Goal: Communication & Community: Answer question/provide support

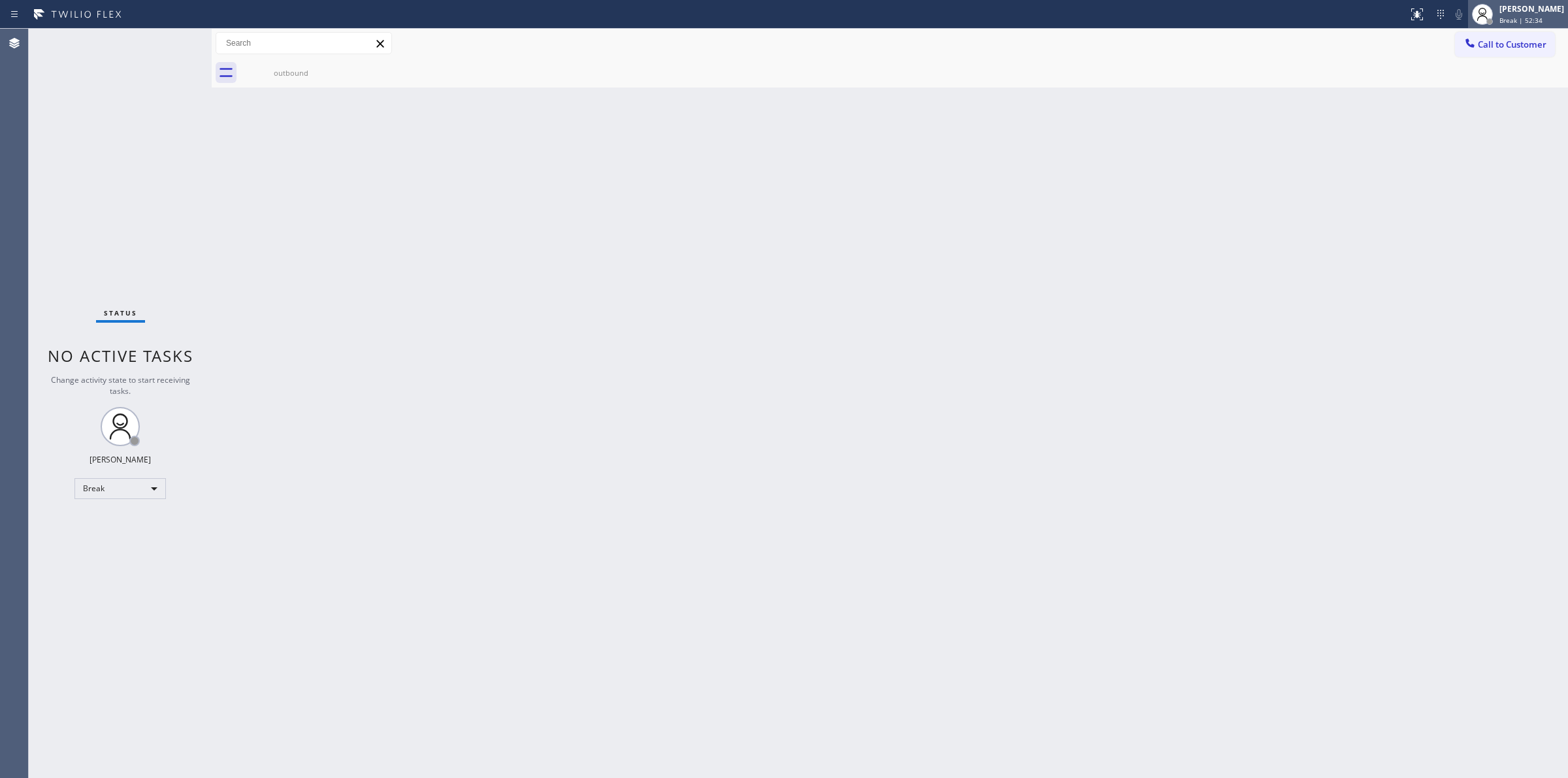
click at [1528, 14] on div "[PERSON_NAME]" at bounding box center [1532, 9] width 65 height 11
click at [1487, 83] on button "Unavailable" at bounding box center [1502, 86] width 131 height 17
click at [1498, 17] on div at bounding box center [1483, 14] width 29 height 29
click at [1529, 43] on span "Call to Customer" at bounding box center [1512, 45] width 69 height 12
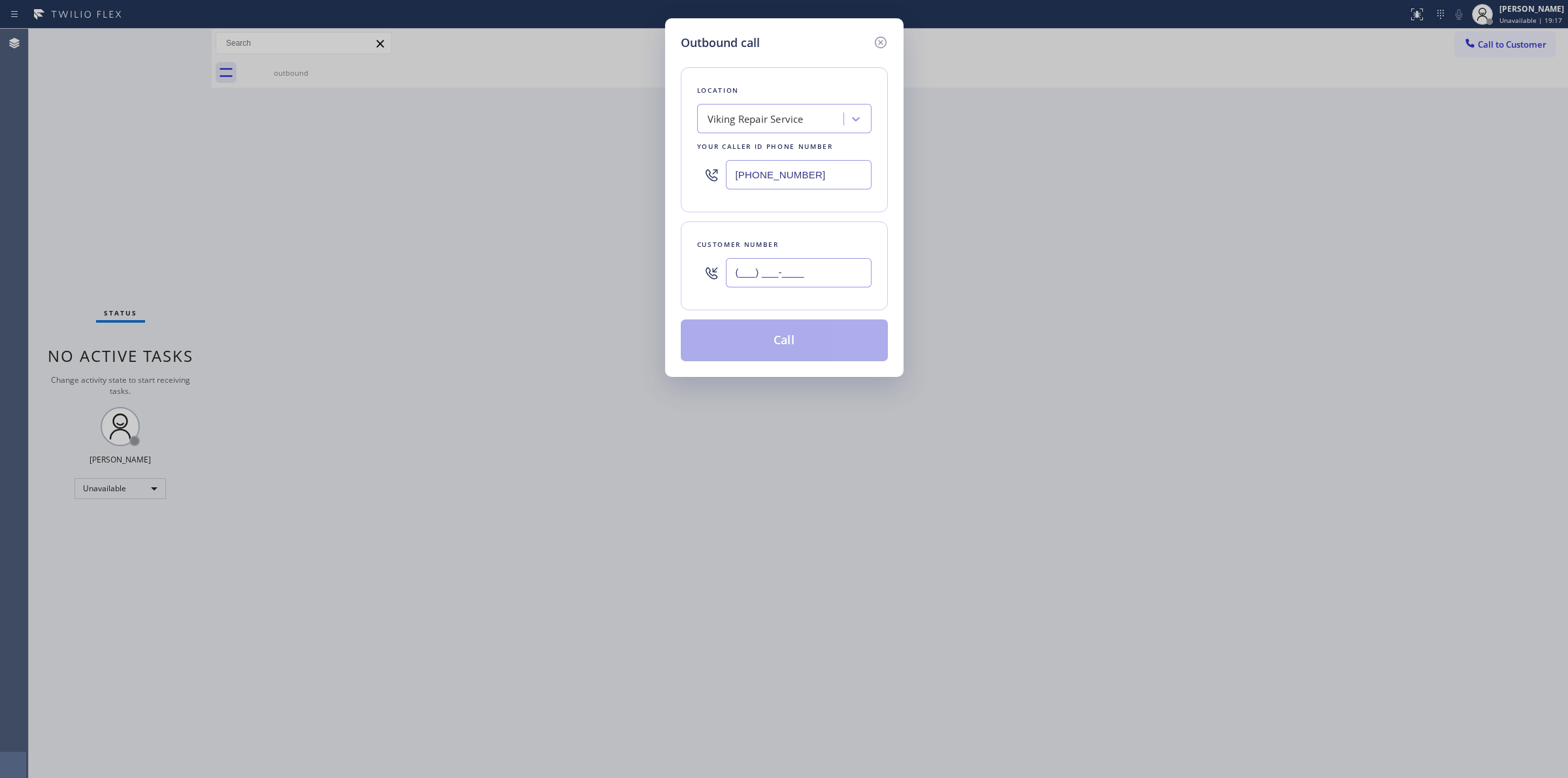
paste input "573) 861-9465"
click at [789, 285] on input "(___) ___-____" at bounding box center [798, 273] width 146 height 30
type input "[PHONE_NUMBER]"
click at [795, 121] on div "Viking Repair Service" at bounding box center [756, 120] width 96 height 15
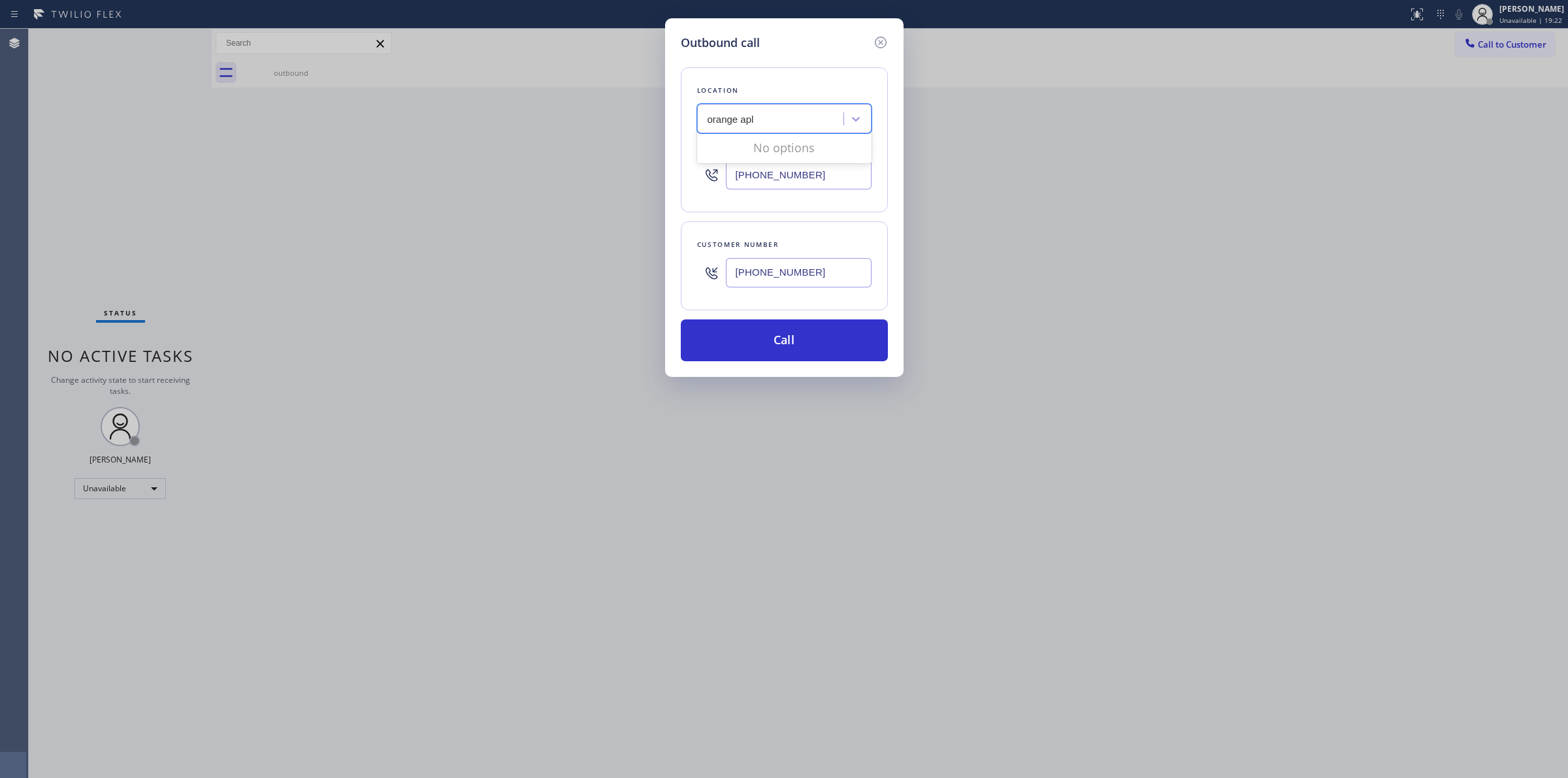
type input "orange ap"
click at [779, 146] on div "Orange Appliance Repair" at bounding box center [784, 146] width 174 height 23
type input "[PHONE_NUMBER]"
click at [811, 269] on input "[PHONE_NUMBER]" at bounding box center [798, 273] width 146 height 30
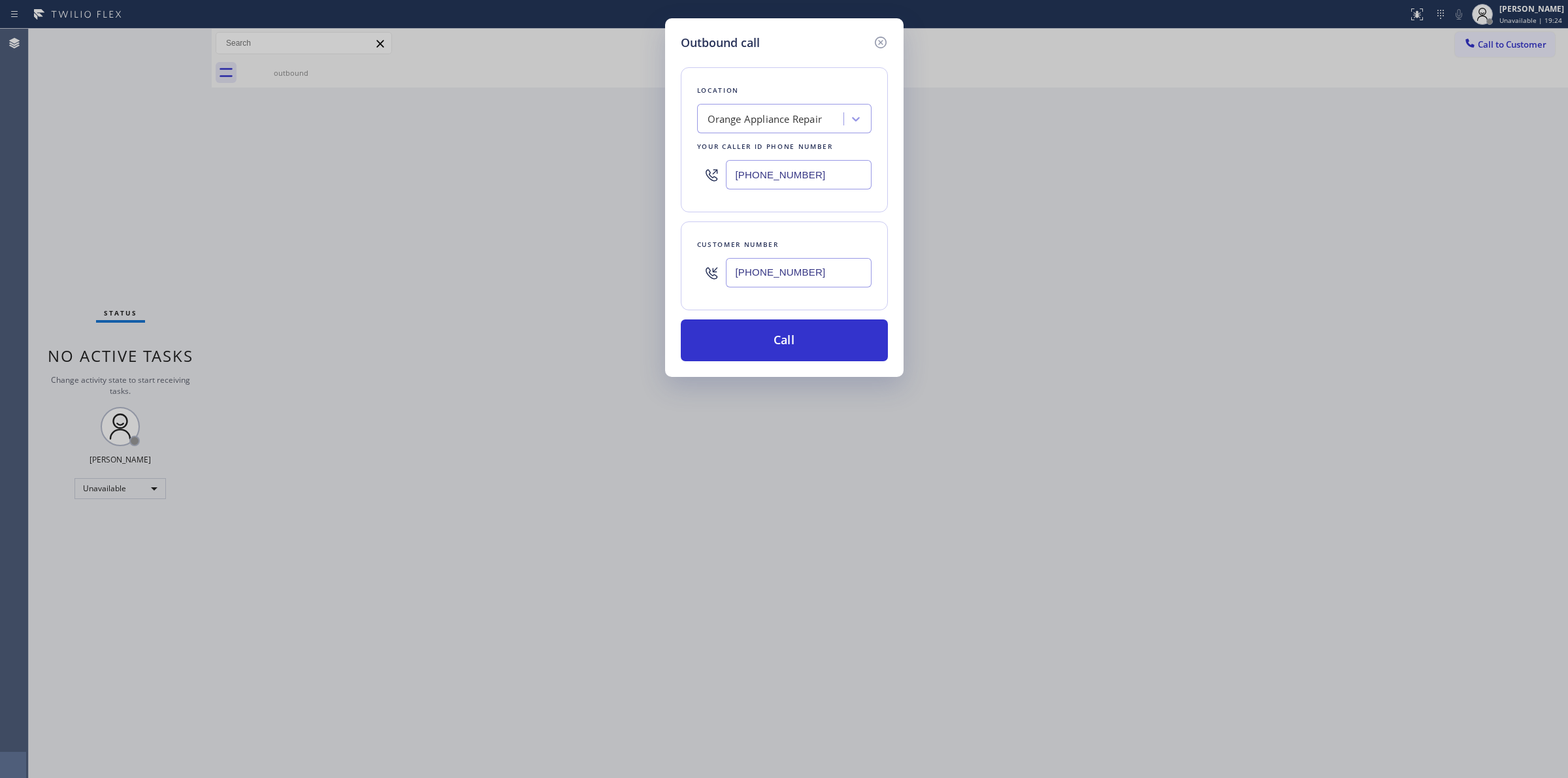
click at [811, 269] on input "[PHONE_NUMBER]" at bounding box center [798, 273] width 146 height 30
click at [814, 354] on button "Call" at bounding box center [784, 340] width 207 height 42
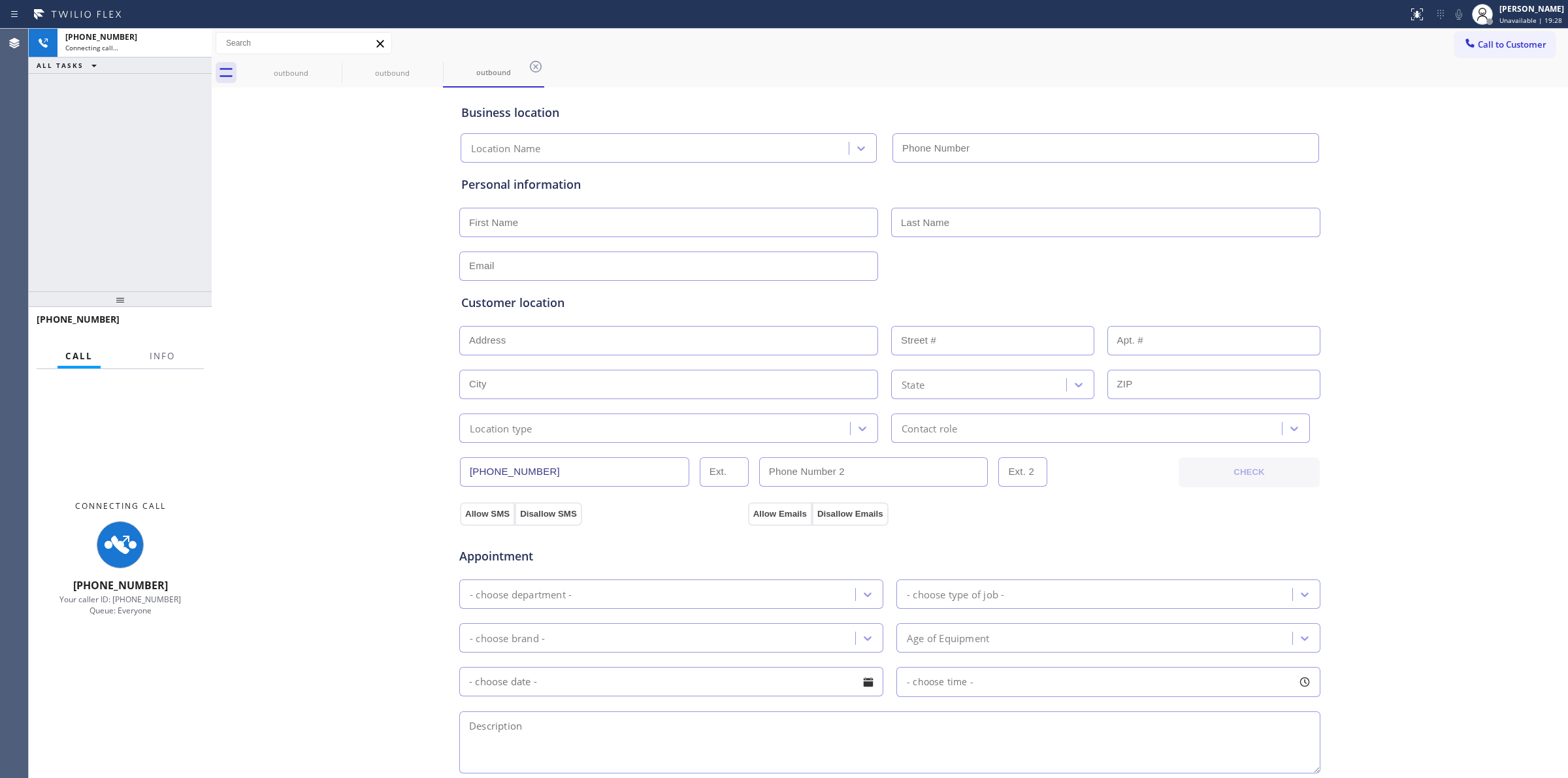
type input "[PHONE_NUMBER]"
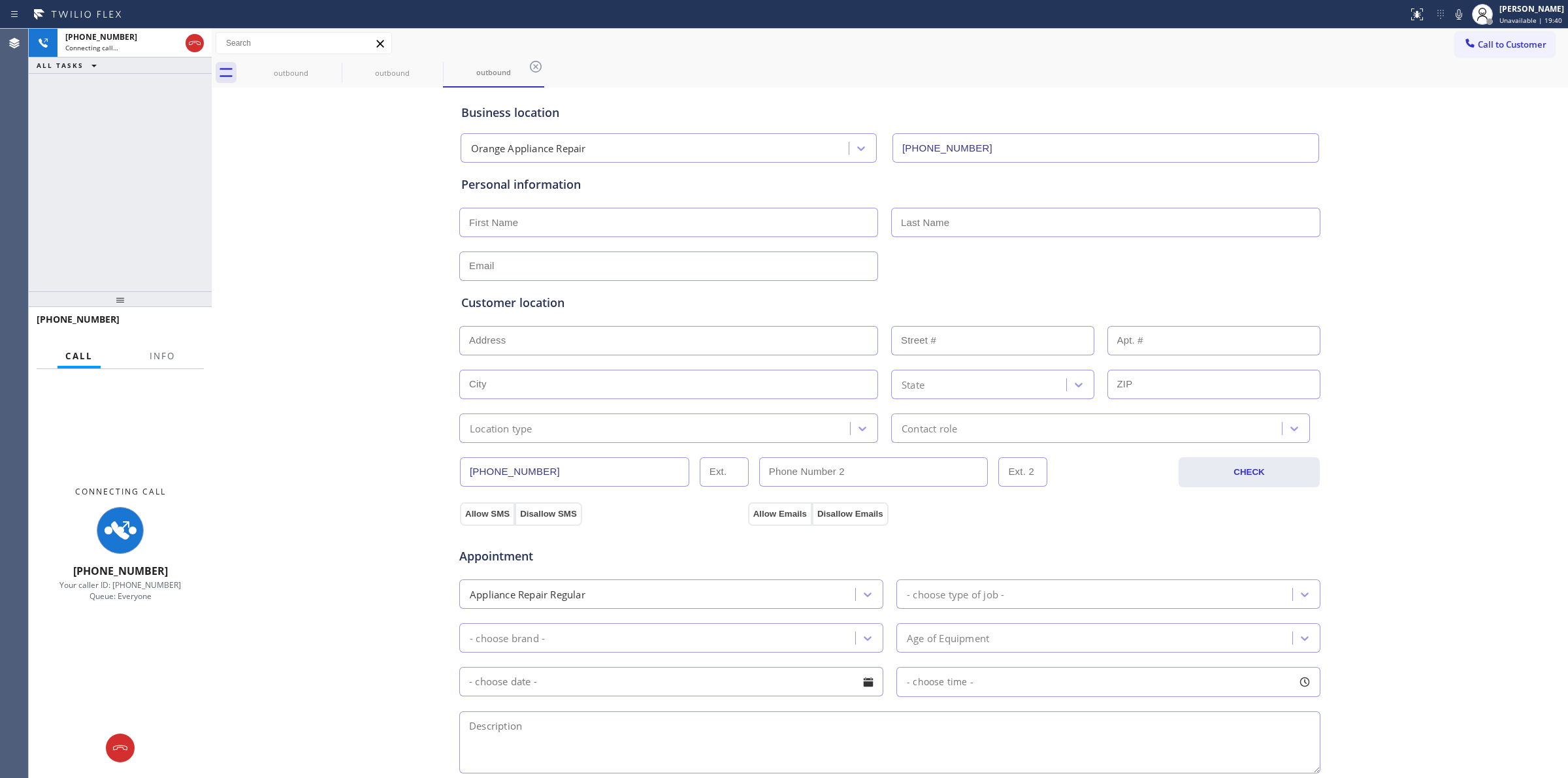
click at [326, 134] on div "Business location Orange Appliance Repair [PHONE_NUMBER] Personal information C…" at bounding box center [890, 537] width 1350 height 893
click at [311, 83] on div "outbound" at bounding box center [291, 73] width 98 height 30
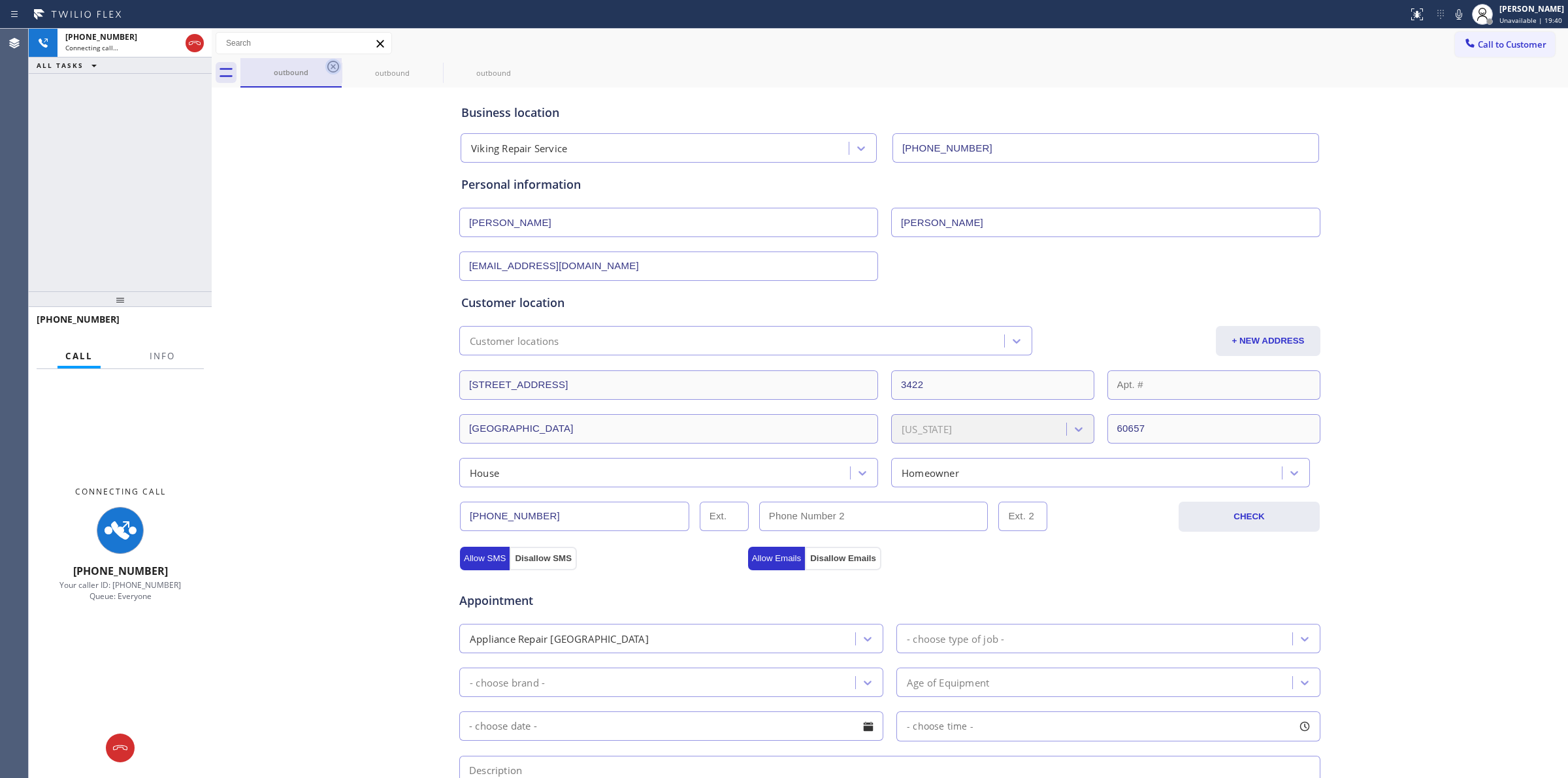
click at [325, 70] on div "outbound" at bounding box center [291, 72] width 98 height 10
click at [338, 67] on icon at bounding box center [333, 66] width 16 height 16
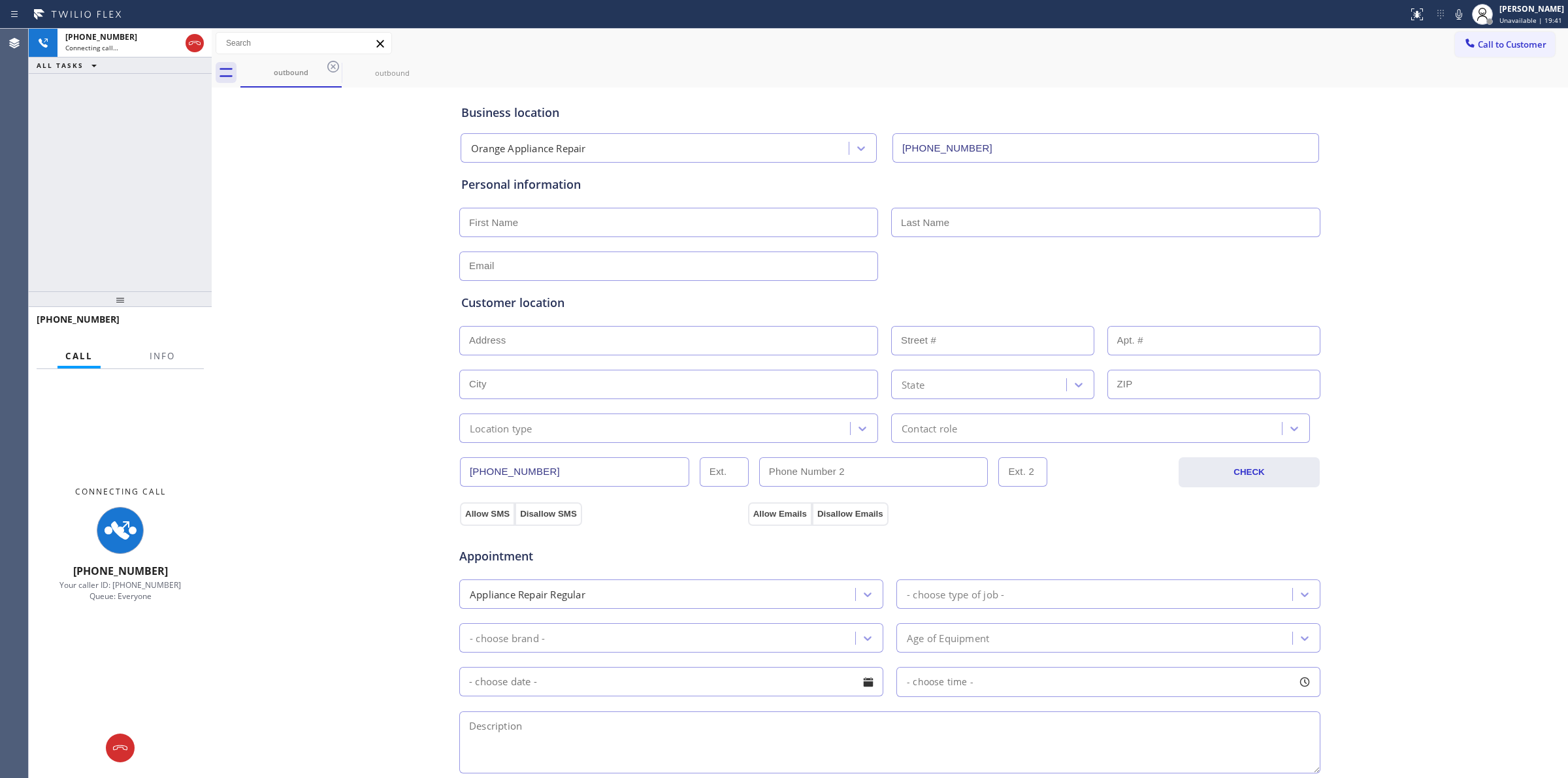
click at [338, 67] on icon at bounding box center [333, 66] width 16 height 16
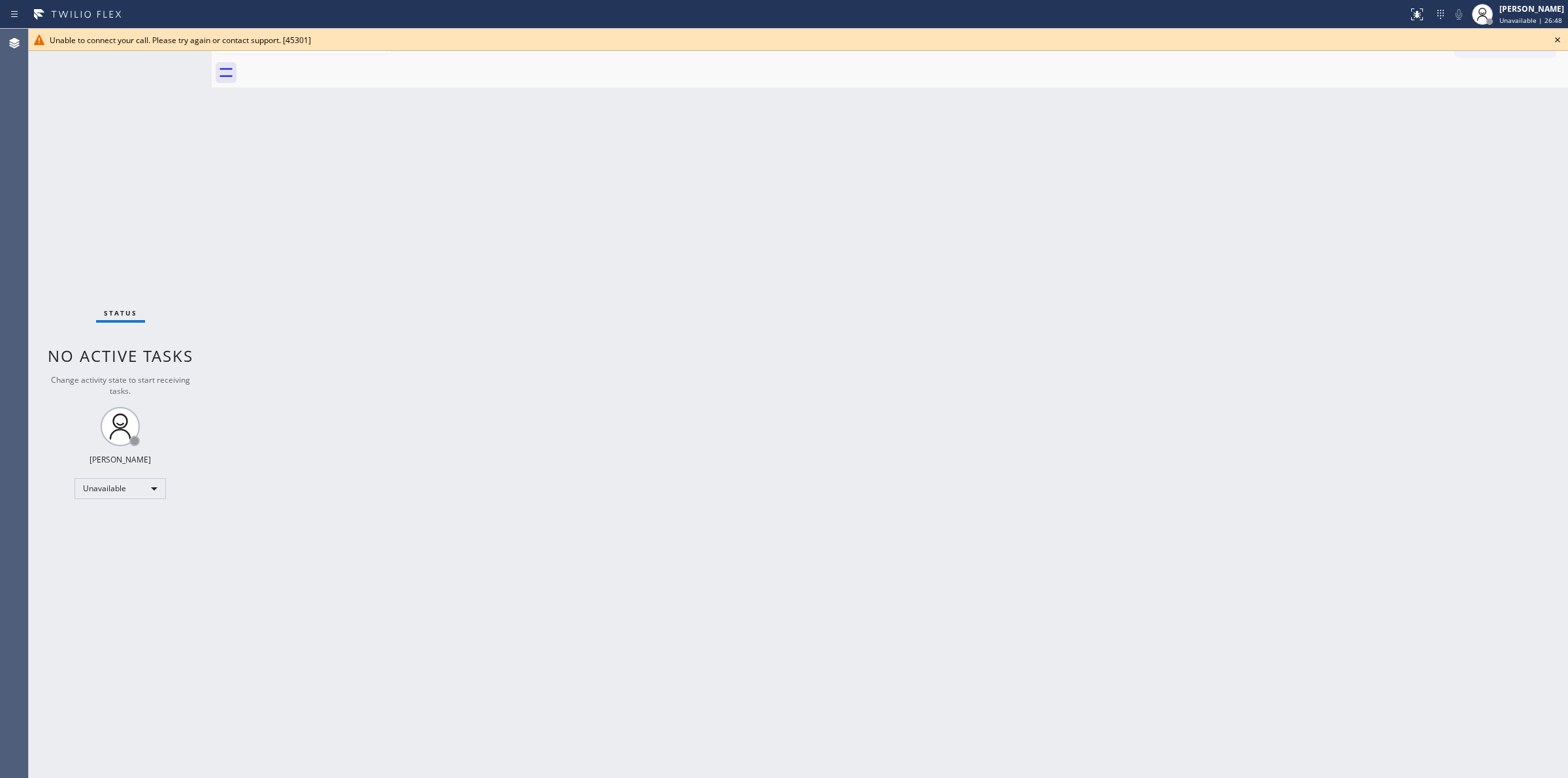
click at [1559, 47] on div "Unable to connect your call. Please try again or contact support. [45301]" at bounding box center [798, 40] width 1539 height 22
click at [1559, 38] on icon at bounding box center [1558, 40] width 6 height 6
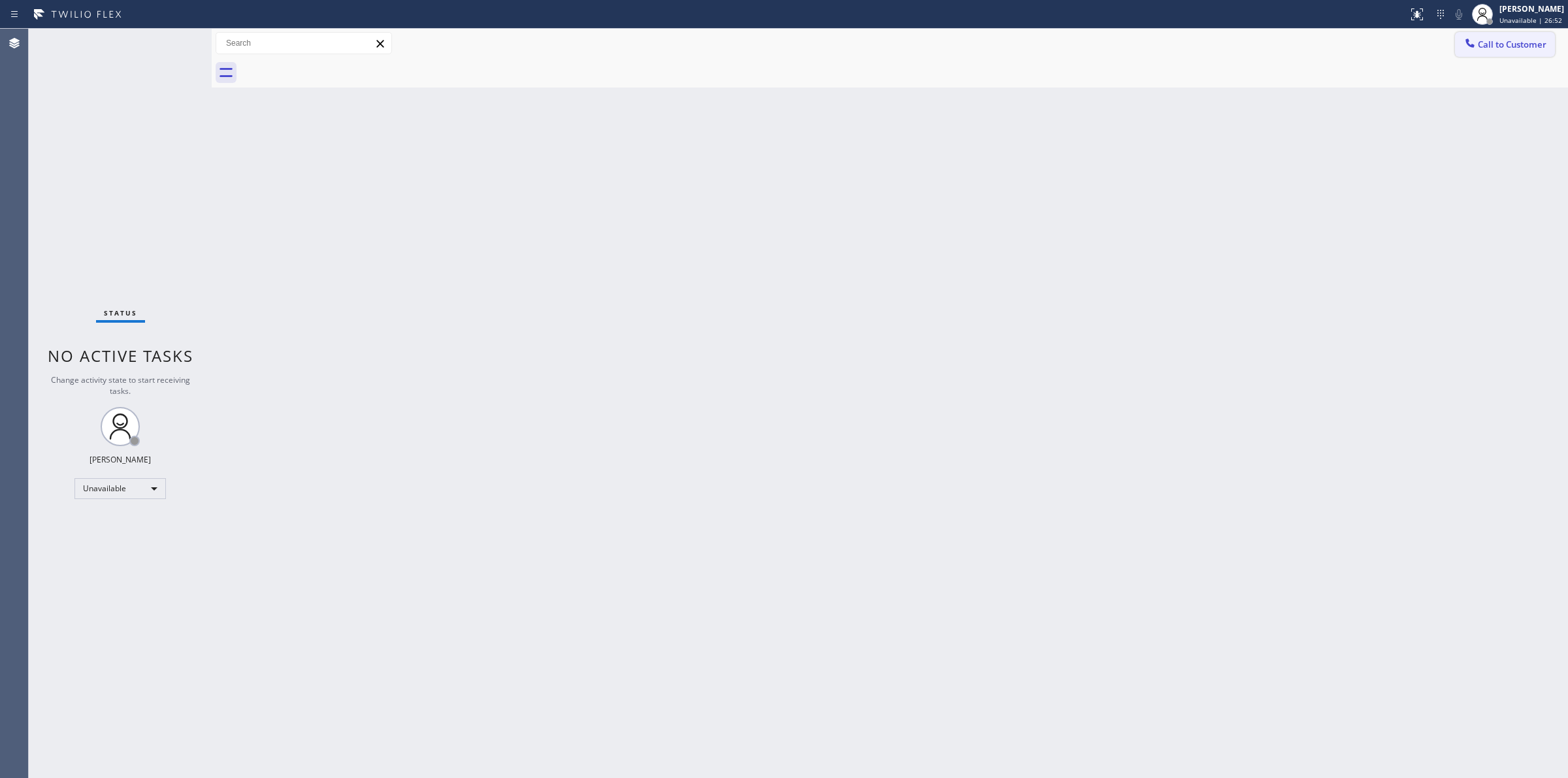
click at [1504, 46] on span "Call to Customer" at bounding box center [1512, 45] width 69 height 12
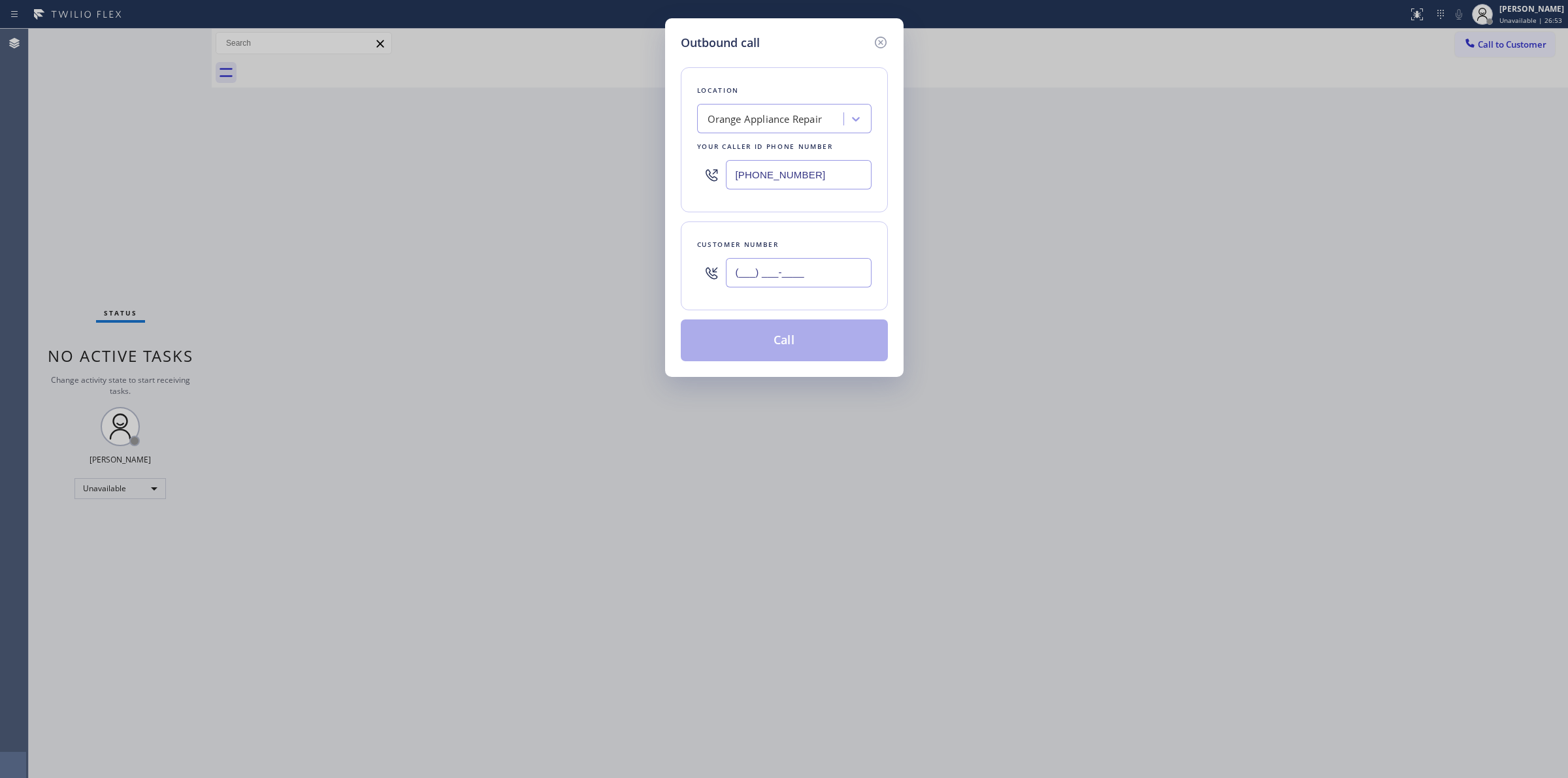
click at [778, 259] on input "(___) ___-____" at bounding box center [798, 273] width 146 height 30
paste input "206) 336-3824"
type input "[PHONE_NUMBER]"
click at [779, 96] on div "Location" at bounding box center [784, 90] width 174 height 14
click at [779, 103] on div "Location Orange Appliance Repair Your caller id phone number [PHONE_NUMBER]" at bounding box center [784, 140] width 207 height 145
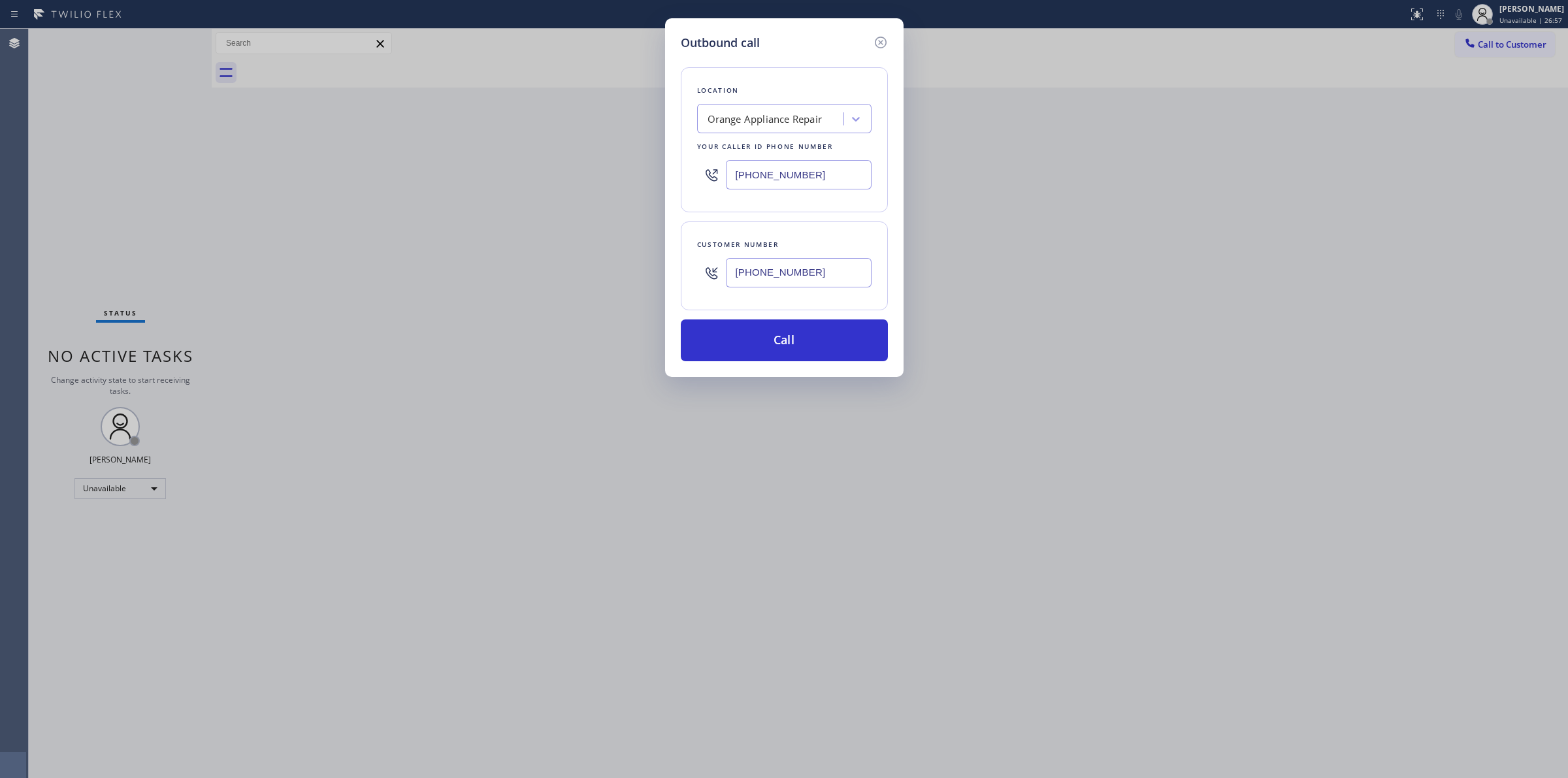
click at [804, 301] on div "Customer number [PHONE_NUMBER]" at bounding box center [784, 266] width 207 height 89
click at [808, 272] on input "[PHONE_NUMBER]" at bounding box center [798, 273] width 146 height 30
click at [793, 321] on button "Call" at bounding box center [784, 340] width 207 height 42
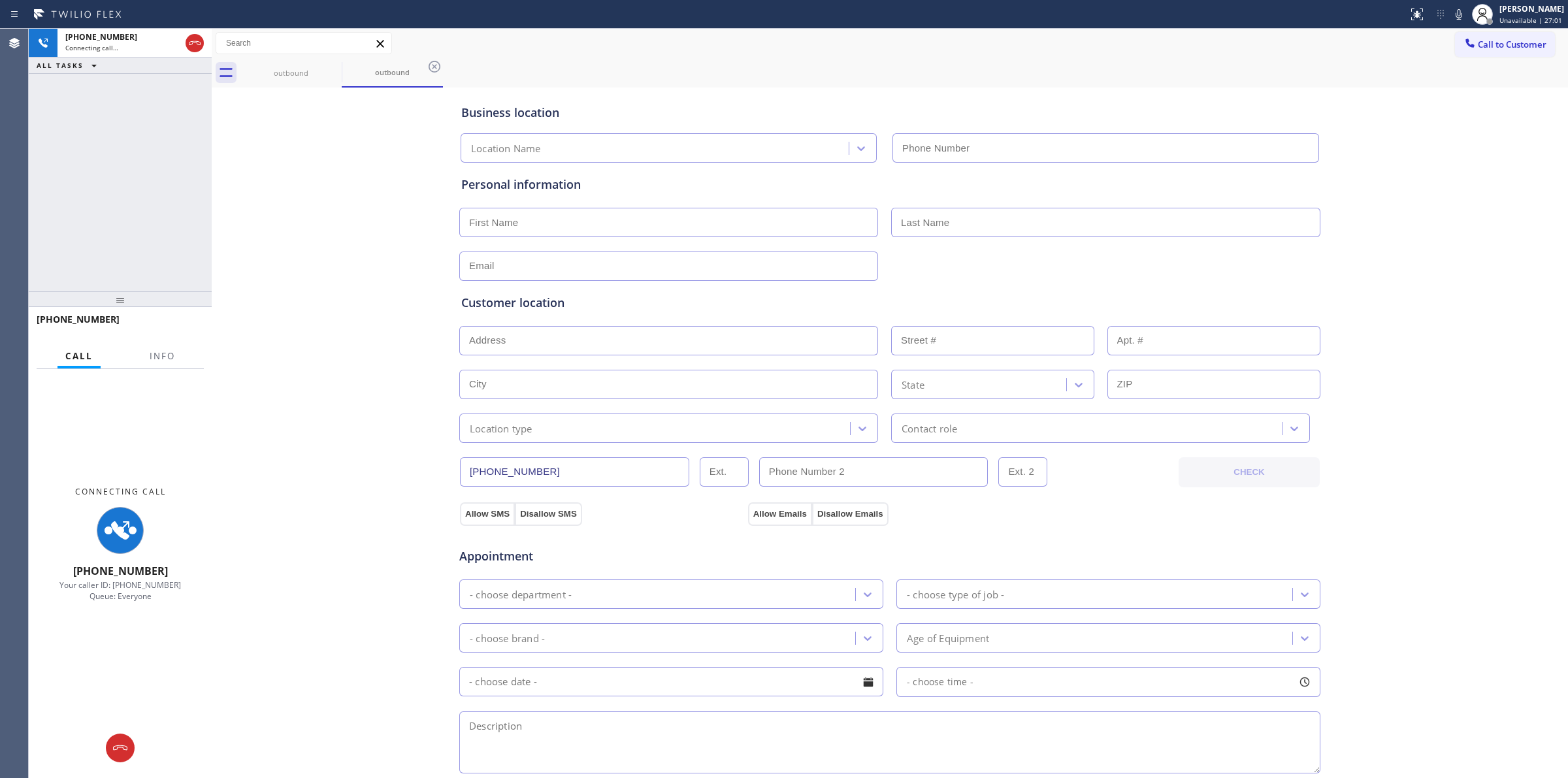
type input "[PHONE_NUMBER]"
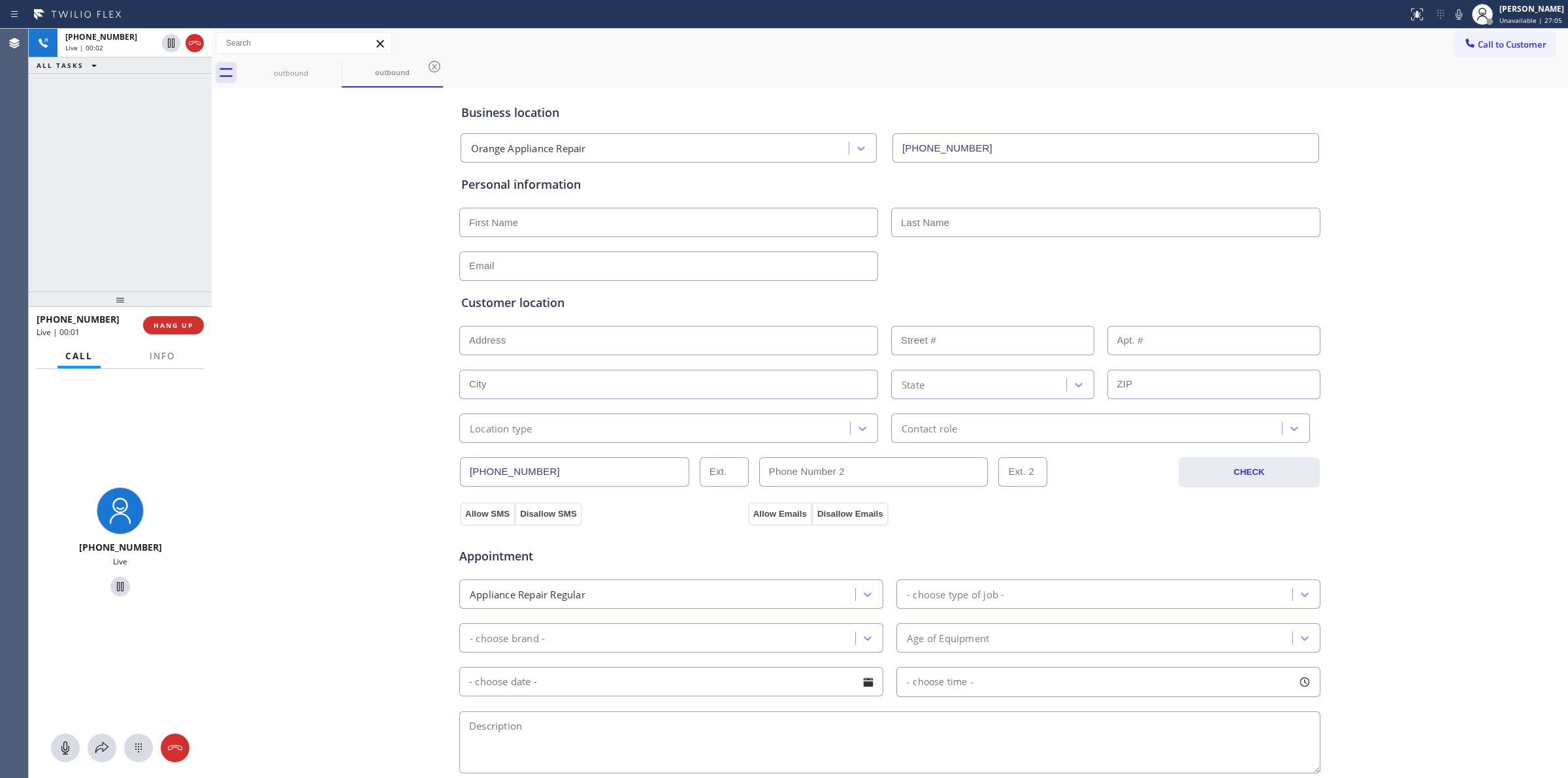
drag, startPoint x: 1469, startPoint y: 47, endPoint x: 1351, endPoint y: 96, distance: 127.8
click at [1478, 47] on span "Call to Customer" at bounding box center [1512, 45] width 69 height 12
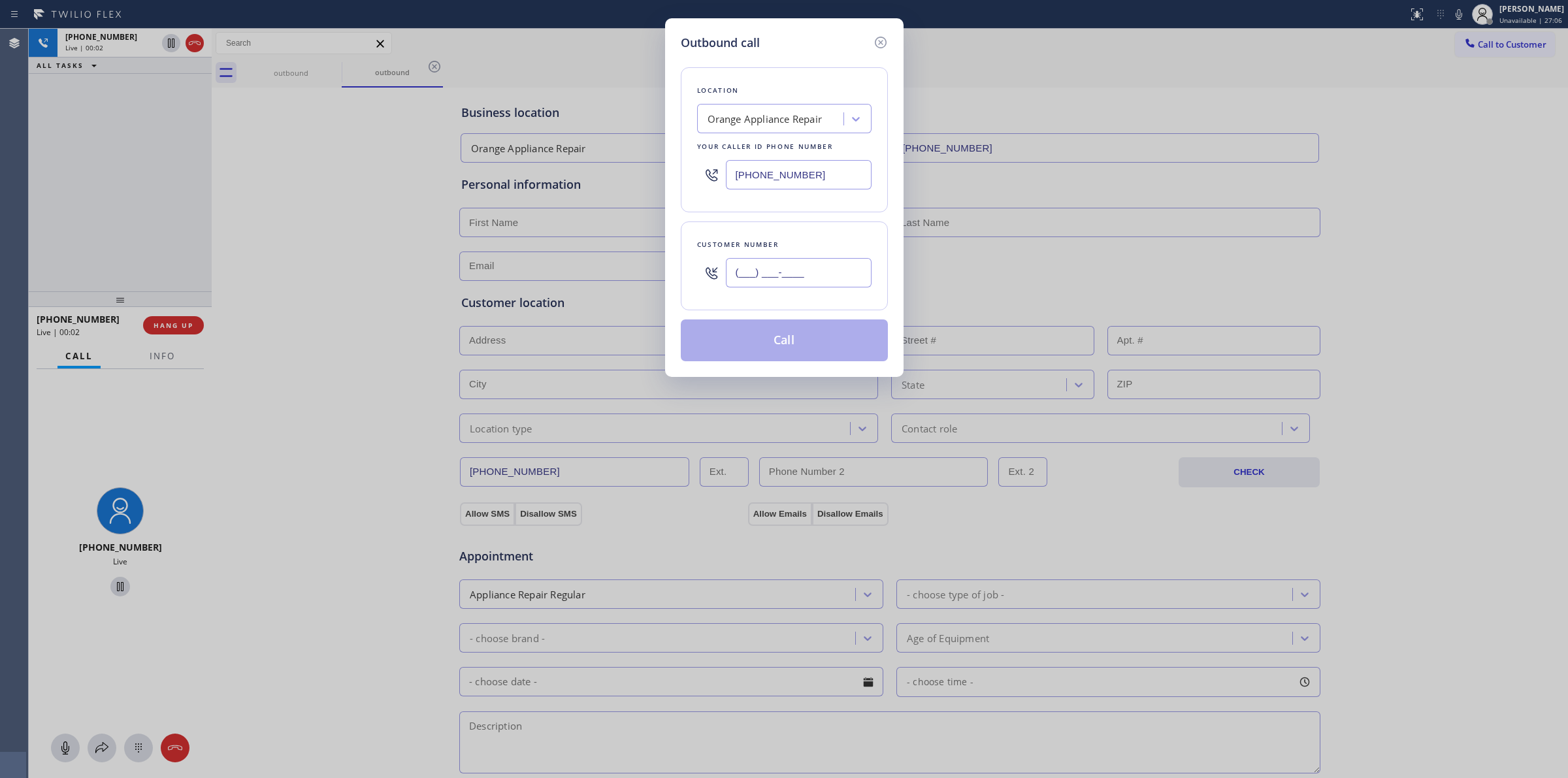
click at [836, 283] on input "(___) ___-____" at bounding box center [798, 273] width 146 height 30
paste input "206) 336-3824"
type input "[PHONE_NUMBER]"
click at [782, 28] on div "Outbound call Location Orange Appliance Repair Your caller id phone number [PHO…" at bounding box center [784, 198] width 238 height 359
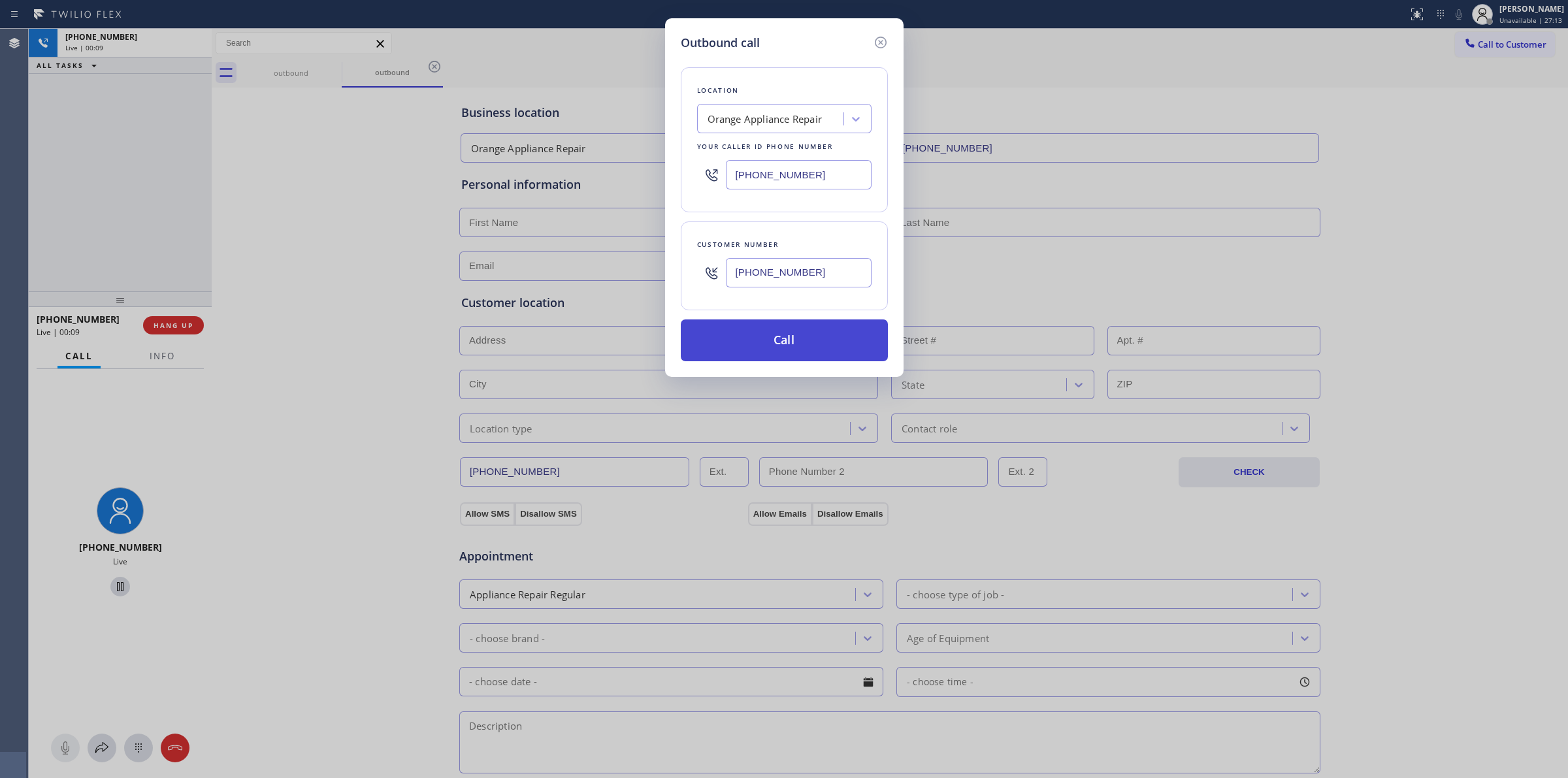
click at [729, 347] on button "Call" at bounding box center [784, 340] width 207 height 42
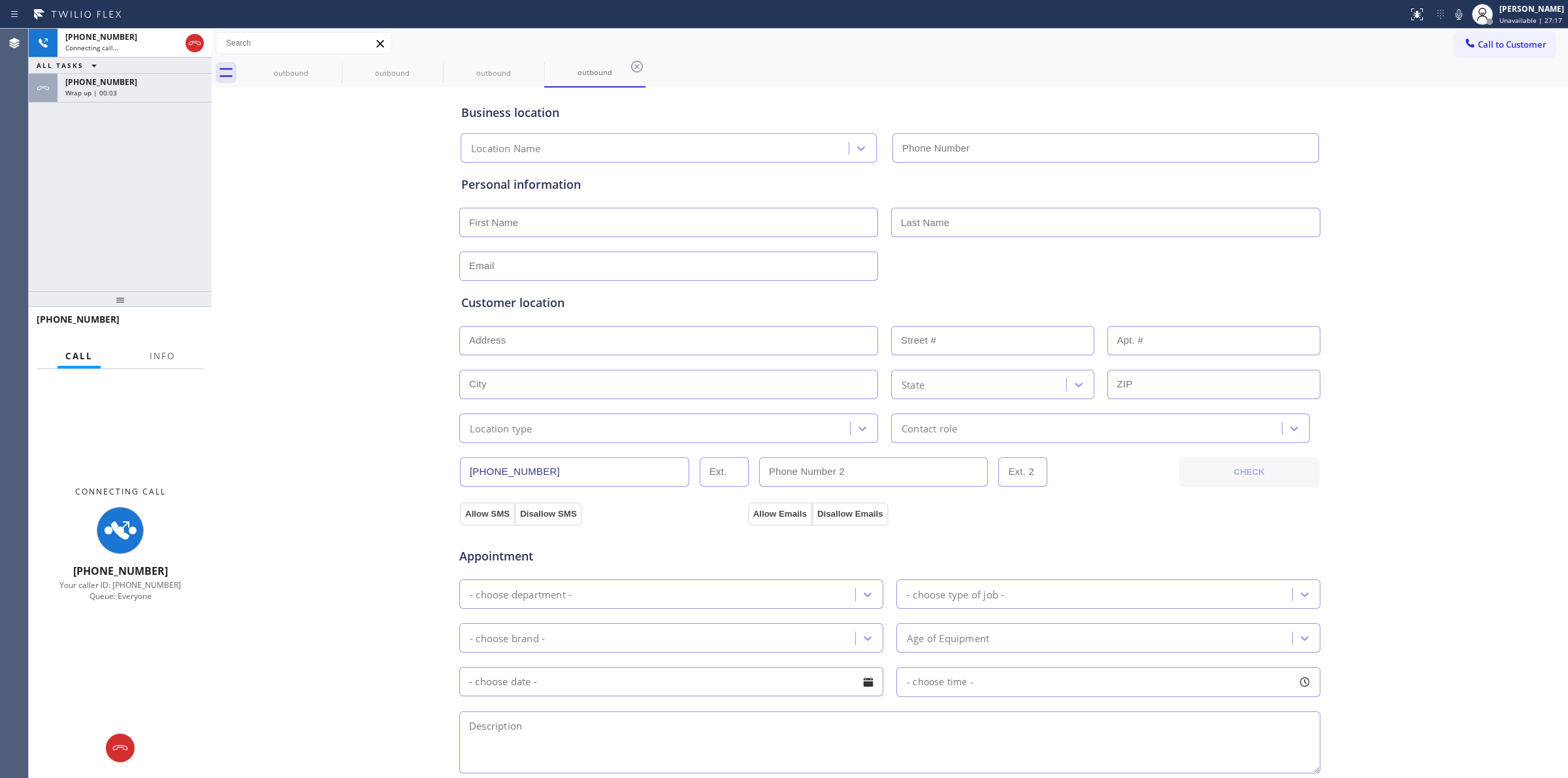
type input "[PHONE_NUMBER]"
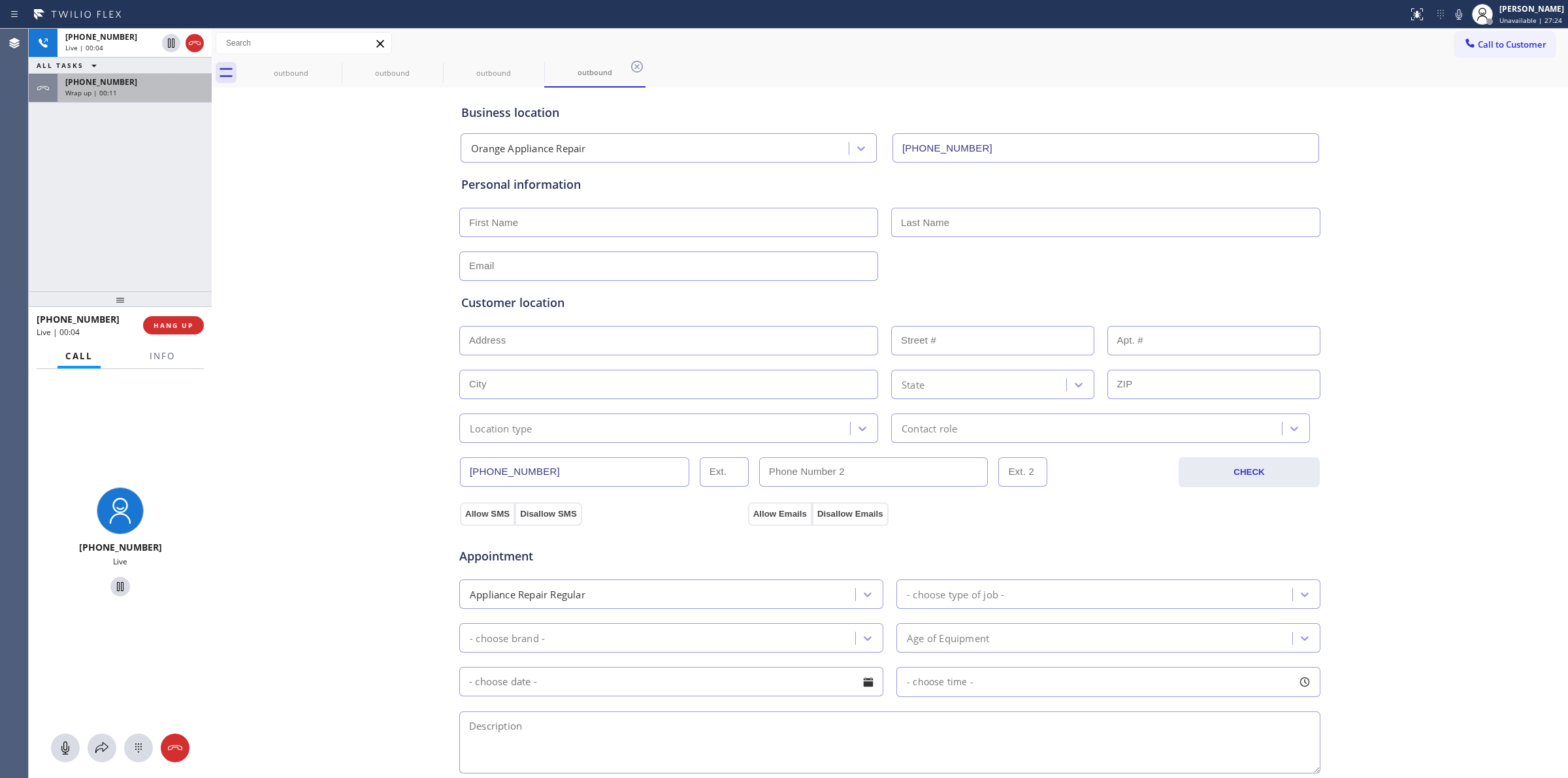
click at [109, 77] on span "[PHONE_NUMBER]" at bounding box center [101, 82] width 72 height 11
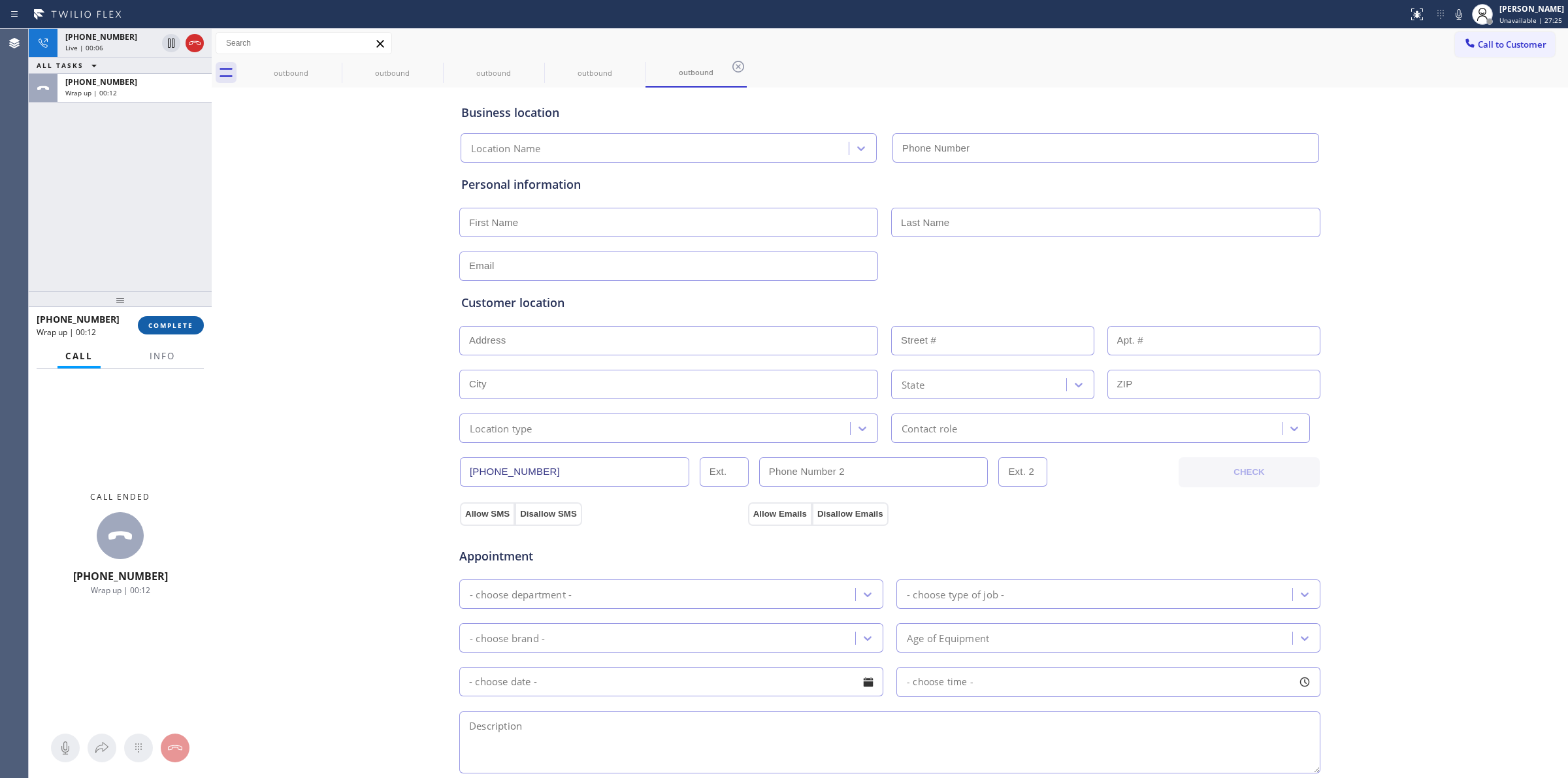
type input "[PHONE_NUMBER]"
click at [184, 324] on span "COMPLETE" at bounding box center [171, 325] width 45 height 9
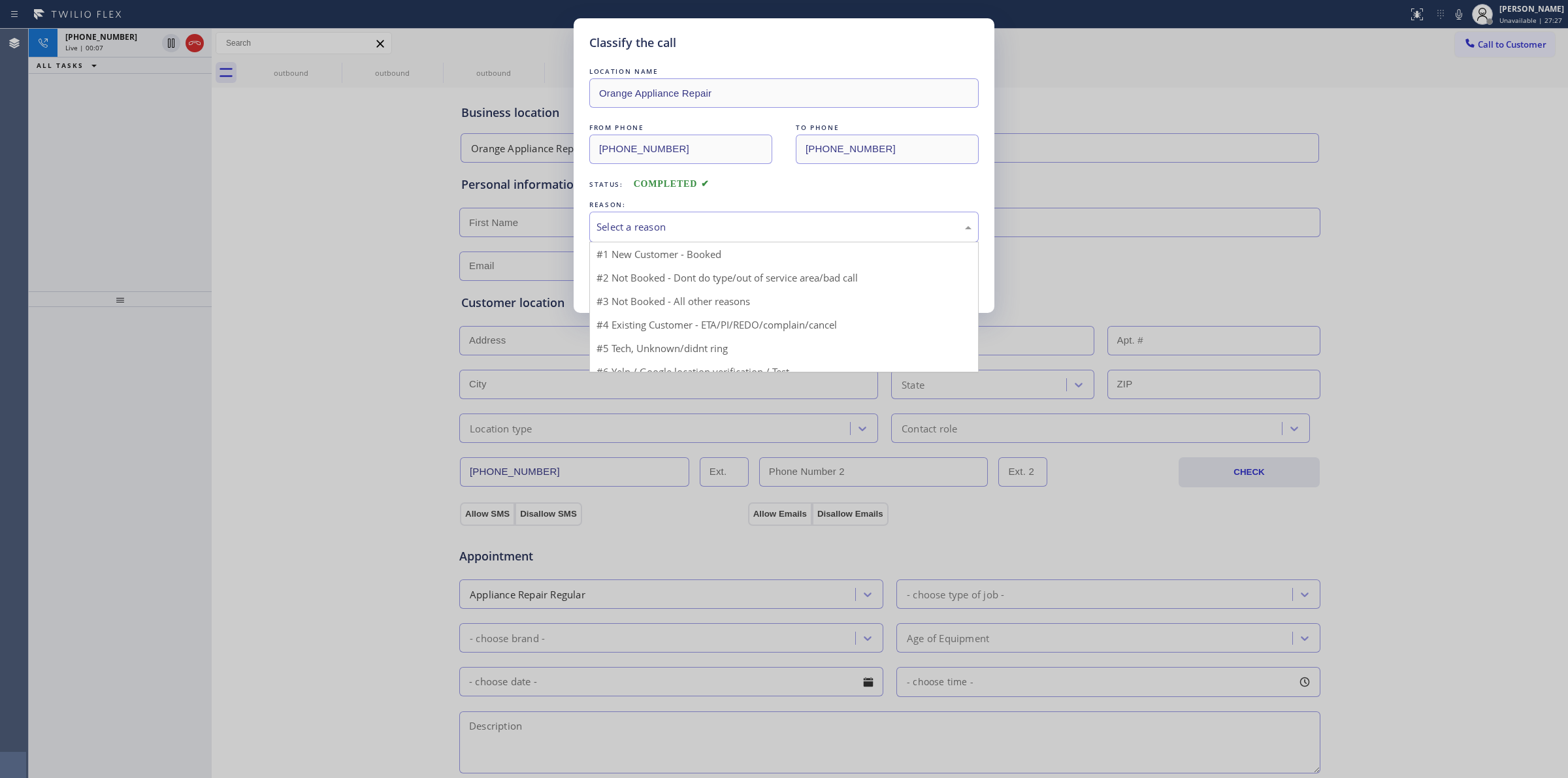
click at [689, 220] on div "Select a reason" at bounding box center [784, 227] width 376 height 15
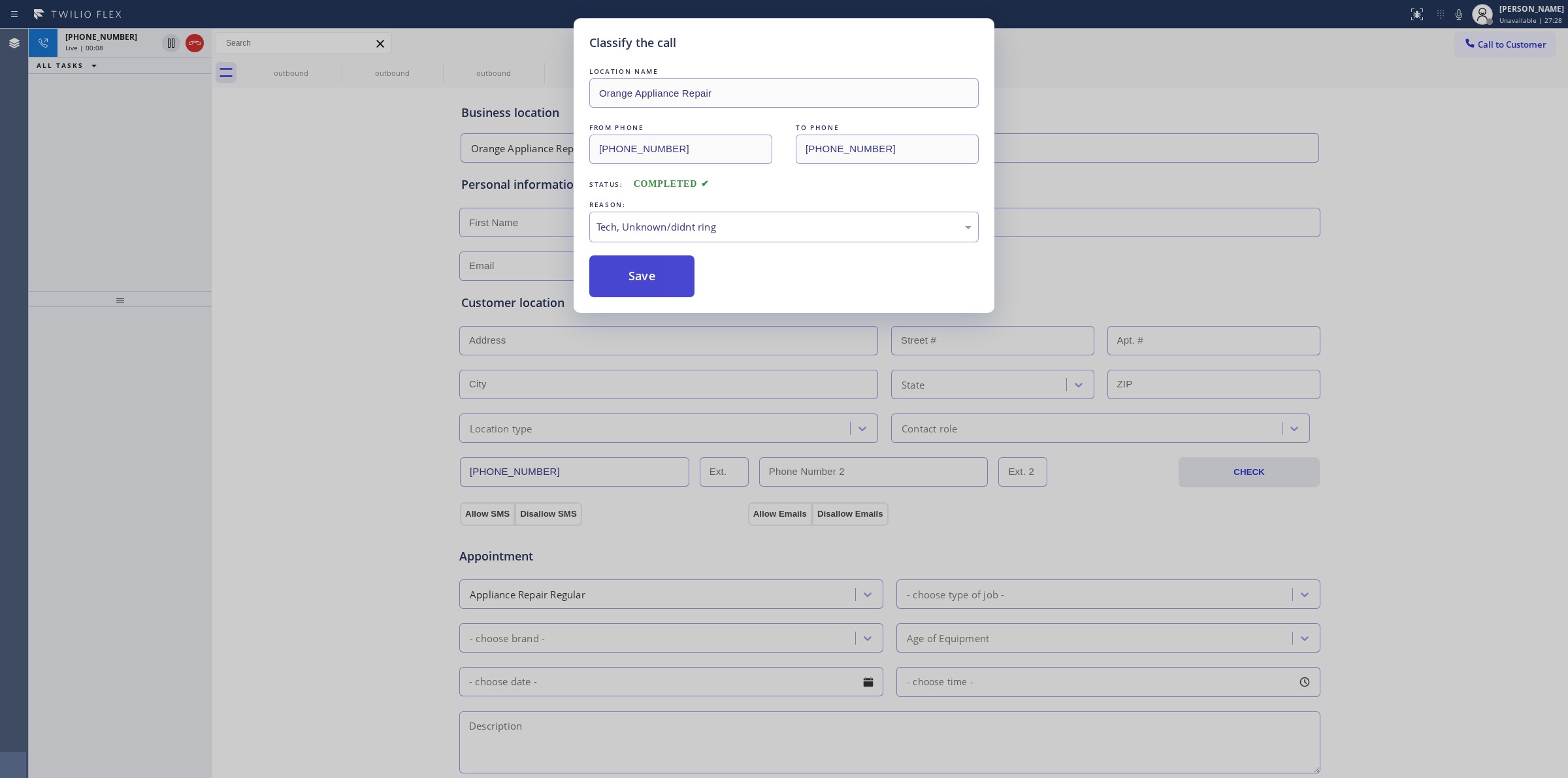
drag, startPoint x: 683, startPoint y: 327, endPoint x: 660, endPoint y: 296, distance: 38.6
click at [660, 296] on button "Save" at bounding box center [642, 276] width 105 height 42
click at [1345, 212] on div "Classify the call LOCATION NAME Orange Appliance Repair FROM PHONE [PHONE_NUMBE…" at bounding box center [784, 389] width 1568 height 778
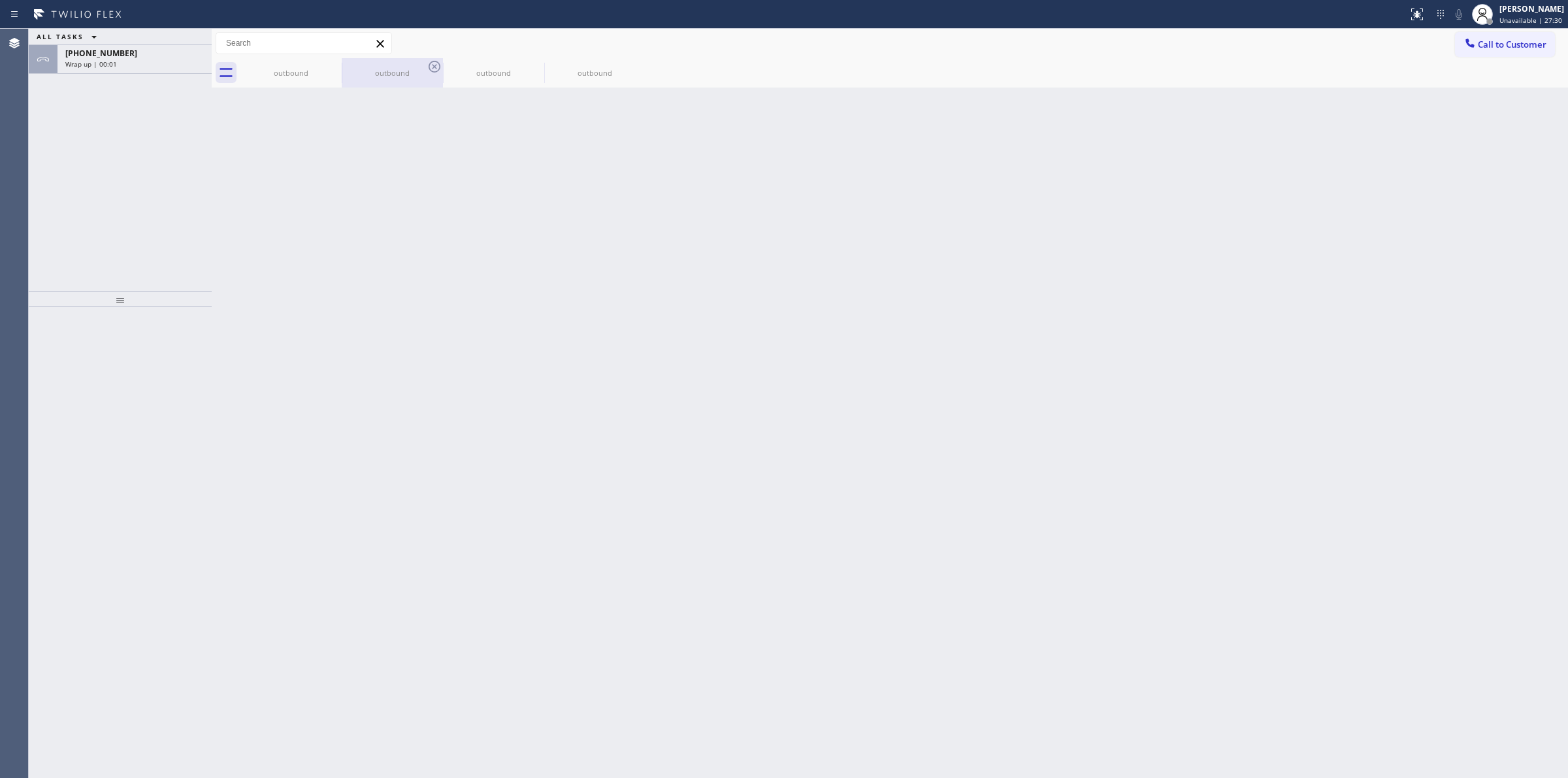
drag, startPoint x: 288, startPoint y: 63, endPoint x: 360, endPoint y: 63, distance: 72.0
click at [291, 63] on div "outbound" at bounding box center [291, 73] width 98 height 30
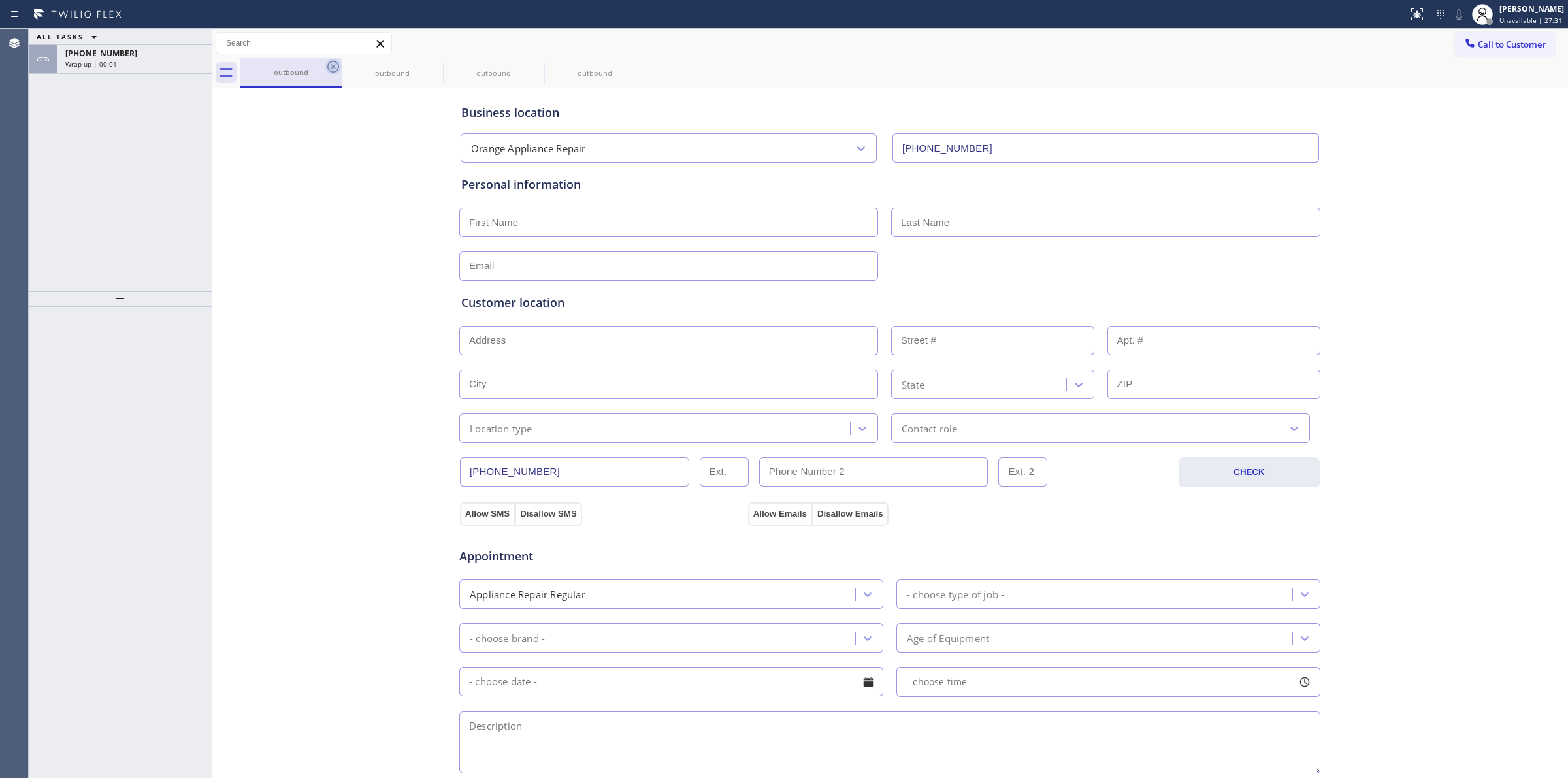
click at [338, 65] on icon at bounding box center [333, 67] width 12 height 12
click at [325, 67] on icon at bounding box center [333, 66] width 16 height 16
click at [336, 66] on icon at bounding box center [333, 66] width 16 height 16
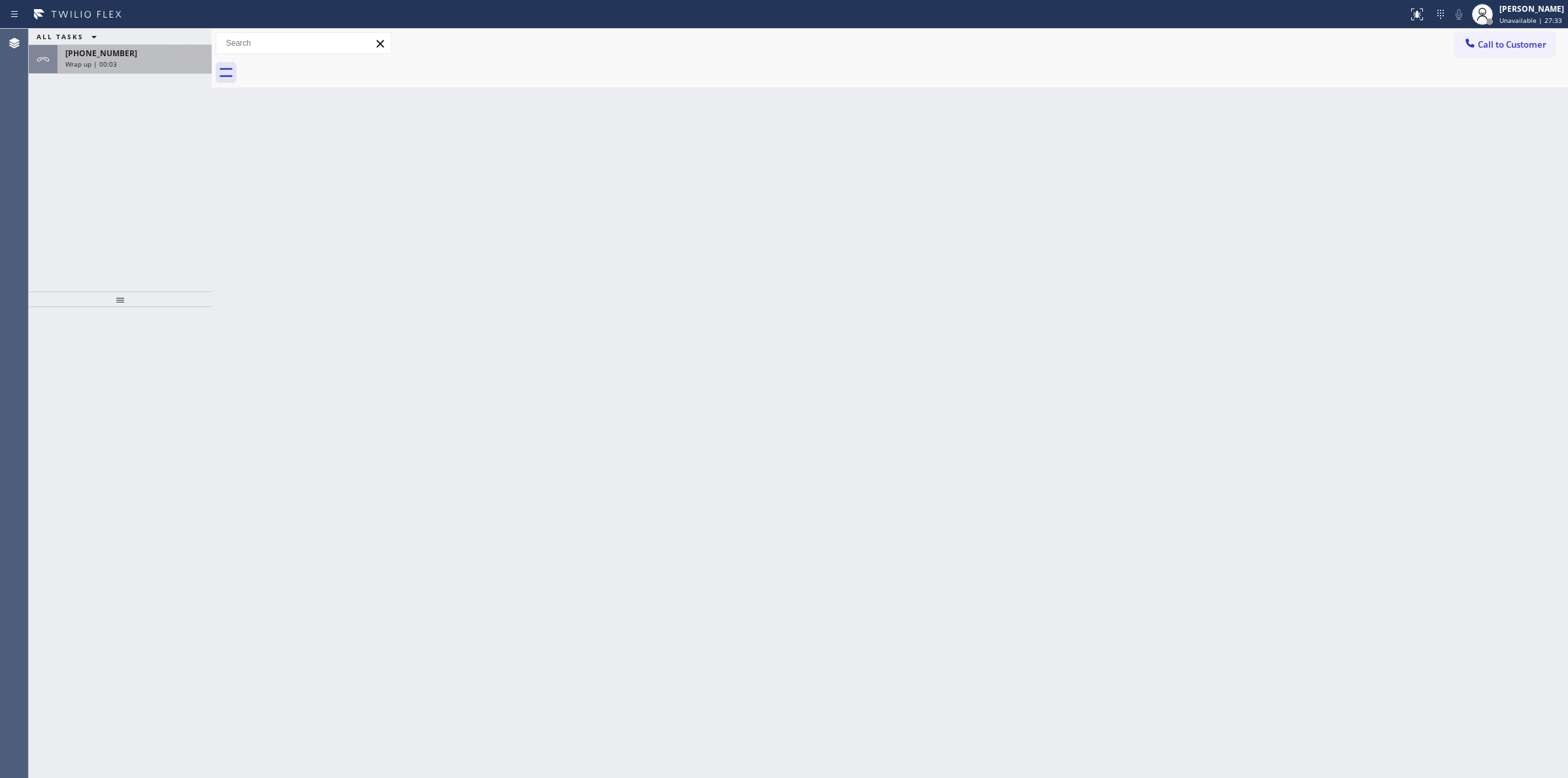
click at [150, 53] on div "[PHONE_NUMBER]" at bounding box center [134, 53] width 138 height 11
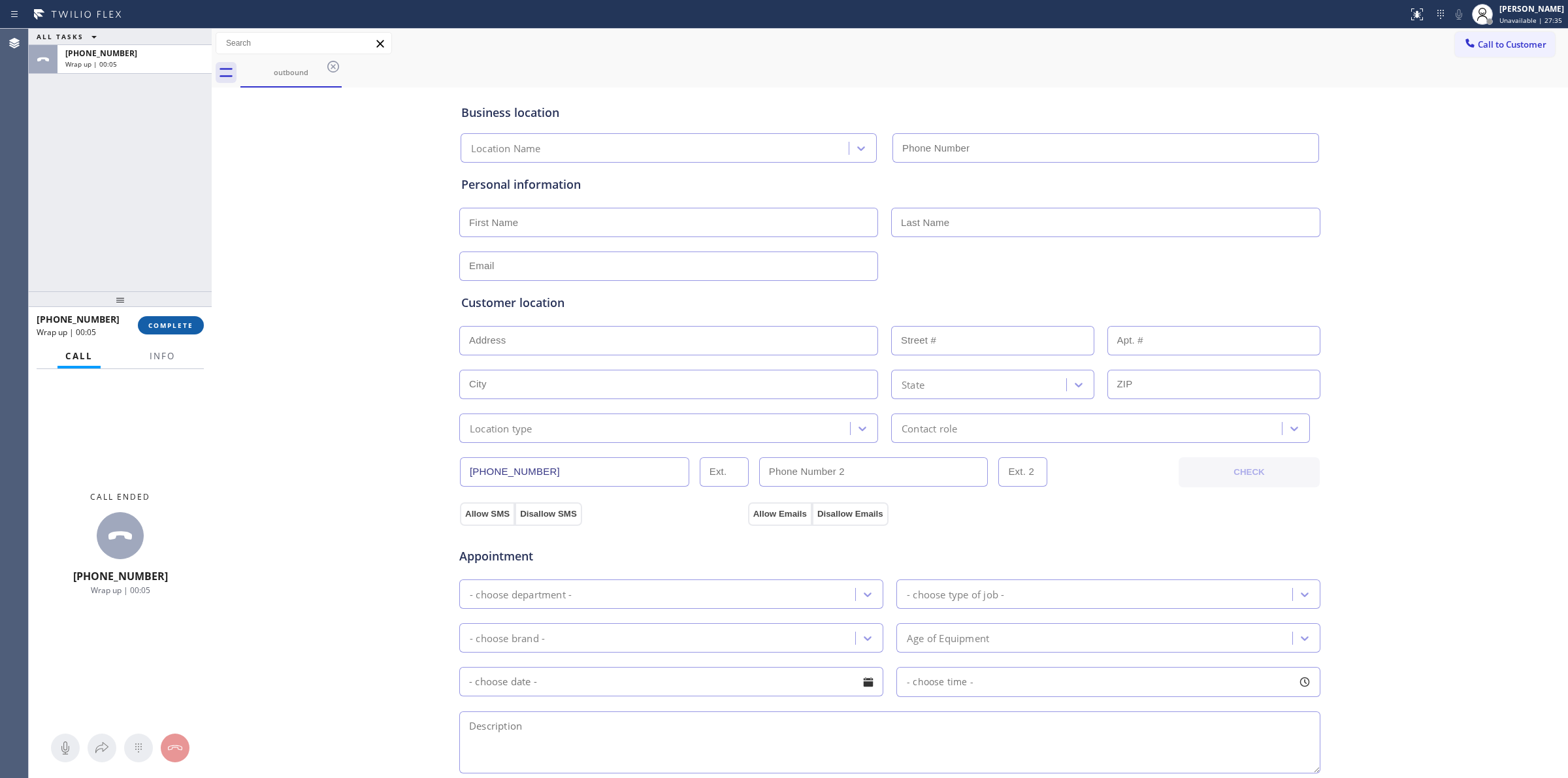
drag, startPoint x: 173, startPoint y: 311, endPoint x: 172, endPoint y: 325, distance: 14.0
click at [173, 315] on div "[PHONE_NUMBER] Wrap up | 00:05 COMPLETE" at bounding box center [120, 325] width 167 height 34
click at [172, 326] on span "COMPLETE" at bounding box center [171, 325] width 45 height 9
type input "[PHONE_NUMBER]"
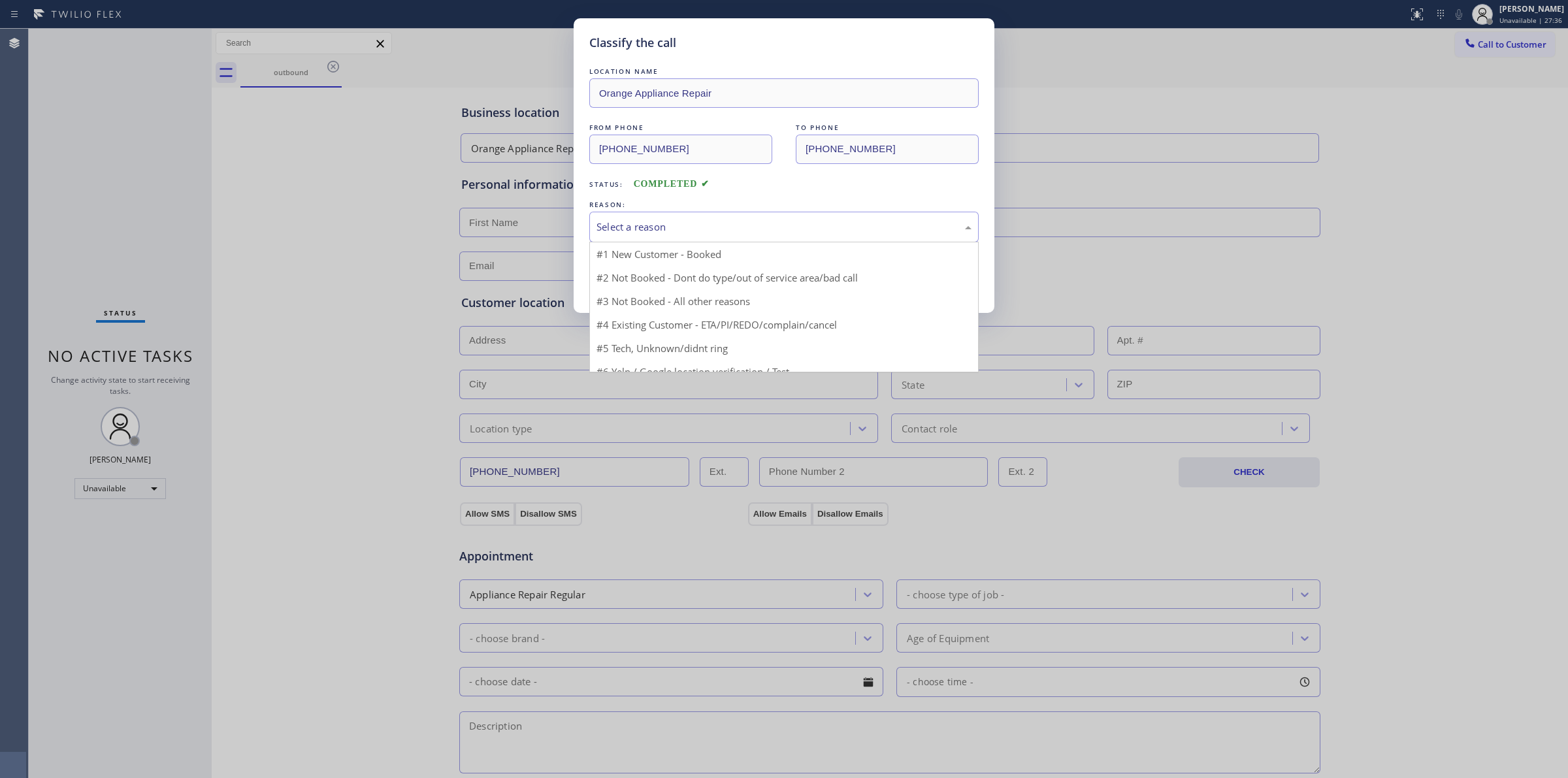
click at [639, 216] on div "Select a reason" at bounding box center [784, 226] width 389 height 31
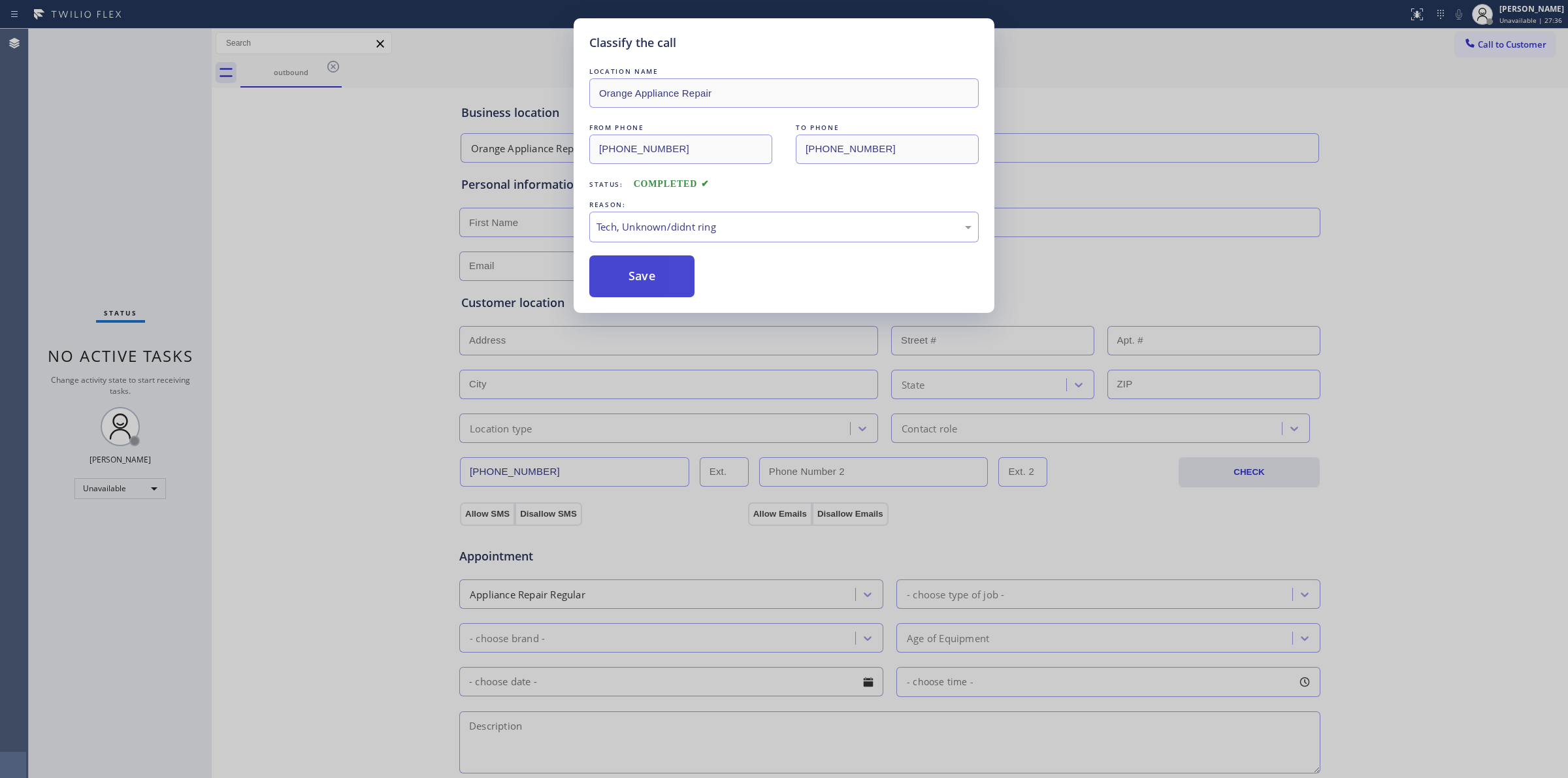
click at [648, 281] on button "Save" at bounding box center [642, 276] width 105 height 42
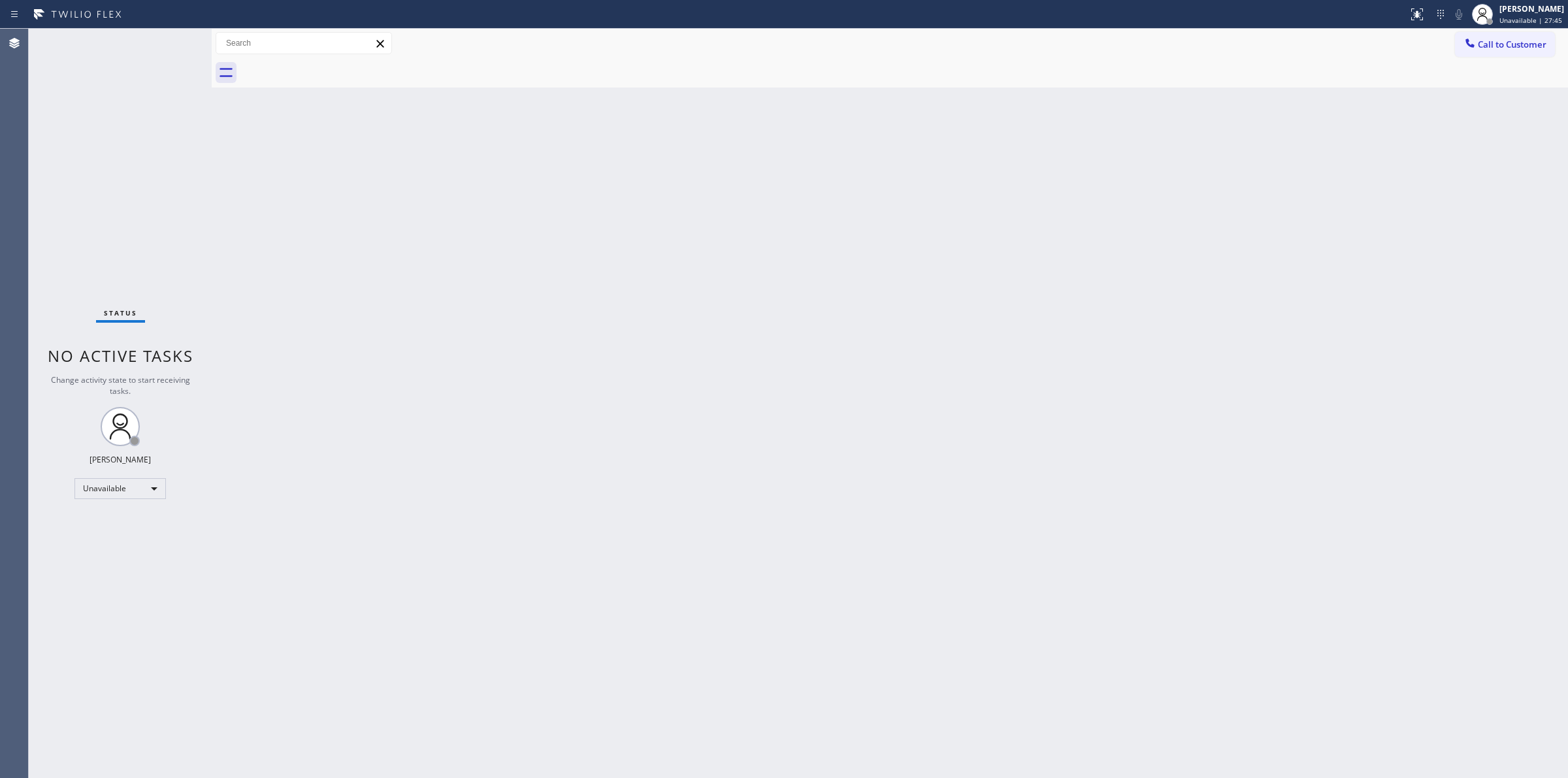
click at [1378, 265] on div "Back to Dashboard Change Sender ID Customers Technicians Select a contact Outbo…" at bounding box center [889, 403] width 1357 height 749
click at [886, 122] on div "Back to Dashboard Change Sender ID Customers Technicians Select a contact Outbo…" at bounding box center [889, 403] width 1357 height 749
drag, startPoint x: 1521, startPoint y: 49, endPoint x: 1511, endPoint y: 54, distance: 11.2
click at [1517, 51] on button "Call to Customer" at bounding box center [1505, 45] width 100 height 25
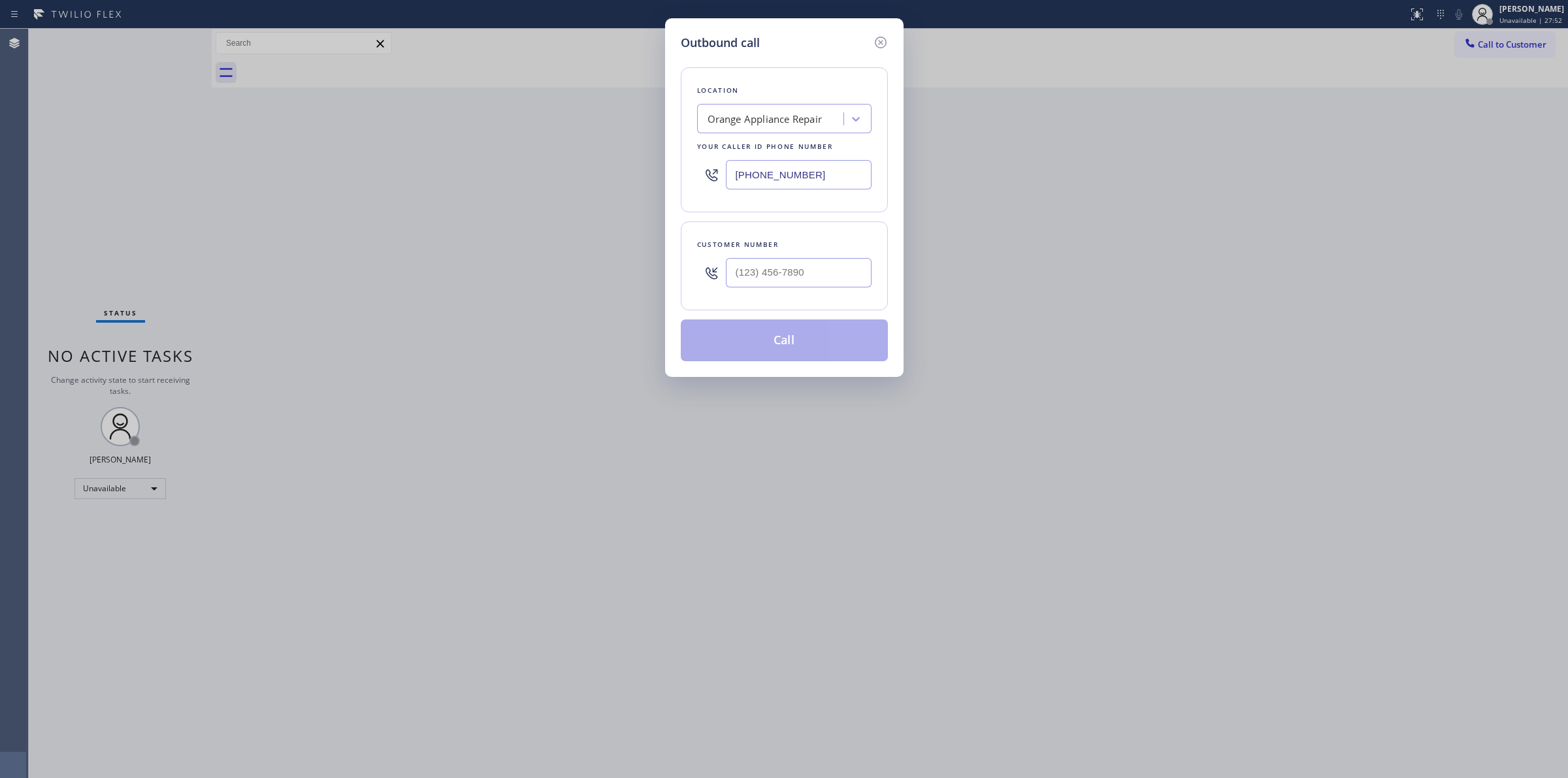
click at [827, 259] on div at bounding box center [798, 273] width 146 height 43
paste input "206) 336-3824"
click at [825, 267] on input "[PHONE_NUMBER]" at bounding box center [798, 273] width 146 height 30
type input "[PHONE_NUMBER]"
click at [818, 338] on button "Call" at bounding box center [784, 340] width 207 height 42
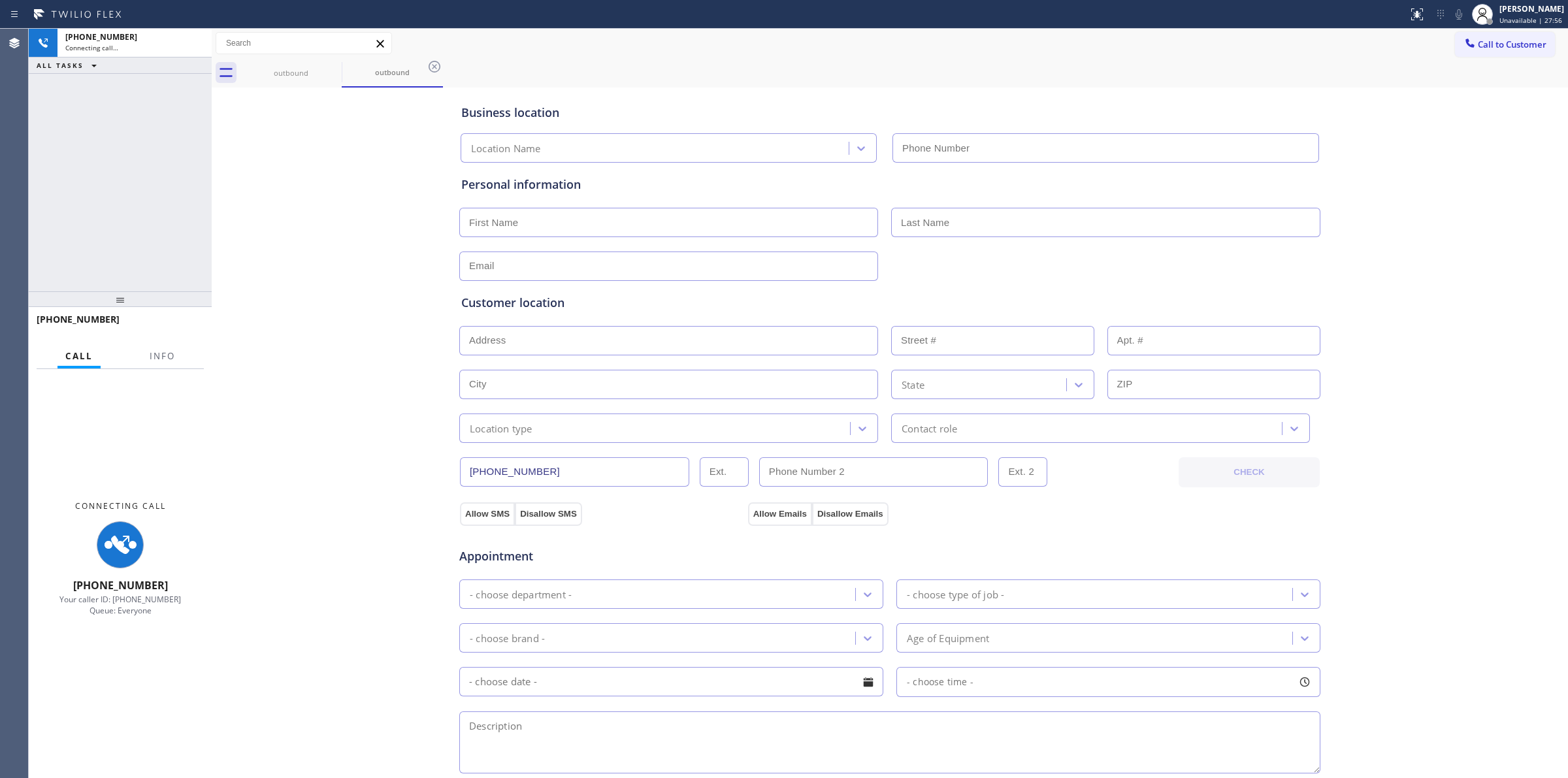
type input "[PHONE_NUMBER]"
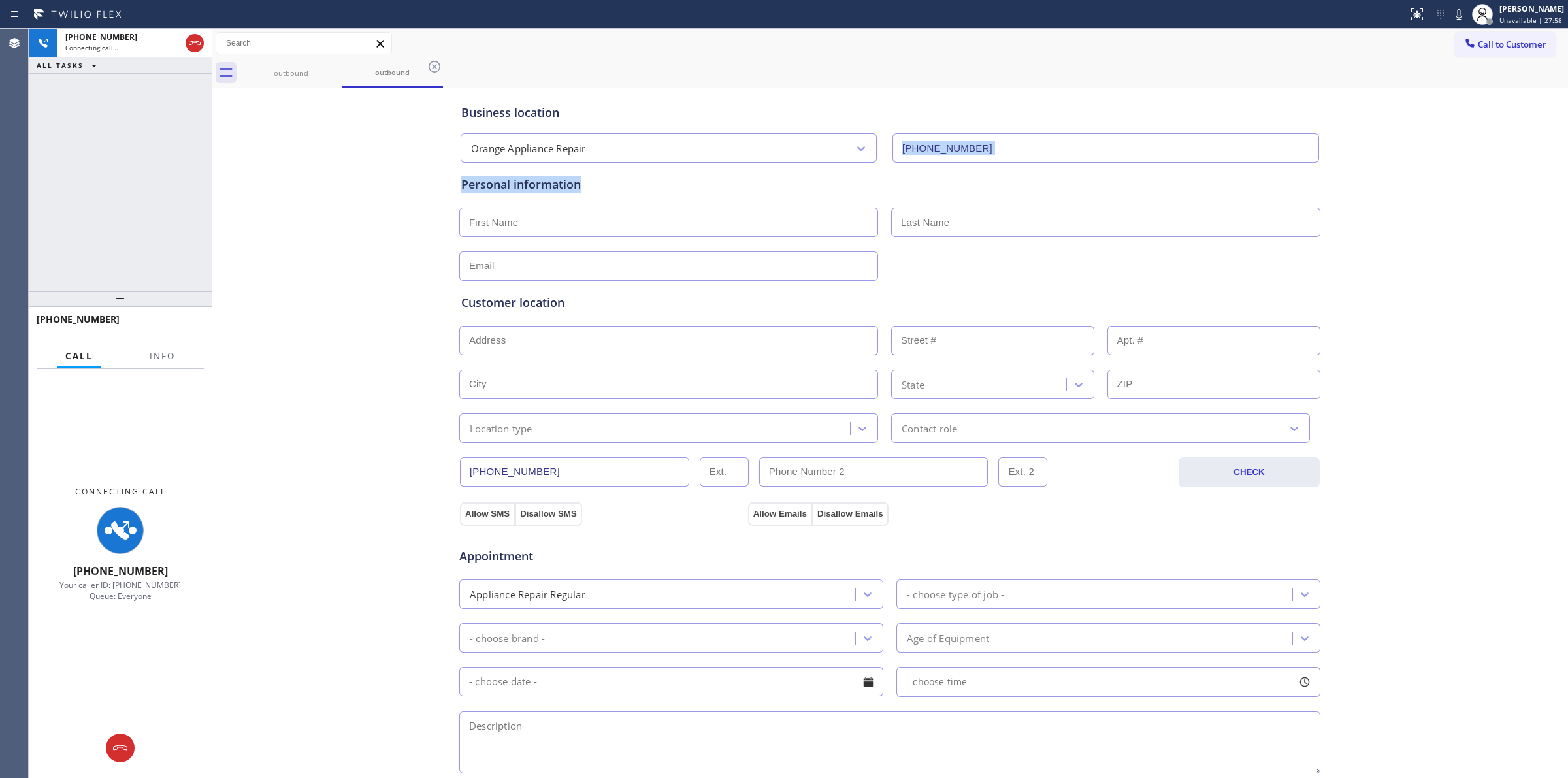
drag, startPoint x: 1461, startPoint y: 162, endPoint x: 1481, endPoint y: 82, distance: 82.5
click at [1468, 144] on div "Business location Orange Appliance Repair [PHONE_NUMBER] Personal information C…" at bounding box center [890, 537] width 1350 height 893
click at [1492, 57] on button "Call to Customer" at bounding box center [1505, 45] width 100 height 25
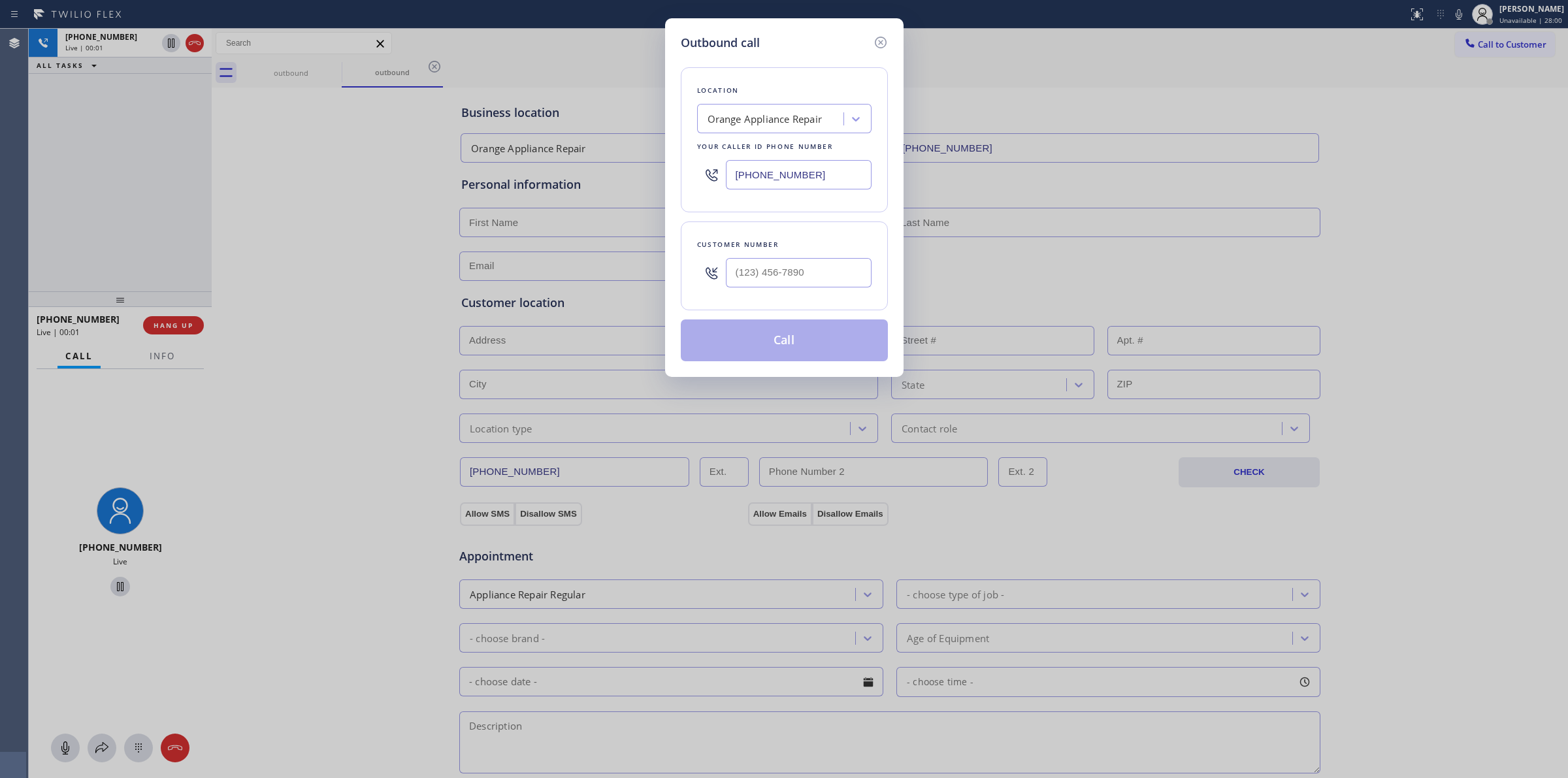
click at [869, 43] on div "Outbound call" at bounding box center [784, 43] width 207 height 18
click at [882, 43] on icon at bounding box center [881, 42] width 16 height 16
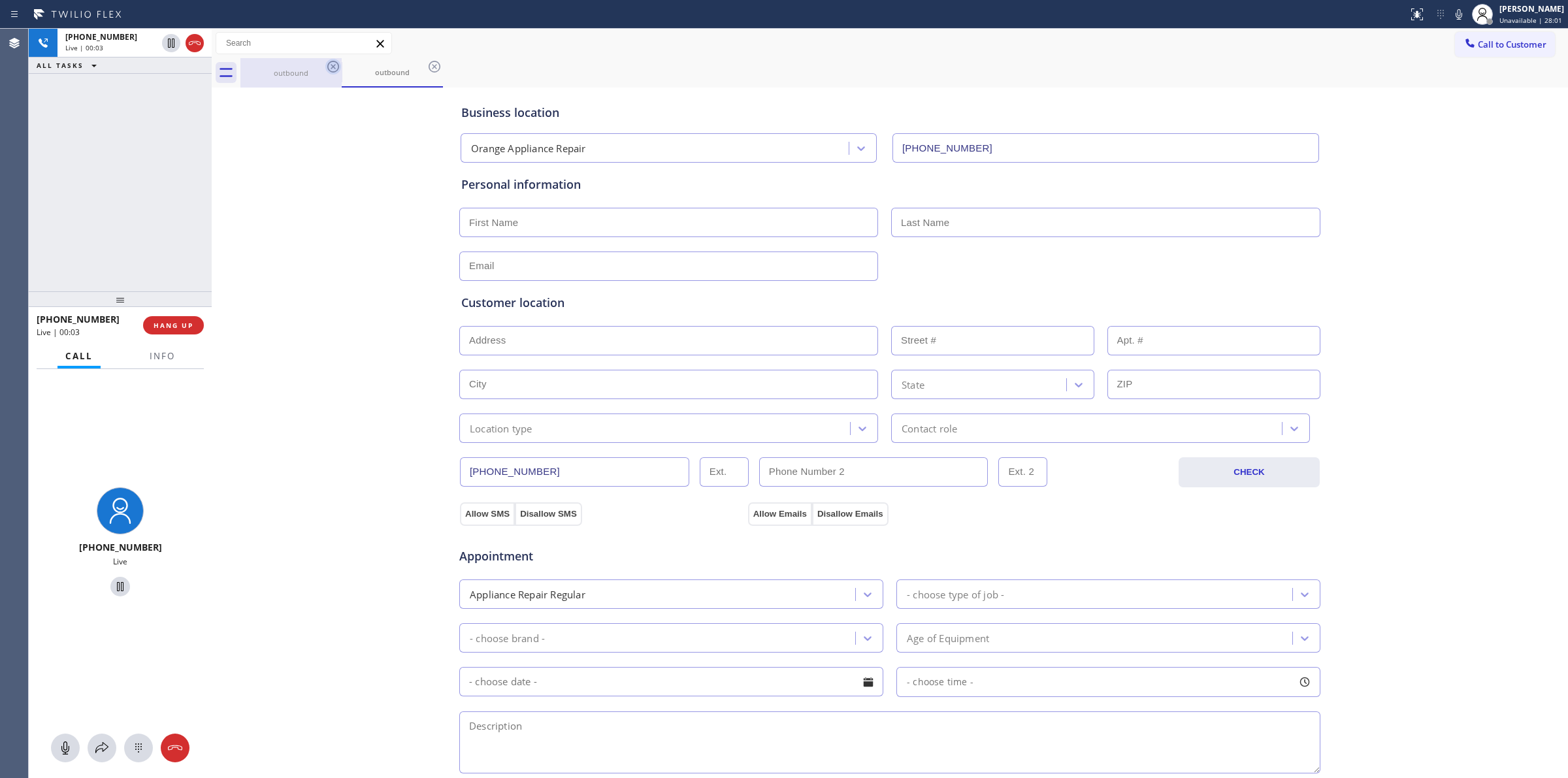
drag, startPoint x: 325, startPoint y: 76, endPoint x: 333, endPoint y: 70, distance: 10.0
click at [328, 73] on div "outbound" at bounding box center [290, 73] width 101 height 30
click at [333, 70] on icon at bounding box center [333, 66] width 16 height 16
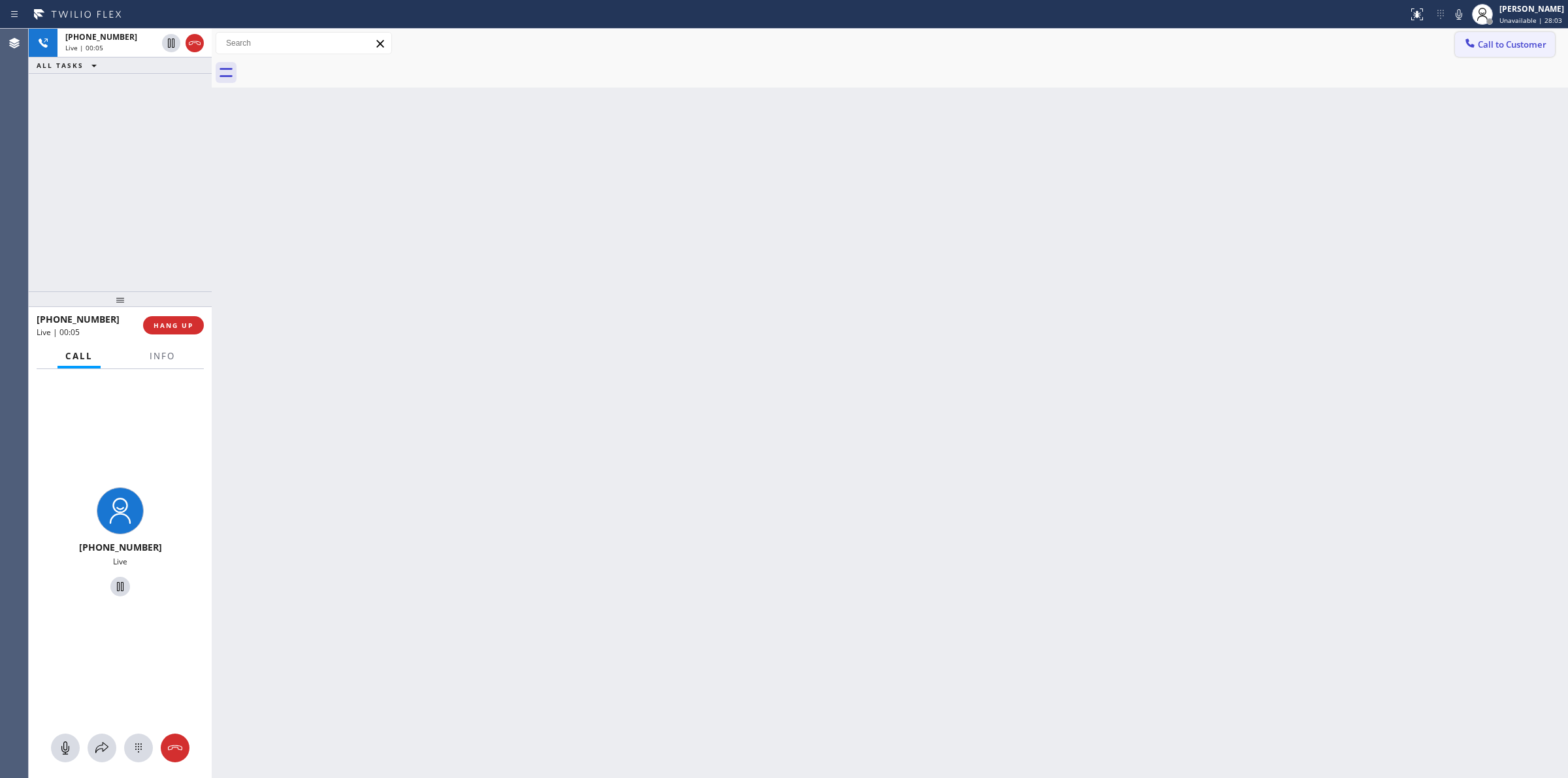
click at [1521, 33] on button "Call to Customer" at bounding box center [1505, 45] width 100 height 25
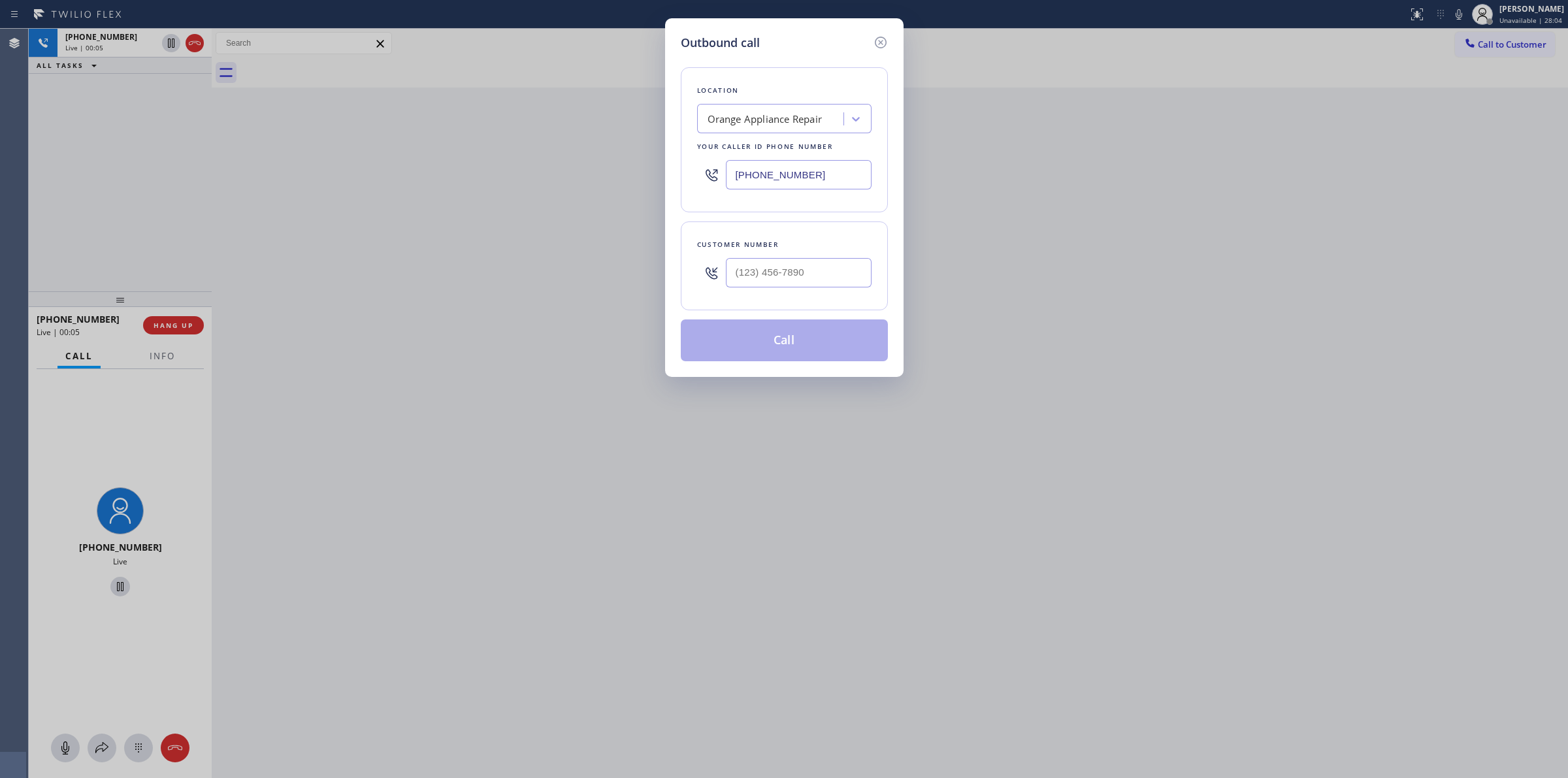
click at [765, 291] on div at bounding box center [798, 273] width 146 height 43
click at [771, 258] on div at bounding box center [798, 273] width 146 height 43
click at [771, 269] on input "(___) ___-____" at bounding box center [798, 273] width 146 height 30
paste input "626) 623-5086"
type input "[PHONE_NUMBER]"
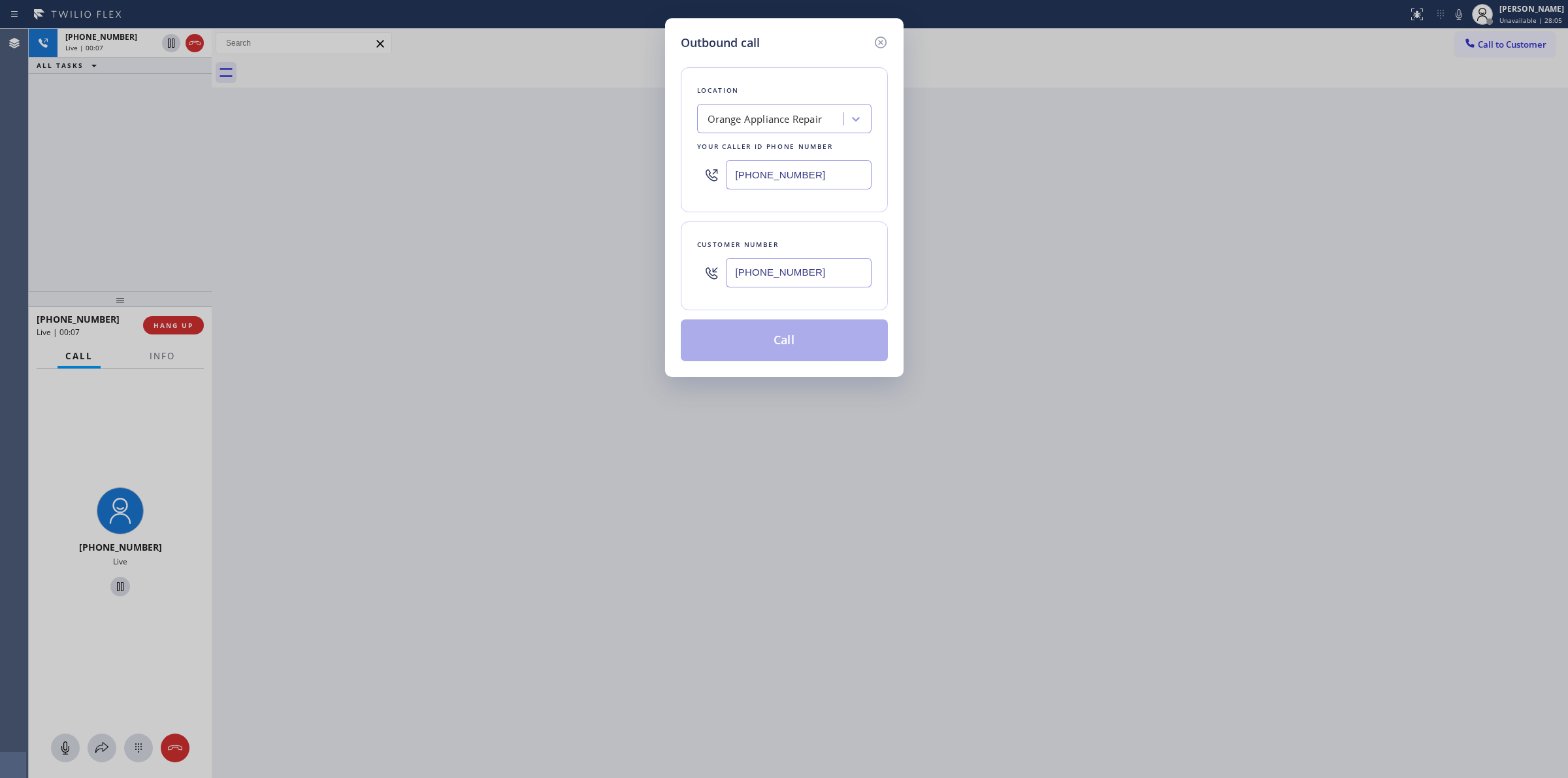
click at [779, 119] on div "Orange Appliance Repair" at bounding box center [765, 120] width 115 height 15
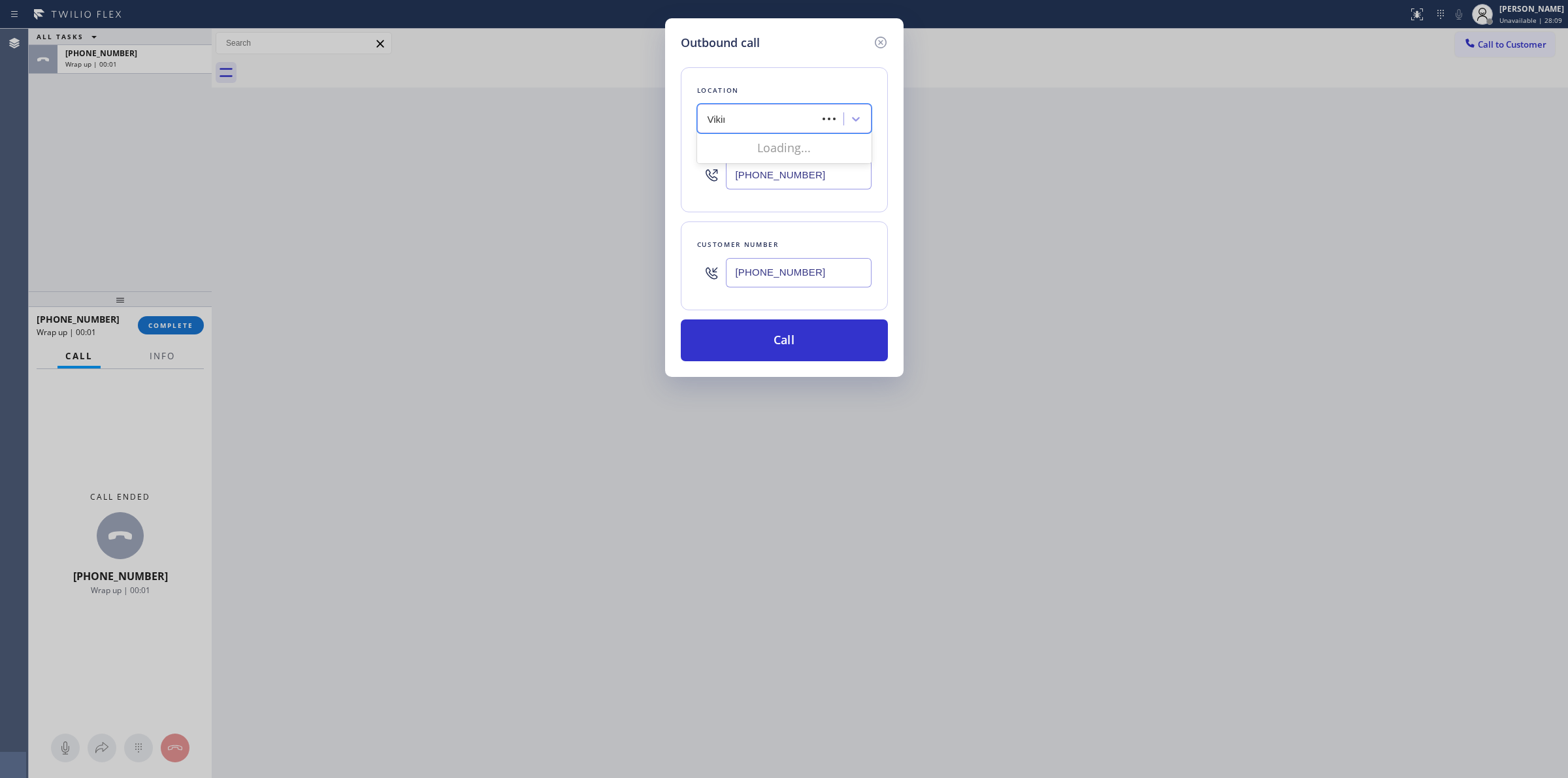
type input "Viking"
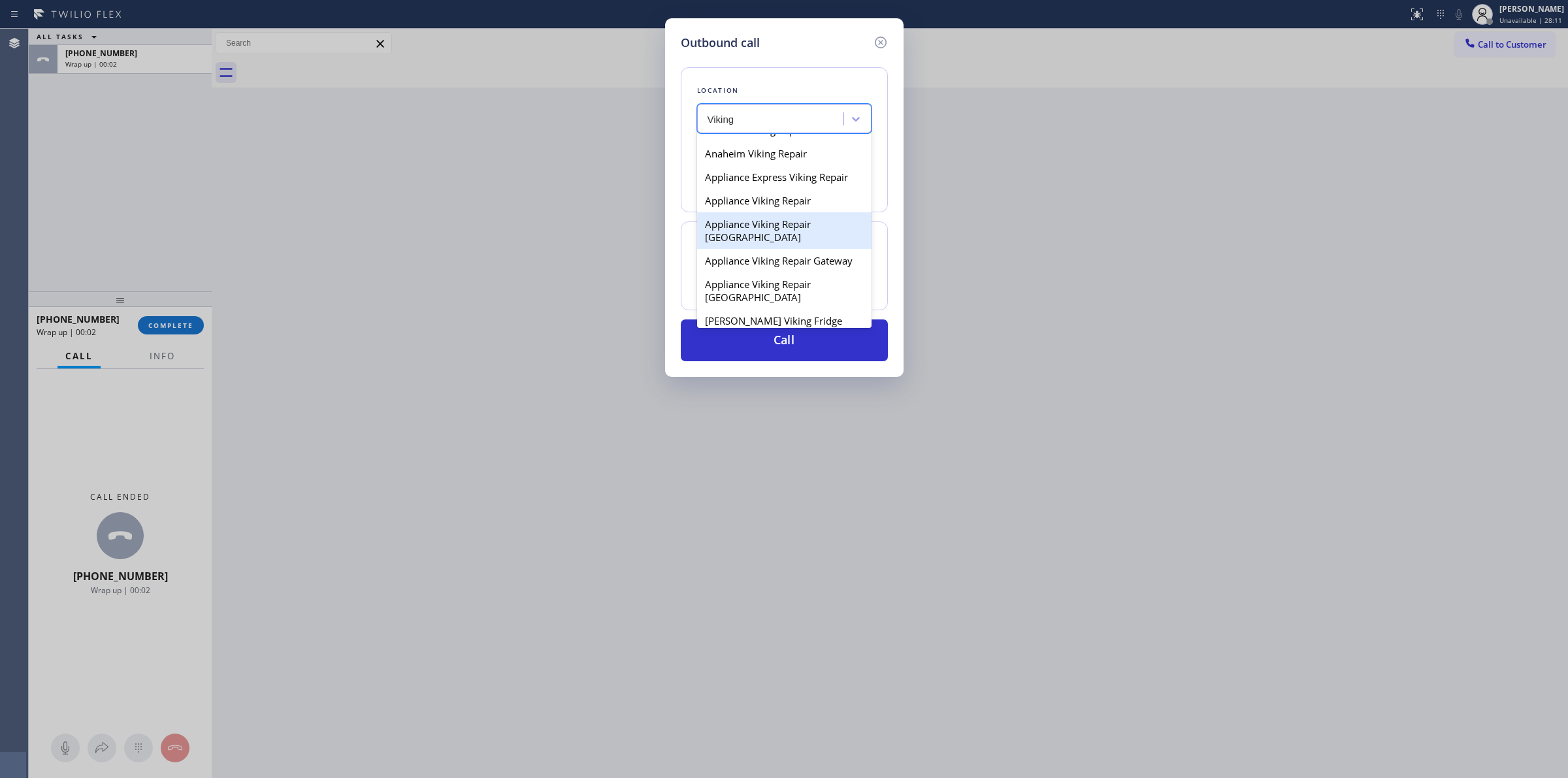
scroll to position [326, 0]
click at [753, 210] on div "Appliance Viking Repair" at bounding box center [784, 198] width 174 height 23
type input "[PHONE_NUMBER]"
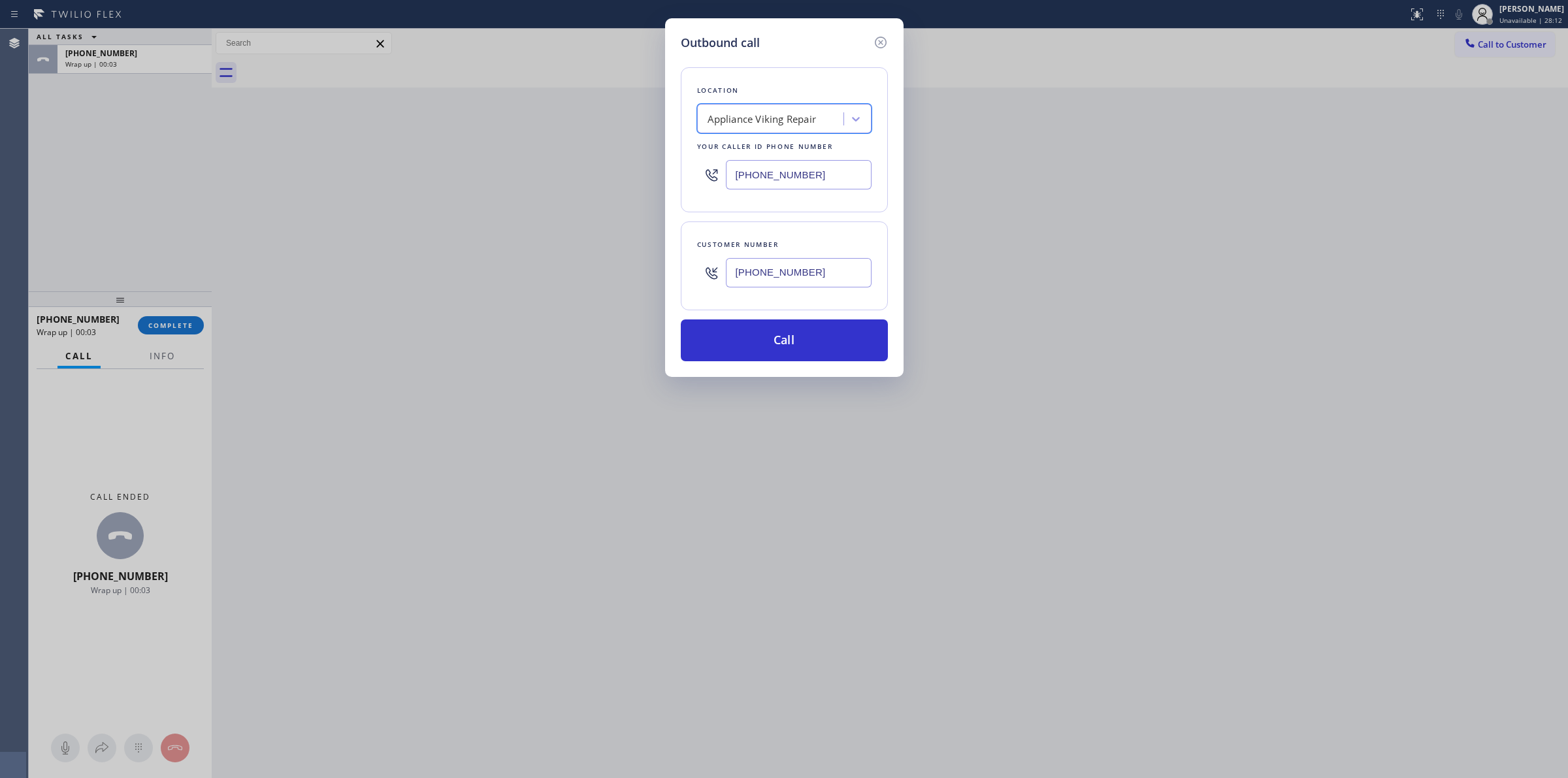
click at [780, 271] on input "[PHONE_NUMBER]" at bounding box center [798, 273] width 146 height 30
click at [773, 333] on button "Call" at bounding box center [784, 340] width 207 height 42
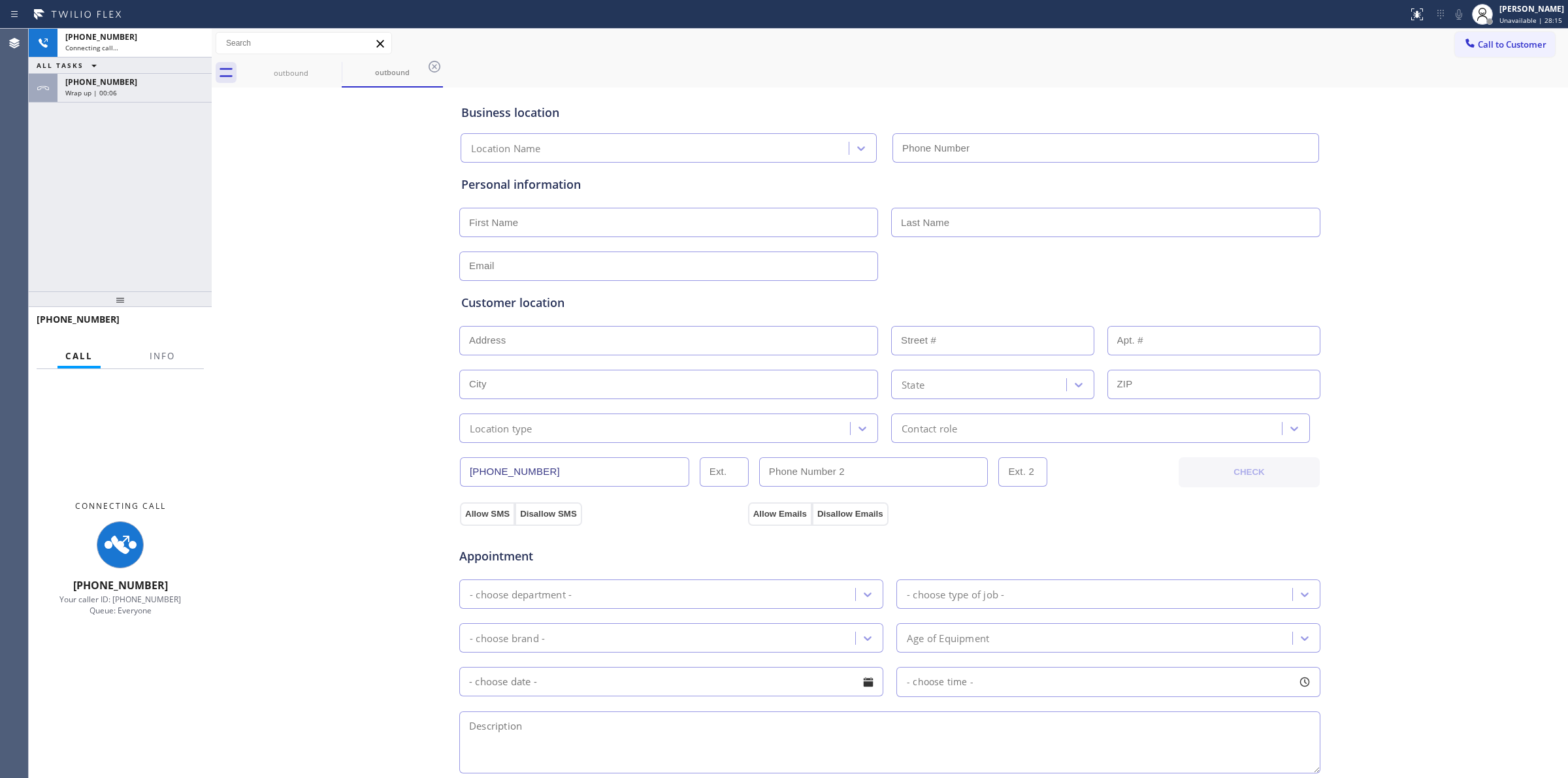
type input "[PHONE_NUMBER]"
click at [1407, 112] on div "Business location Appliance Viking Repair [PHONE_NUMBER] Personal information C…" at bounding box center [890, 537] width 1350 height 893
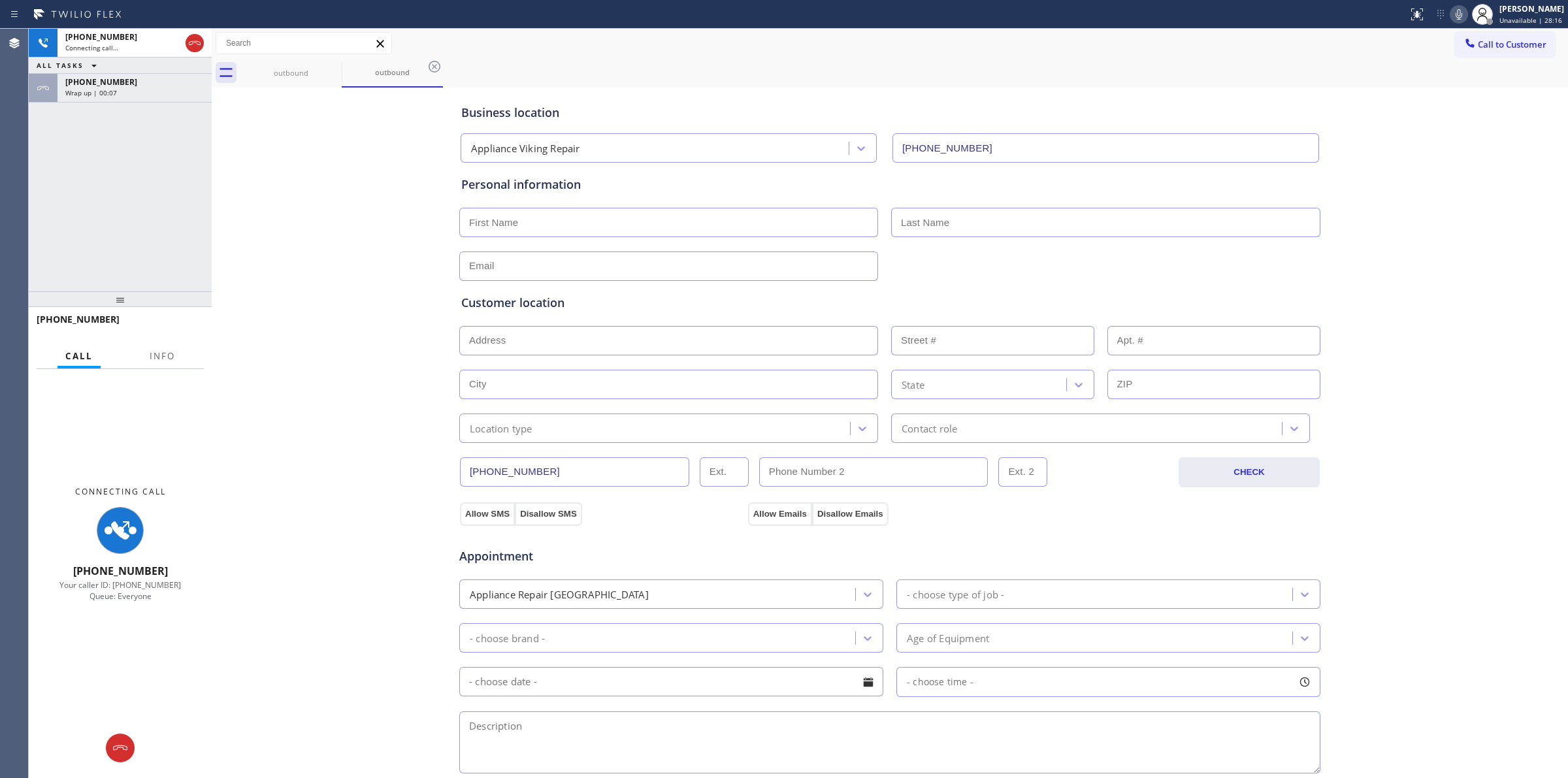
click at [1462, 14] on icon at bounding box center [1459, 14] width 16 height 16
click at [109, 94] on span "Wrap up | 00:08" at bounding box center [91, 93] width 52 height 9
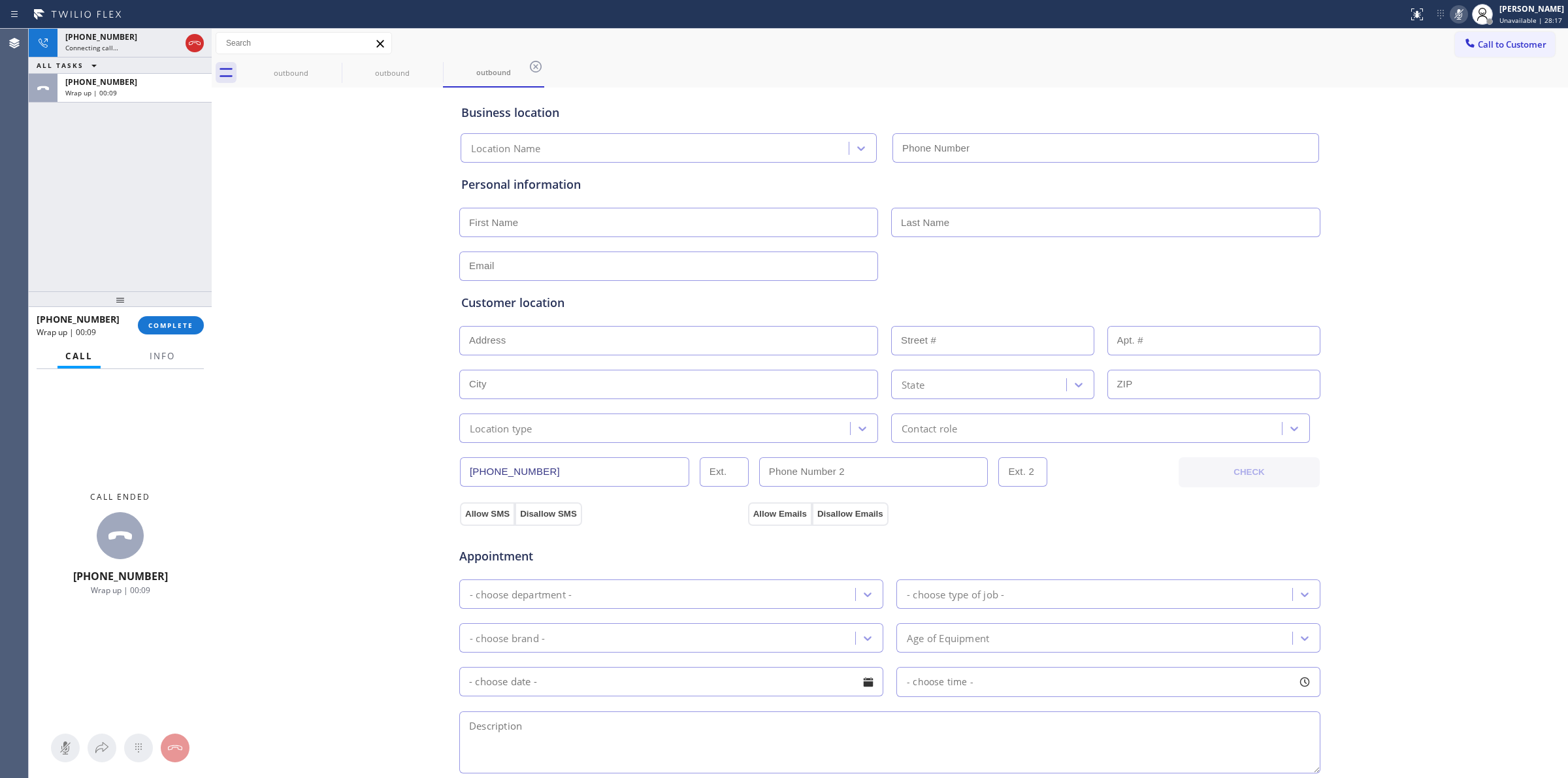
click at [182, 339] on div "[PHONE_NUMBER] Wrap up | 00:09 COMPLETE" at bounding box center [120, 325] width 167 height 34
type input "[PHONE_NUMBER]"
click at [181, 318] on button "COMPLETE" at bounding box center [171, 325] width 66 height 19
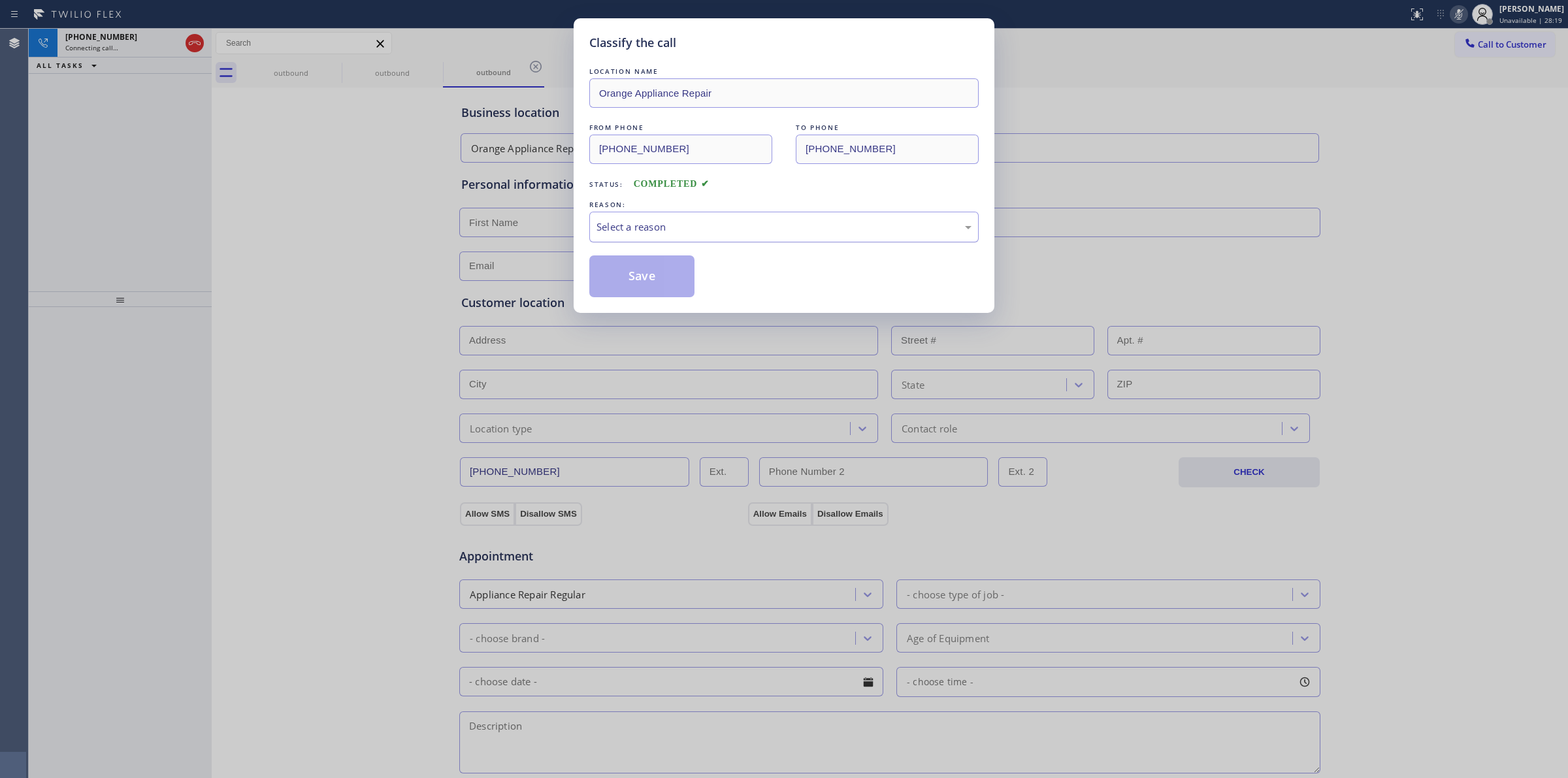
click at [730, 223] on div "Select a reason" at bounding box center [784, 227] width 376 height 15
click at [665, 292] on button "Save" at bounding box center [642, 276] width 105 height 42
click at [1392, 174] on div "Classify the call LOCATION NAME Orange Appliance Repair FROM PHONE [PHONE_NUMBE…" at bounding box center [784, 389] width 1568 height 778
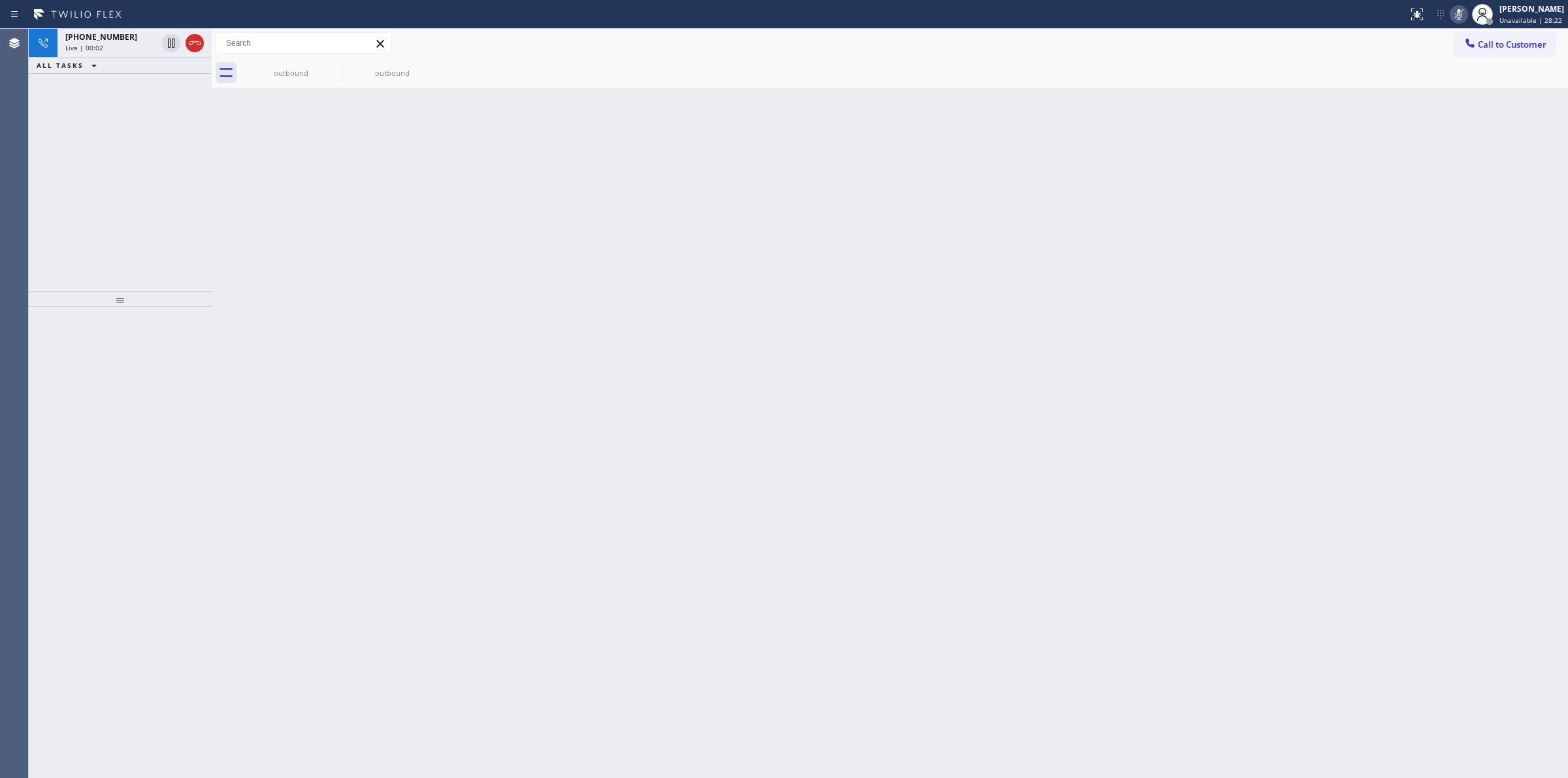
click at [281, 54] on div at bounding box center [306, 44] width 180 height 23
click at [325, 70] on div "outbound" at bounding box center [290, 73] width 101 height 30
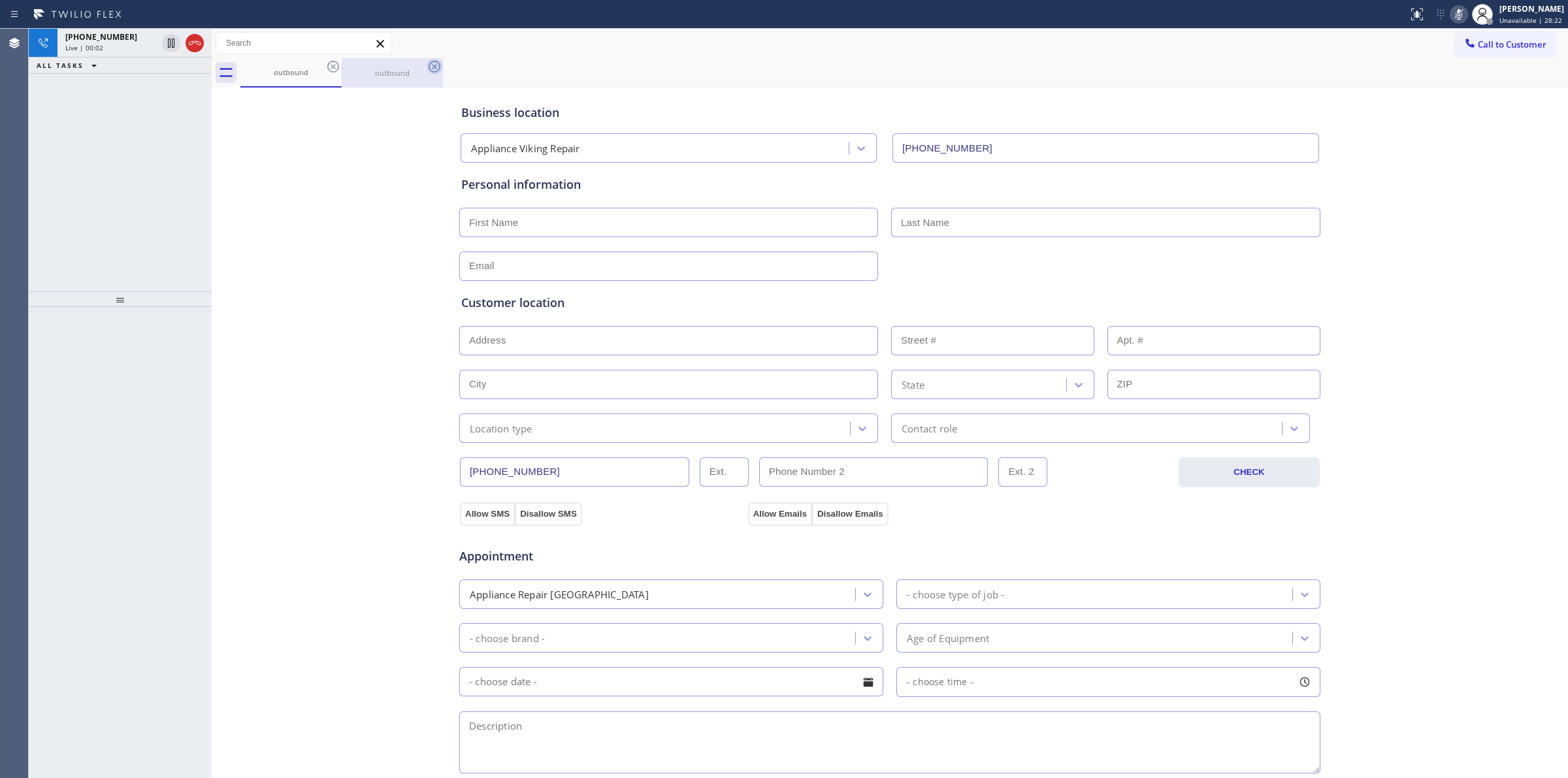
click at [333, 61] on icon at bounding box center [333, 67] width 12 height 12
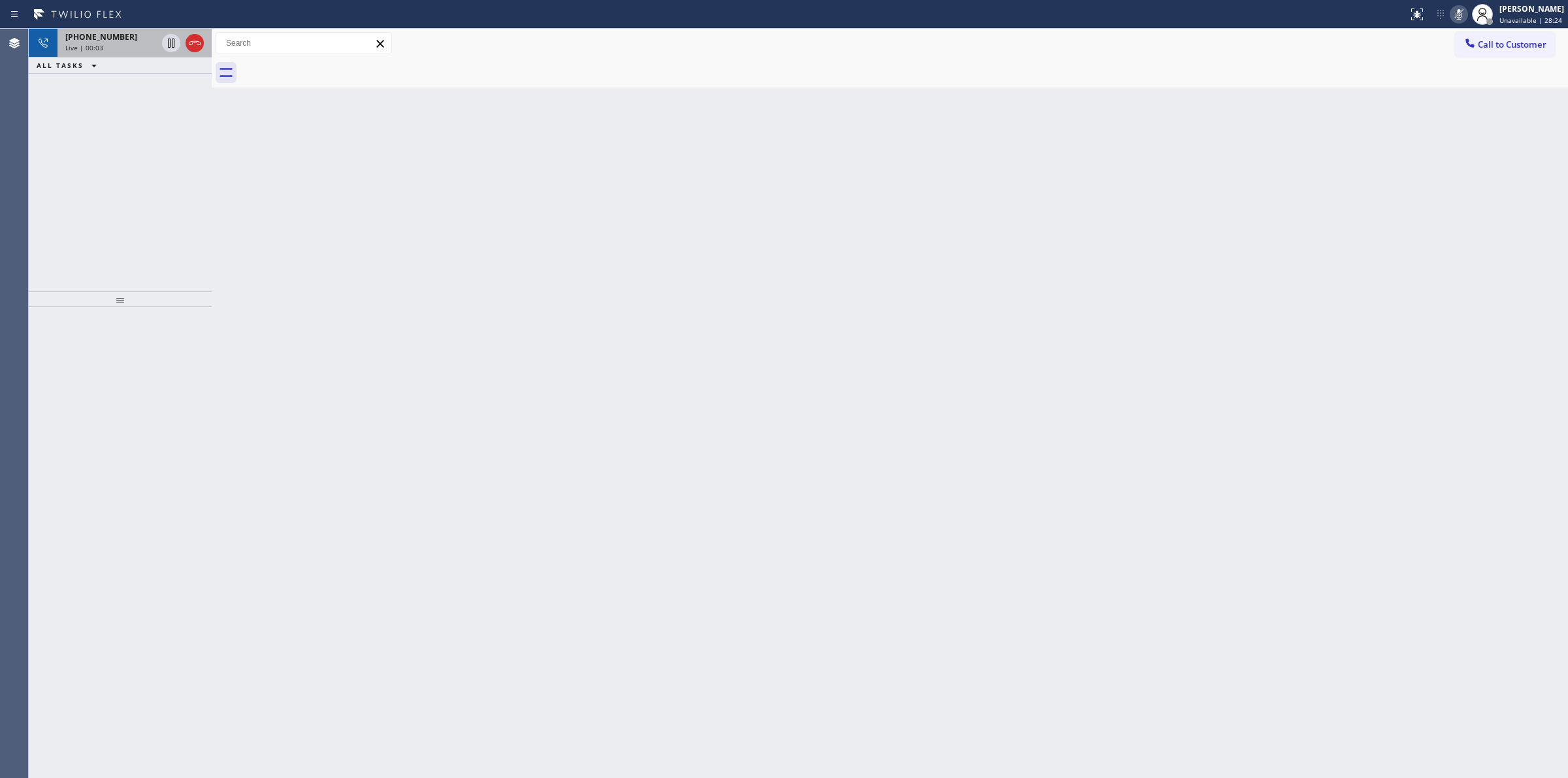
click at [146, 47] on div "Live | 00:03" at bounding box center [110, 48] width 92 height 9
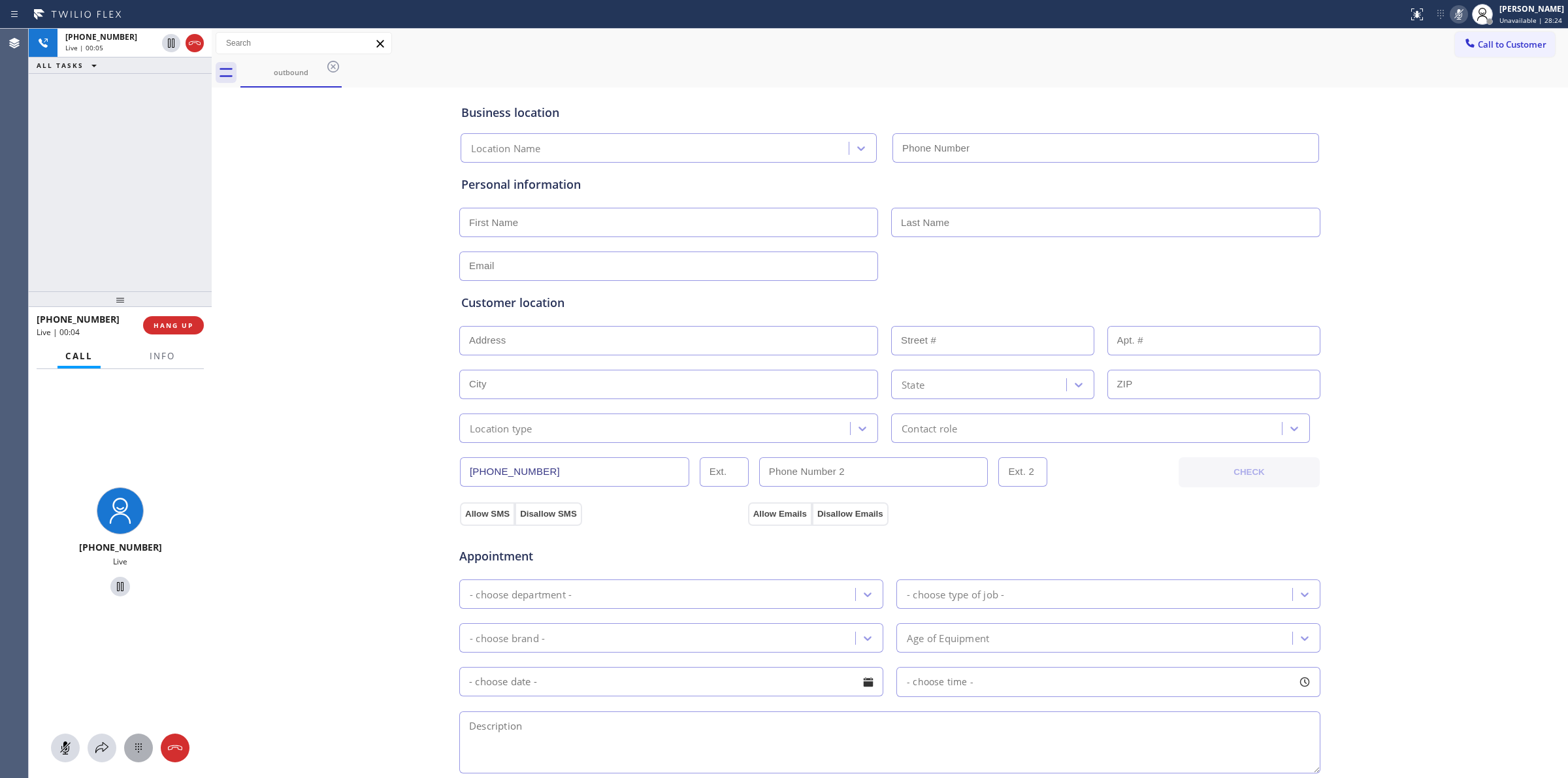
click at [144, 743] on icon at bounding box center [138, 747] width 16 height 16
type input "[PHONE_NUMBER]"
click at [1485, 51] on button "Call to Customer" at bounding box center [1505, 45] width 100 height 25
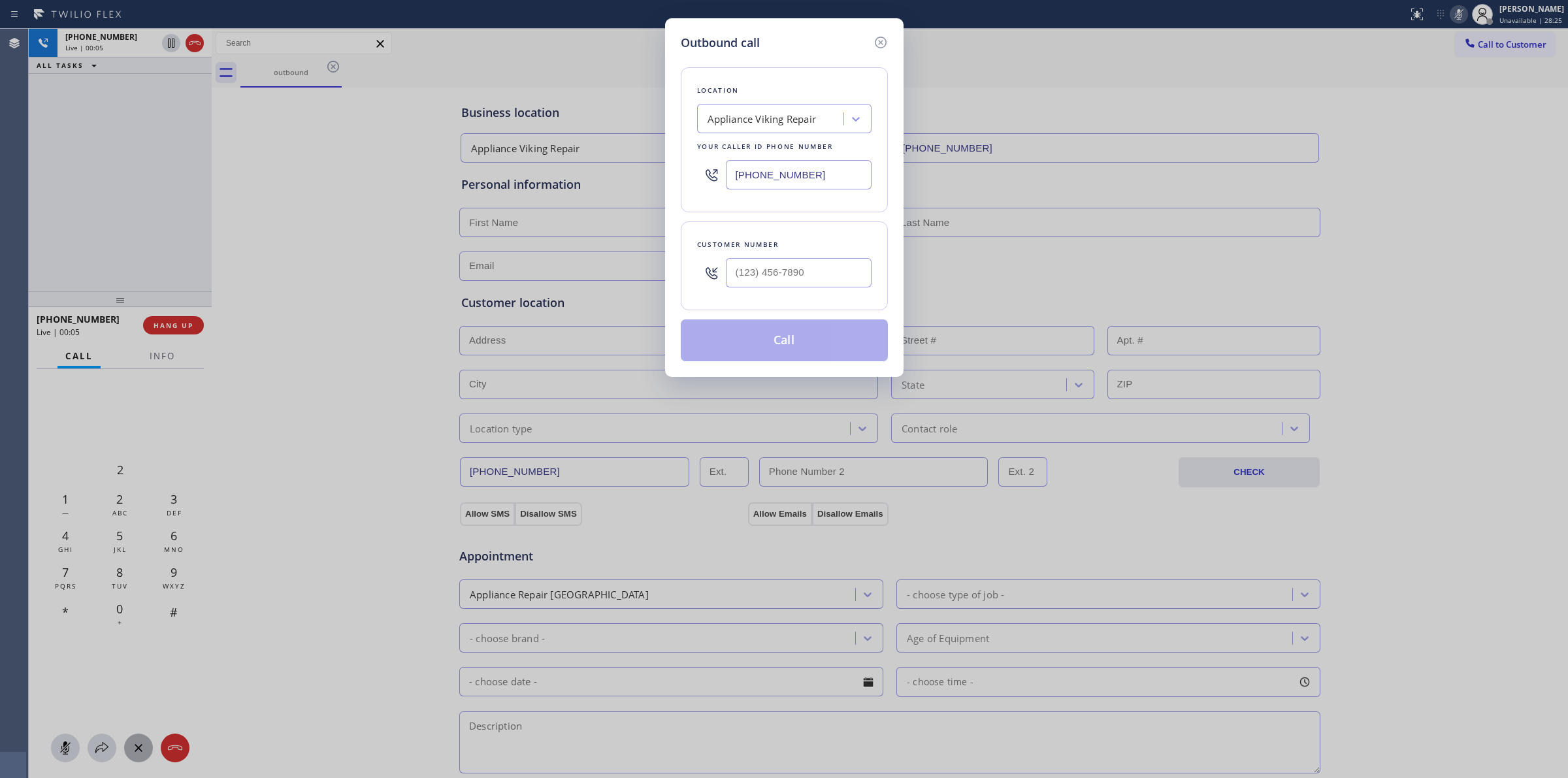
click at [835, 291] on div at bounding box center [798, 273] width 146 height 43
paste input "text"
click at [830, 272] on input "(___) ___-____" at bounding box center [798, 273] width 146 height 30
type input "(___) ___-____"
click at [785, 47] on div "Outbound call" at bounding box center [784, 43] width 207 height 18
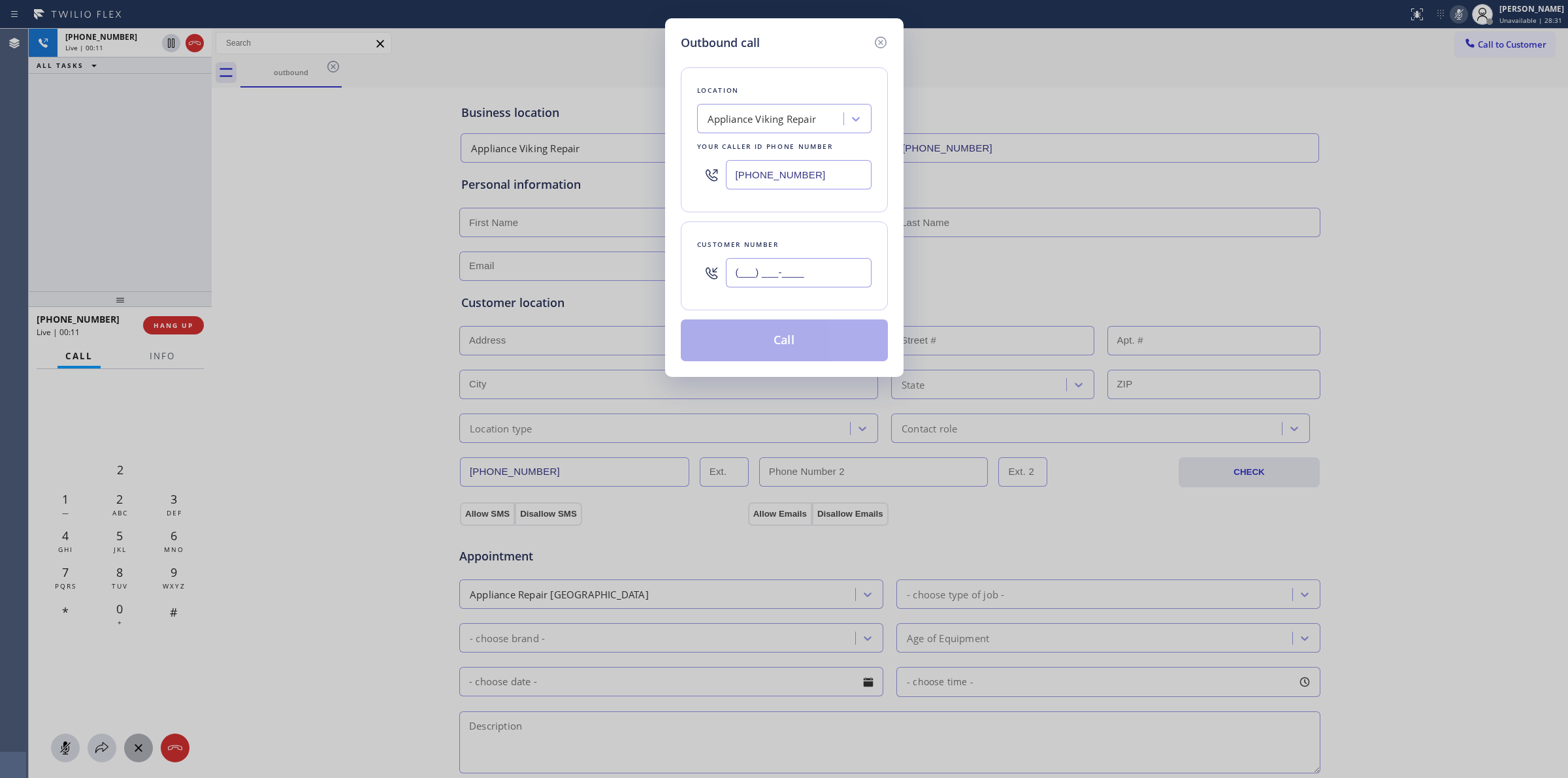
click at [808, 274] on input "(___) ___-____" at bounding box center [798, 273] width 146 height 30
paste input "626) 623-5086"
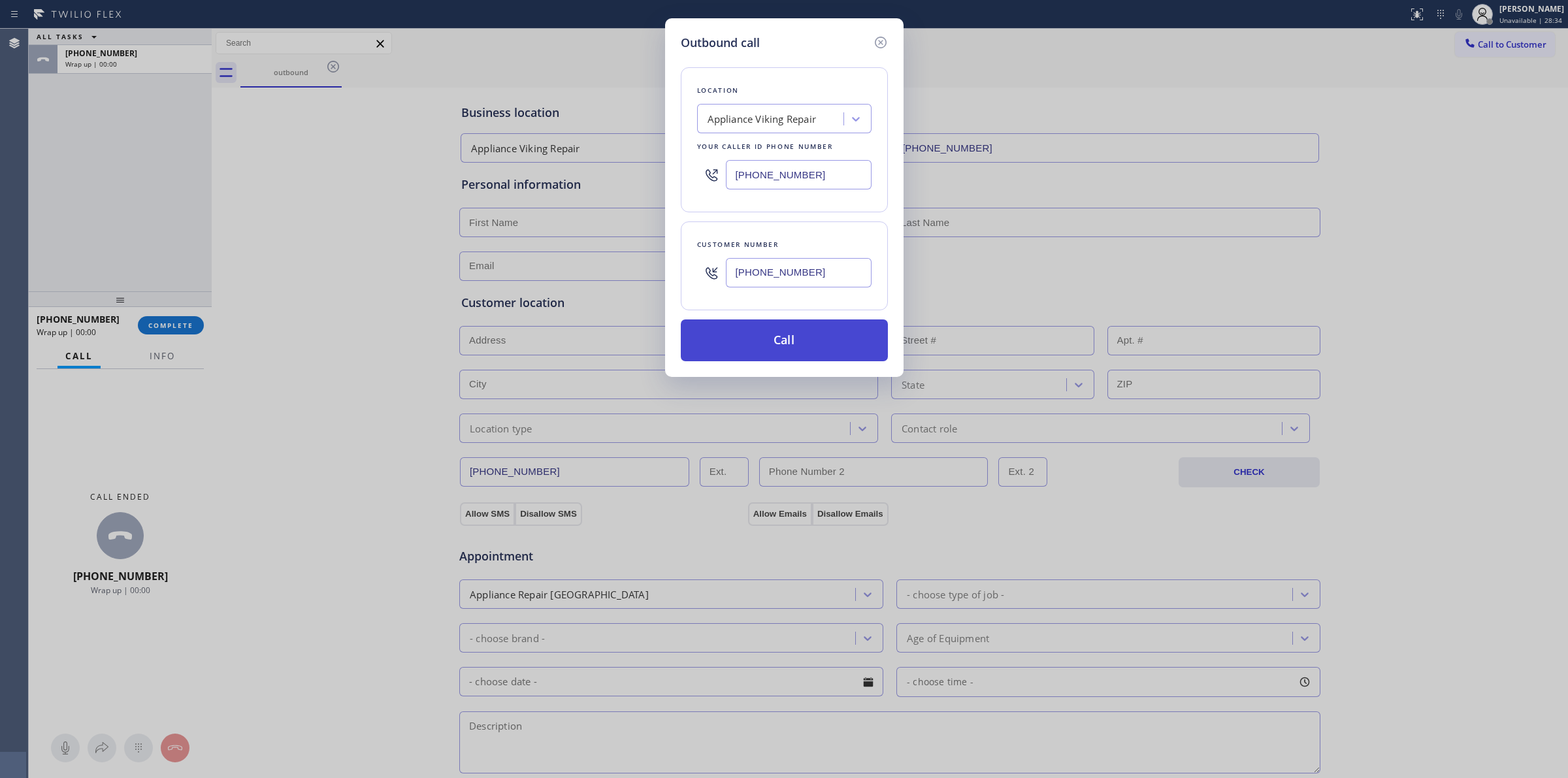
type input "[PHONE_NUMBER]"
click at [797, 338] on button "Call" at bounding box center [784, 340] width 207 height 42
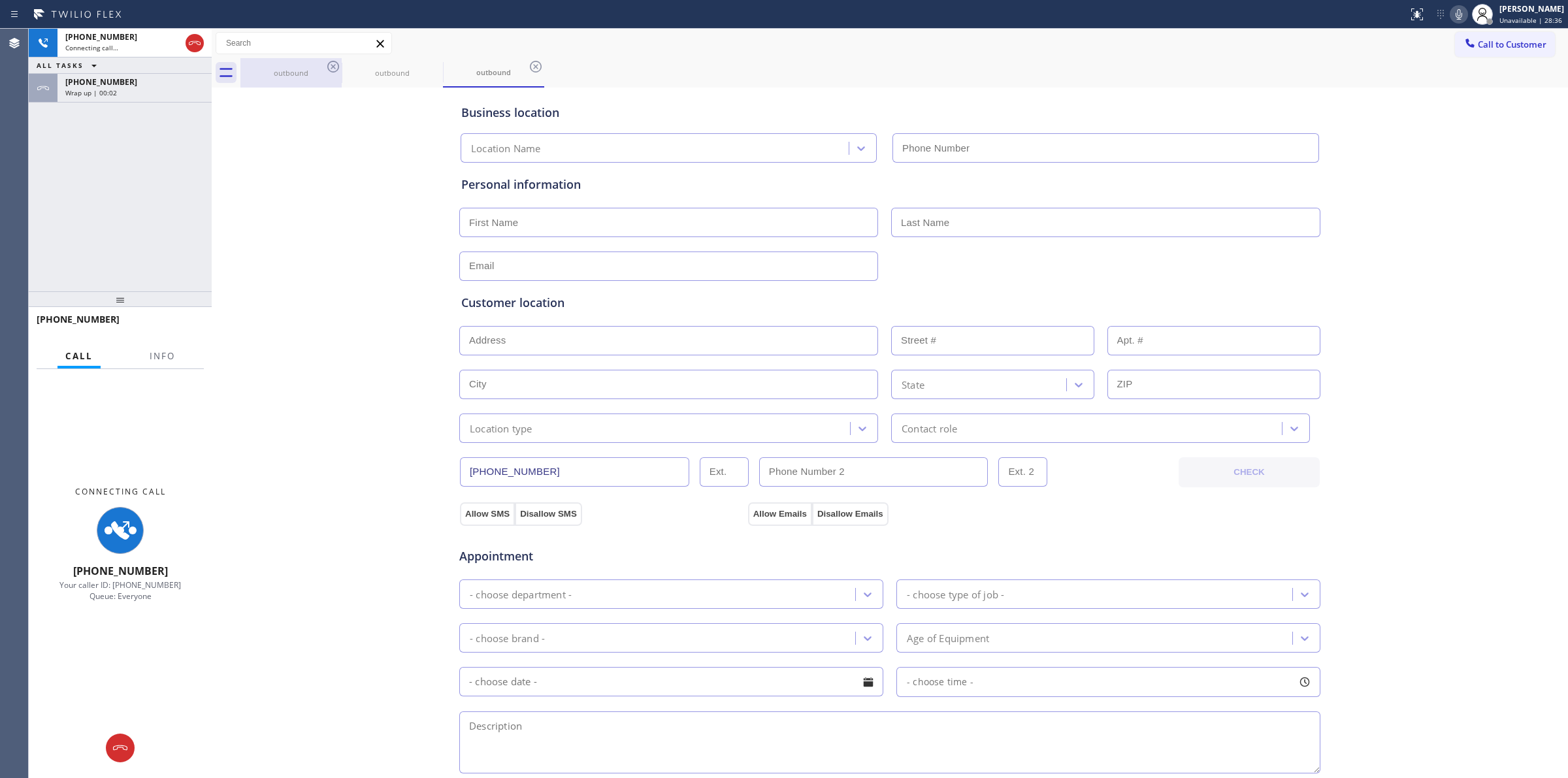
click at [278, 74] on div "outbound" at bounding box center [291, 72] width 98 height 10
click at [0, 0] on icon at bounding box center [0, 0] width 0 height 0
type input "[PHONE_NUMBER]"
click at [333, 65] on icon at bounding box center [333, 66] width 16 height 16
click at [0, 0] on icon at bounding box center [0, 0] width 0 height 0
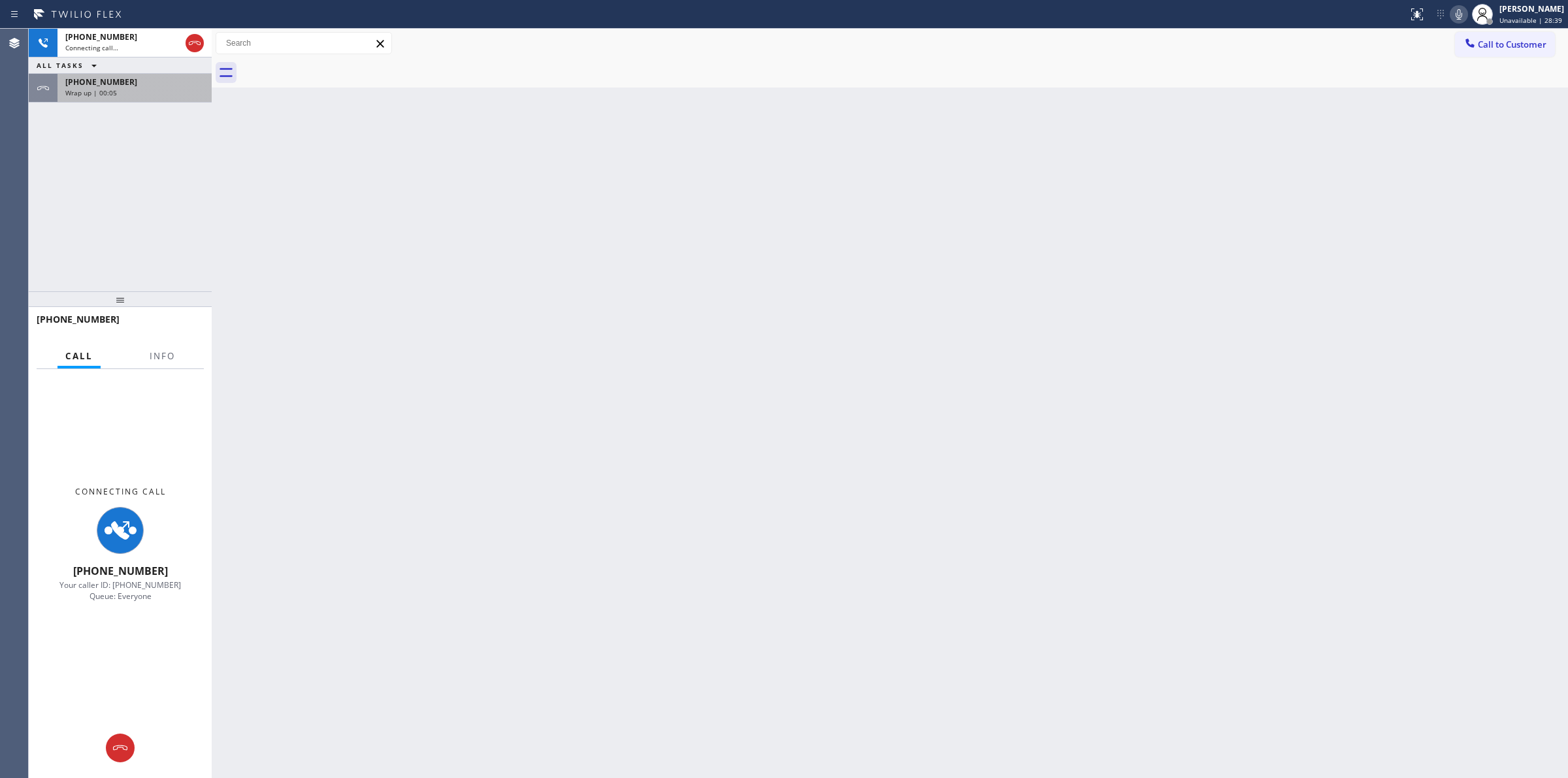
click at [124, 93] on div "Wrap up | 00:05" at bounding box center [134, 93] width 138 height 9
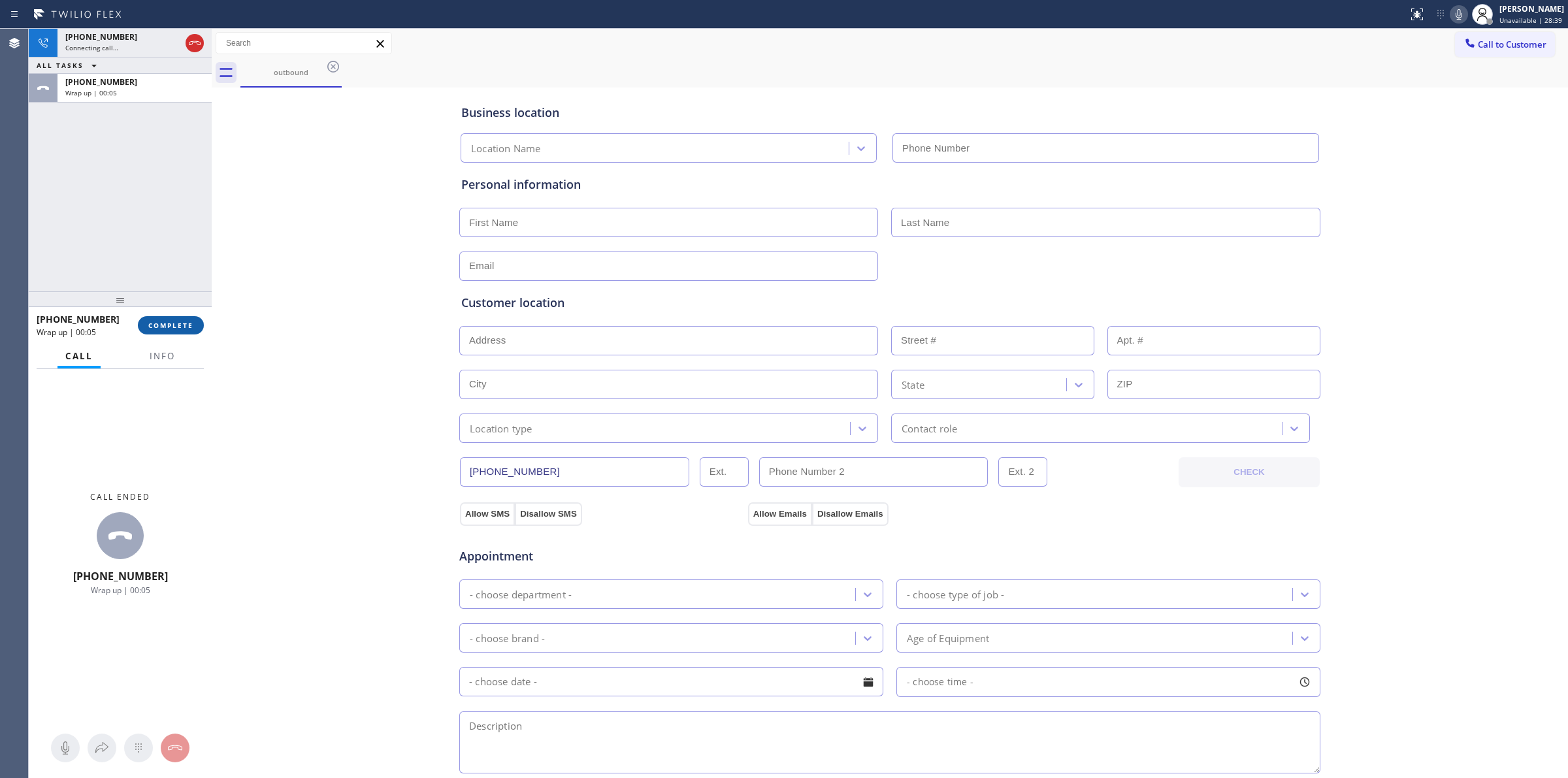
type input "[PHONE_NUMBER]"
click at [176, 326] on span "COMPLETE" at bounding box center [171, 325] width 45 height 9
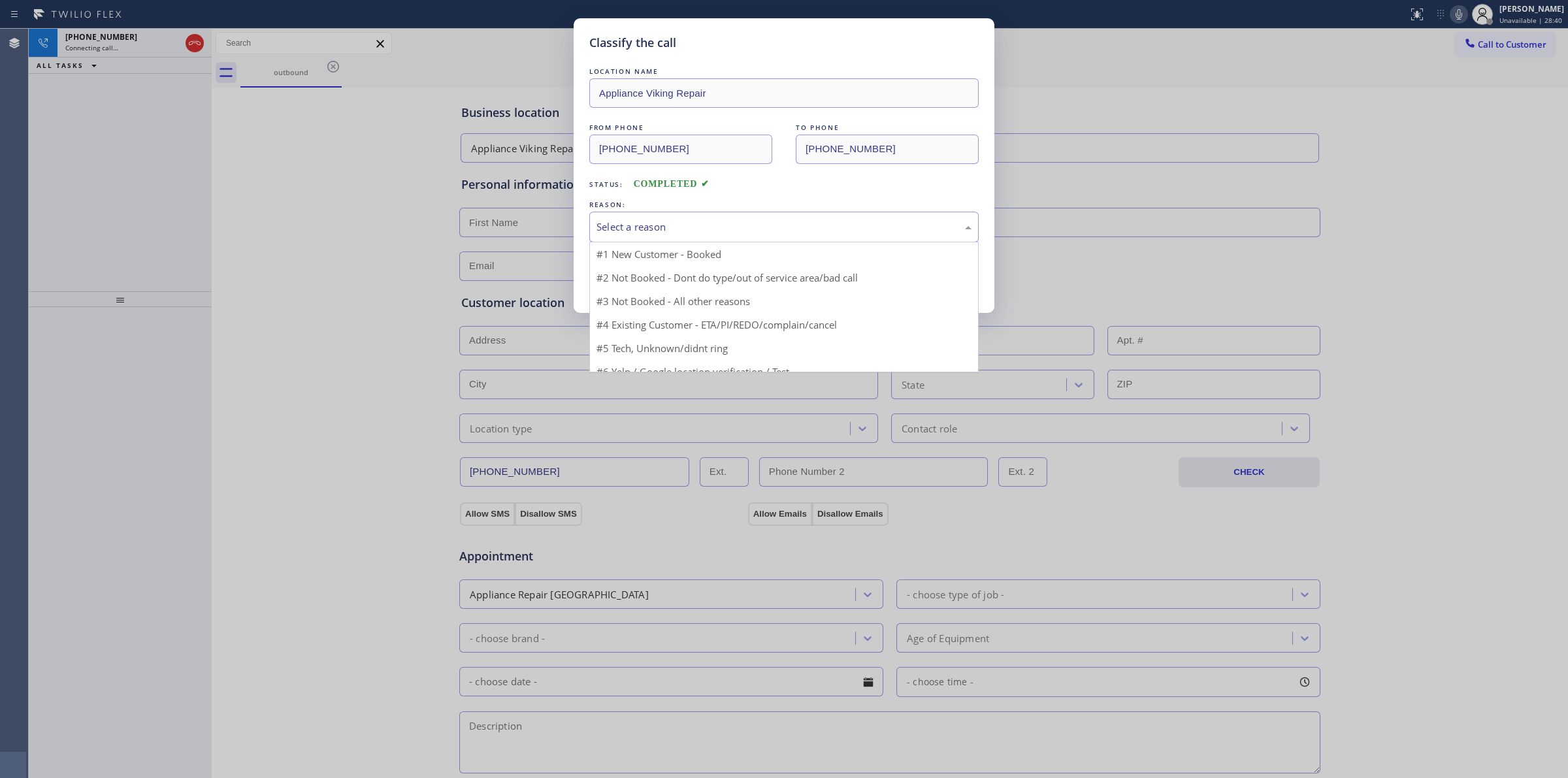
click at [773, 232] on div "Select a reason" at bounding box center [784, 227] width 376 height 15
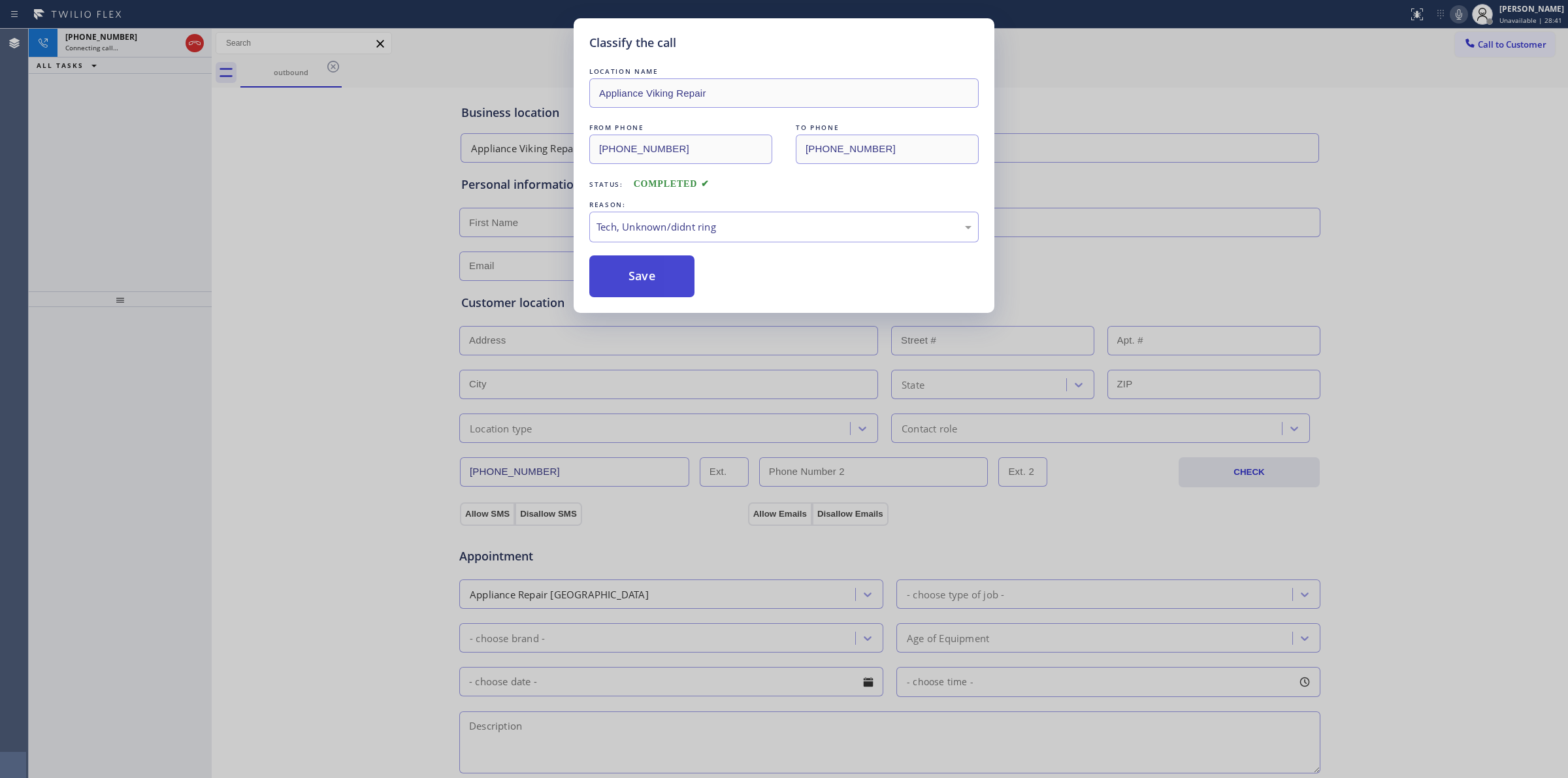
click at [671, 276] on button "Save" at bounding box center [642, 276] width 105 height 42
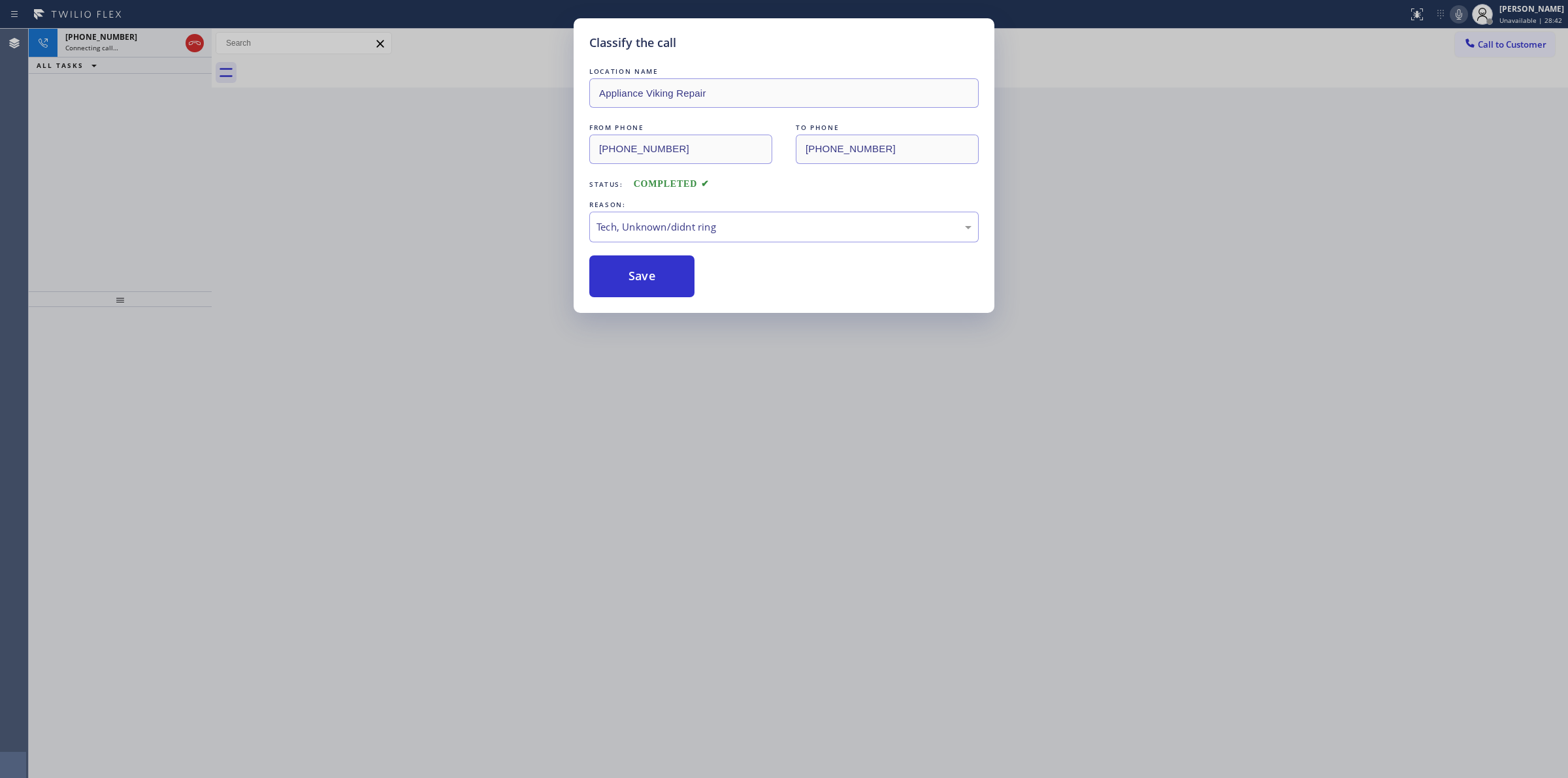
click at [1351, 221] on div "Classify the call LOCATION NAME Appliance Viking Repair FROM PHONE [PHONE_NUMBE…" at bounding box center [784, 389] width 1568 height 778
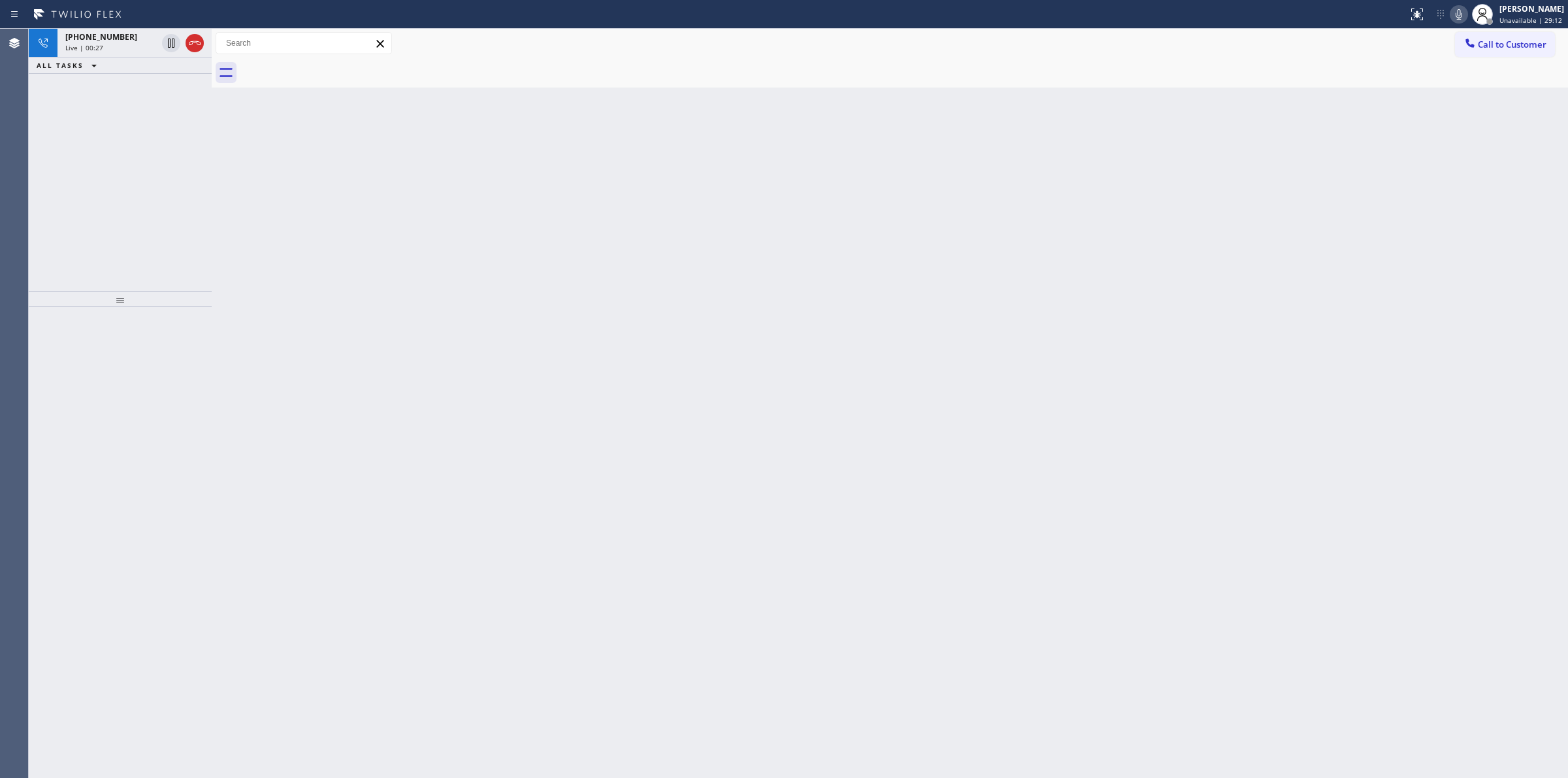
click at [1417, 132] on div "Back to Dashboard Change Sender ID Customers Technicians Select a contact Outbo…" at bounding box center [889, 403] width 1357 height 749
click at [1482, 44] on span "Call to Customer" at bounding box center [1512, 45] width 69 height 12
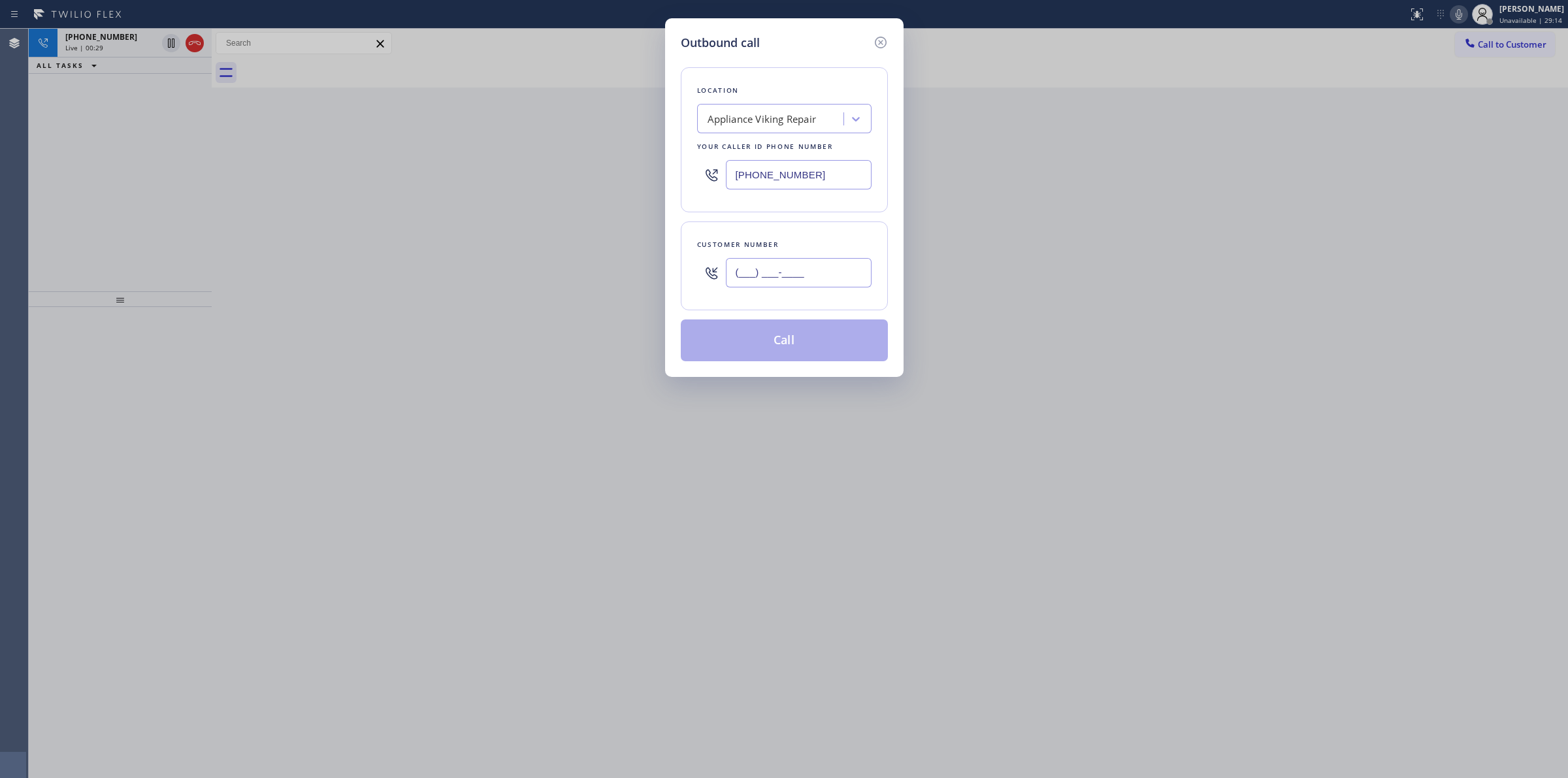
click at [787, 283] on input "(___) ___-____" at bounding box center [798, 273] width 146 height 30
paste input "626) 623-5086"
type input "[PHONE_NUMBER]"
click at [884, 46] on icon at bounding box center [880, 42] width 12 height 12
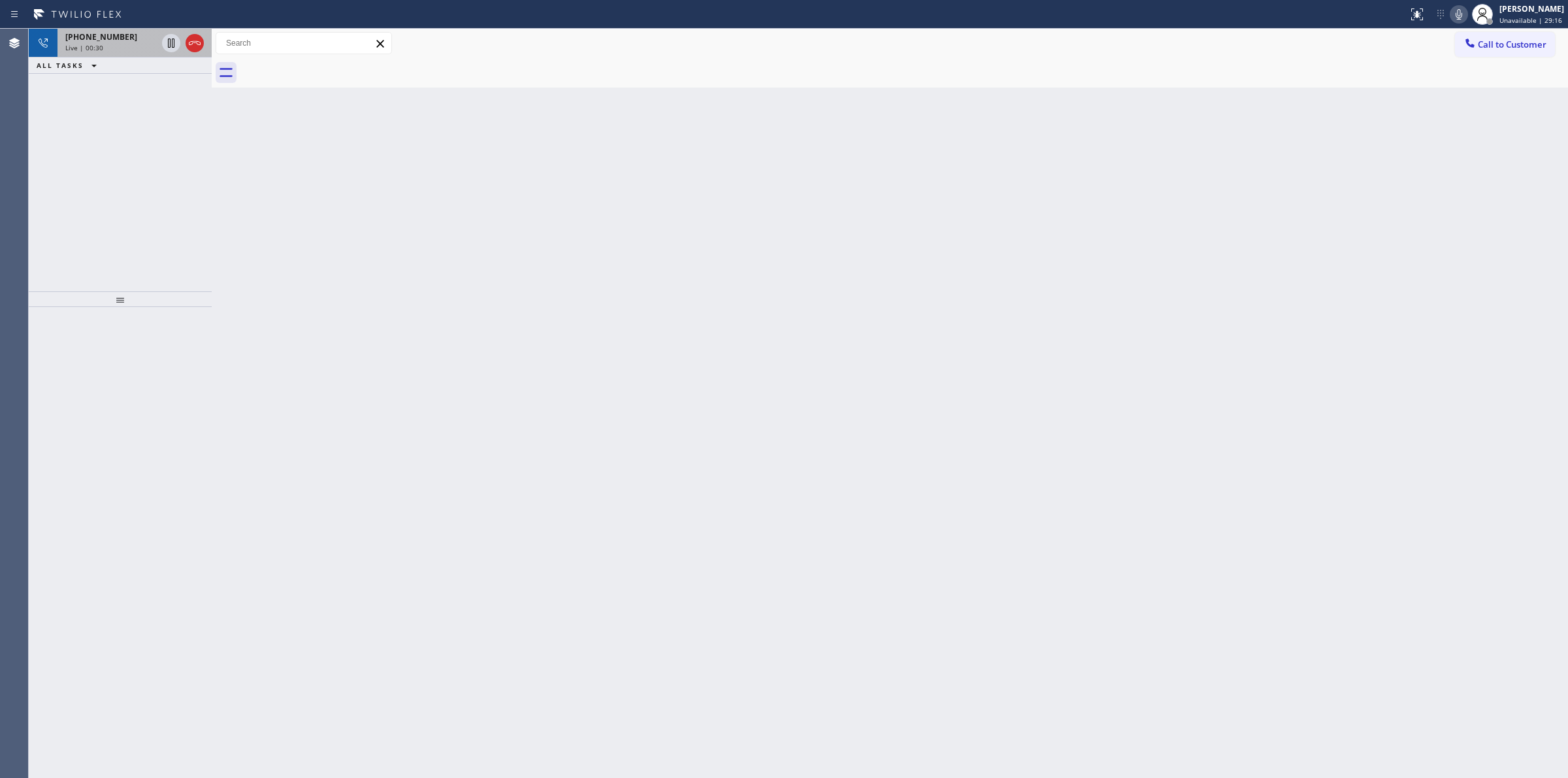
click at [92, 36] on span "[PHONE_NUMBER]" at bounding box center [101, 37] width 72 height 11
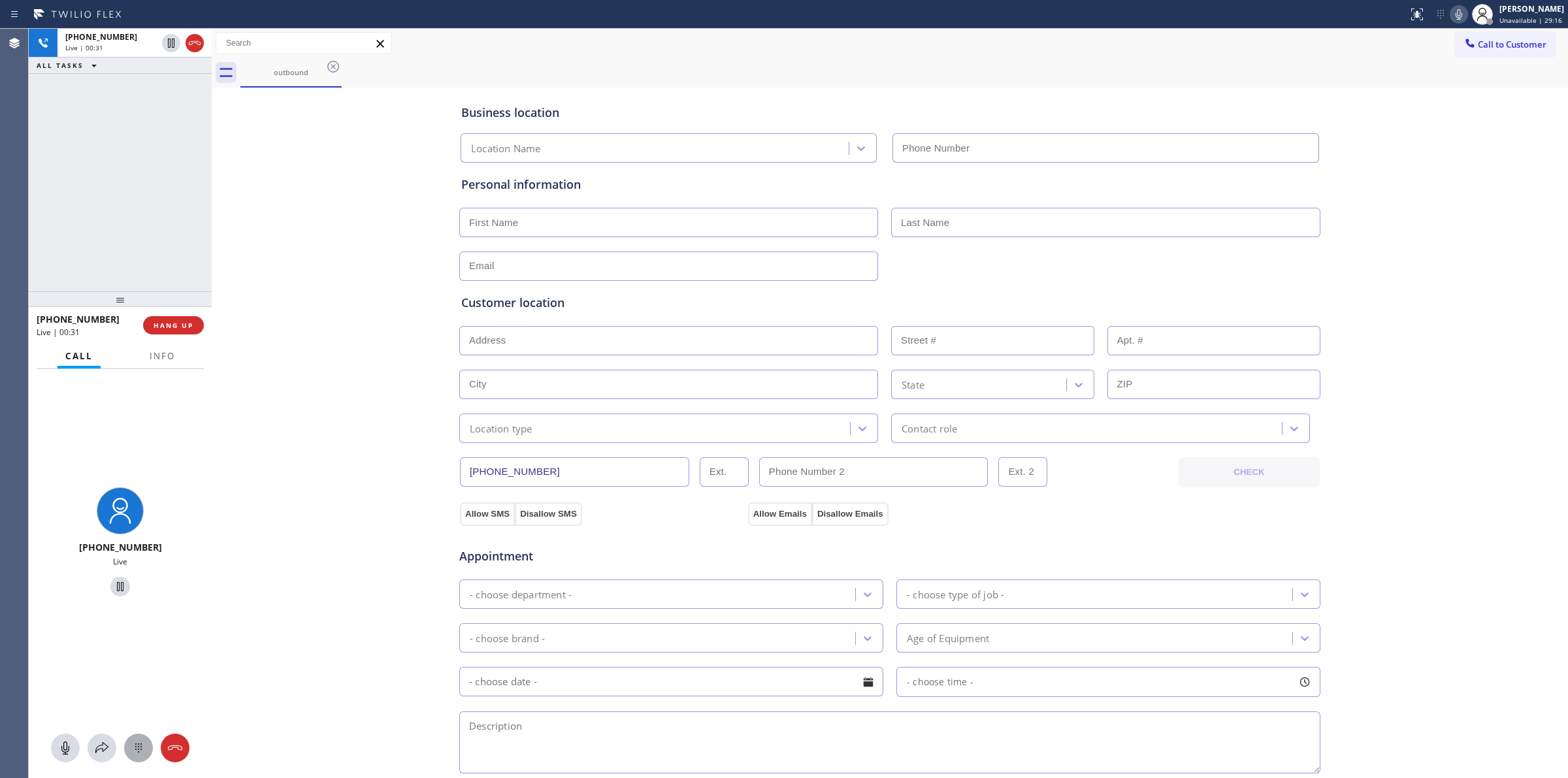
type input "[PHONE_NUMBER]"
click at [139, 752] on icon at bounding box center [138, 747] width 16 height 16
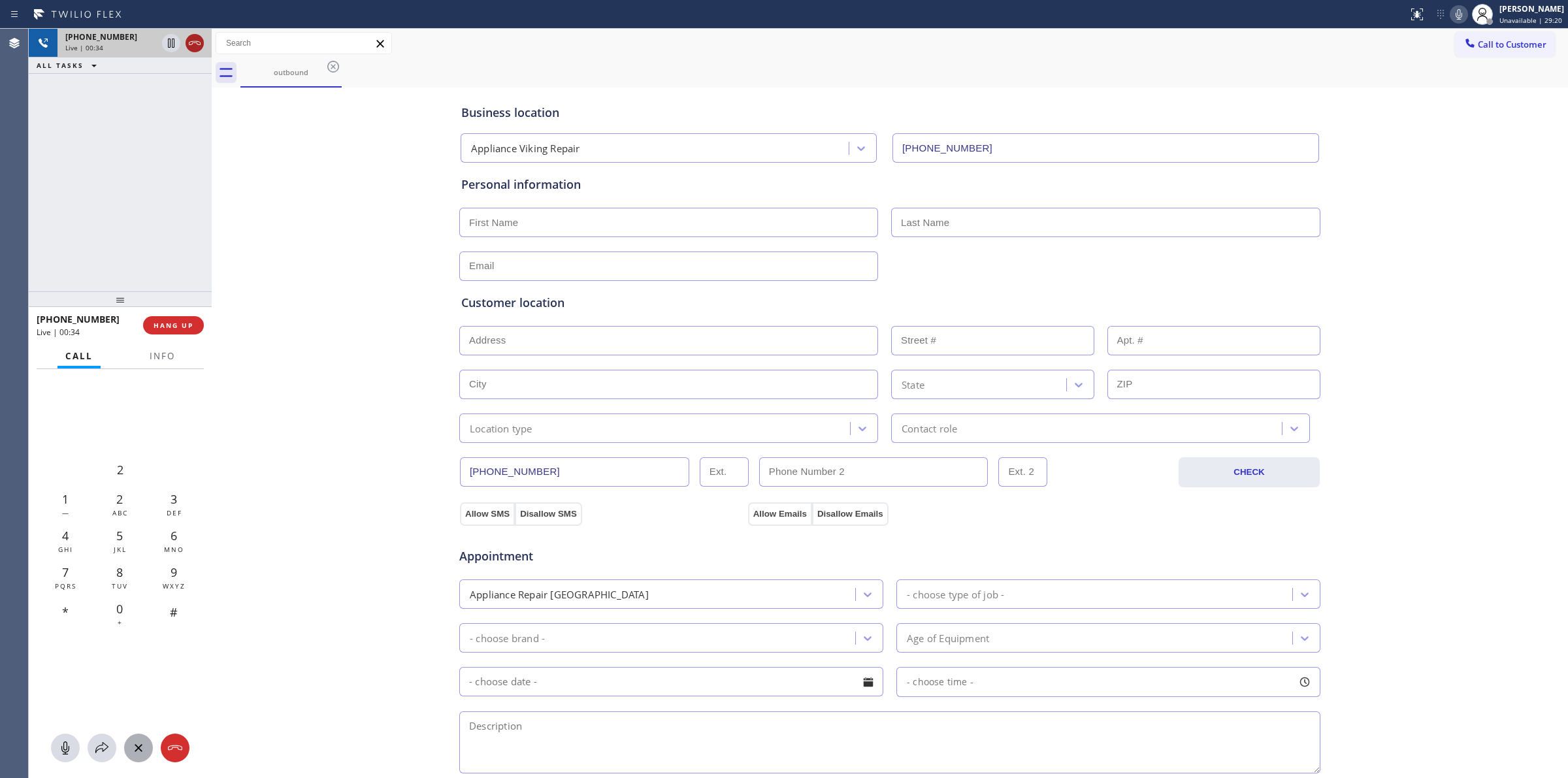
click at [187, 47] on icon at bounding box center [195, 43] width 16 height 16
type input "[PHONE_NUMBER]"
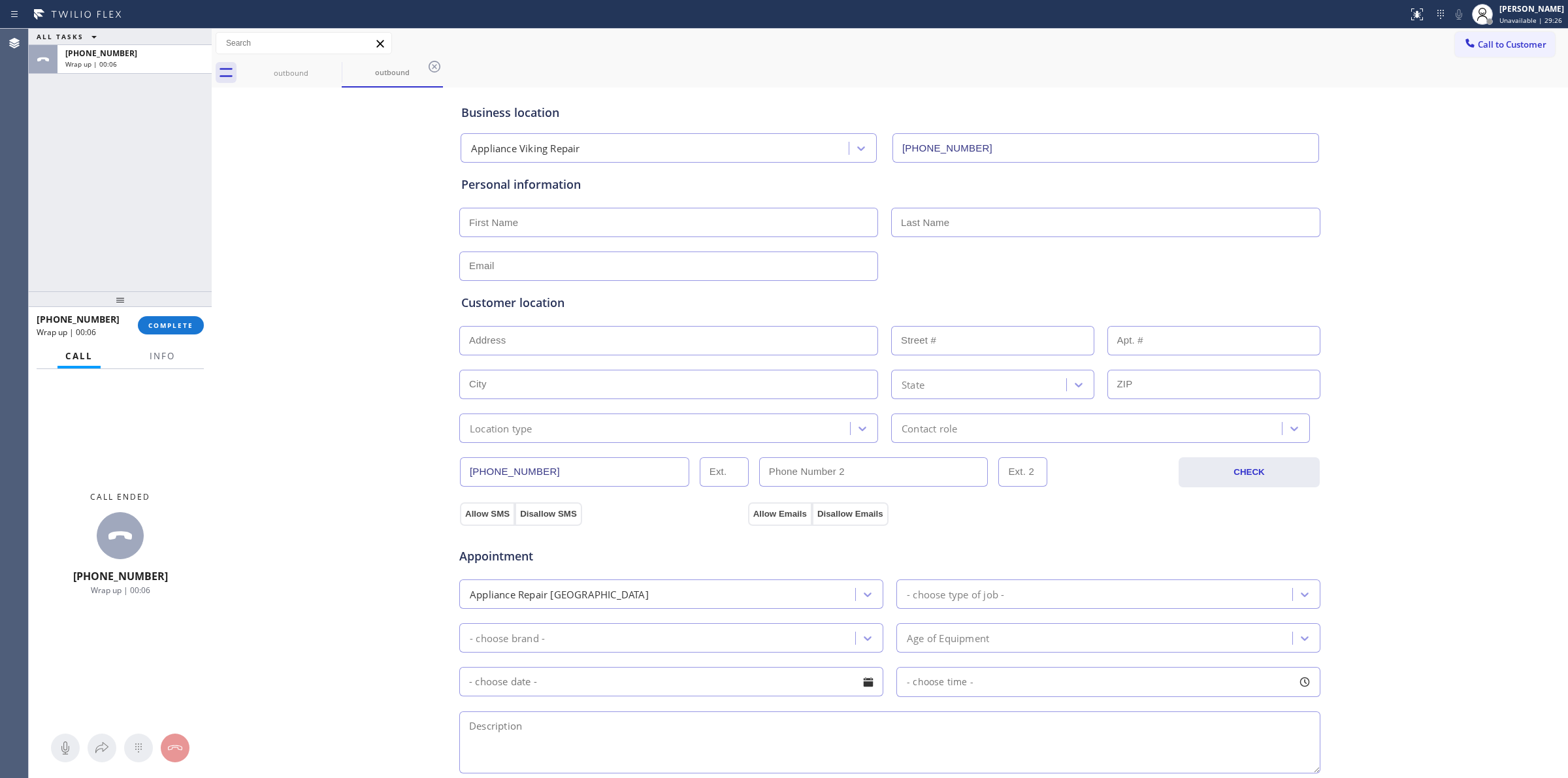
drag, startPoint x: 1389, startPoint y: 187, endPoint x: 1431, endPoint y: 103, distance: 93.9
click at [1404, 160] on div "Business location Appliance Viking Repair [PHONE_NUMBER] Personal information C…" at bounding box center [890, 537] width 1350 height 893
click at [1464, 38] on div at bounding box center [1470, 44] width 16 height 16
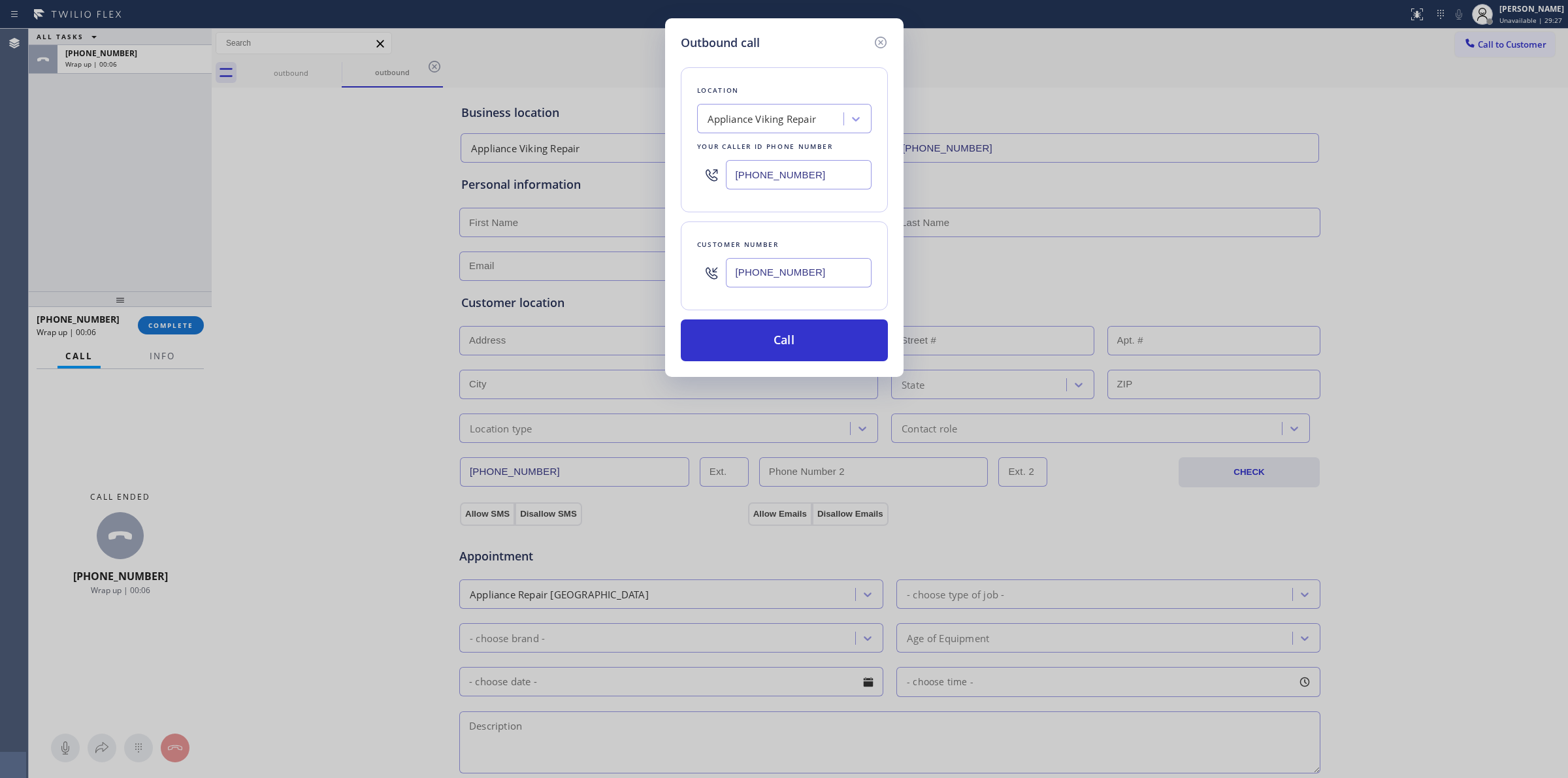
click at [804, 268] on input "[PHONE_NUMBER]" at bounding box center [798, 273] width 146 height 30
paste input "text"
type input "[PHONE_NUMBER]"
click at [802, 109] on div "Appliance Viking Repair" at bounding box center [772, 119] width 143 height 23
type input "thermador"
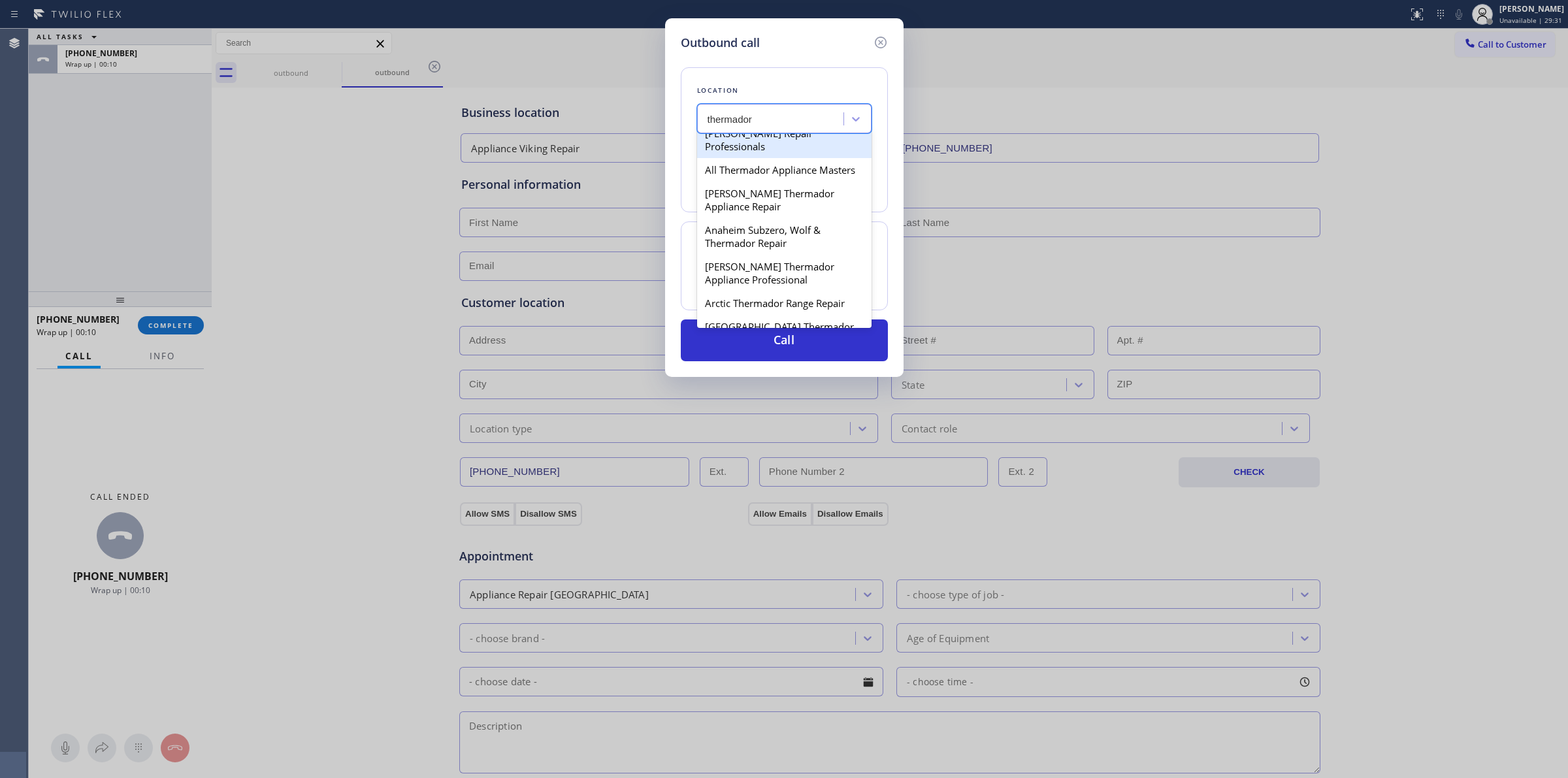
scroll to position [163, 0]
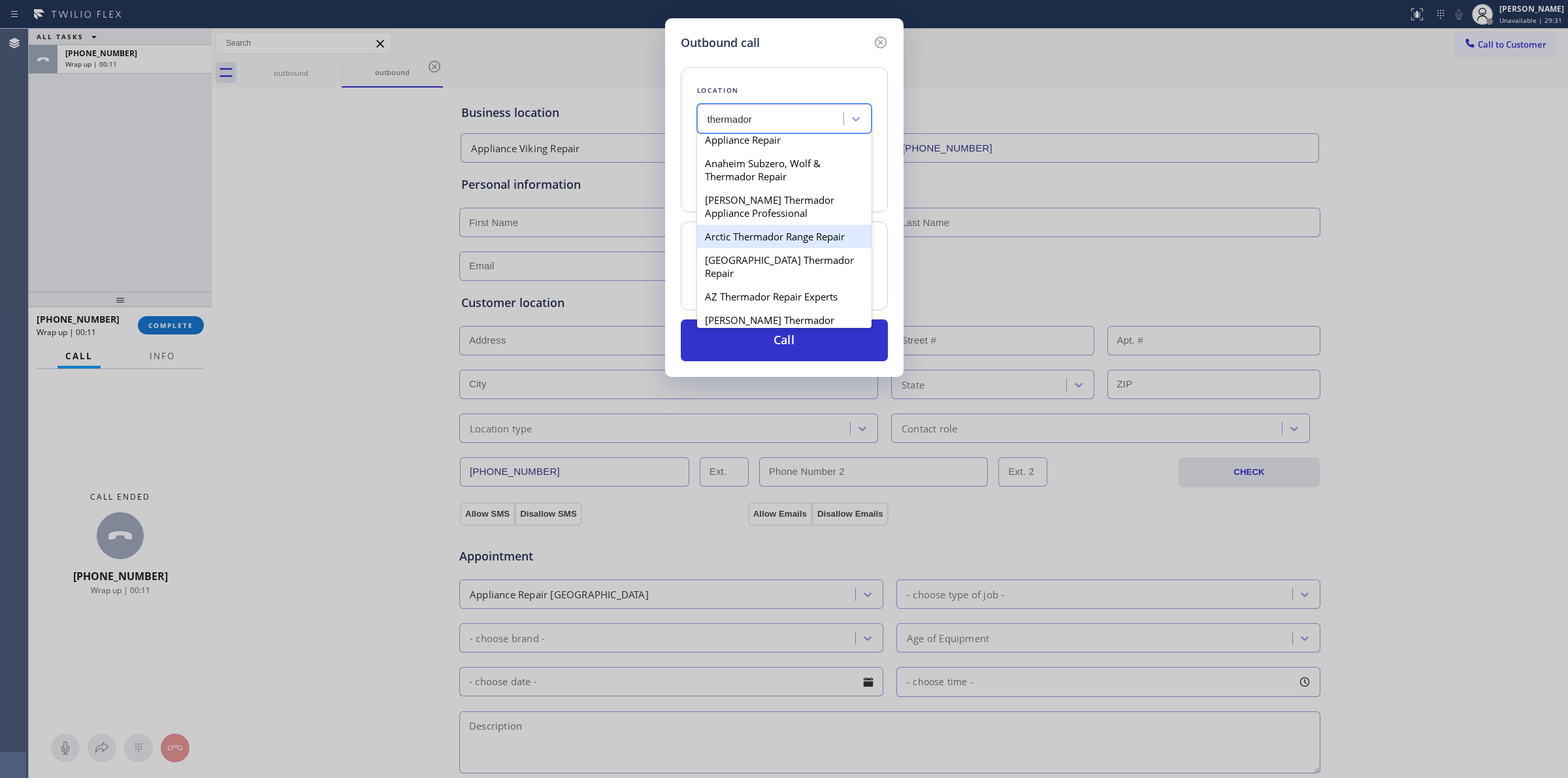
click at [762, 249] on div "Arctic Thermador Range Repair" at bounding box center [784, 236] width 174 height 23
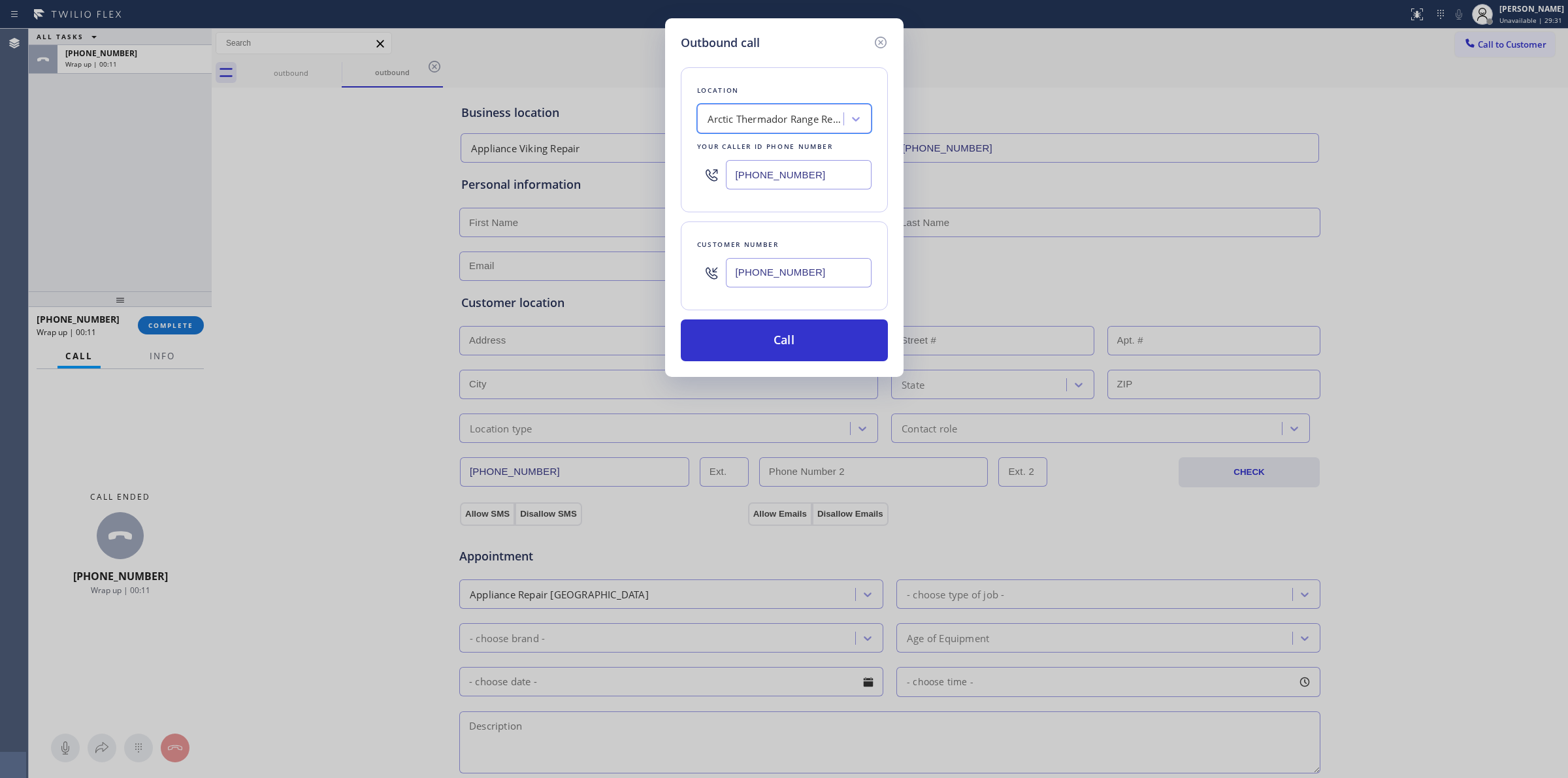
type input "[PHONE_NUMBER]"
click at [763, 287] on input "[PHONE_NUMBER]" at bounding box center [798, 273] width 146 height 30
click at [757, 349] on button "Call" at bounding box center [784, 340] width 207 height 42
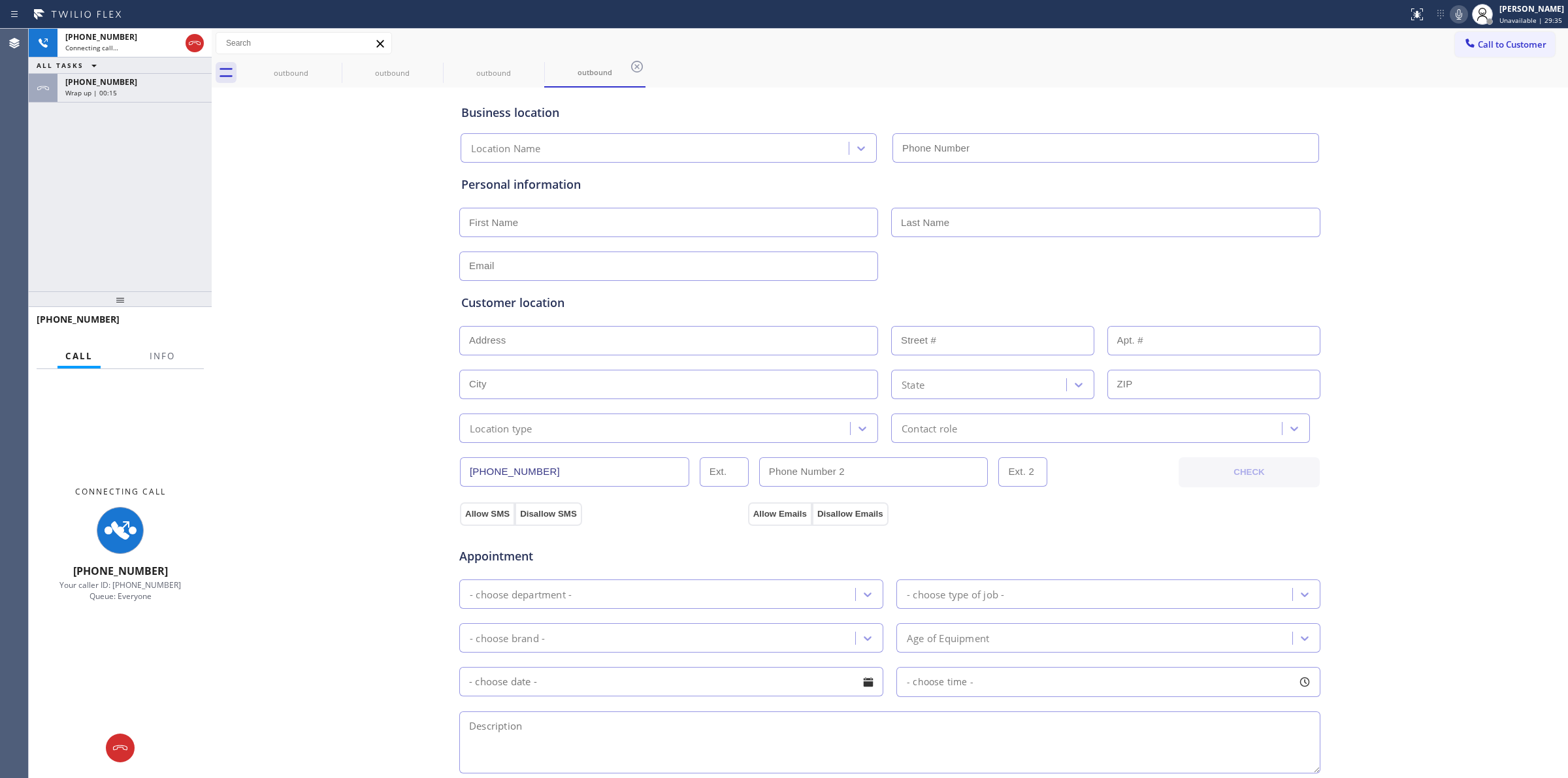
click at [1398, 157] on div "Business location Location Name Personal information Customer location >> ADD N…" at bounding box center [890, 537] width 1350 height 893
type input "[PHONE_NUMBER]"
click at [327, 66] on icon at bounding box center [333, 67] width 12 height 12
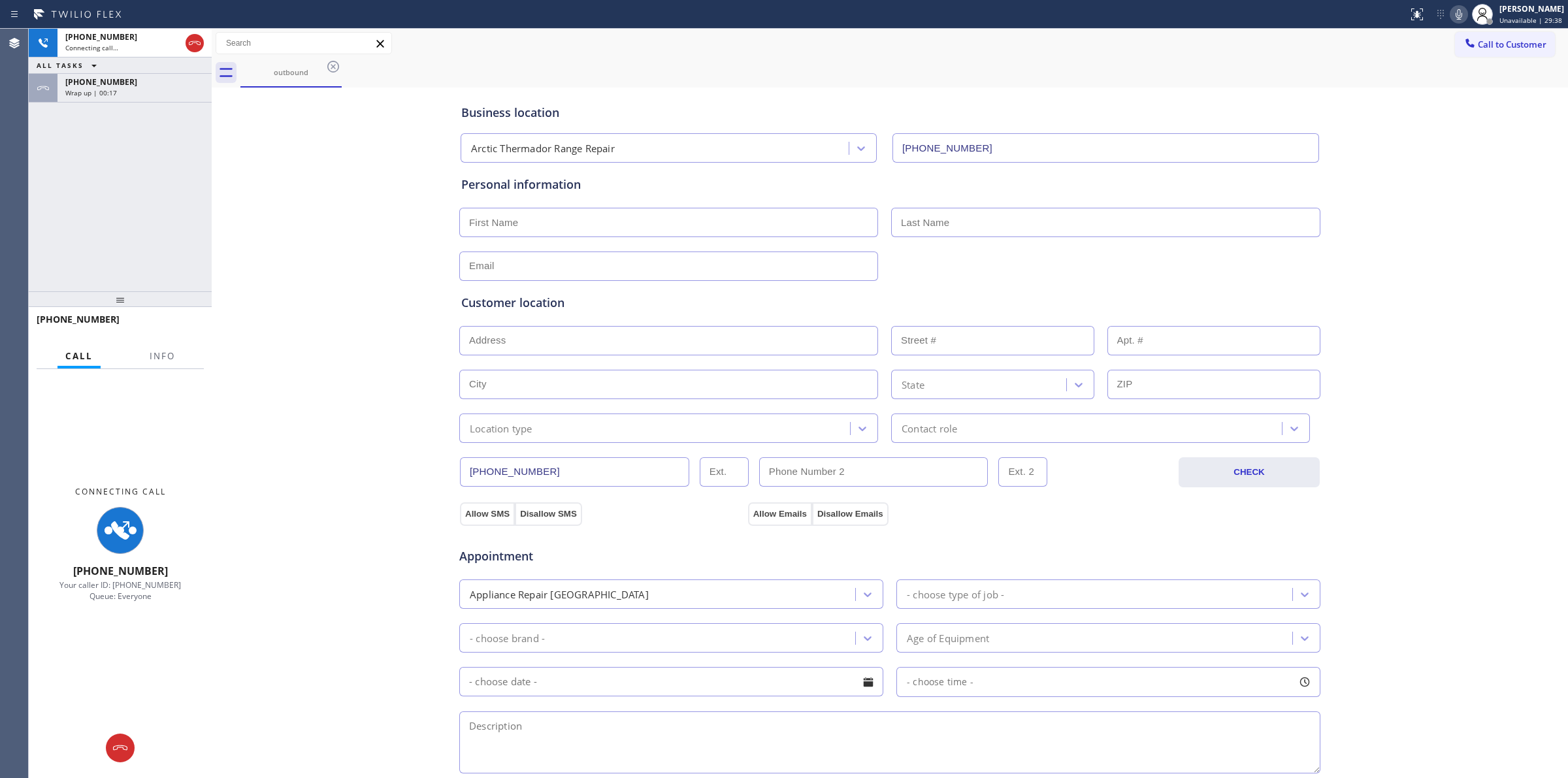
click at [327, 66] on icon at bounding box center [333, 67] width 12 height 12
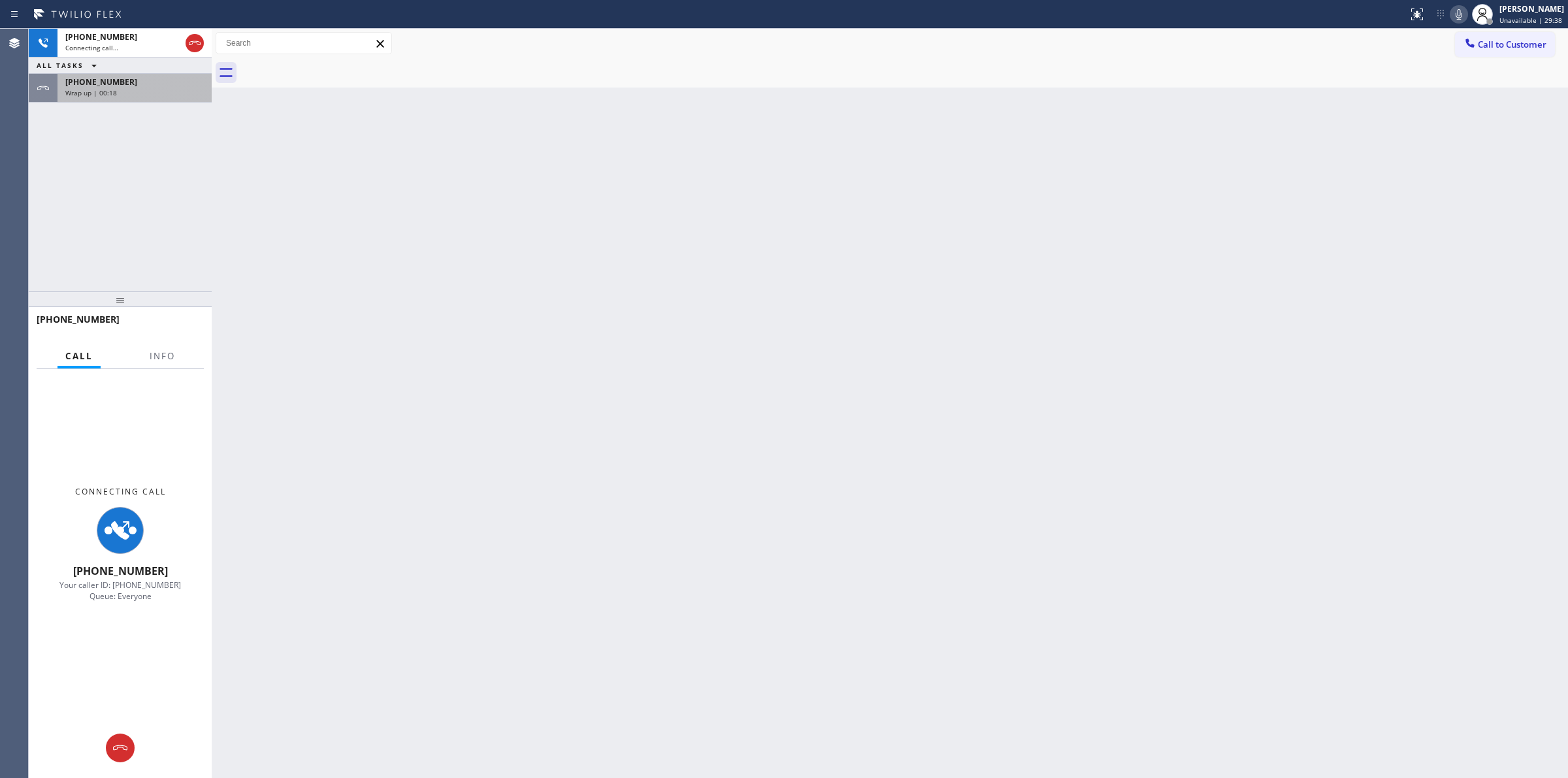
click at [51, 86] on div at bounding box center [43, 88] width 29 height 29
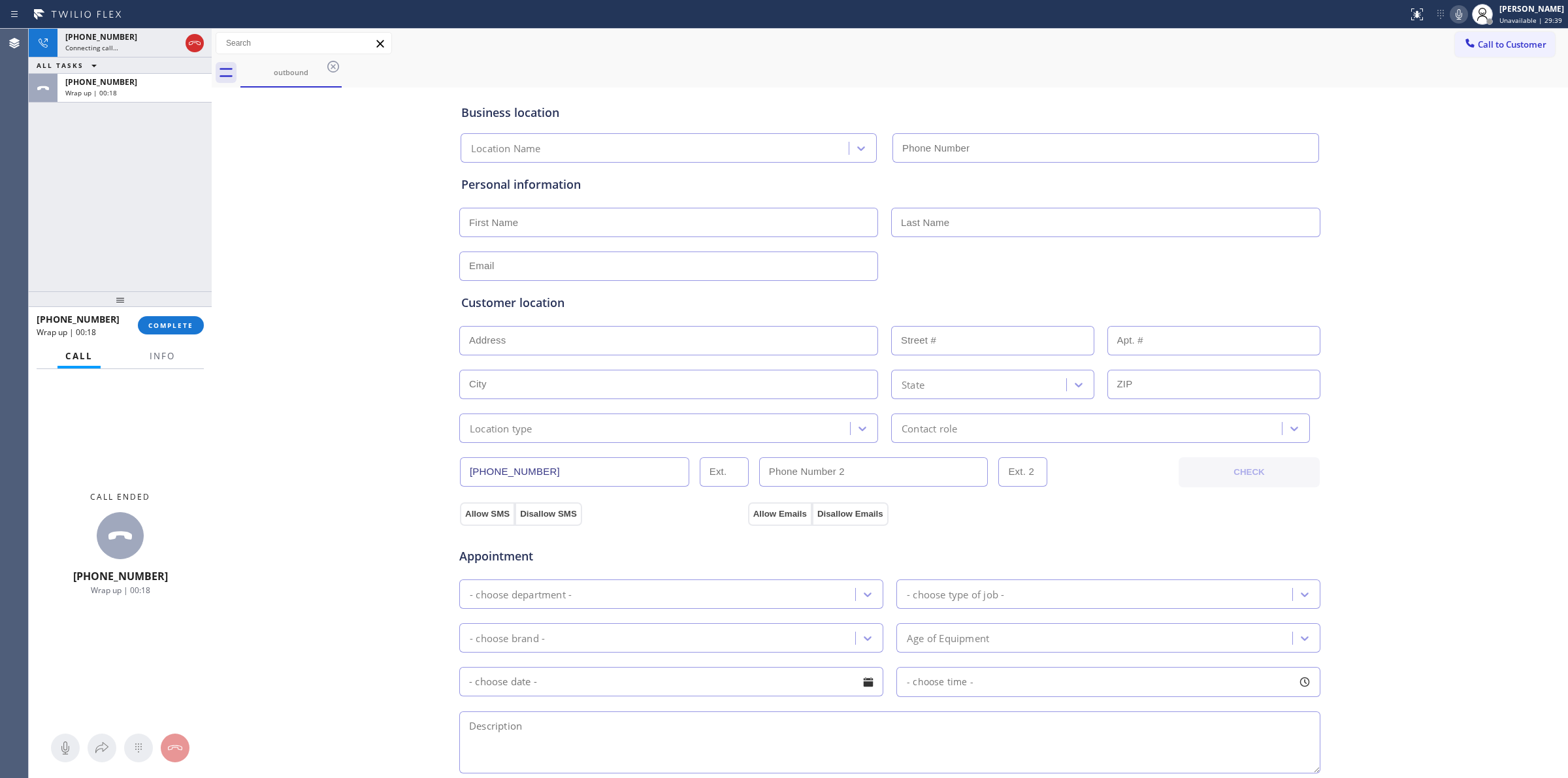
type input "[PHONE_NUMBER]"
click at [168, 319] on button "COMPLETE" at bounding box center [171, 325] width 66 height 19
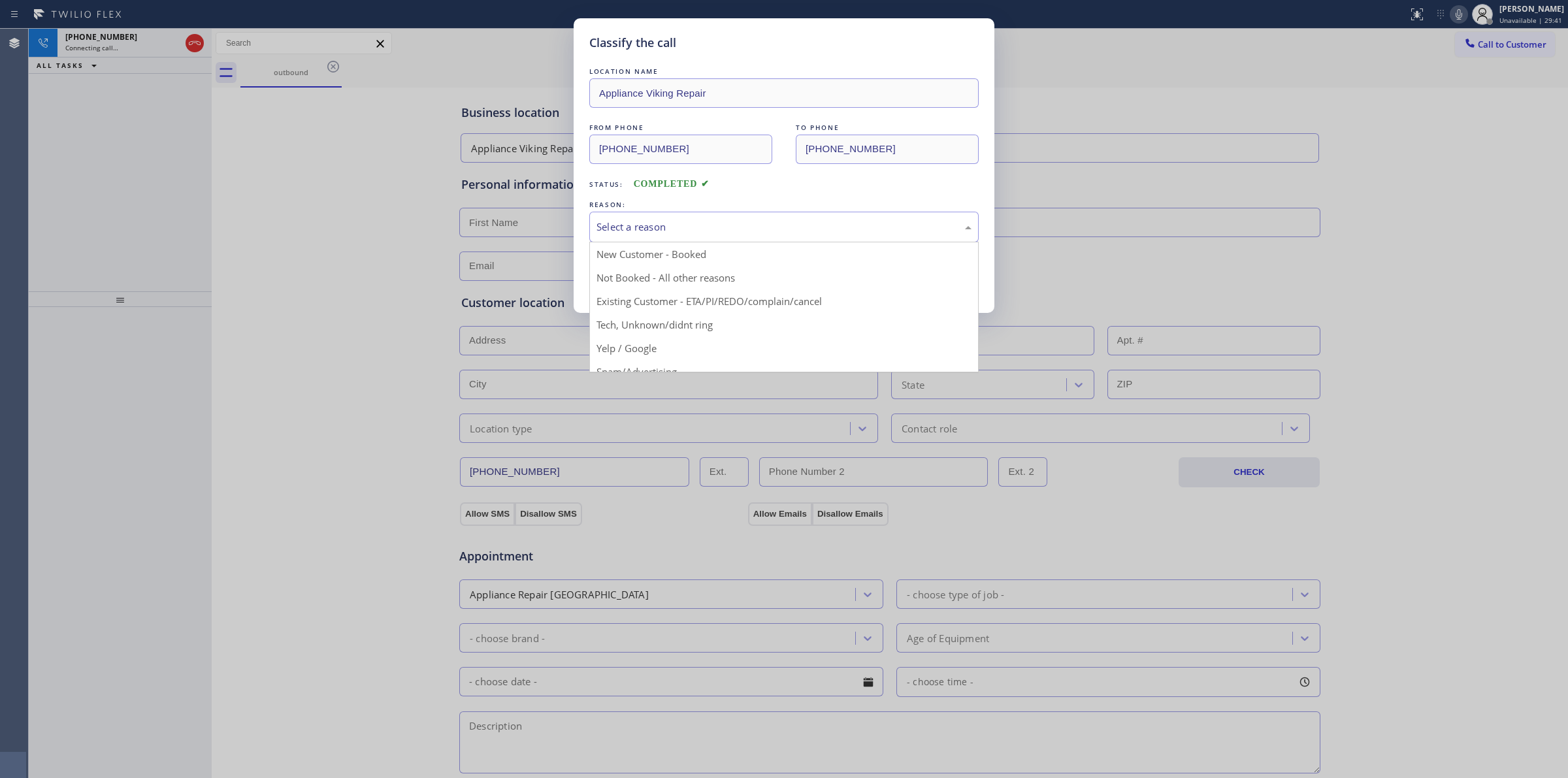
click at [770, 231] on div "Select a reason" at bounding box center [784, 227] width 376 height 15
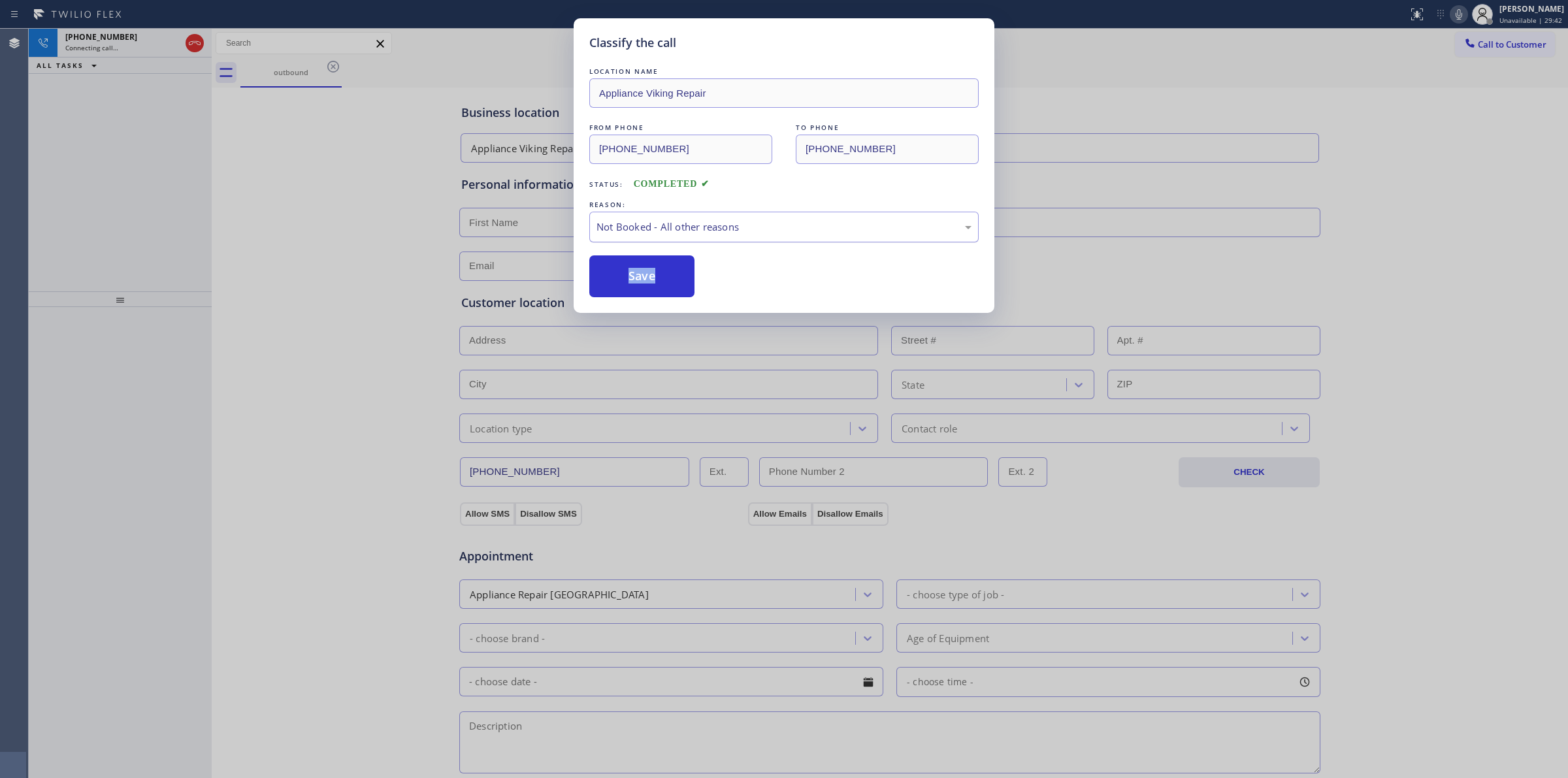
drag, startPoint x: 654, startPoint y: 287, endPoint x: 774, endPoint y: 229, distance: 133.3
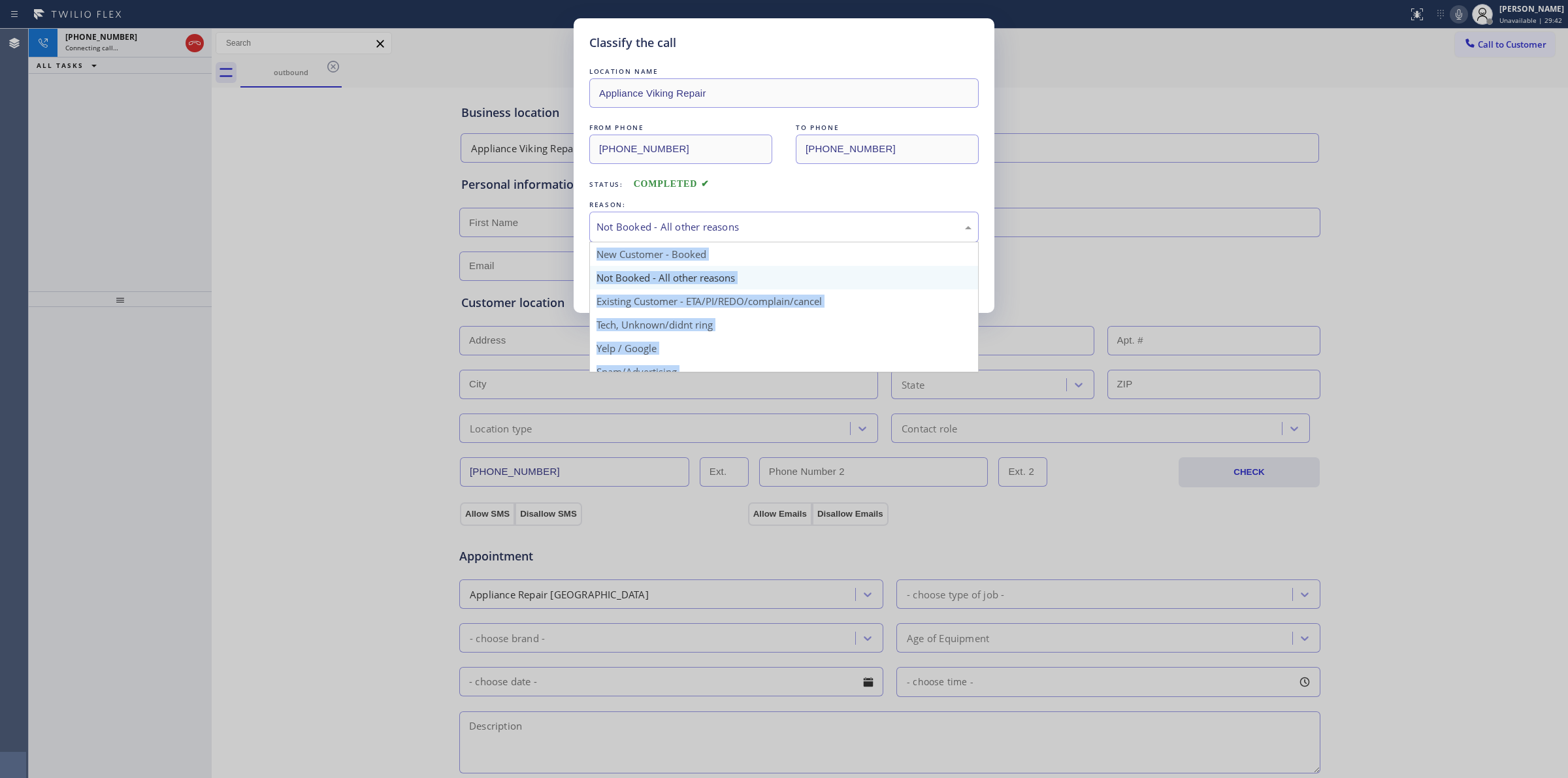
click at [775, 229] on div "Not Booked - All other reasons" at bounding box center [784, 227] width 376 height 15
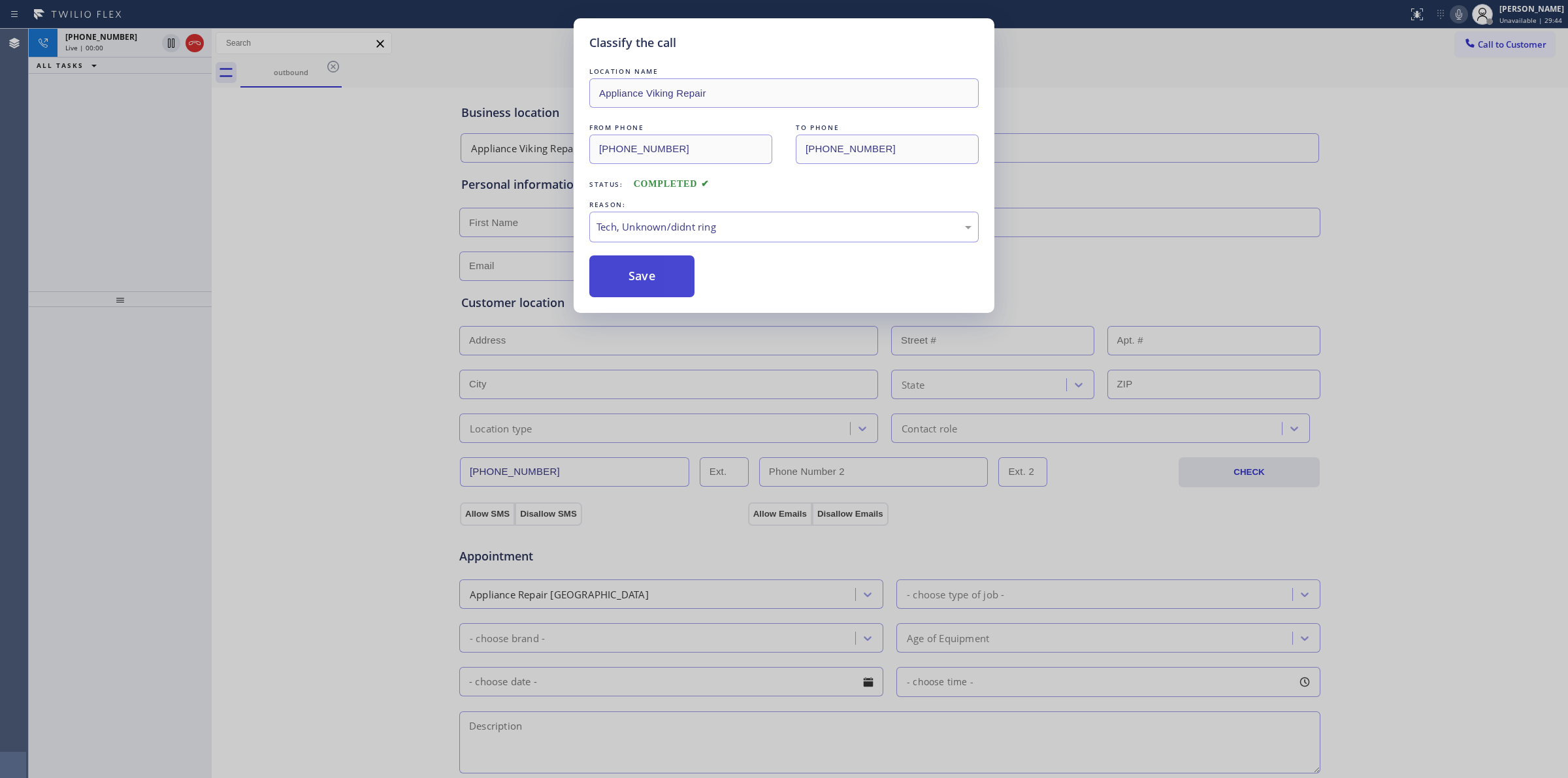
click at [669, 270] on button "Save" at bounding box center [642, 276] width 105 height 42
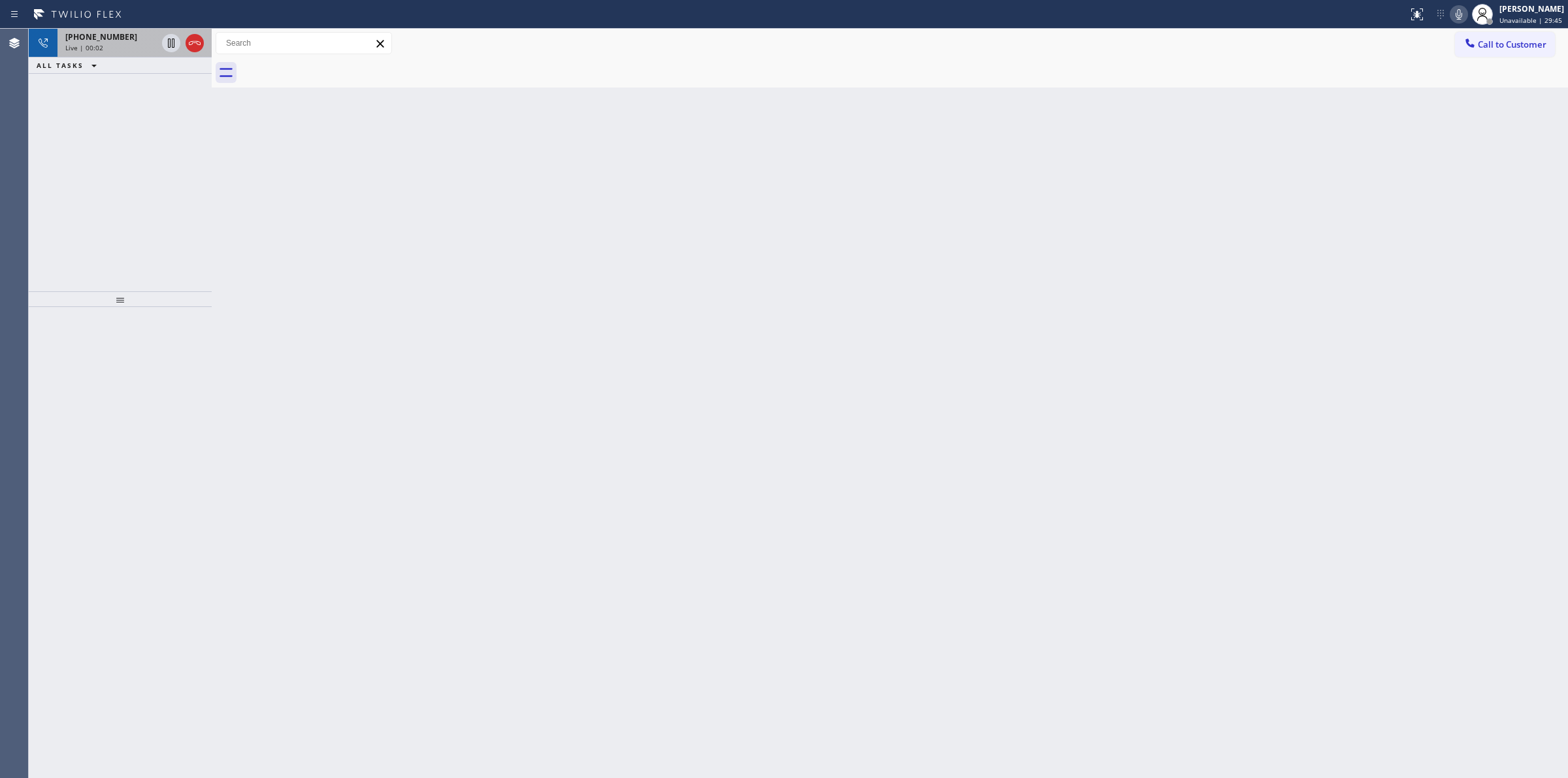
click at [125, 39] on div "[PHONE_NUMBER]" at bounding box center [110, 37] width 92 height 11
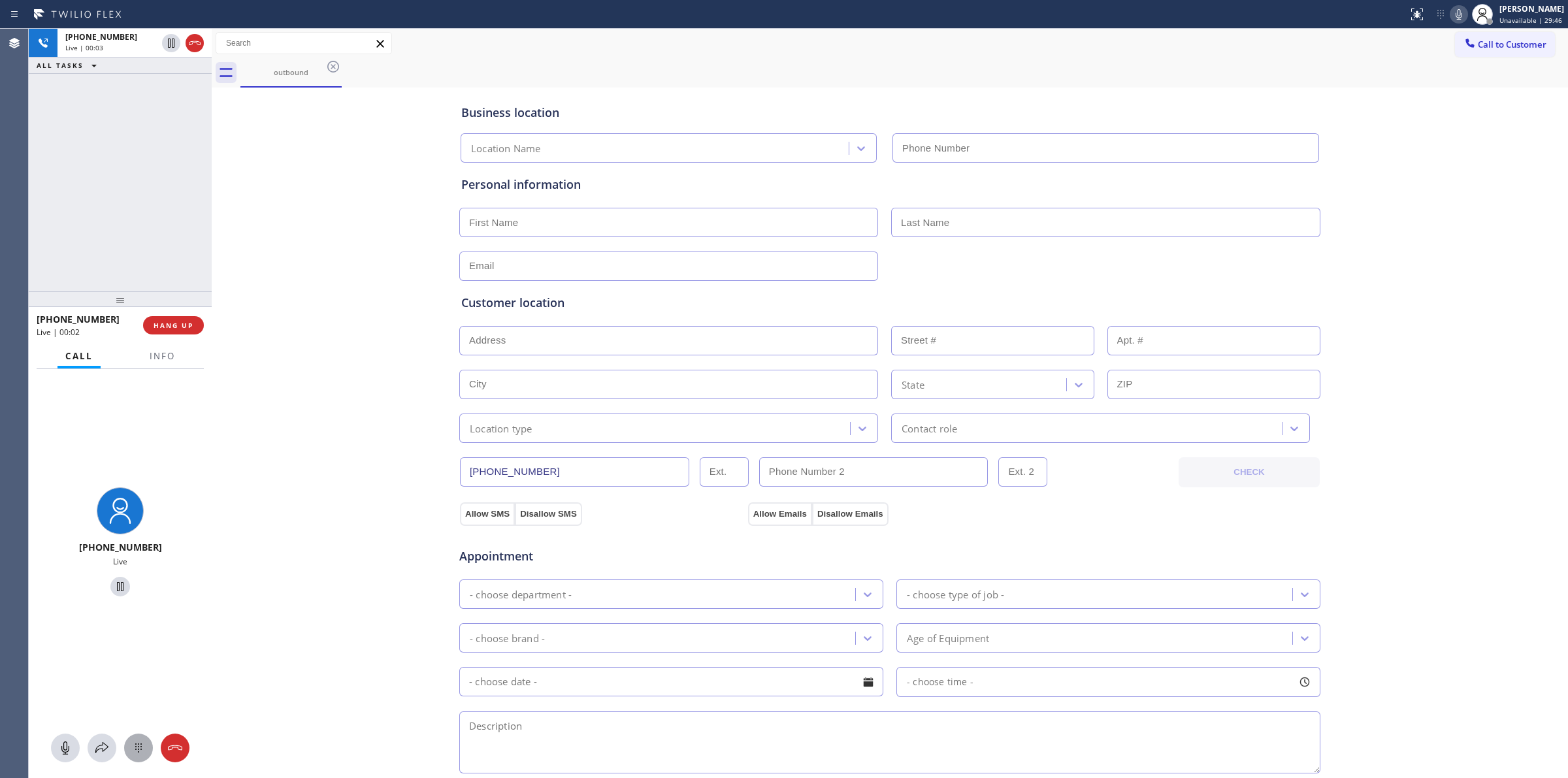
click at [144, 746] on icon at bounding box center [138, 747] width 16 height 16
type input "[PHONE_NUMBER]"
click at [1479, 49] on span "Call to Customer" at bounding box center [1512, 45] width 69 height 12
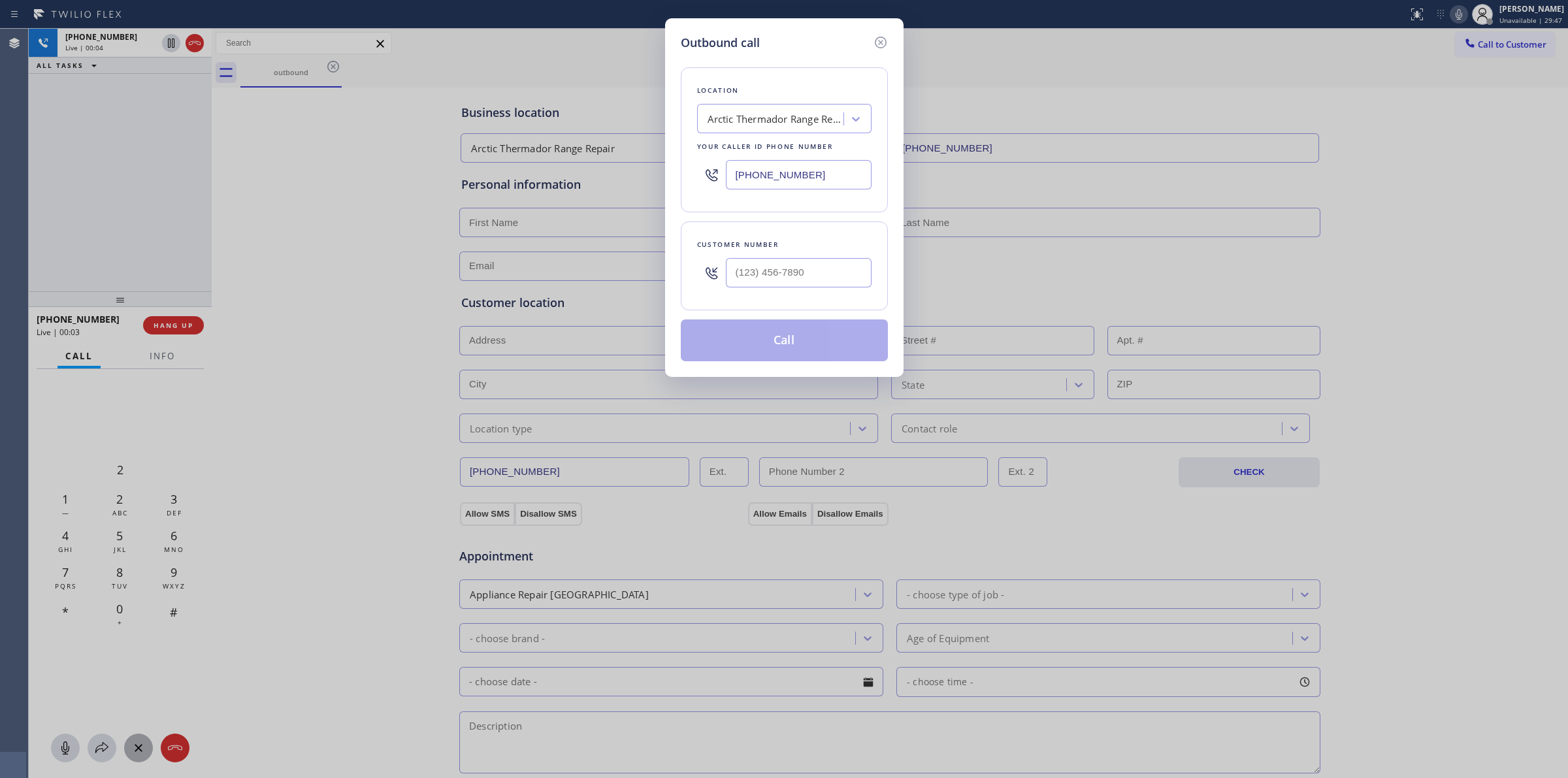
click at [724, 287] on div at bounding box center [711, 273] width 29 height 43
paste input "626) 623-5086"
click at [759, 274] on input "(___) ___-____" at bounding box center [798, 273] width 146 height 30
type input "[PHONE_NUMBER]"
click at [791, 92] on div "Location" at bounding box center [784, 90] width 174 height 14
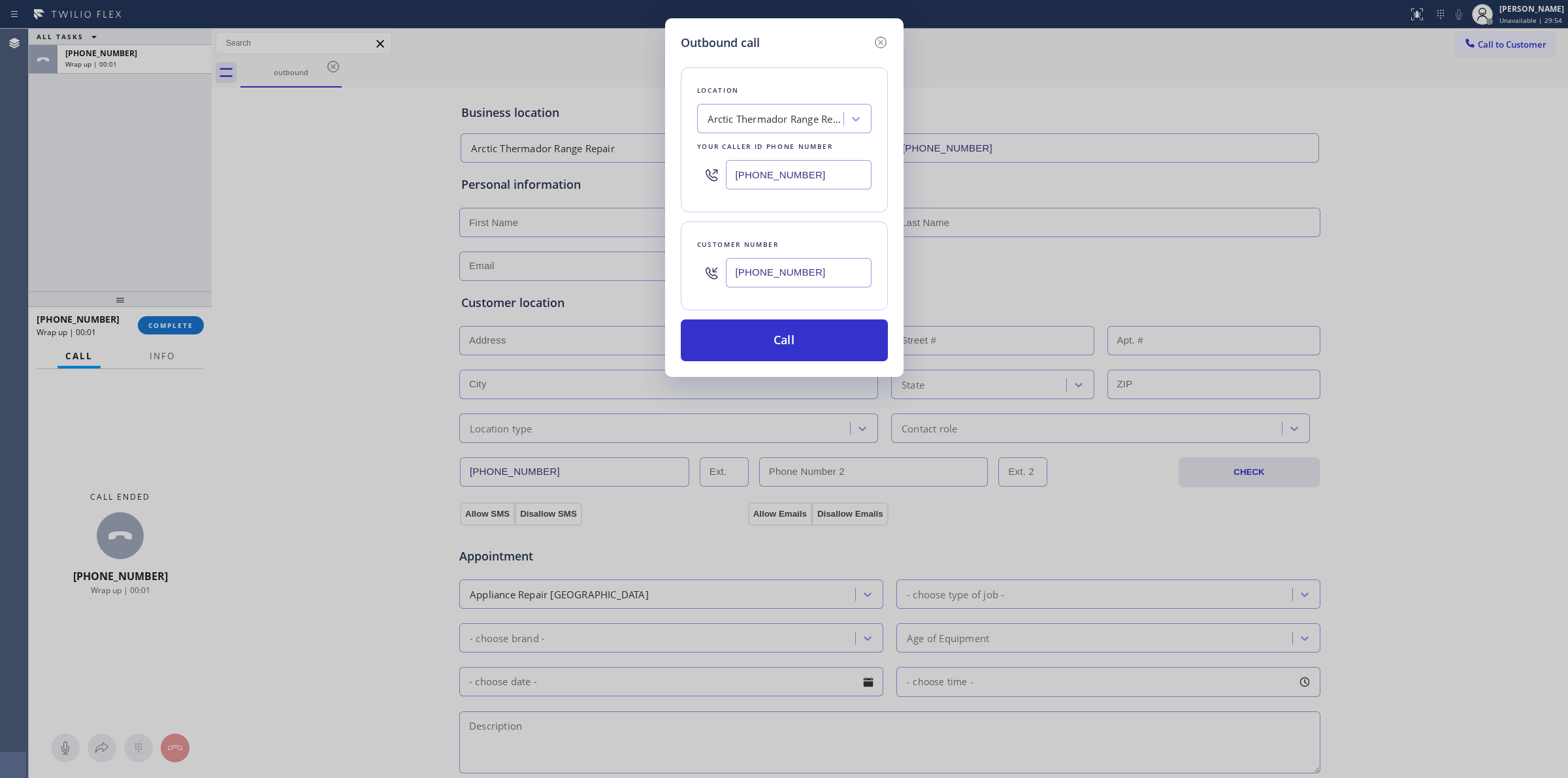
click at [722, 274] on div at bounding box center [711, 273] width 29 height 43
click at [743, 318] on div "Location Arctic Thermador Range Repair Your caller id phone number [PHONE_NUMBE…" at bounding box center [784, 207] width 207 height 310
click at [749, 348] on button "Call" at bounding box center [784, 340] width 207 height 42
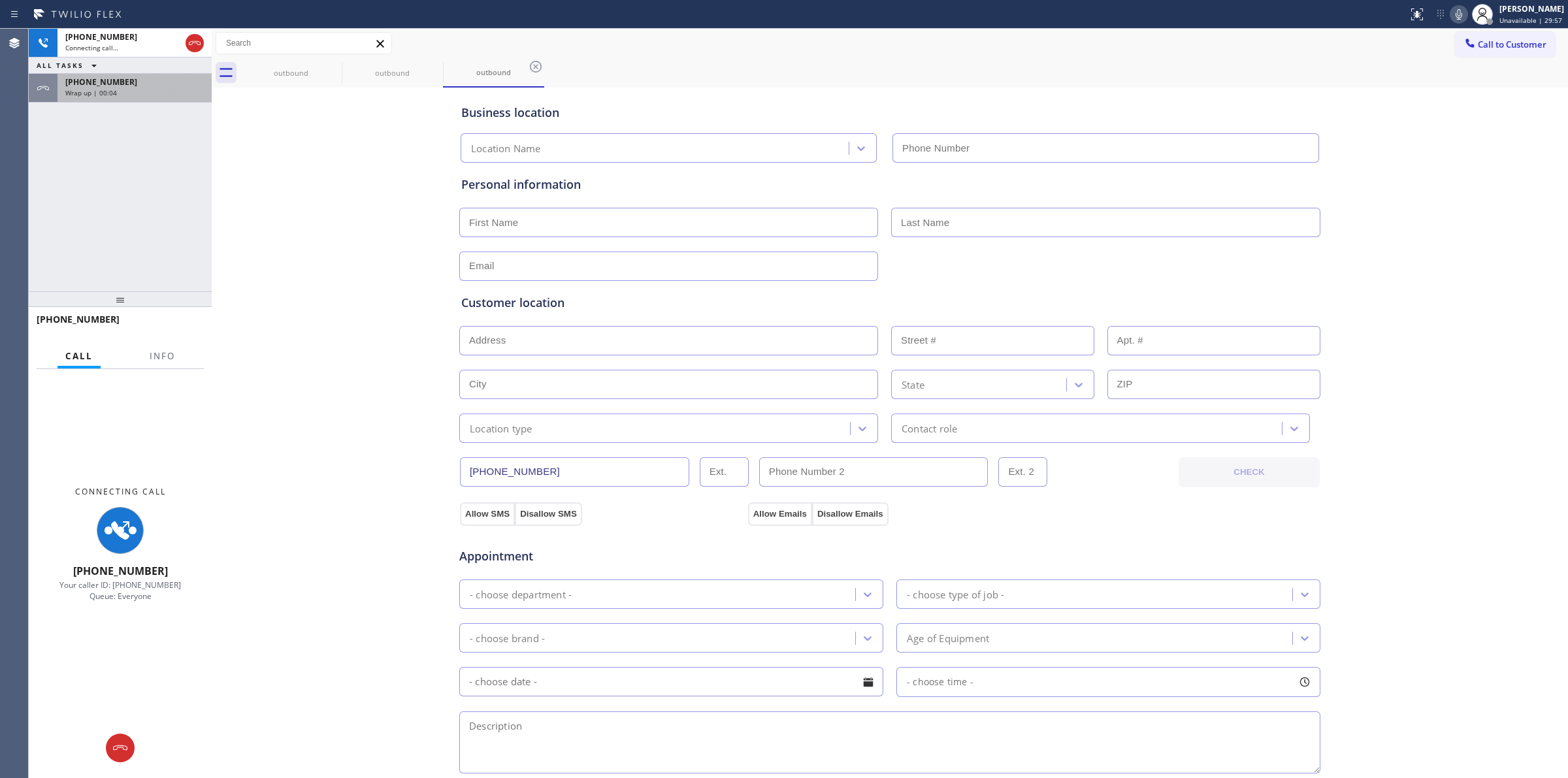
click at [106, 74] on div "[PHONE_NUMBER] Wrap up | 00:04" at bounding box center [132, 88] width 149 height 29
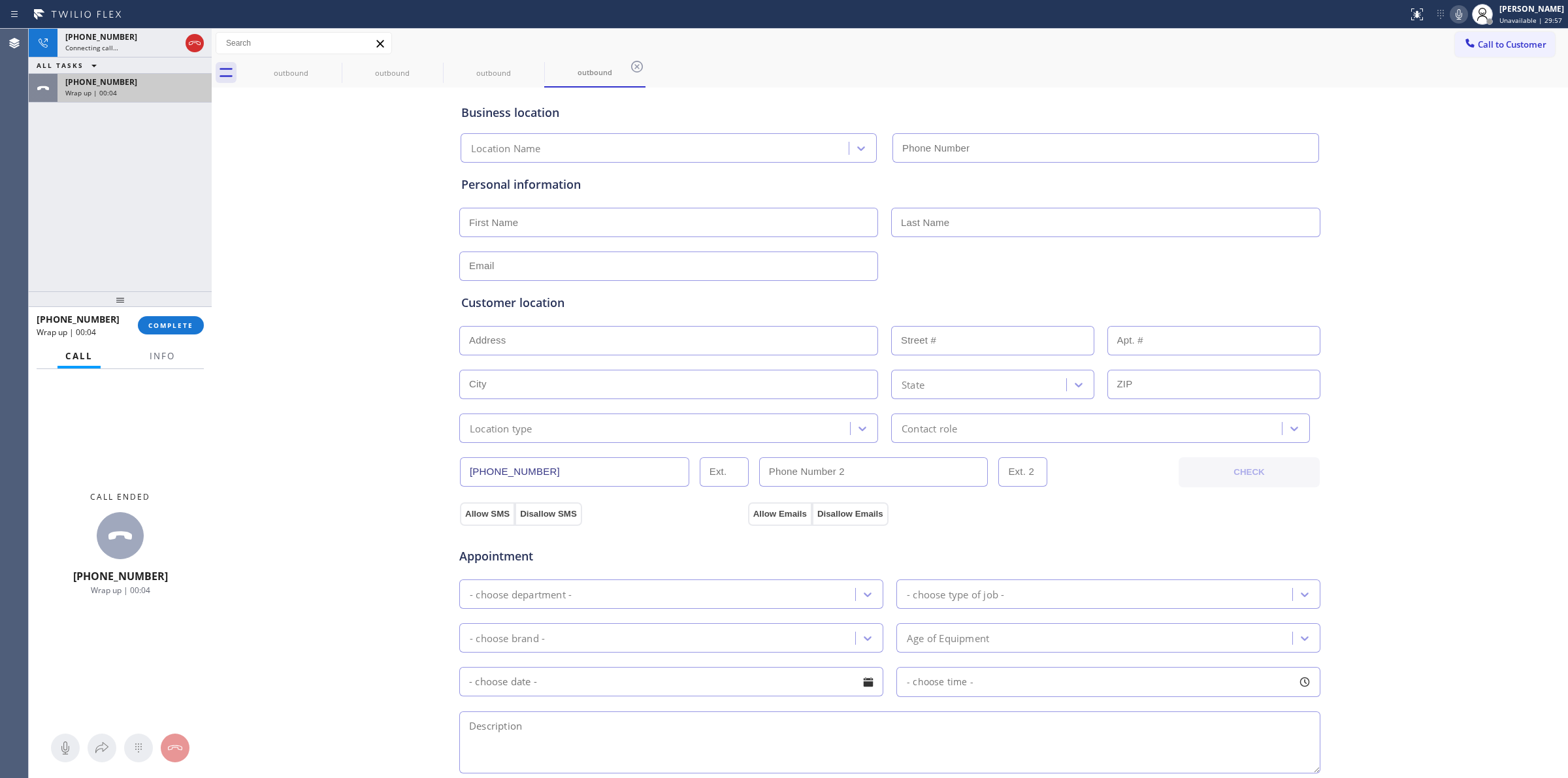
click at [106, 89] on span "Wrap up | 00:04" at bounding box center [91, 93] width 52 height 9
type input "[PHONE_NUMBER]"
click at [168, 302] on div at bounding box center [120, 299] width 183 height 16
type input "[PHONE_NUMBER]"
click at [168, 328] on span "COMPLETE" at bounding box center [171, 325] width 45 height 9
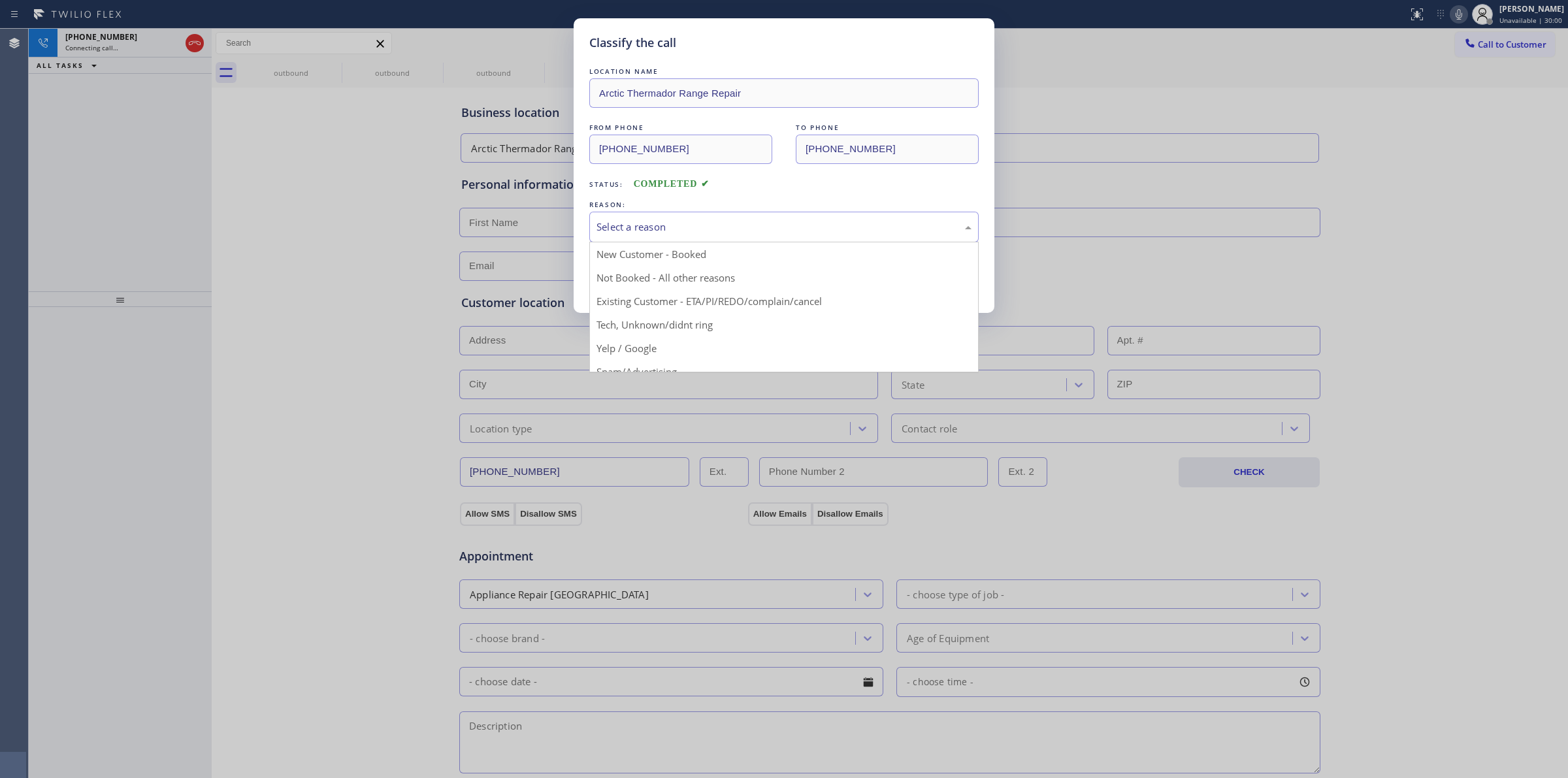
click at [765, 231] on div "Select a reason" at bounding box center [784, 227] width 376 height 15
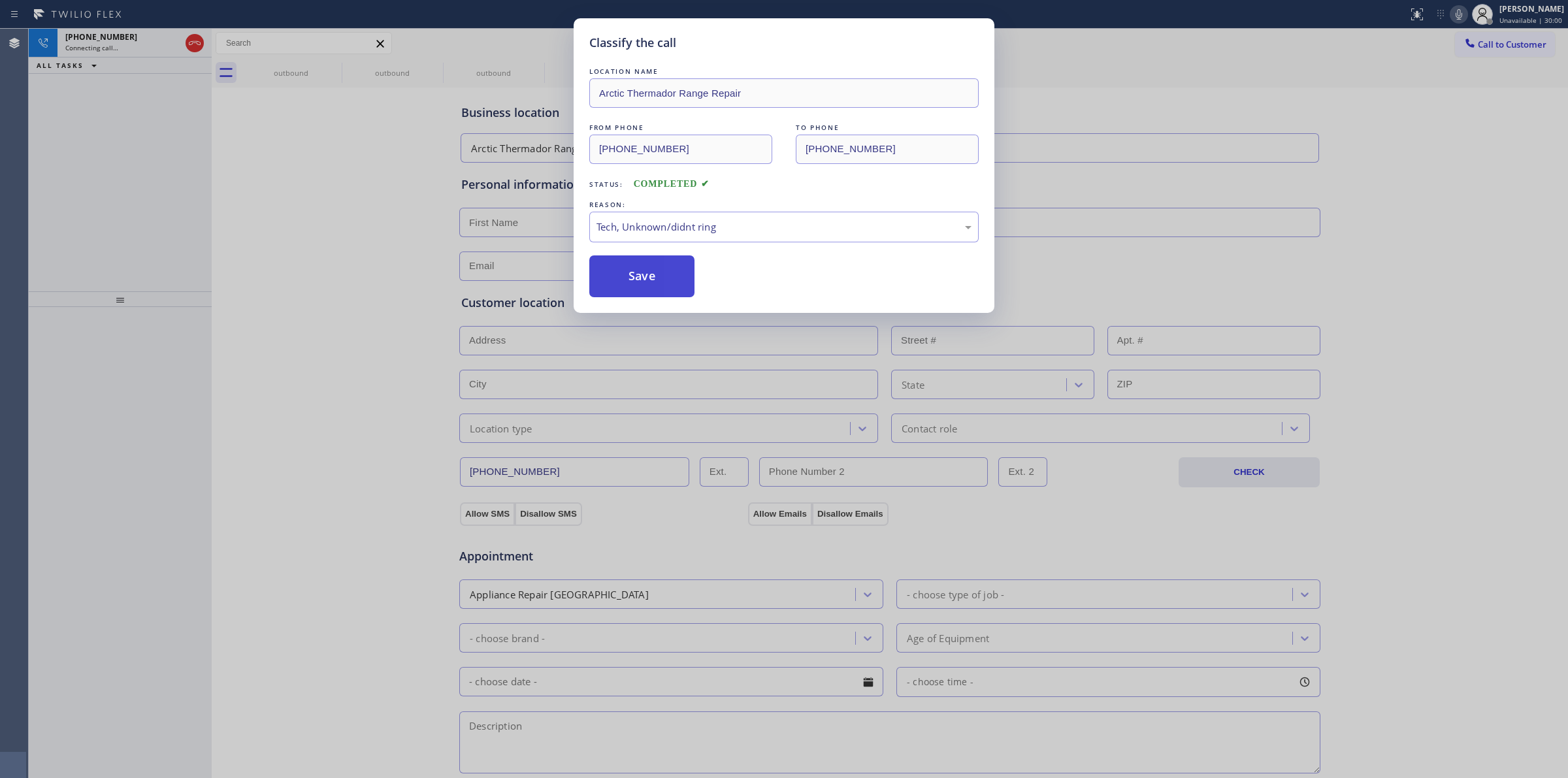
click at [644, 273] on button "Save" at bounding box center [642, 276] width 105 height 42
click at [1409, 240] on div "Classify the call LOCATION NAME Arctic Thermador Range Repair FROM PHONE [PHONE…" at bounding box center [784, 389] width 1568 height 778
click at [1464, 6] on icon at bounding box center [1459, 14] width 16 height 16
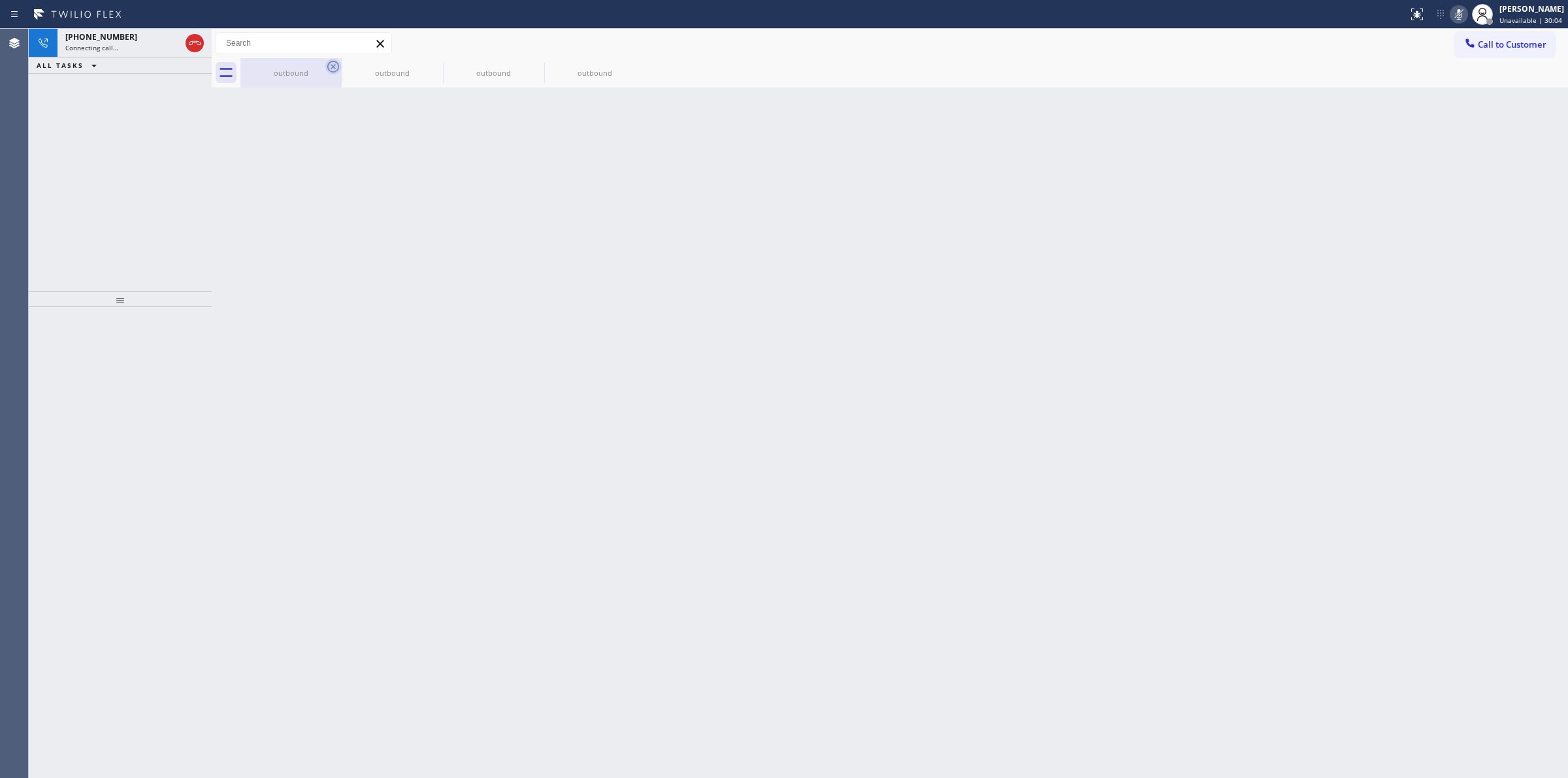
click at [335, 70] on icon at bounding box center [333, 66] width 16 height 16
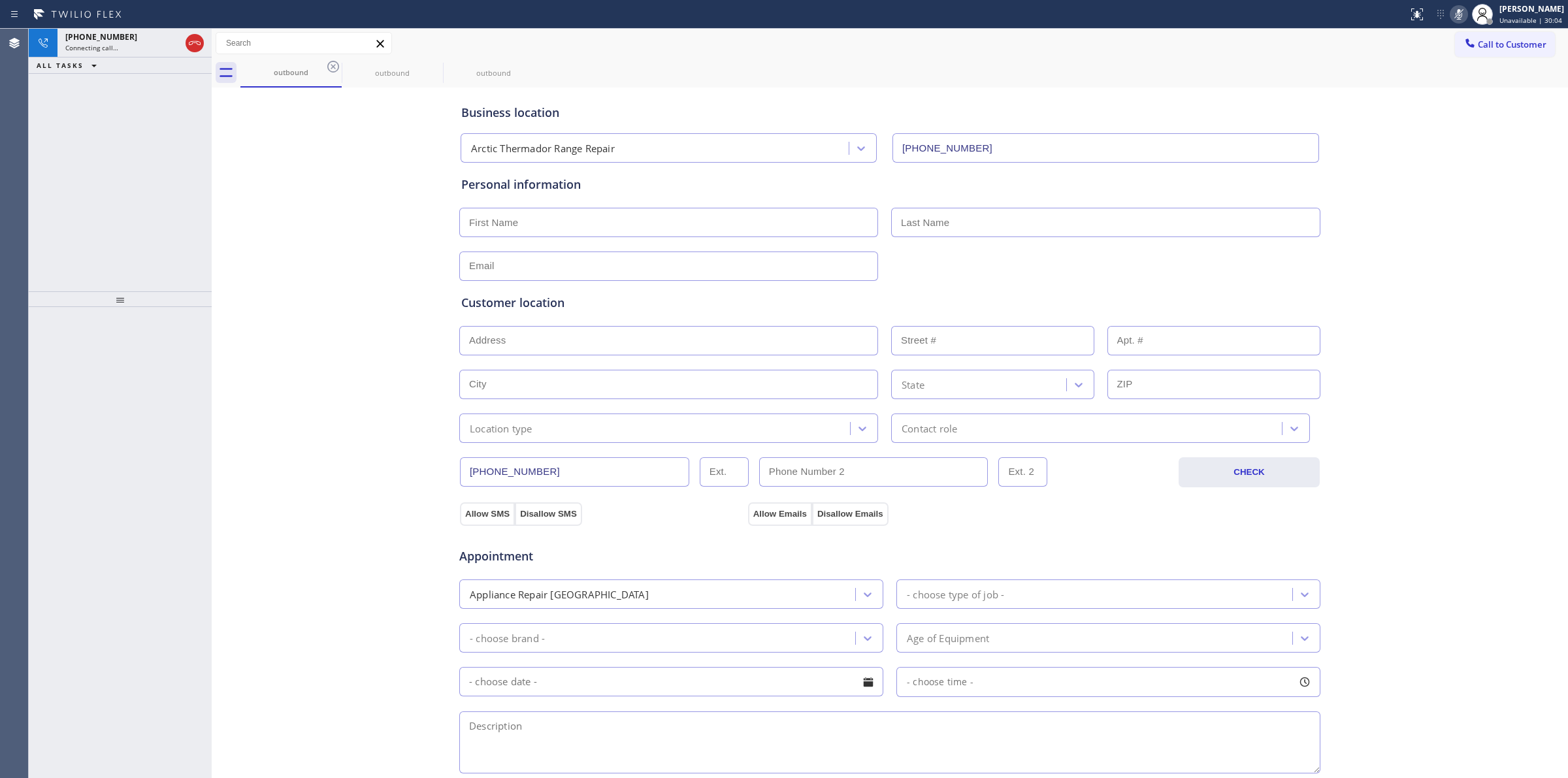
click at [335, 70] on icon at bounding box center [333, 66] width 16 height 16
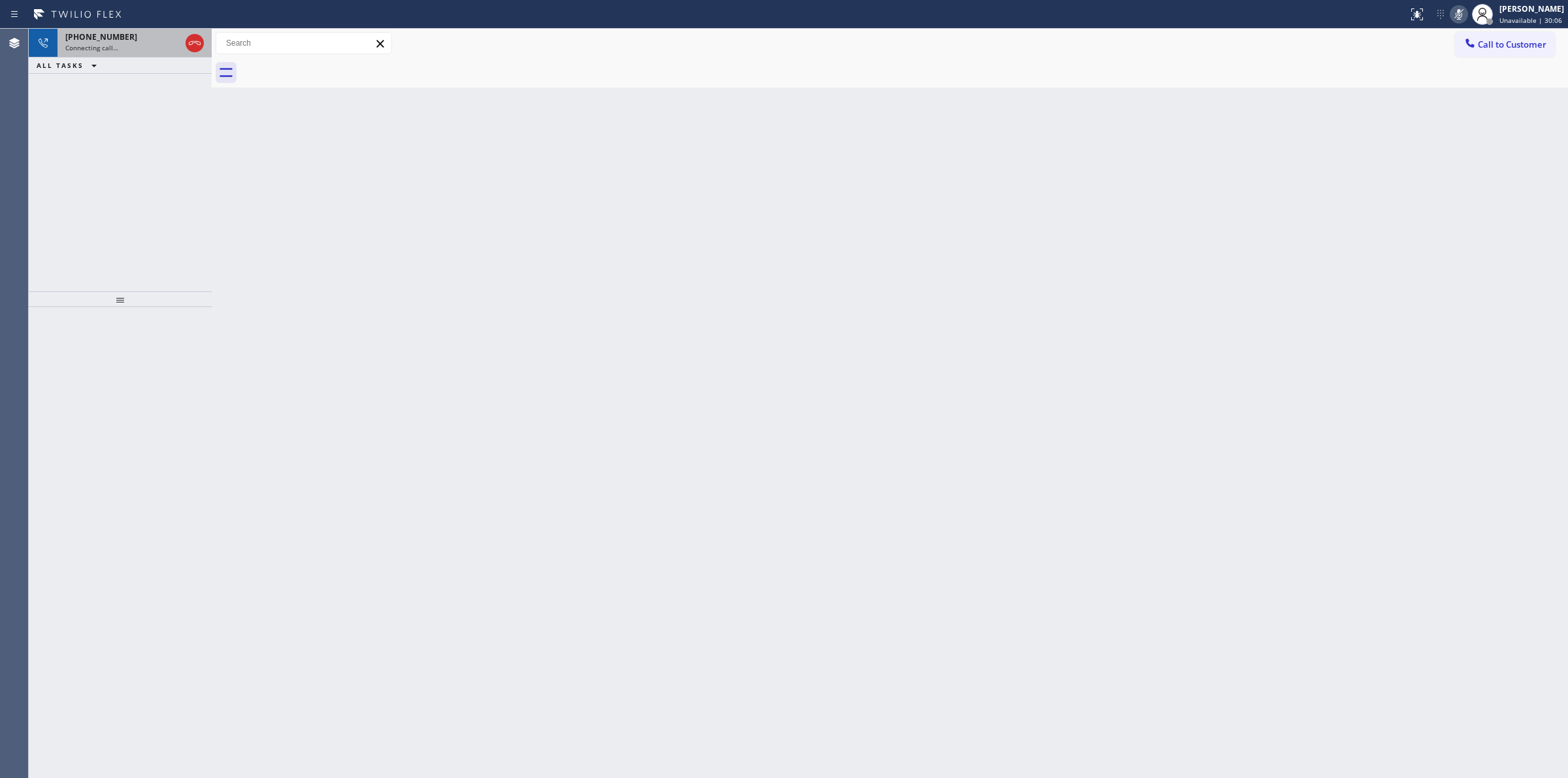
click at [148, 51] on div "Connecting call…" at bounding box center [122, 48] width 115 height 9
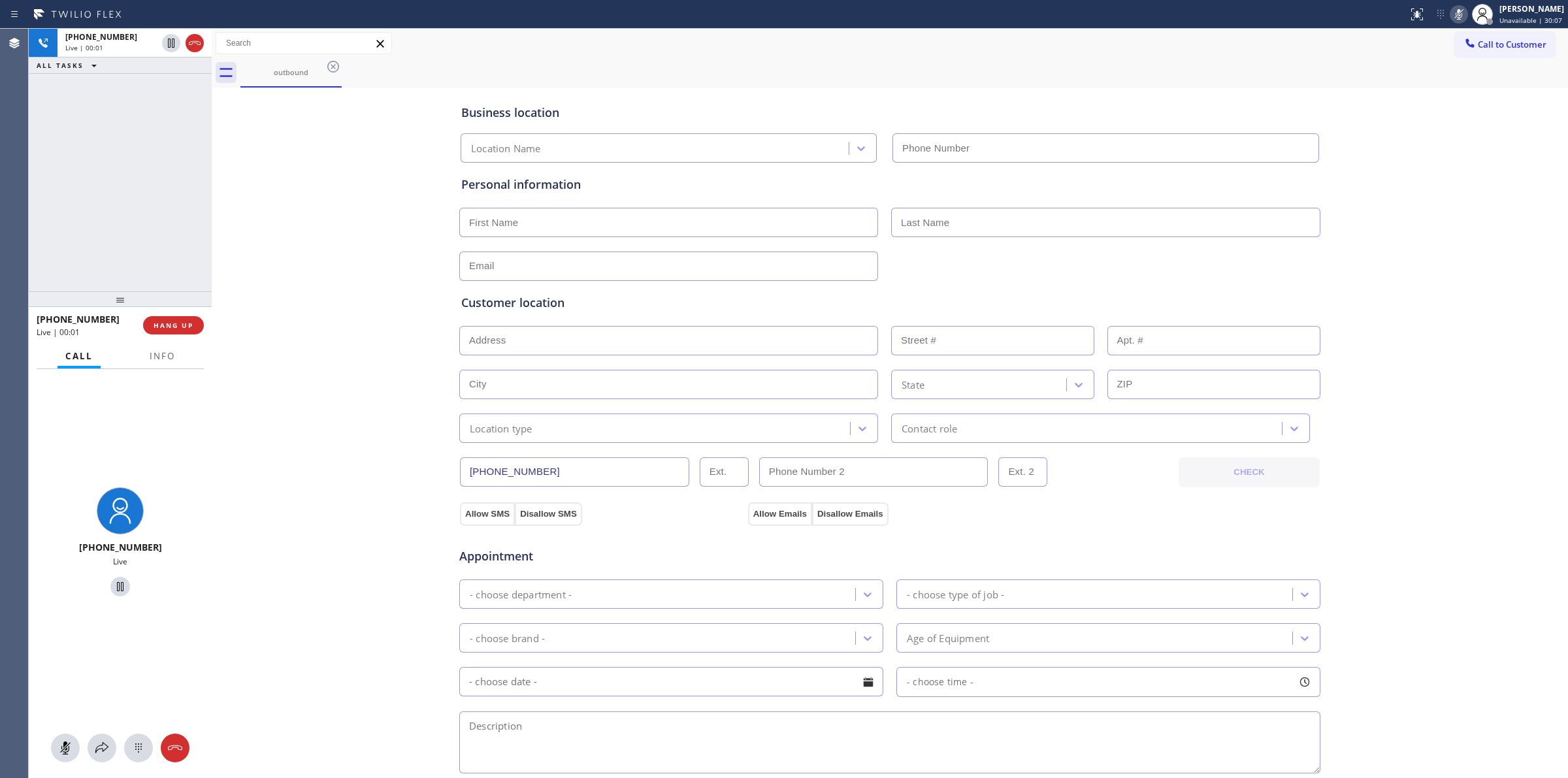
type input "[PHONE_NUMBER]"
click at [138, 753] on icon at bounding box center [138, 747] width 16 height 16
click at [1492, 49] on span "Call to Customer" at bounding box center [1512, 45] width 69 height 12
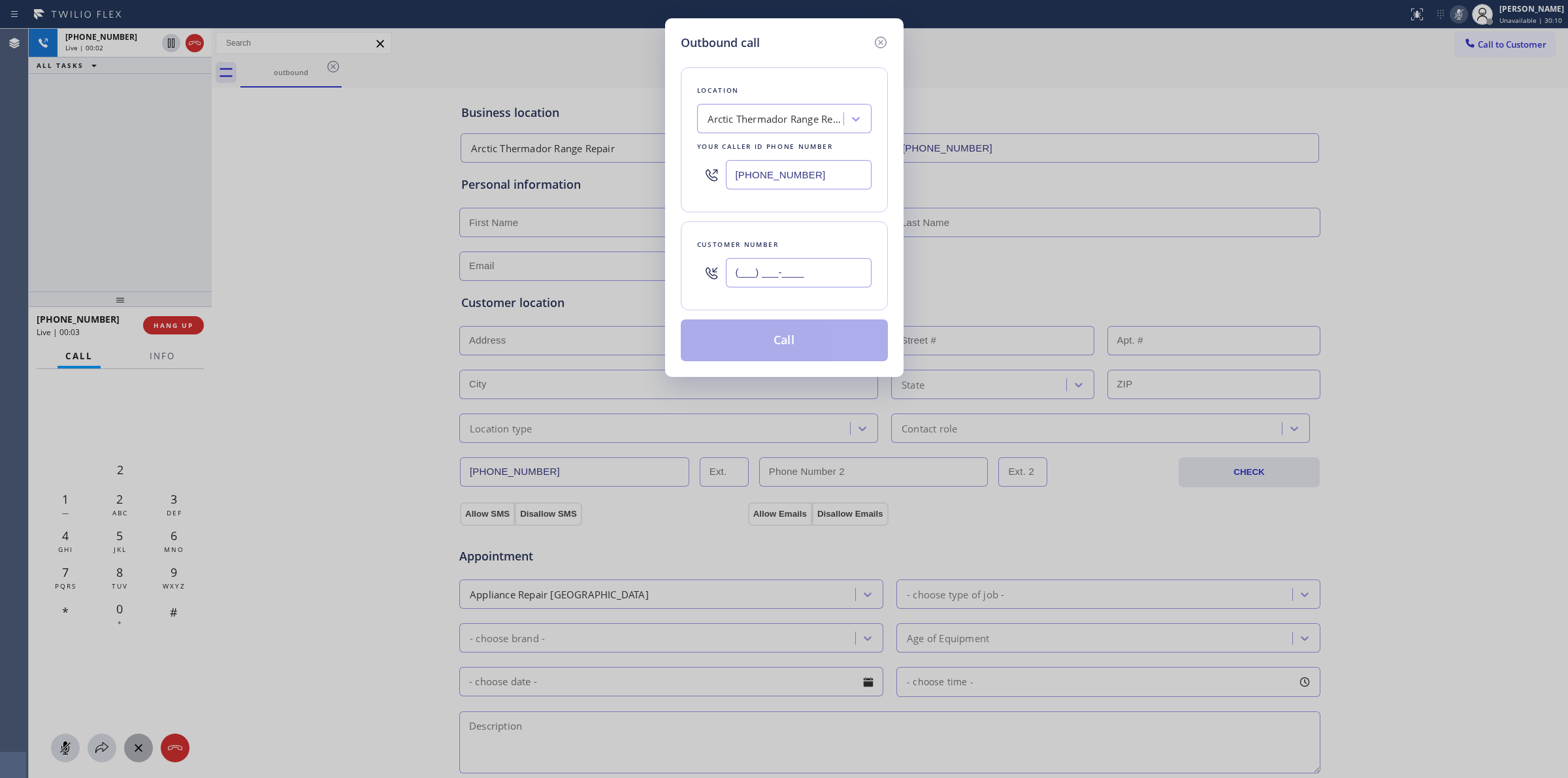
click at [826, 275] on input "(___) ___-____" at bounding box center [798, 273] width 146 height 30
paste input "626) 623-5086"
type input "[PHONE_NUMBER]"
drag, startPoint x: 671, startPoint y: 60, endPoint x: 750, endPoint y: 75, distance: 80.4
click at [671, 62] on div "Outbound call Location Arctic Thermador Range Repair Your caller id phone numbe…" at bounding box center [784, 198] width 238 height 359
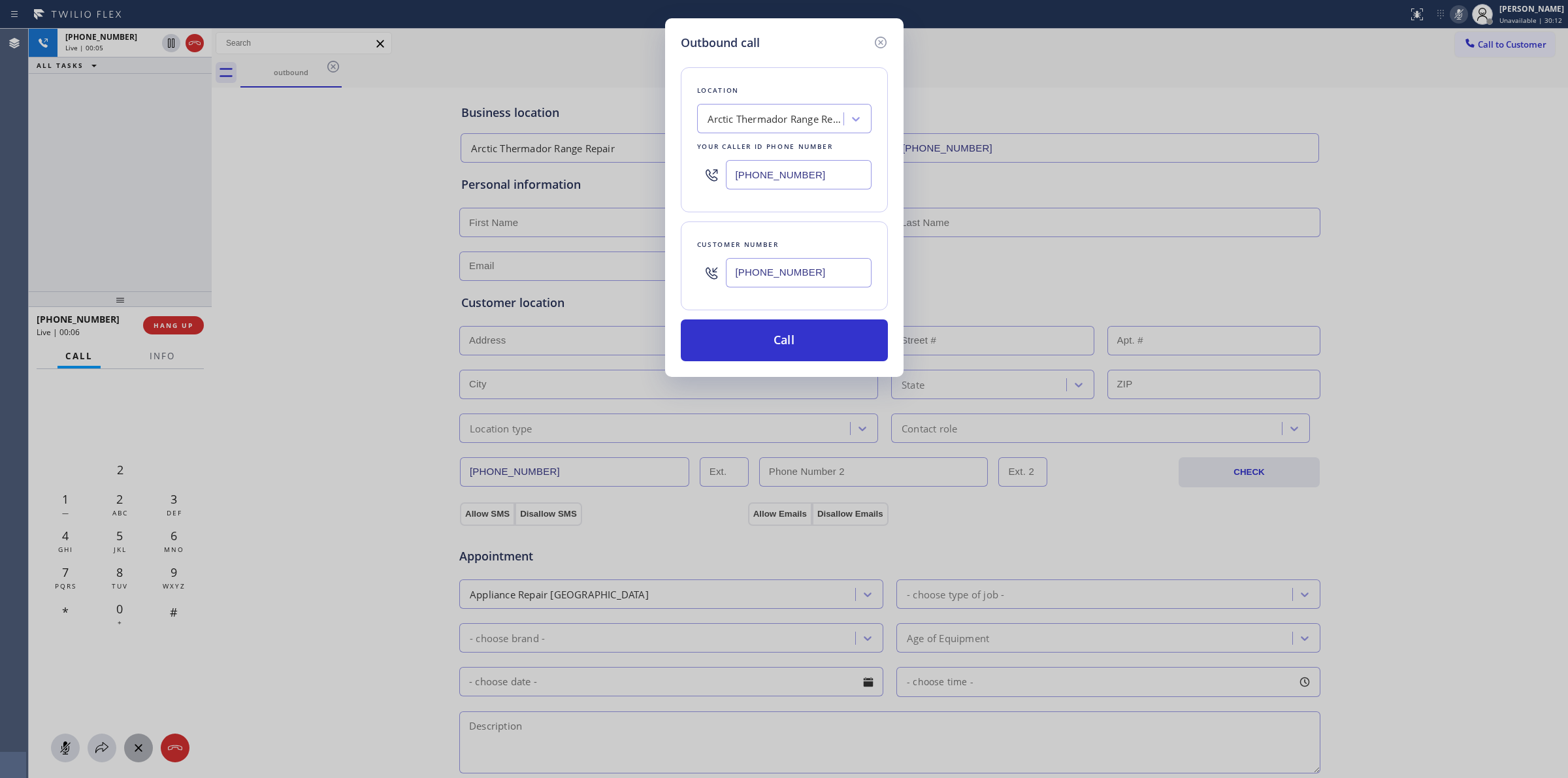
click at [766, 76] on div "Location Arctic Thermador Range Repair Your caller id phone number [PHONE_NUMBE…" at bounding box center [784, 140] width 207 height 145
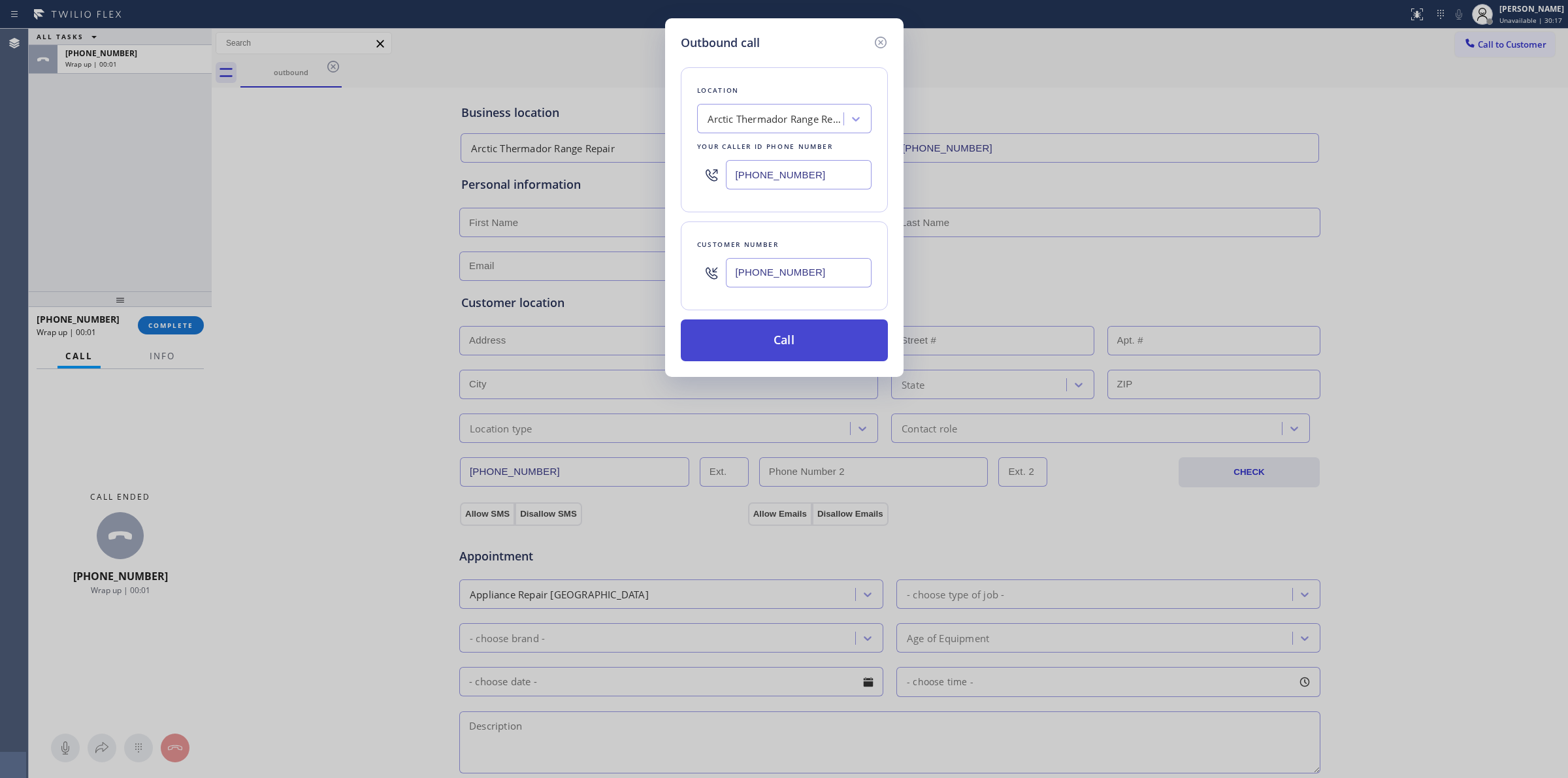
click at [783, 342] on button "Call" at bounding box center [784, 340] width 207 height 42
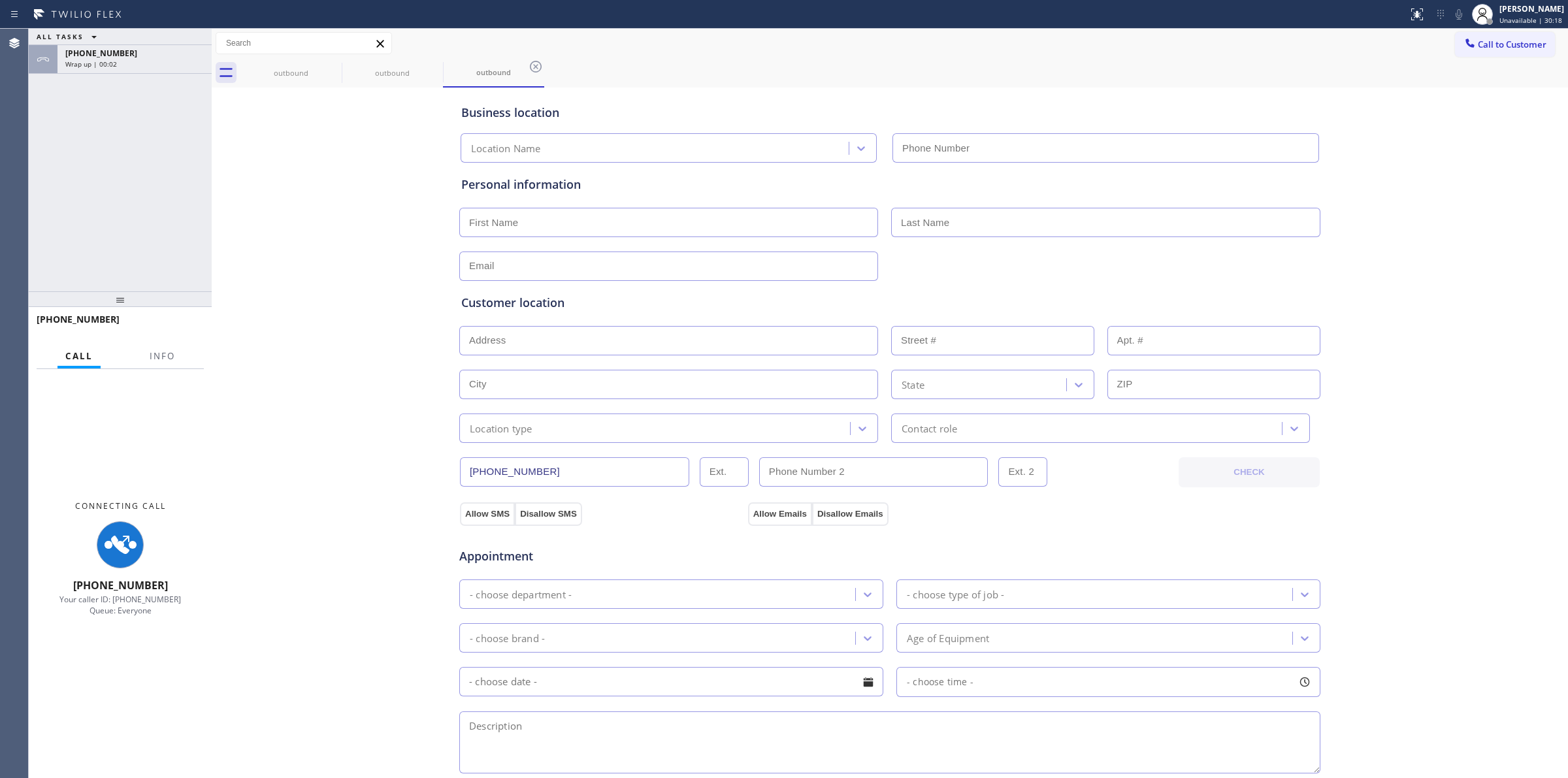
type input "[PHONE_NUMBER]"
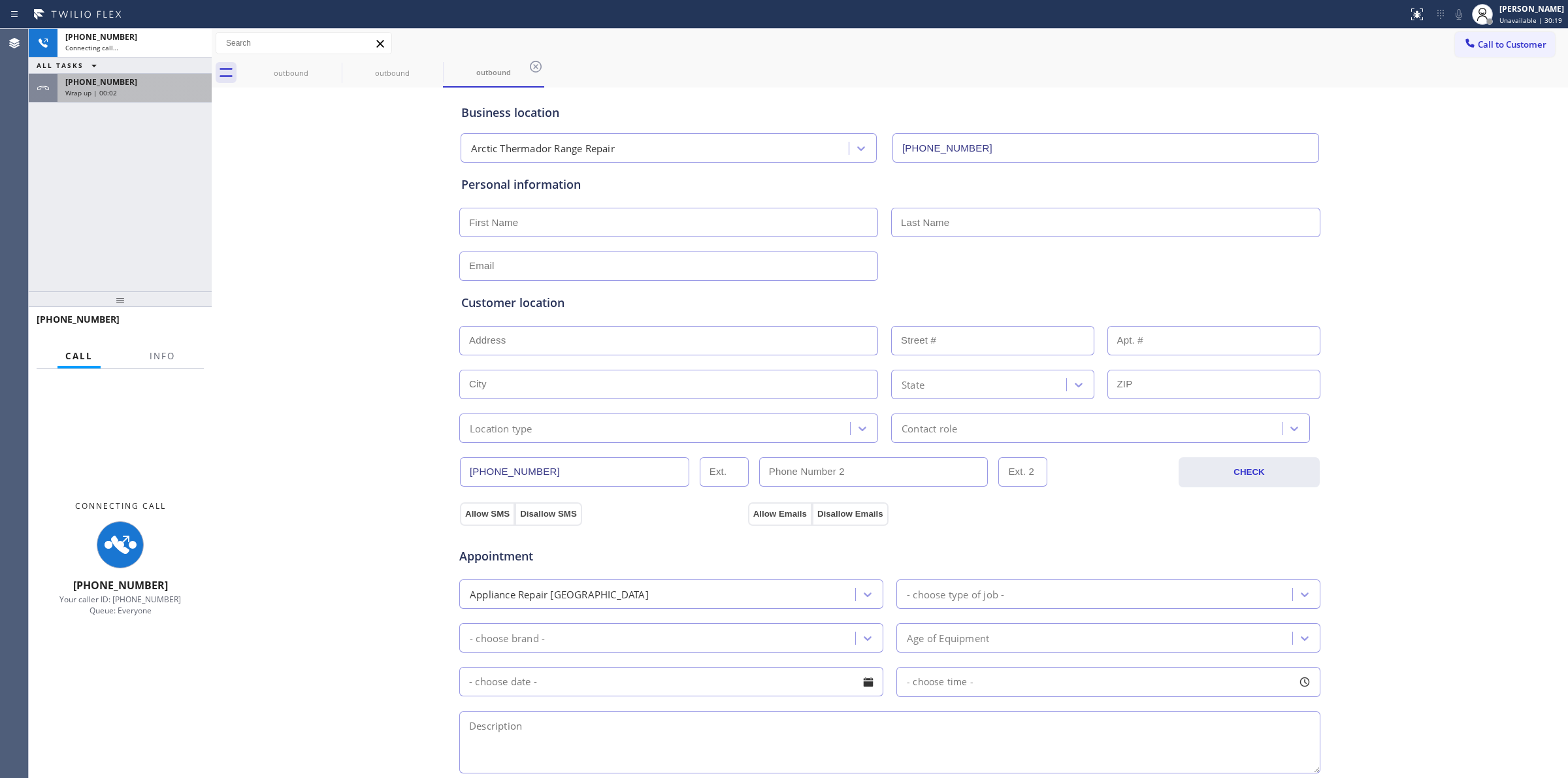
click at [152, 92] on div "Wrap up | 00:02" at bounding box center [134, 93] width 138 height 9
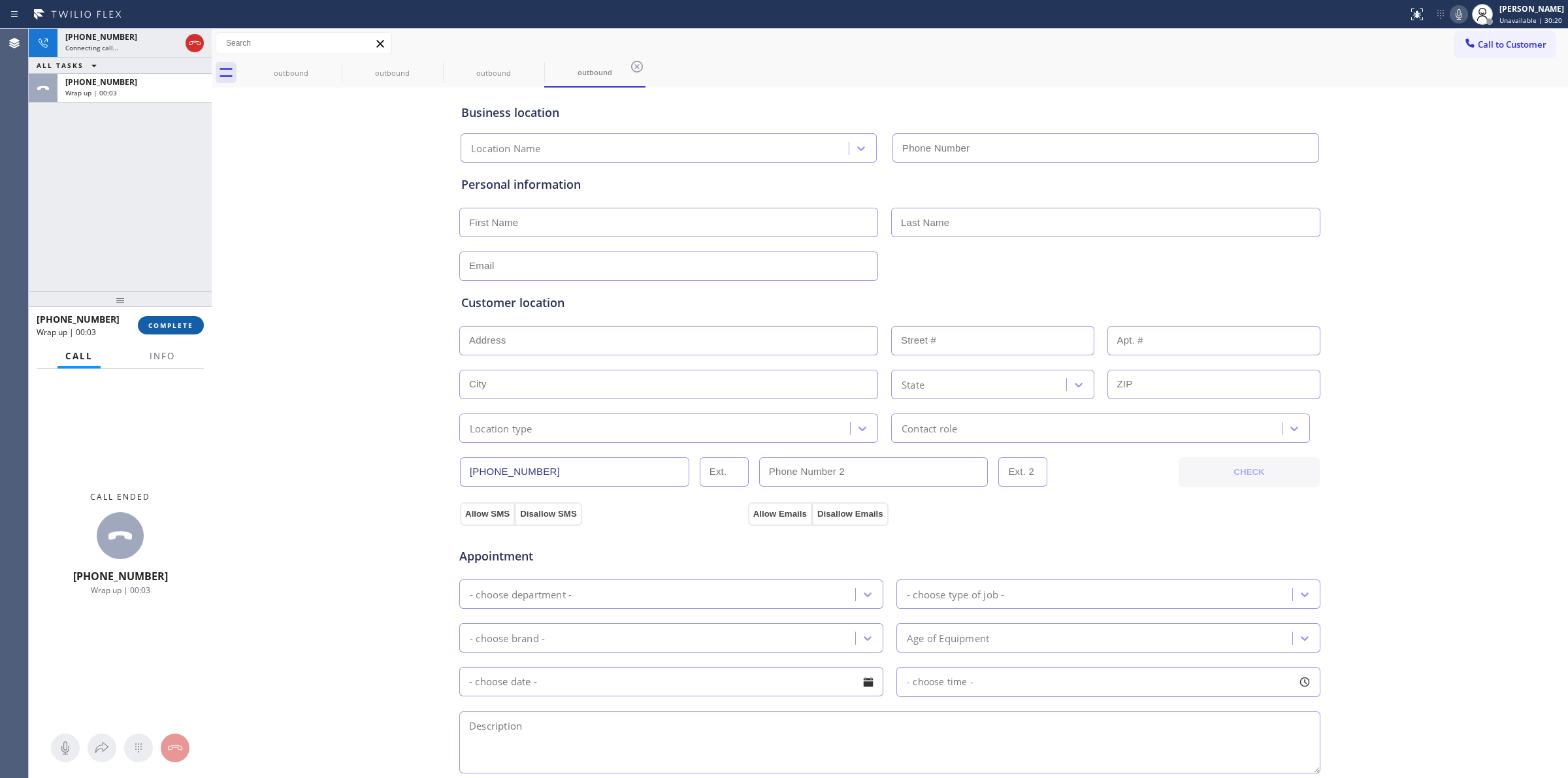
click at [165, 322] on span "COMPLETE" at bounding box center [171, 325] width 45 height 9
type input "[PHONE_NUMBER]"
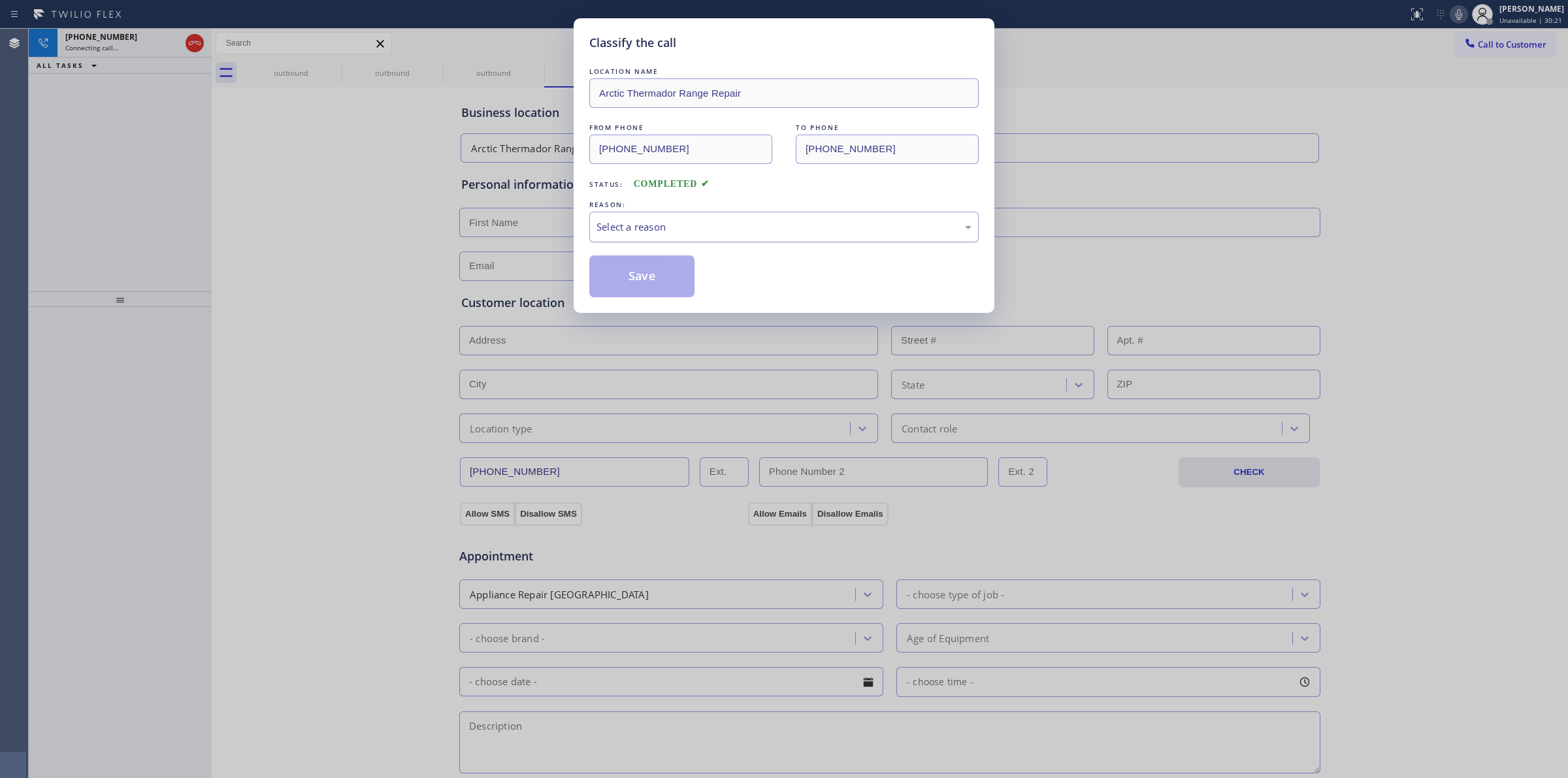
click at [674, 223] on div "Select a reason" at bounding box center [784, 227] width 376 height 15
click at [647, 274] on button "Save" at bounding box center [642, 276] width 105 height 42
click at [1399, 144] on div "Classify the call LOCATION NAME Arctic Thermador Range Repair FROM PHONE [PHONE…" at bounding box center [784, 389] width 1568 height 778
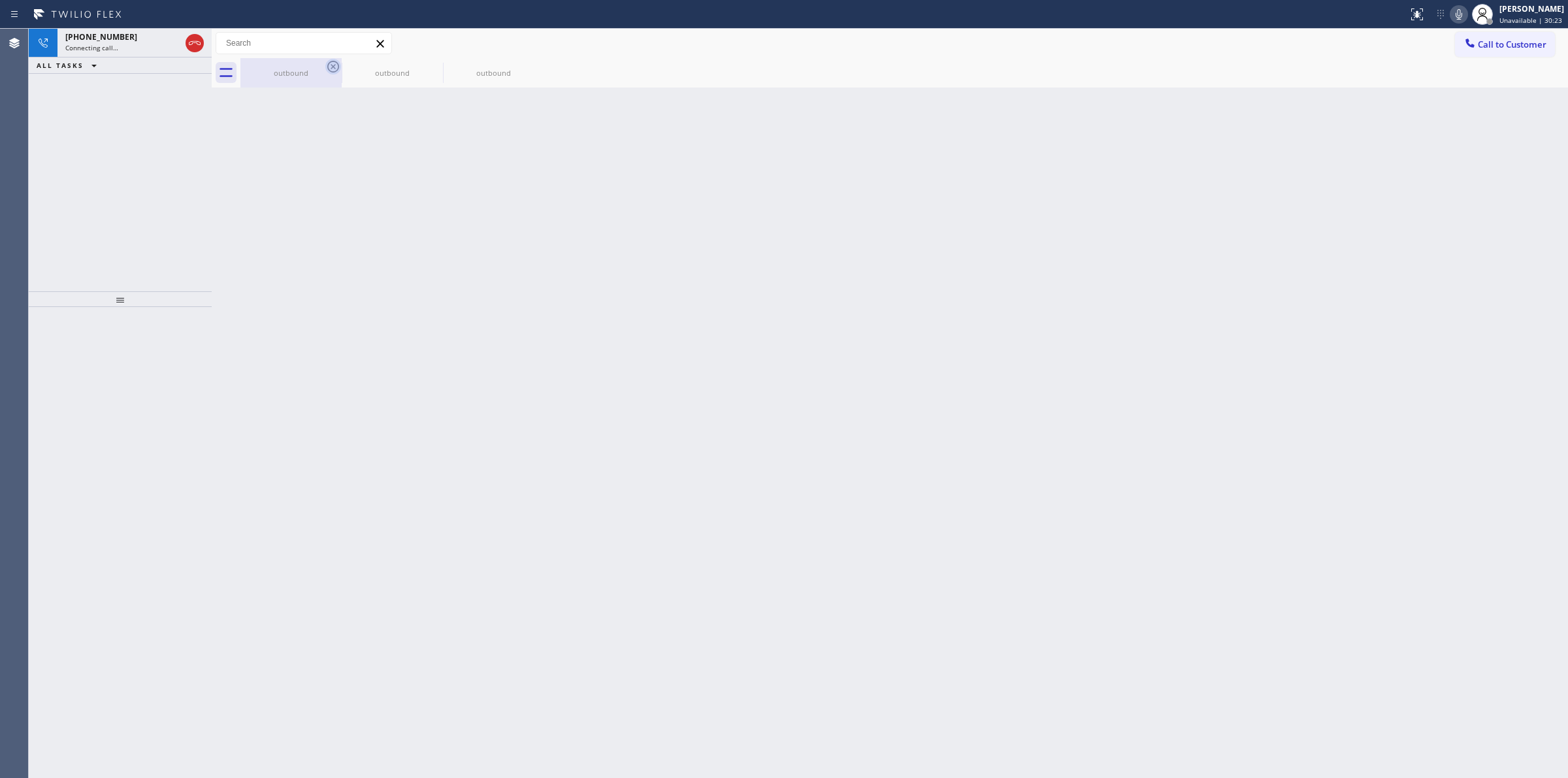
click at [334, 69] on icon at bounding box center [333, 66] width 16 height 16
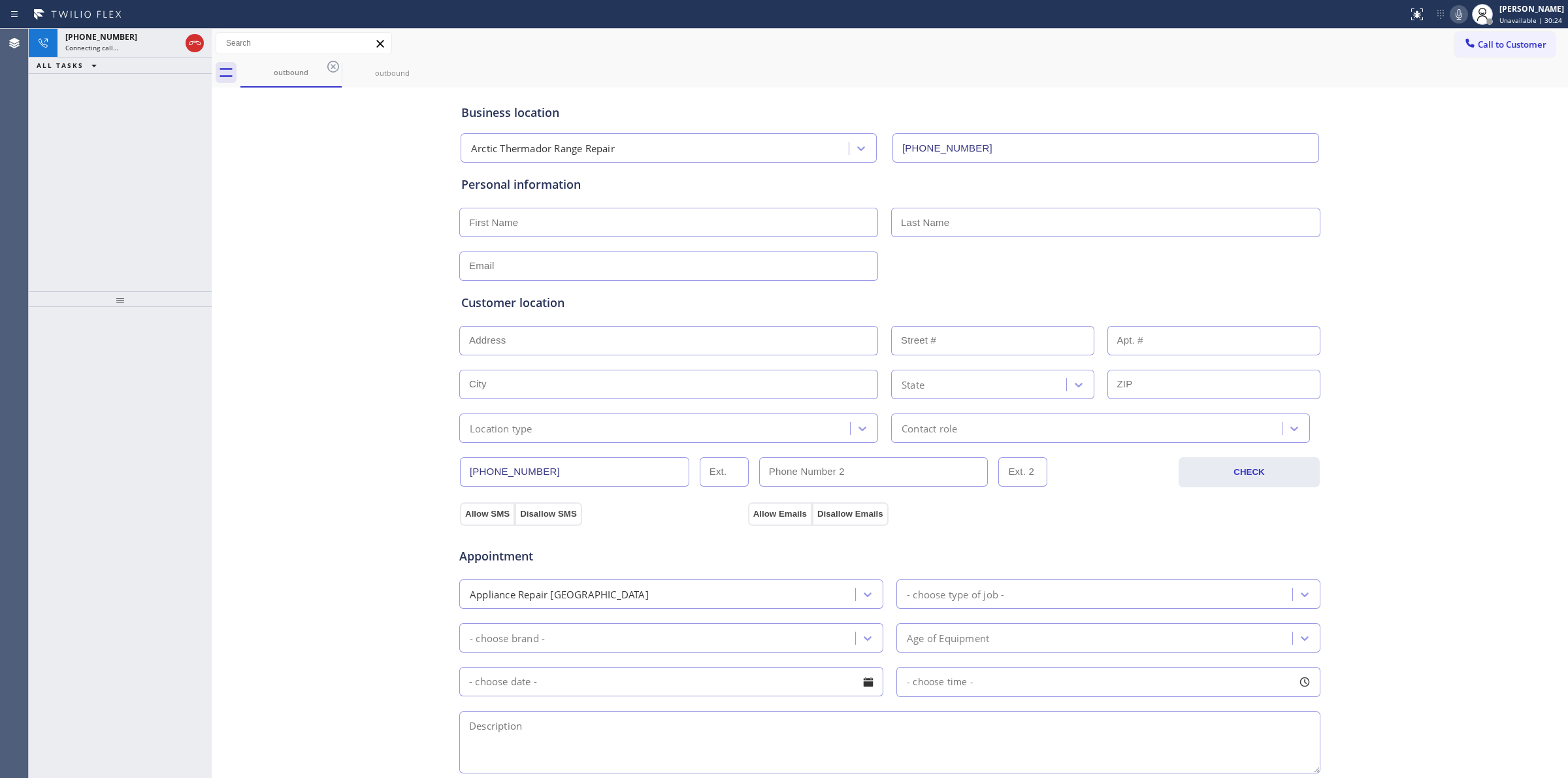
click at [334, 69] on icon at bounding box center [333, 66] width 16 height 16
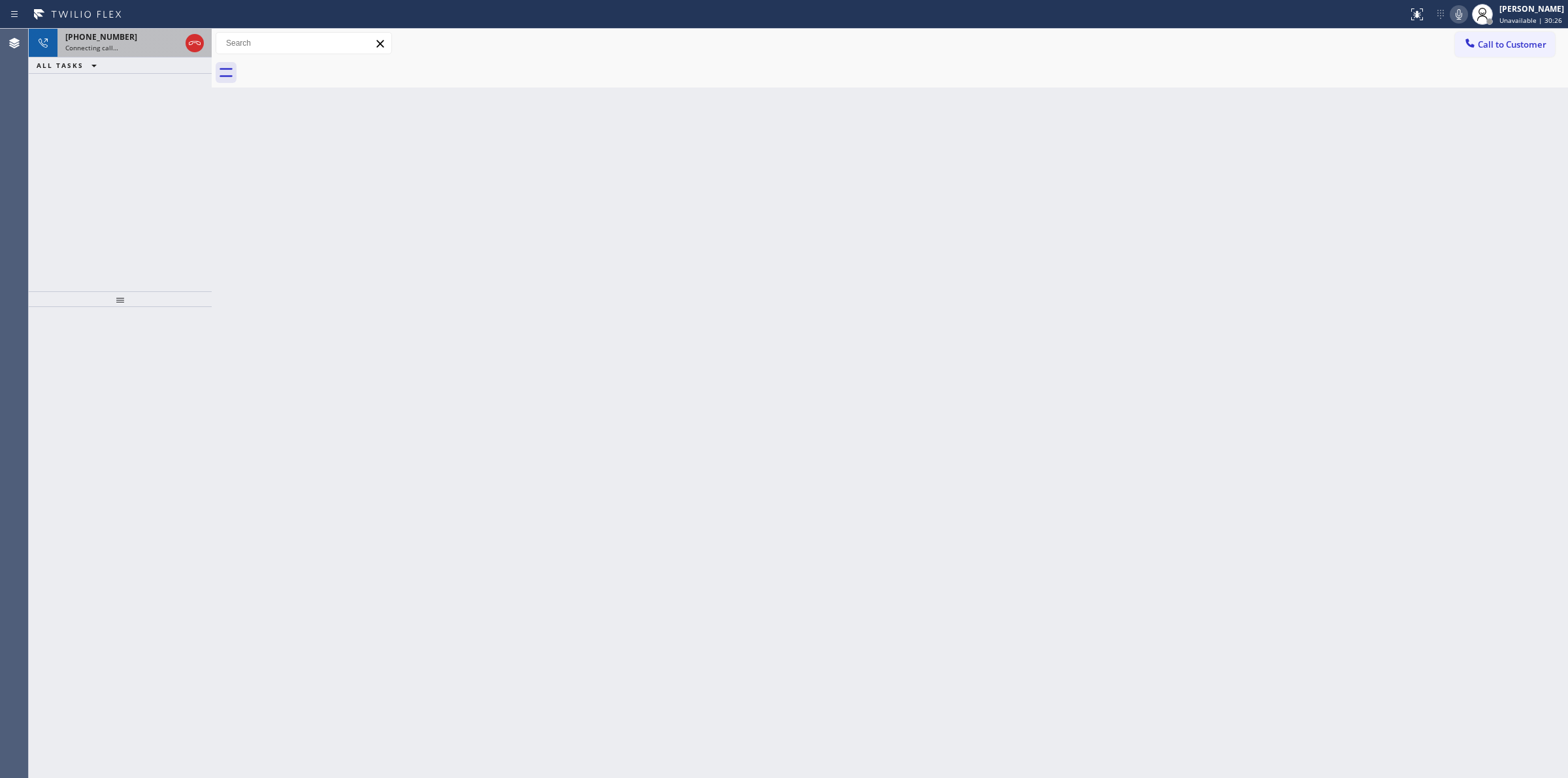
click at [142, 41] on div "[PHONE_NUMBER]" at bounding box center [122, 37] width 115 height 11
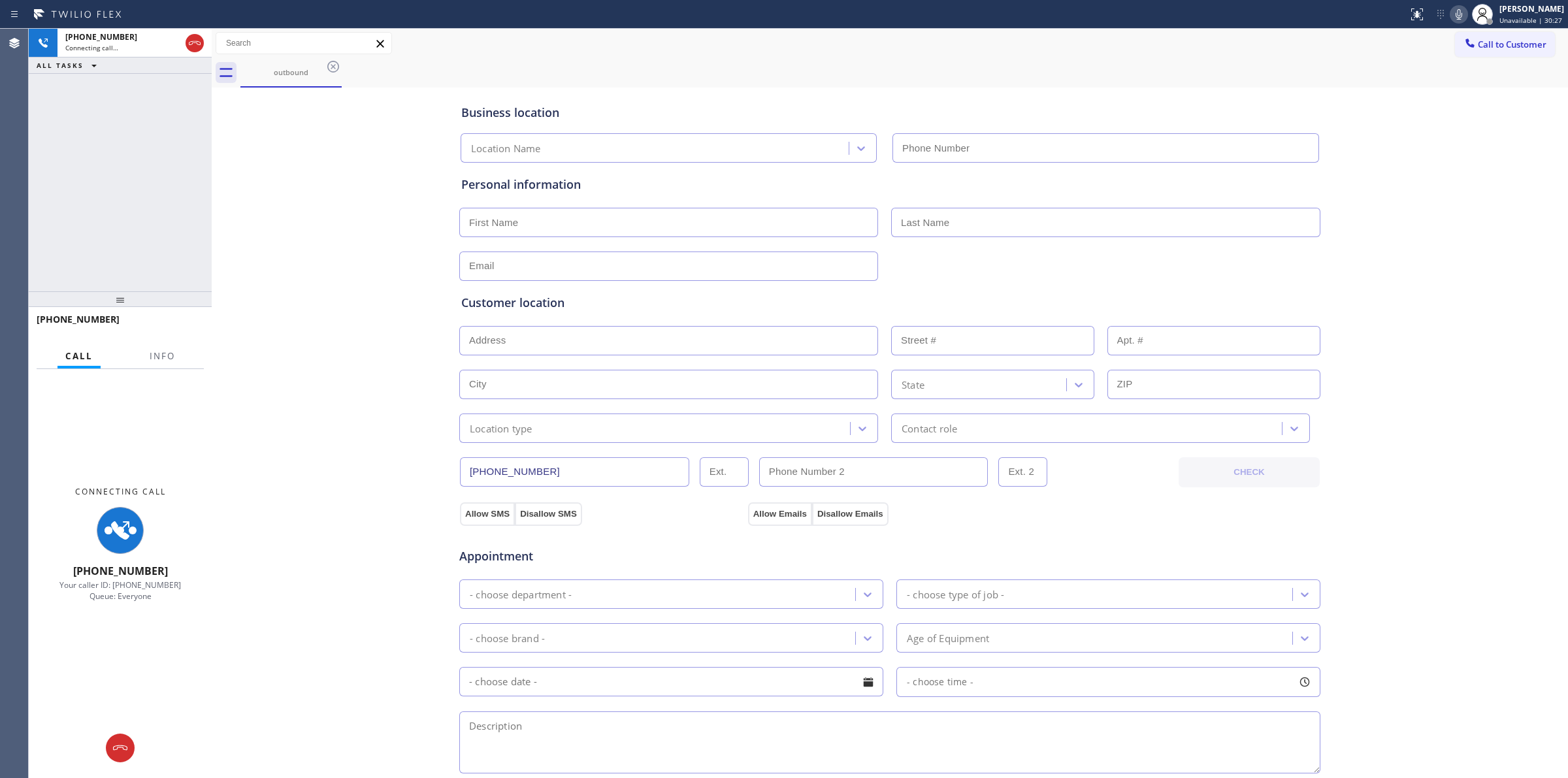
type input "[PHONE_NUMBER]"
click at [1466, 10] on icon at bounding box center [1459, 14] width 16 height 16
click at [152, 30] on div "[PHONE_NUMBER] Connecting call…" at bounding box center [120, 43] width 125 height 29
type input "[PHONE_NUMBER]"
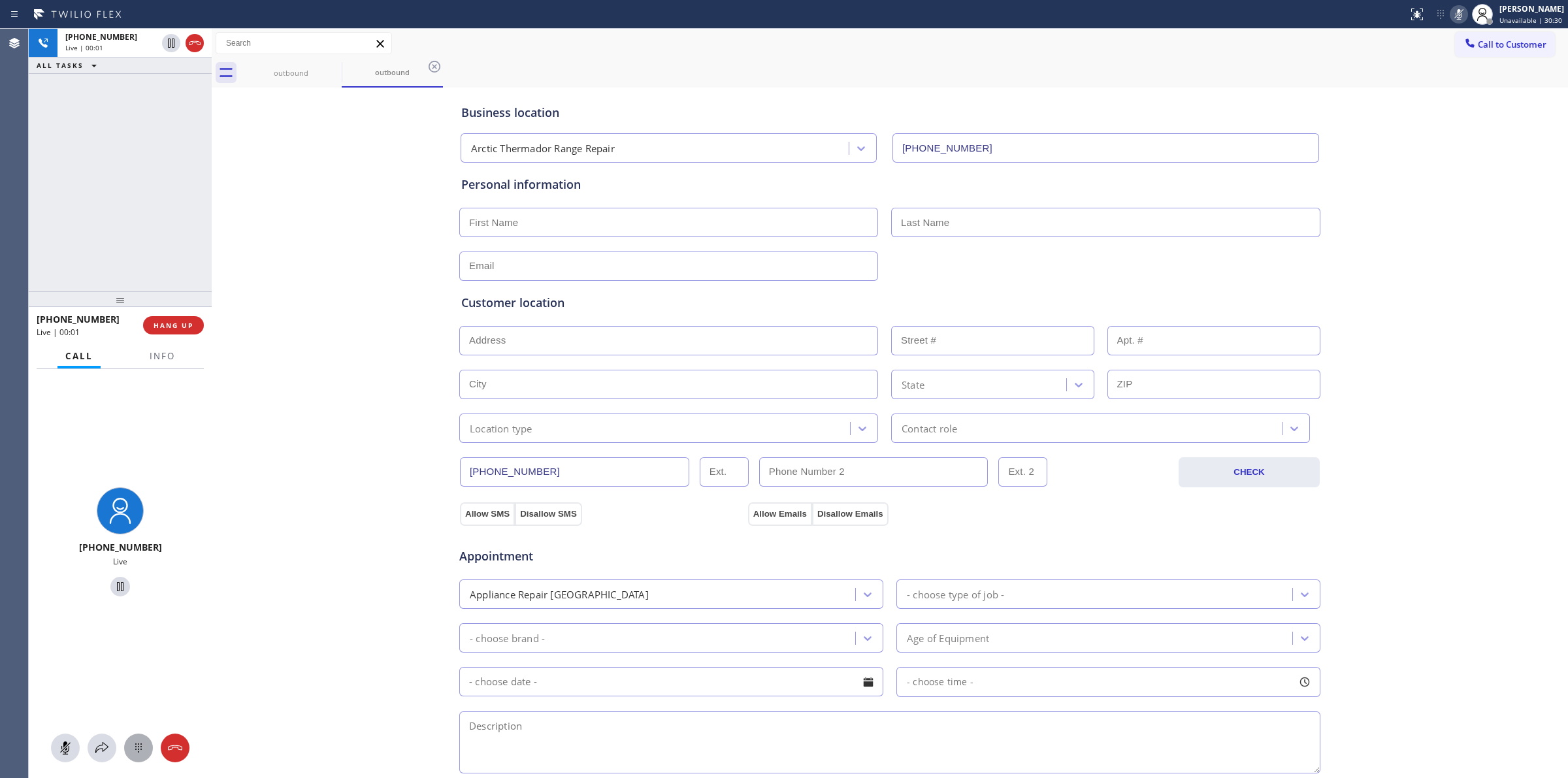
click at [141, 753] on icon at bounding box center [138, 747] width 16 height 16
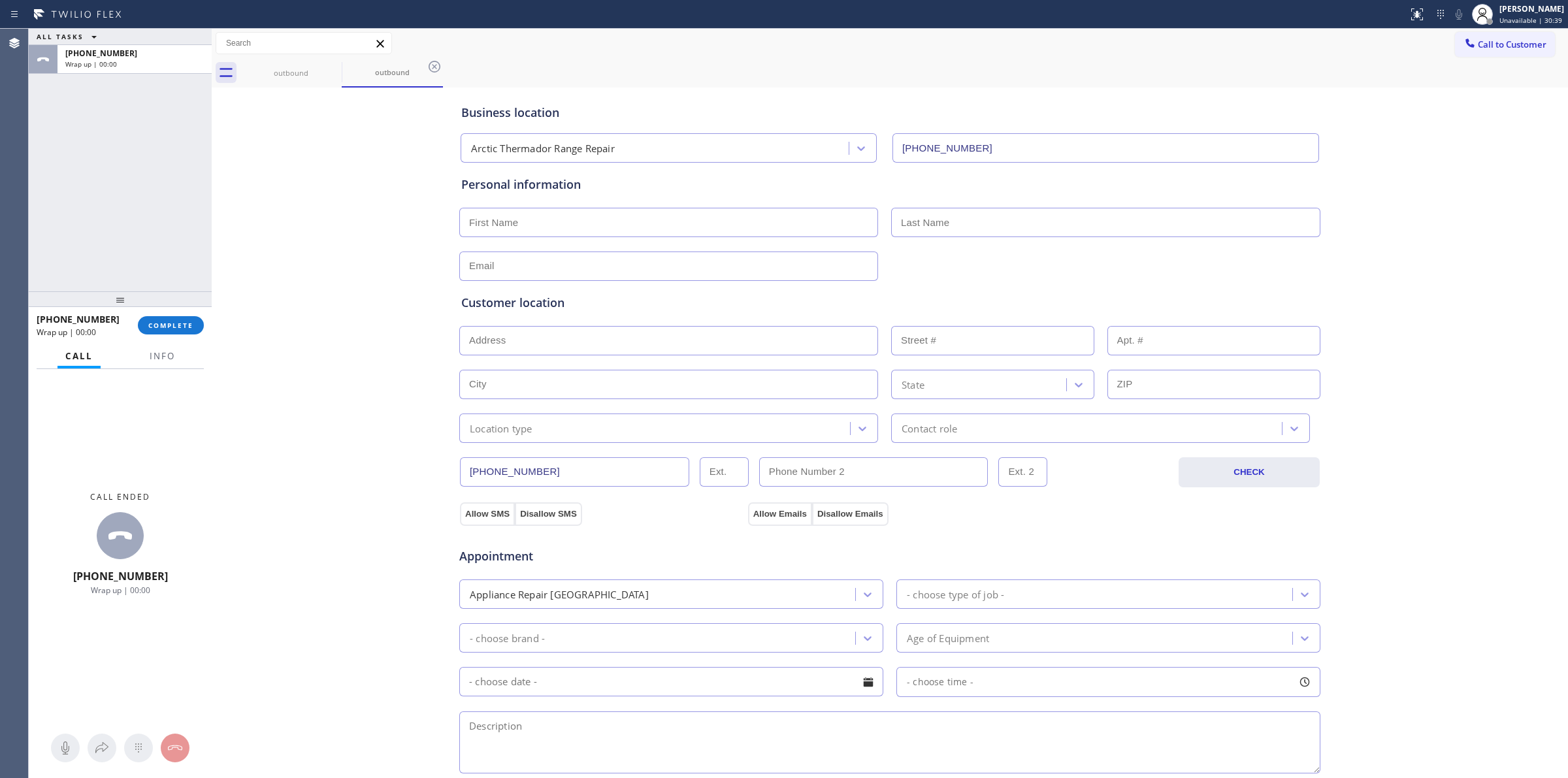
drag, startPoint x: 1469, startPoint y: 155, endPoint x: 1492, endPoint y: 67, distance: 91.0
click at [1472, 146] on div "Business location Arctic Thermador Range Repair [PHONE_NUMBER] Personal informa…" at bounding box center [890, 537] width 1350 height 893
click at [1500, 46] on span "Call to Customer" at bounding box center [1512, 45] width 69 height 12
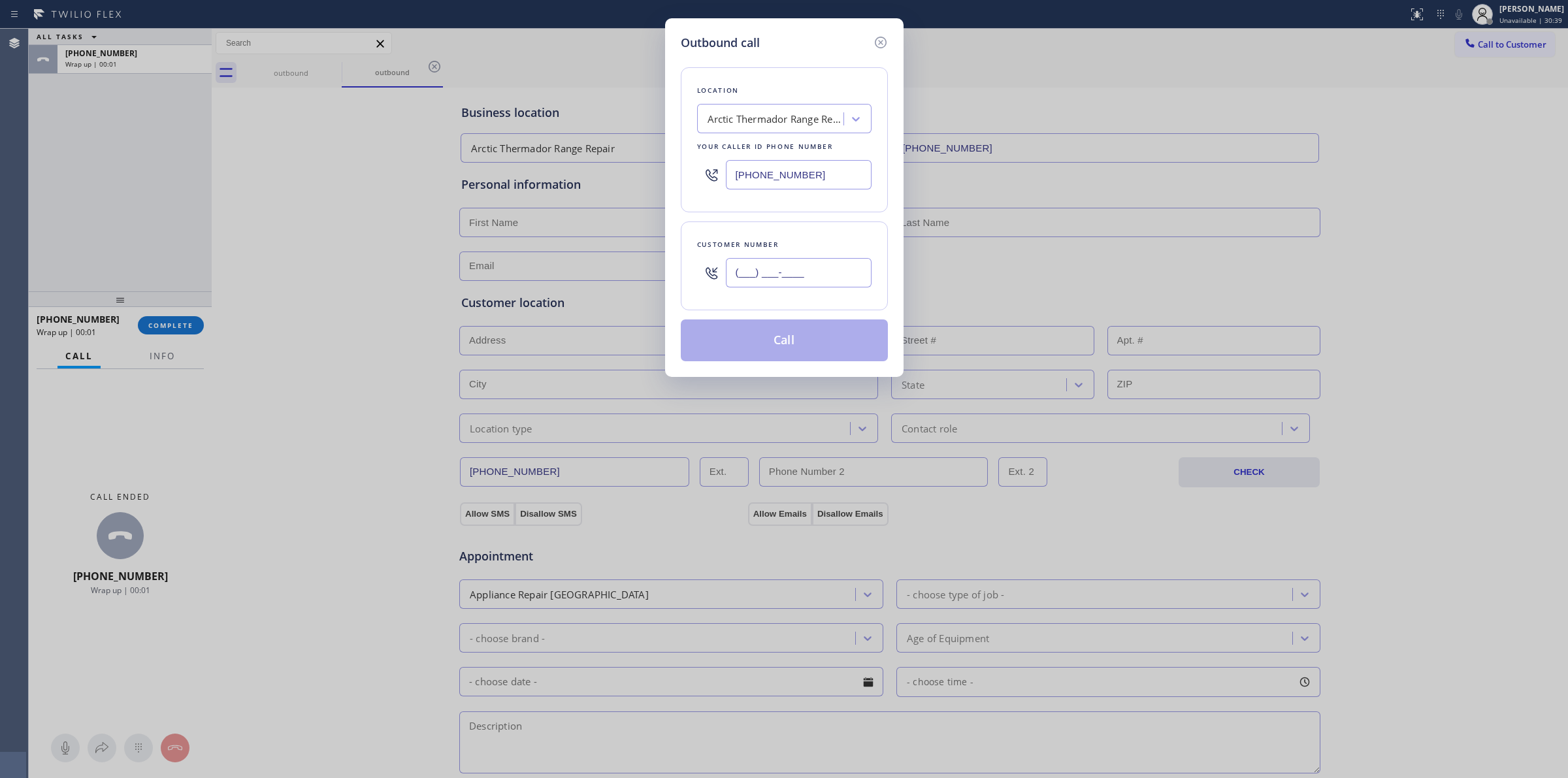
paste input "350) 999-8678"
click at [793, 270] on input "(___) ___-____" at bounding box center [798, 273] width 146 height 30
type input "[PHONE_NUMBER]"
click at [795, 118] on div "Arctic Thermador Range Repair" at bounding box center [776, 120] width 137 height 15
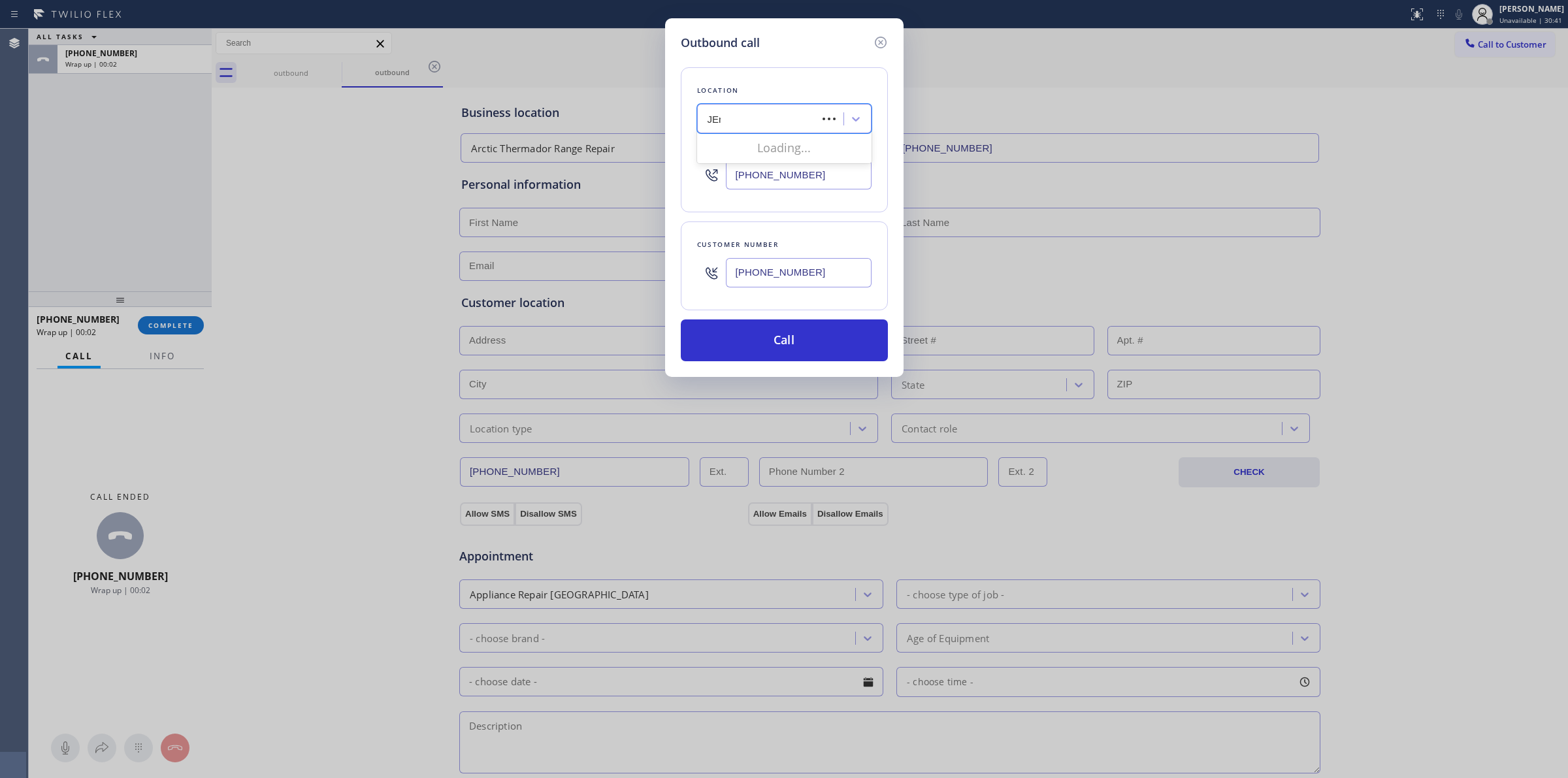
type input "JEnn"
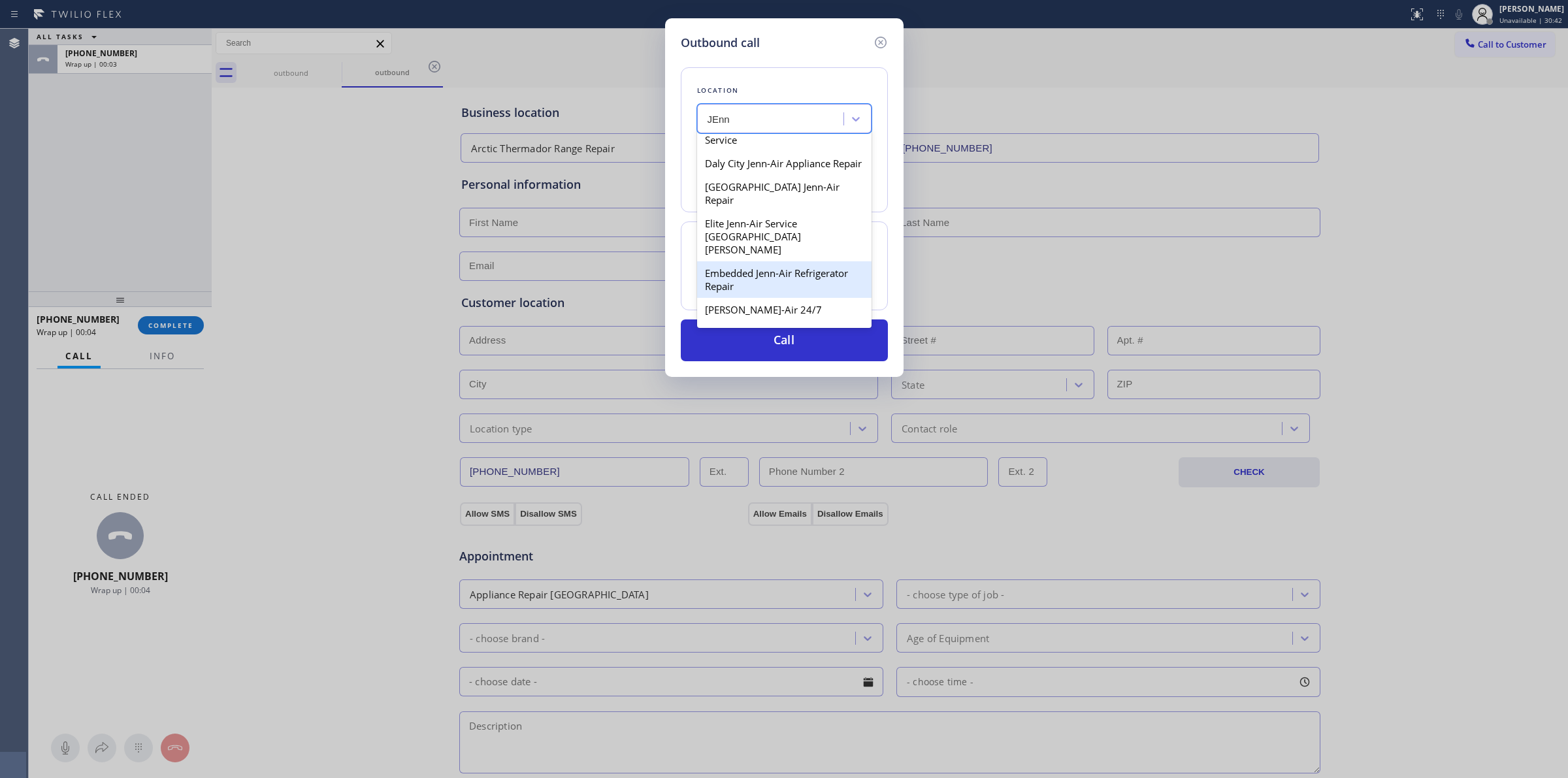
scroll to position [245, 0]
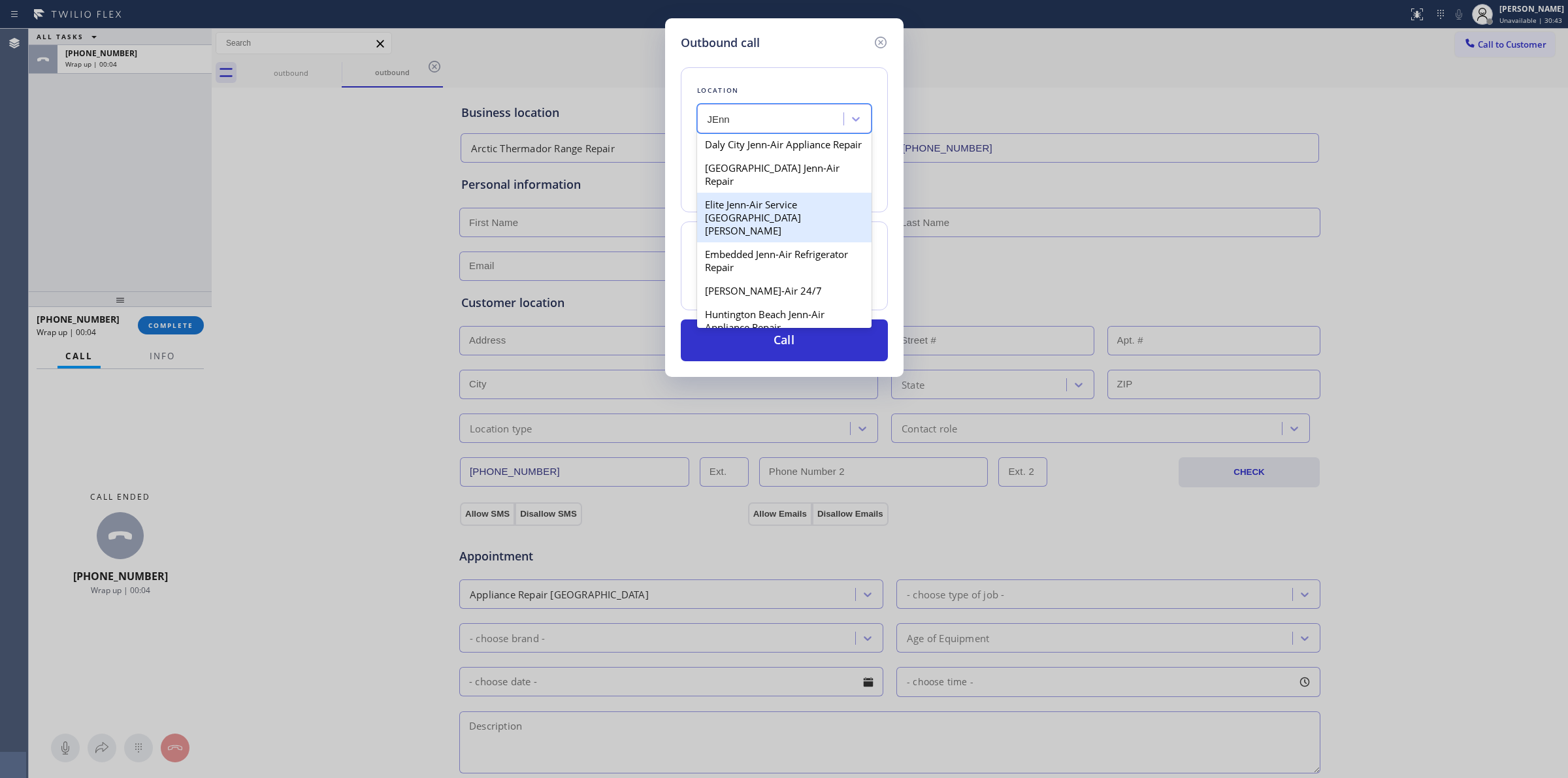
click at [740, 210] on div "Elite Jenn-Air Service [GEOGRAPHIC_DATA][PERSON_NAME]" at bounding box center [784, 218] width 174 height 50
type input "[PHONE_NUMBER]"
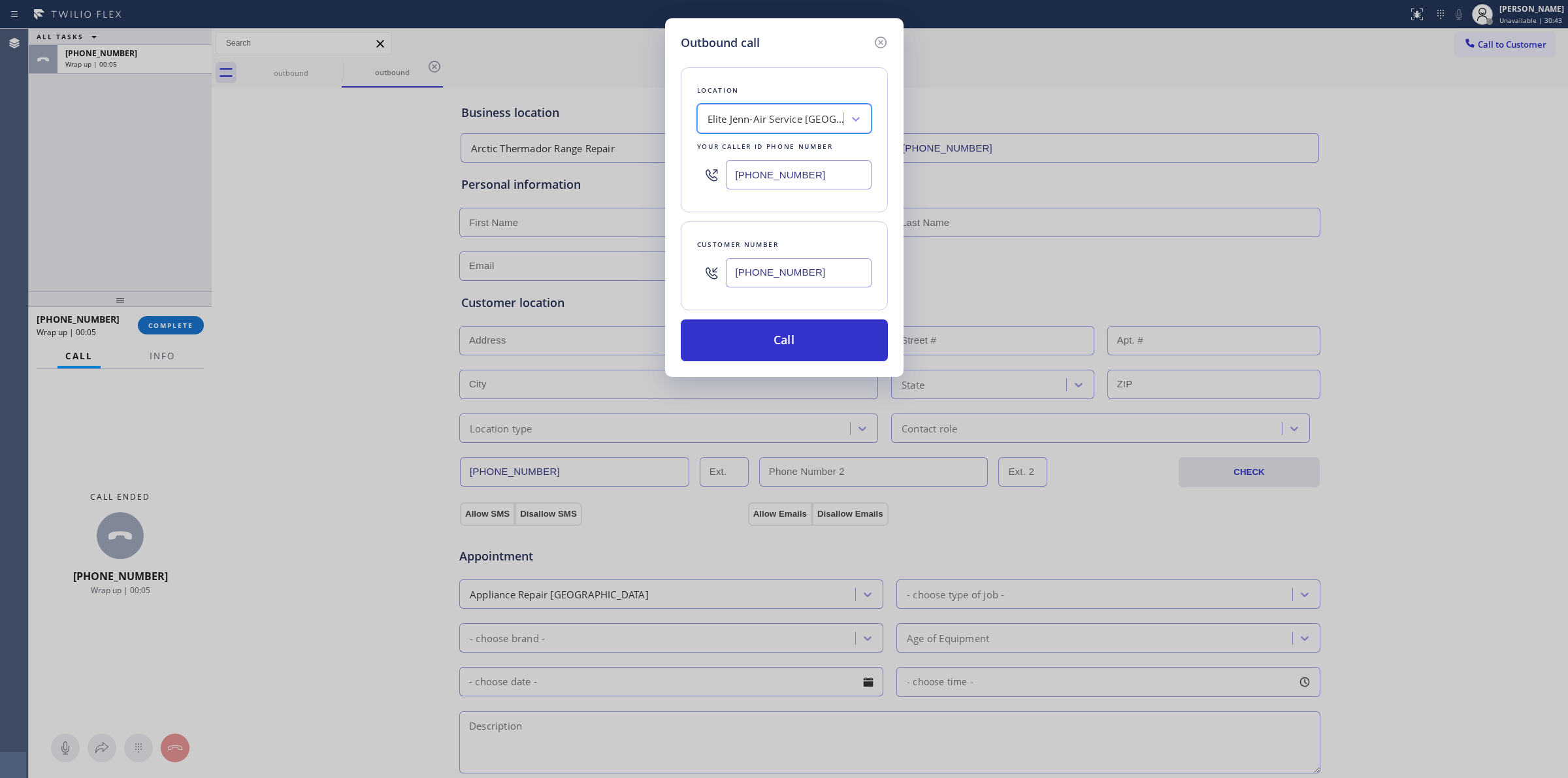
click at [766, 271] on input "[PHONE_NUMBER]" at bounding box center [798, 273] width 146 height 30
click at [779, 285] on input "[PHONE_NUMBER]" at bounding box center [798, 273] width 146 height 30
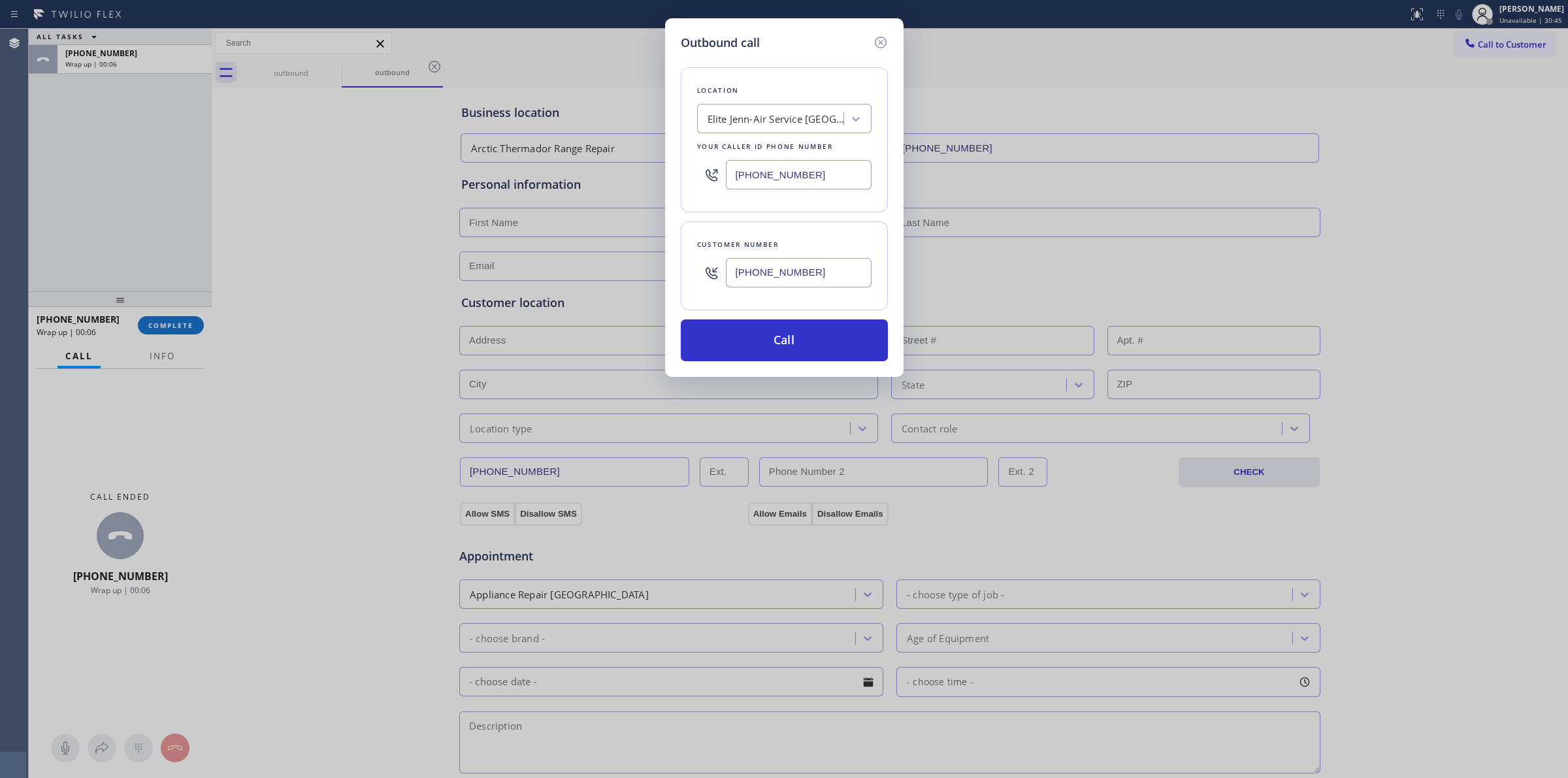
click at [779, 285] on input "[PHONE_NUMBER]" at bounding box center [798, 273] width 146 height 30
click at [760, 347] on button "Call" at bounding box center [784, 340] width 207 height 42
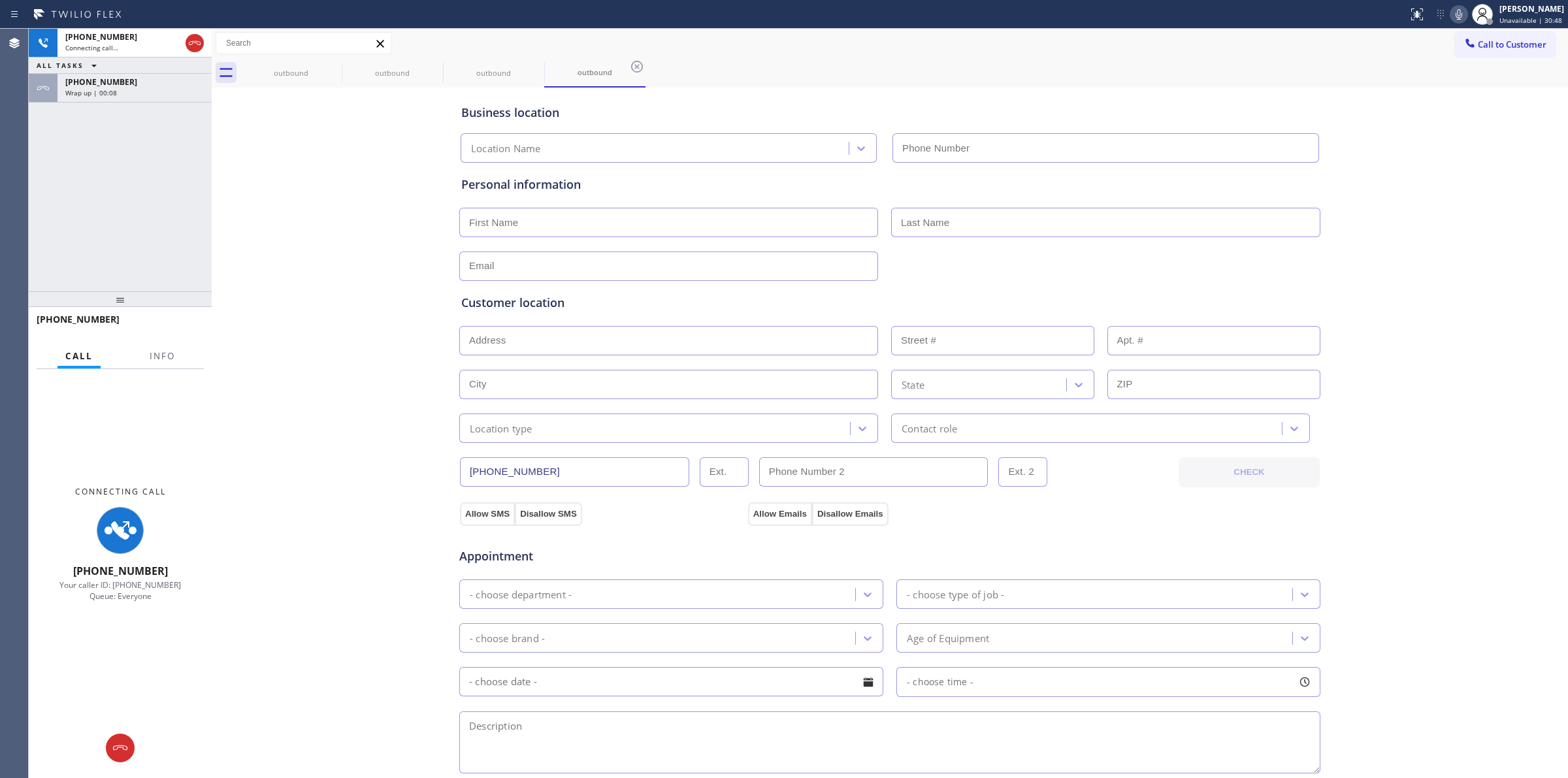
type input "[PHONE_NUMBER]"
click at [1448, 131] on div "Business location Elite Jenn-Air Service [GEOGRAPHIC_DATA][PERSON_NAME] [PHONE_…" at bounding box center [890, 537] width 1350 height 893
click at [1465, 17] on icon at bounding box center [1459, 14] width 16 height 16
drag, startPoint x: 325, startPoint y: 68, endPoint x: 343, endPoint y: 62, distance: 19.0
click at [328, 65] on div "outbound" at bounding box center [290, 73] width 101 height 30
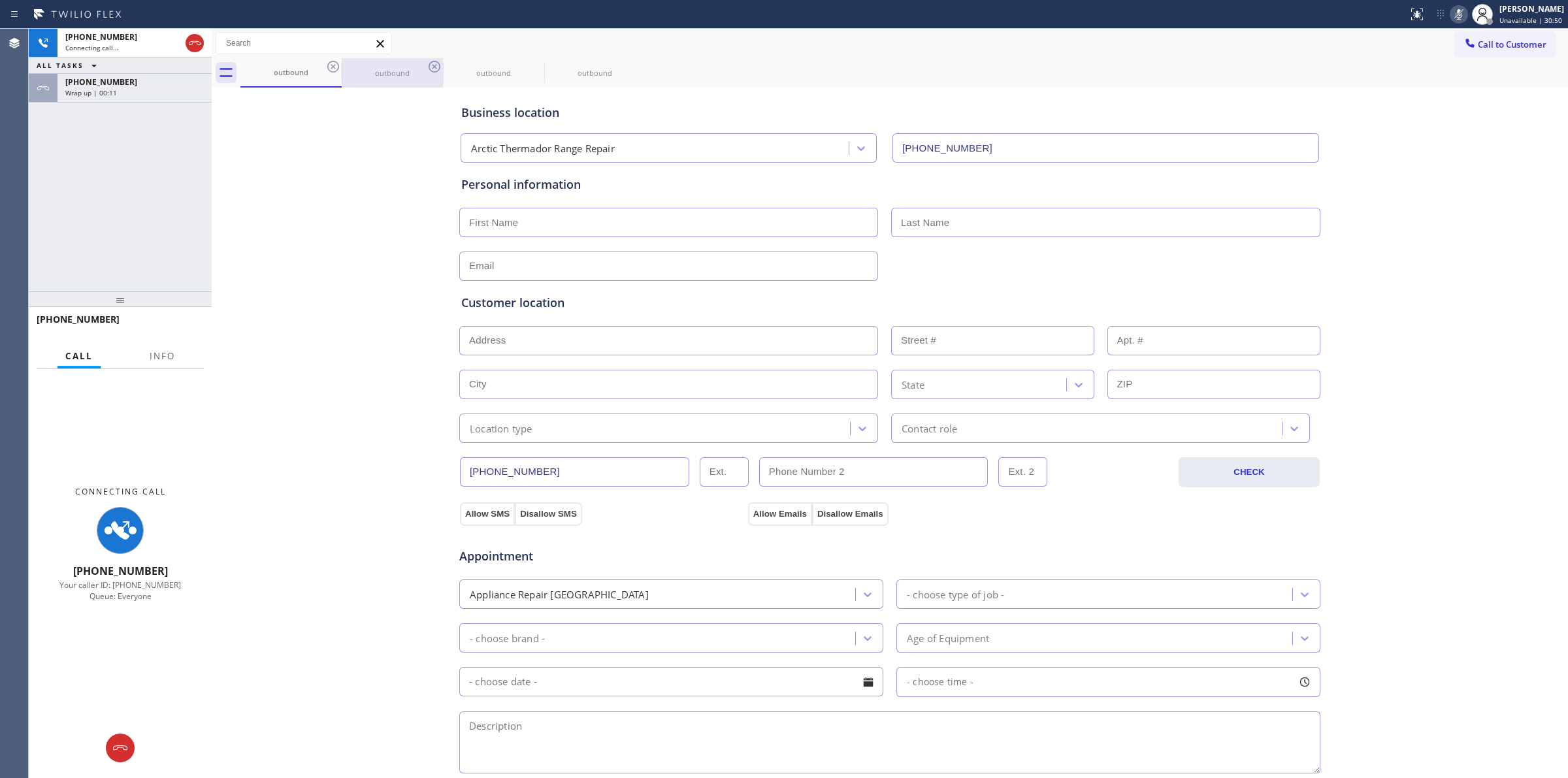
click at [343, 62] on div "outbound" at bounding box center [392, 73] width 98 height 30
click at [327, 69] on icon at bounding box center [333, 66] width 16 height 16
click at [342, 69] on div "outbound" at bounding box center [392, 73] width 101 height 30
click at [327, 69] on icon at bounding box center [333, 66] width 16 height 16
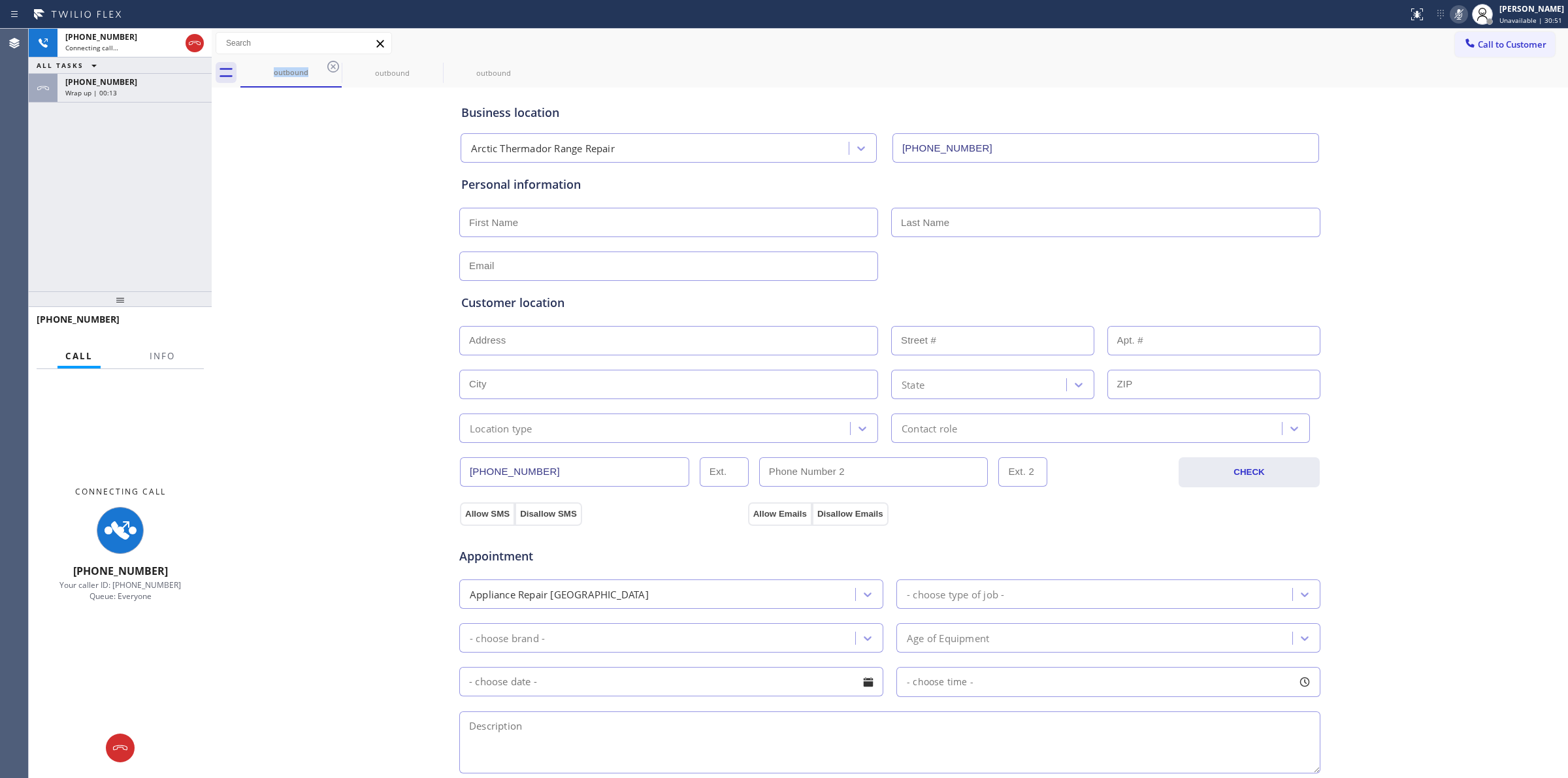
click at [0, 0] on icon at bounding box center [0, 0] width 0 height 0
click at [332, 67] on icon at bounding box center [333, 67] width 12 height 12
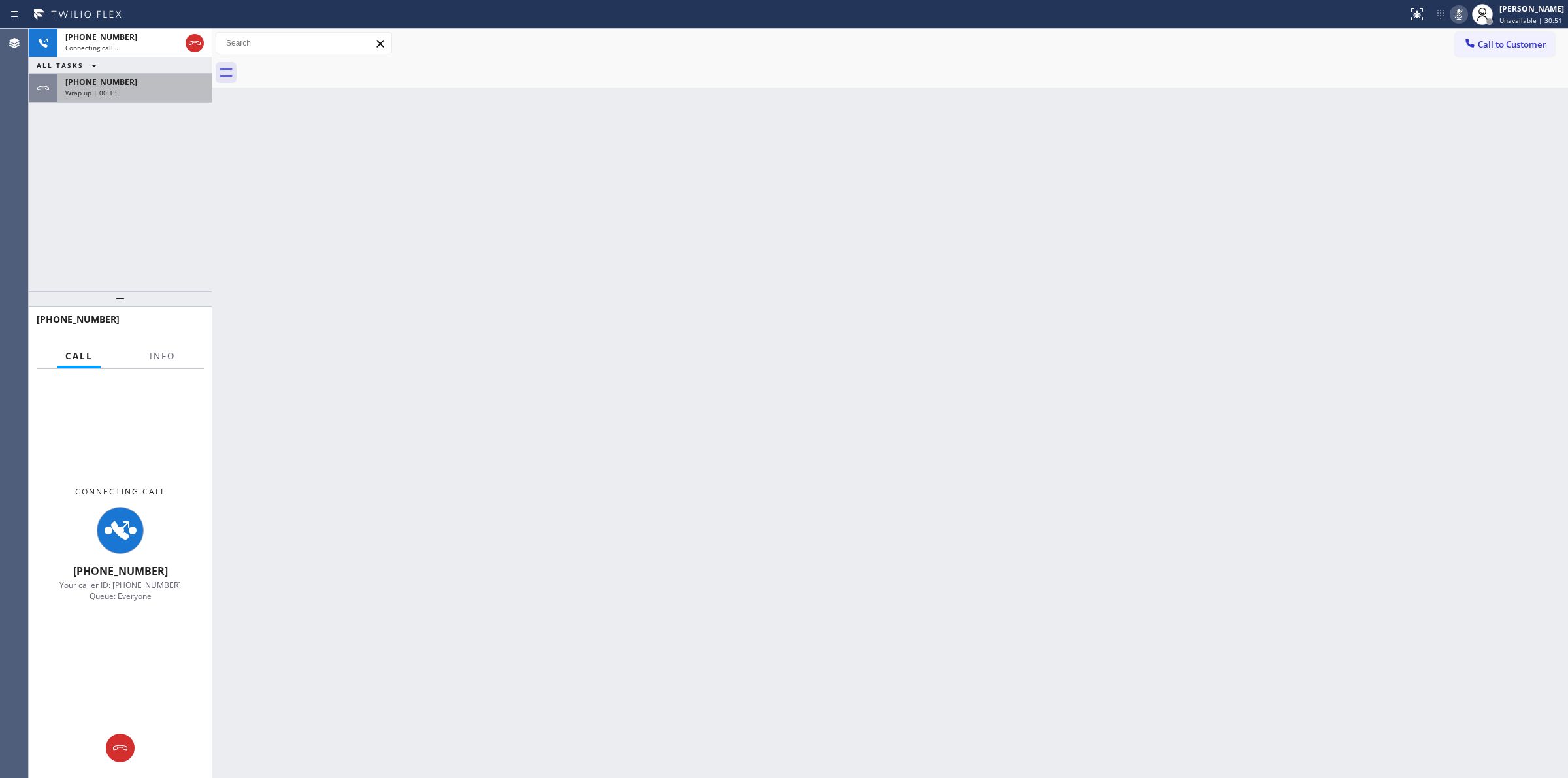
click at [147, 81] on div "[PHONE_NUMBER]" at bounding box center [134, 82] width 138 height 11
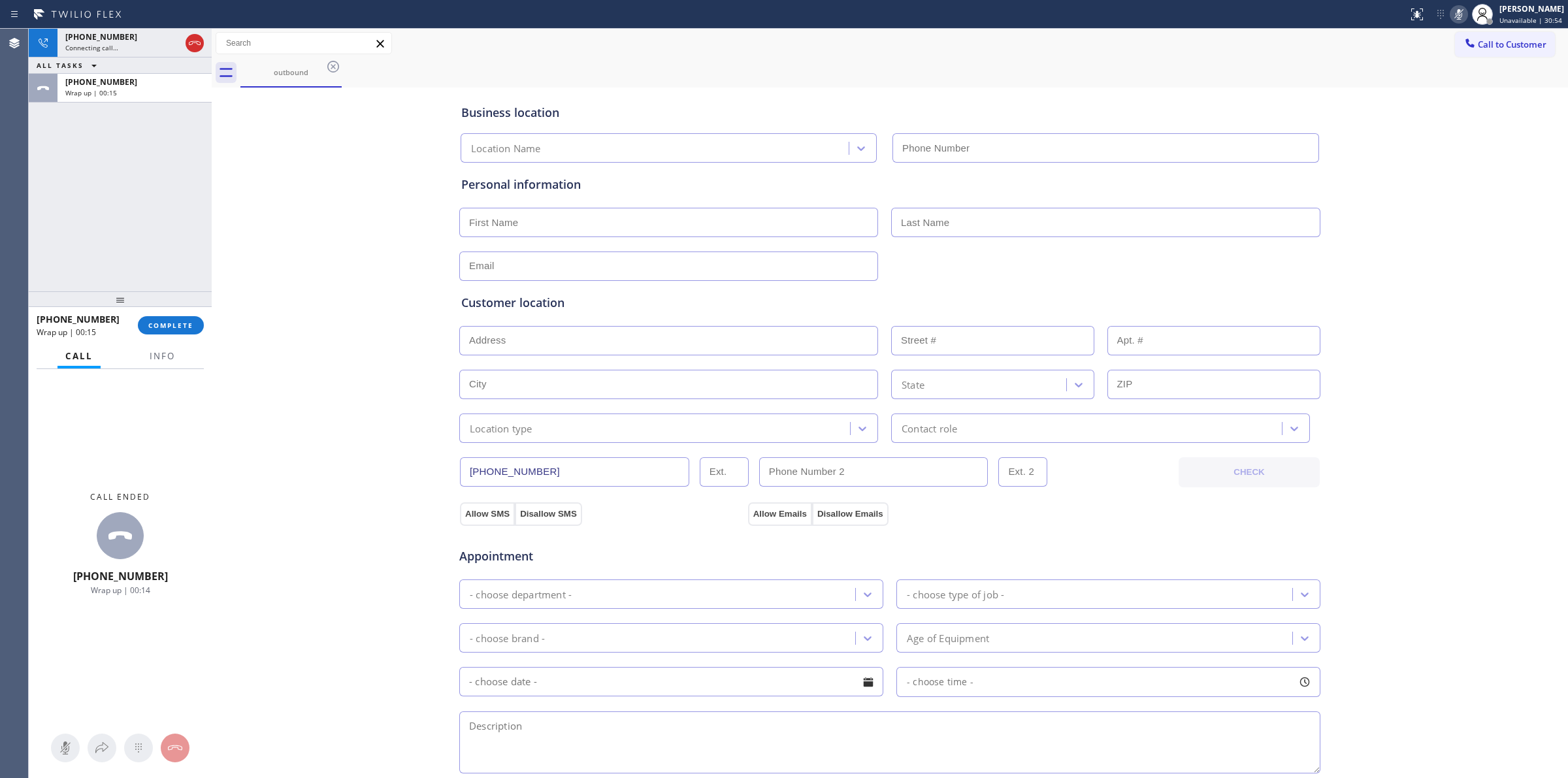
type input "[PHONE_NUMBER]"
click at [172, 336] on div "[PHONE_NUMBER] Wrap up | 00:15 COMPLETE" at bounding box center [120, 325] width 167 height 34
click at [173, 331] on button "COMPLETE" at bounding box center [171, 325] width 66 height 19
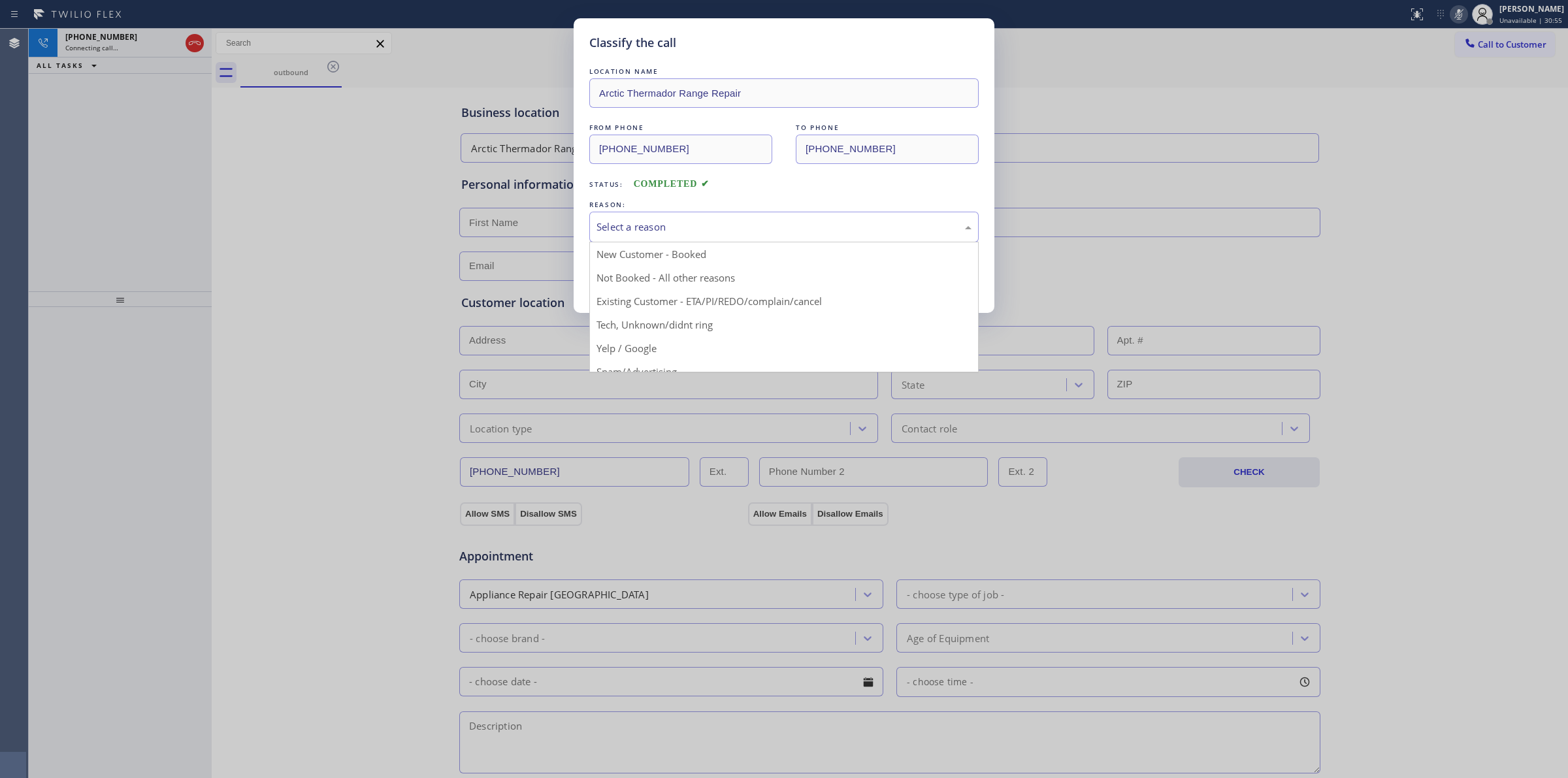
click at [736, 237] on div "Select a reason" at bounding box center [784, 226] width 389 height 31
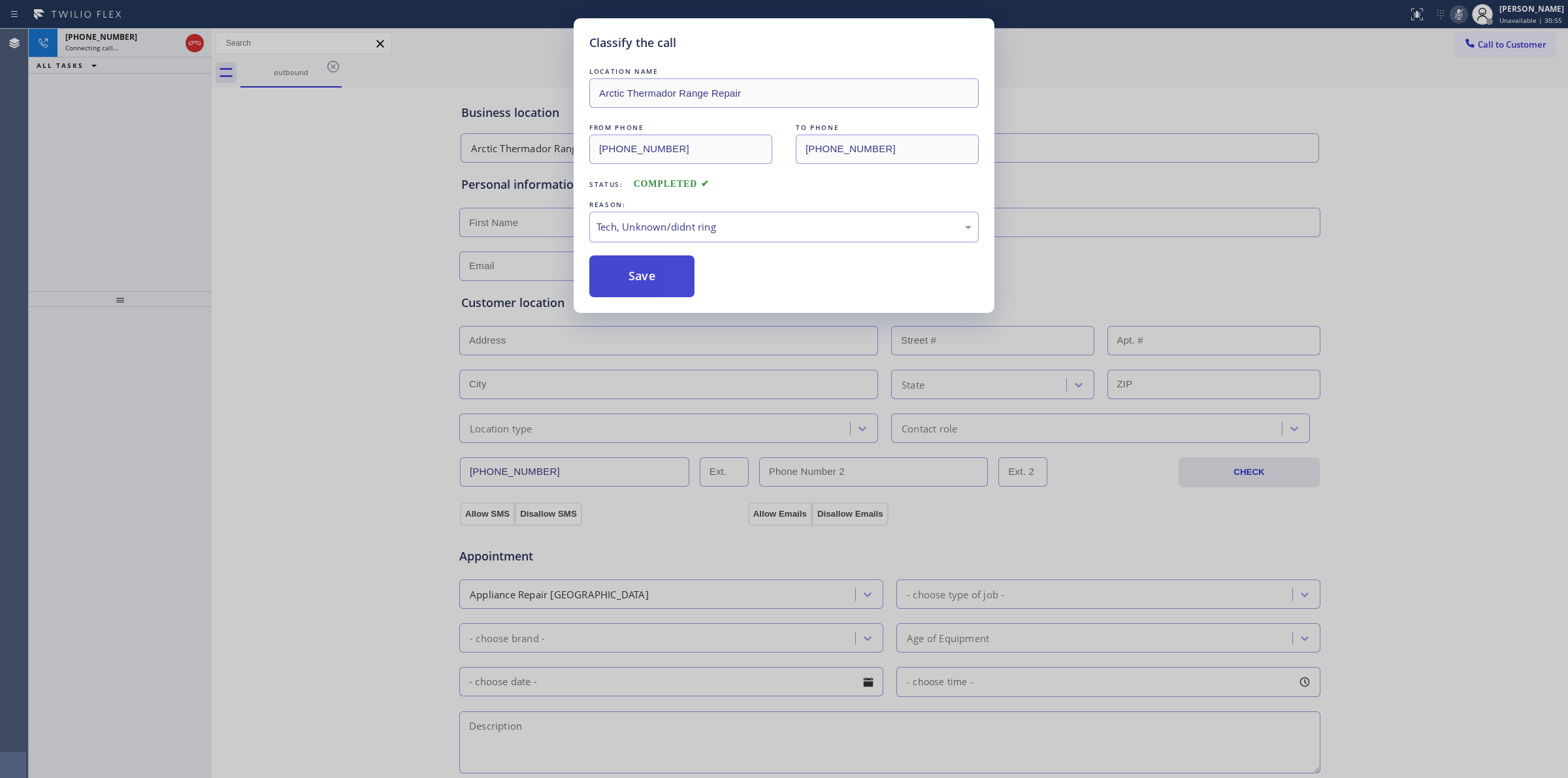
click at [657, 287] on button "Save" at bounding box center [642, 276] width 105 height 42
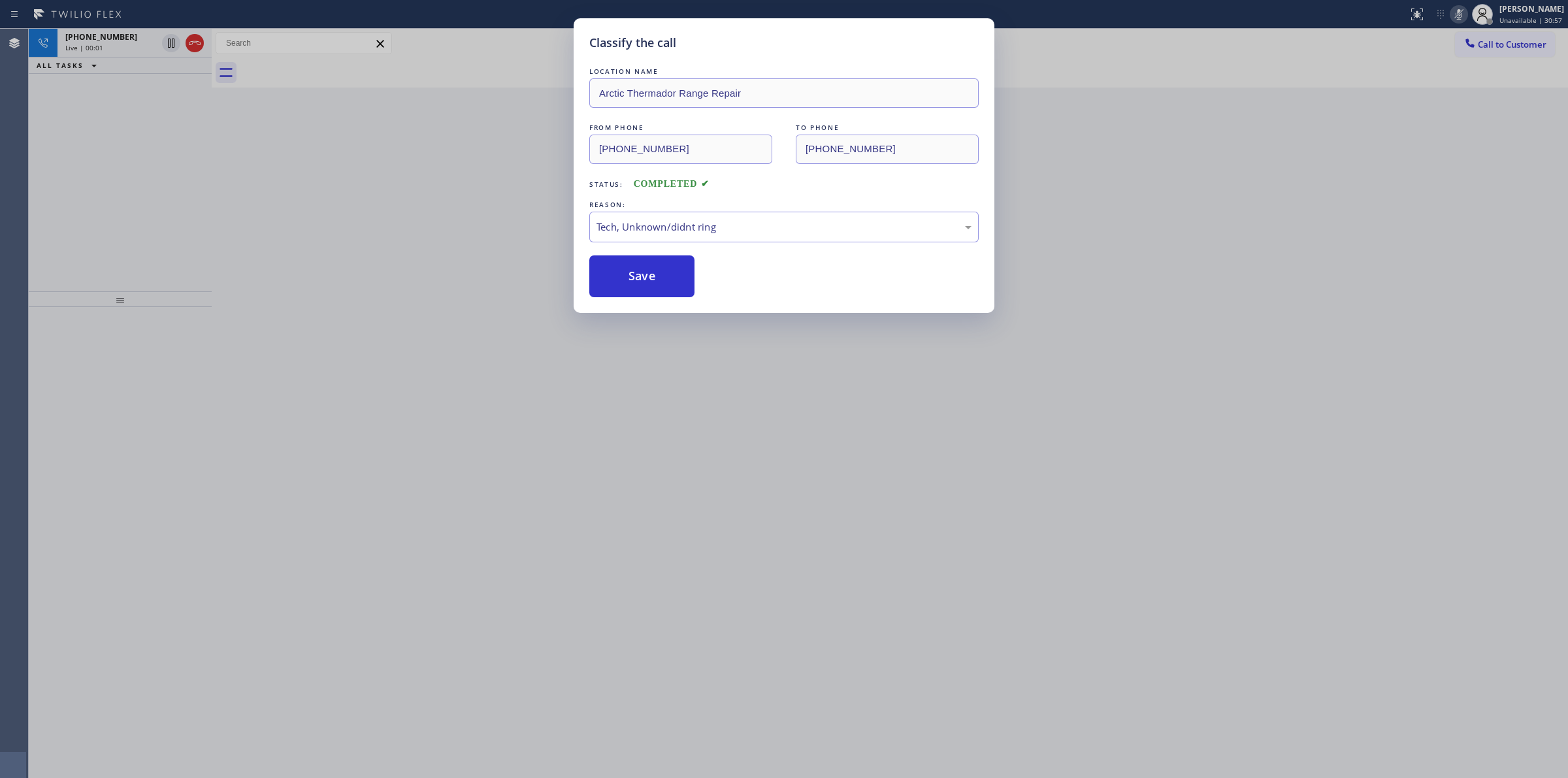
click at [1340, 172] on div "Classify the call LOCATION NAME Arctic Thermador Range Repair FROM PHONE [PHONE…" at bounding box center [784, 389] width 1568 height 778
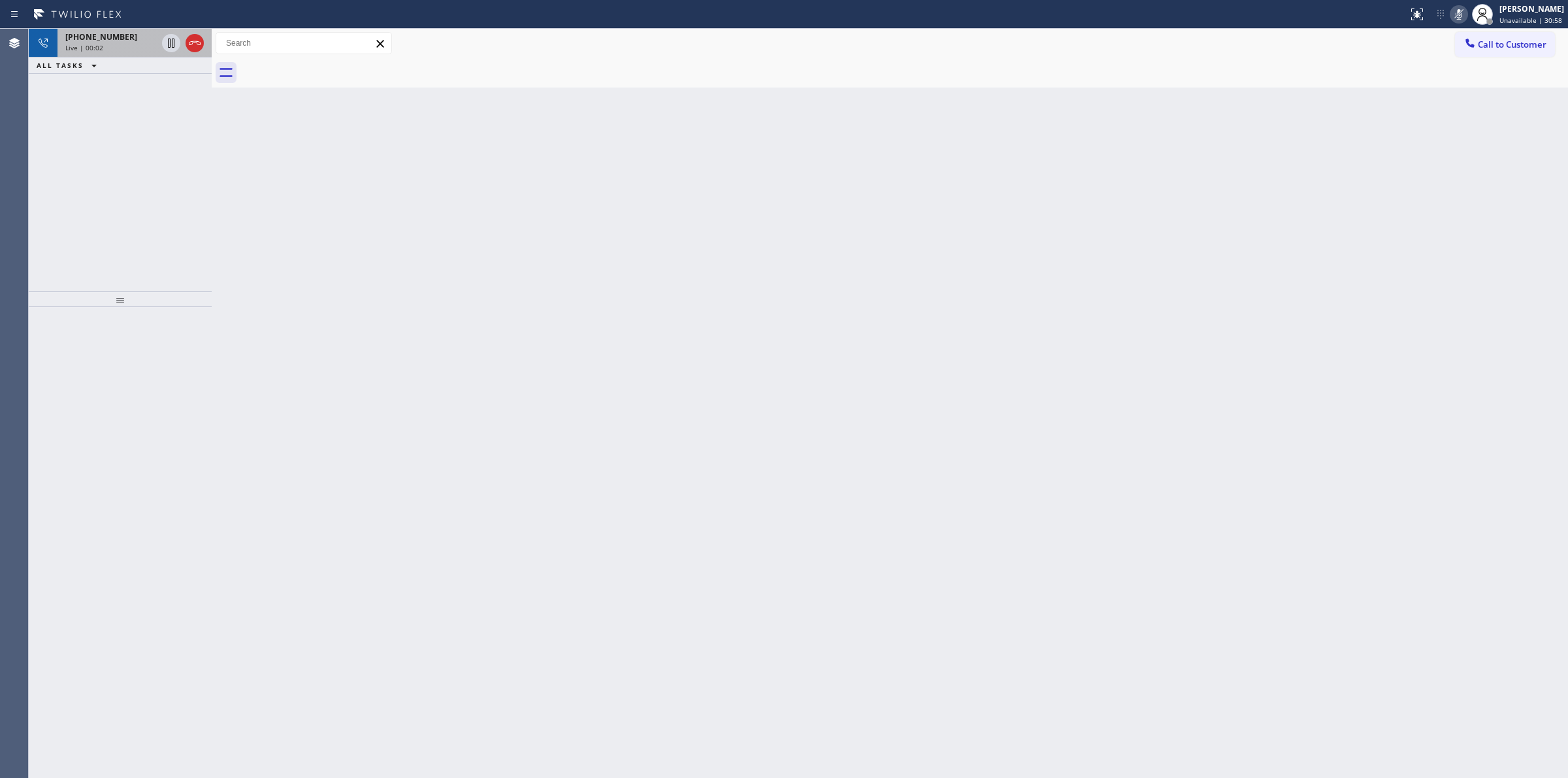
click at [145, 54] on div "[PHONE_NUMBER] Live | 00:02" at bounding box center [108, 43] width 102 height 29
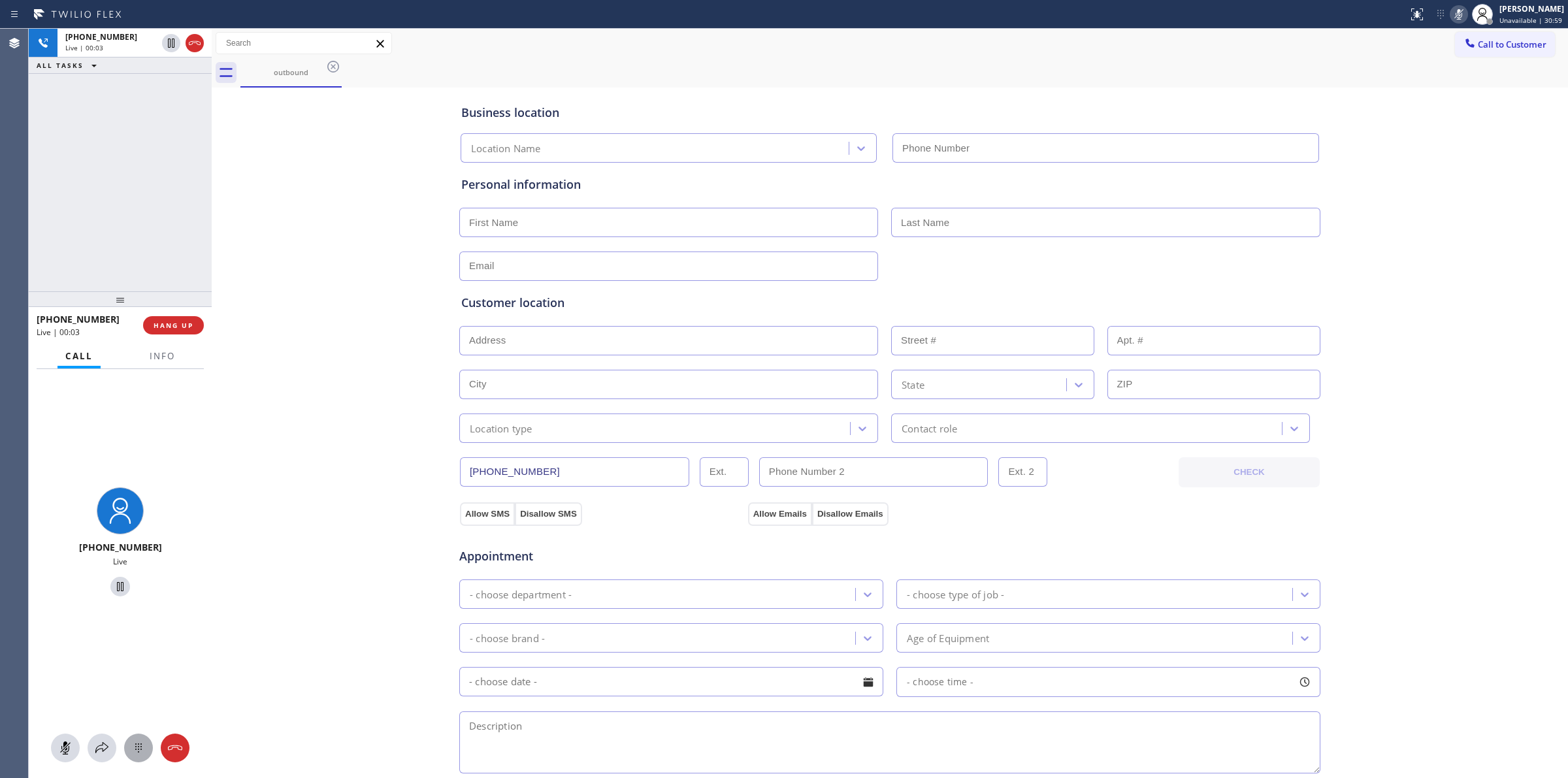
click at [150, 756] on button at bounding box center [138, 747] width 29 height 29
type input "[PHONE_NUMBER]"
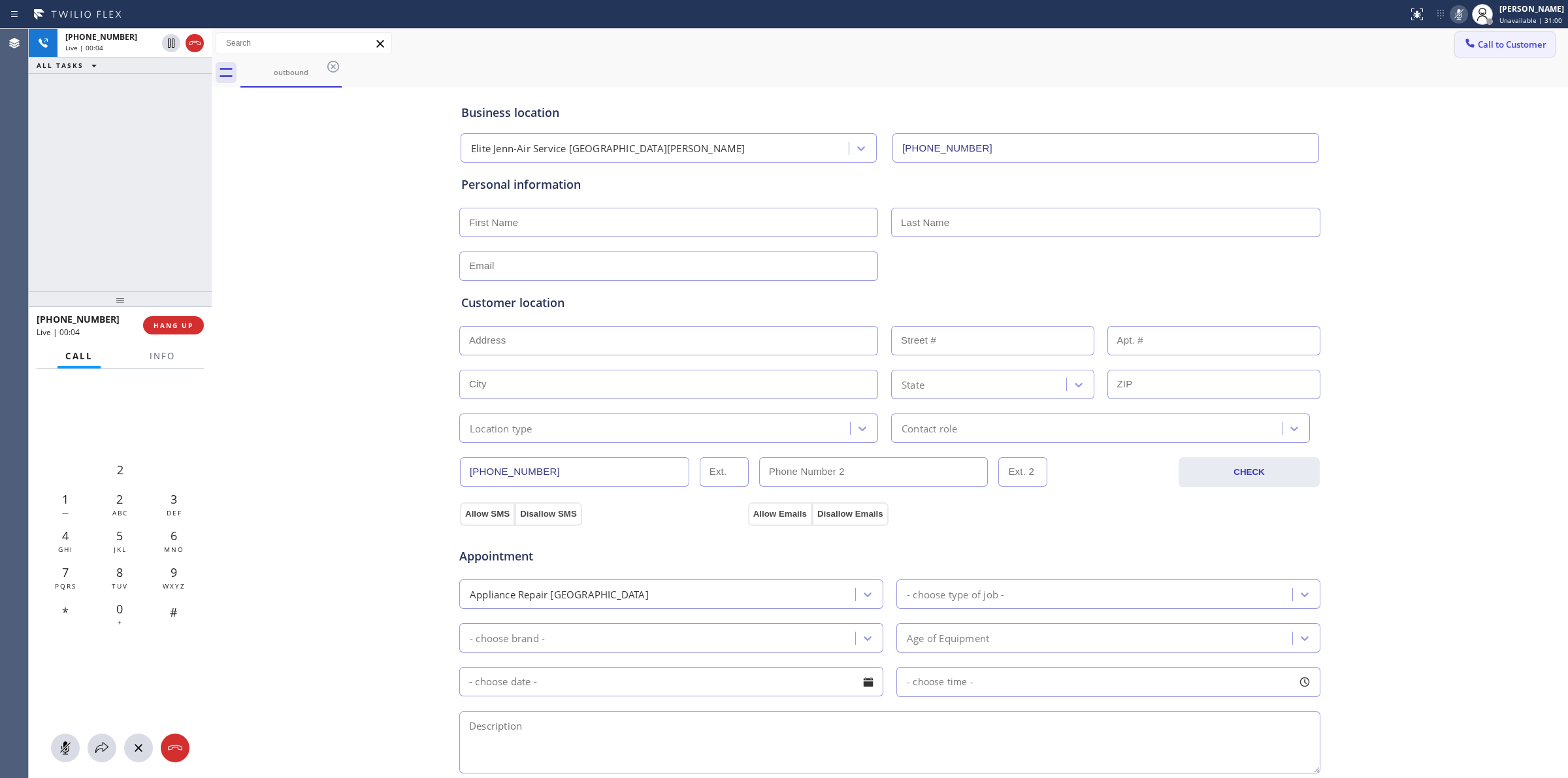
click at [1466, 45] on icon at bounding box center [1470, 43] width 8 height 8
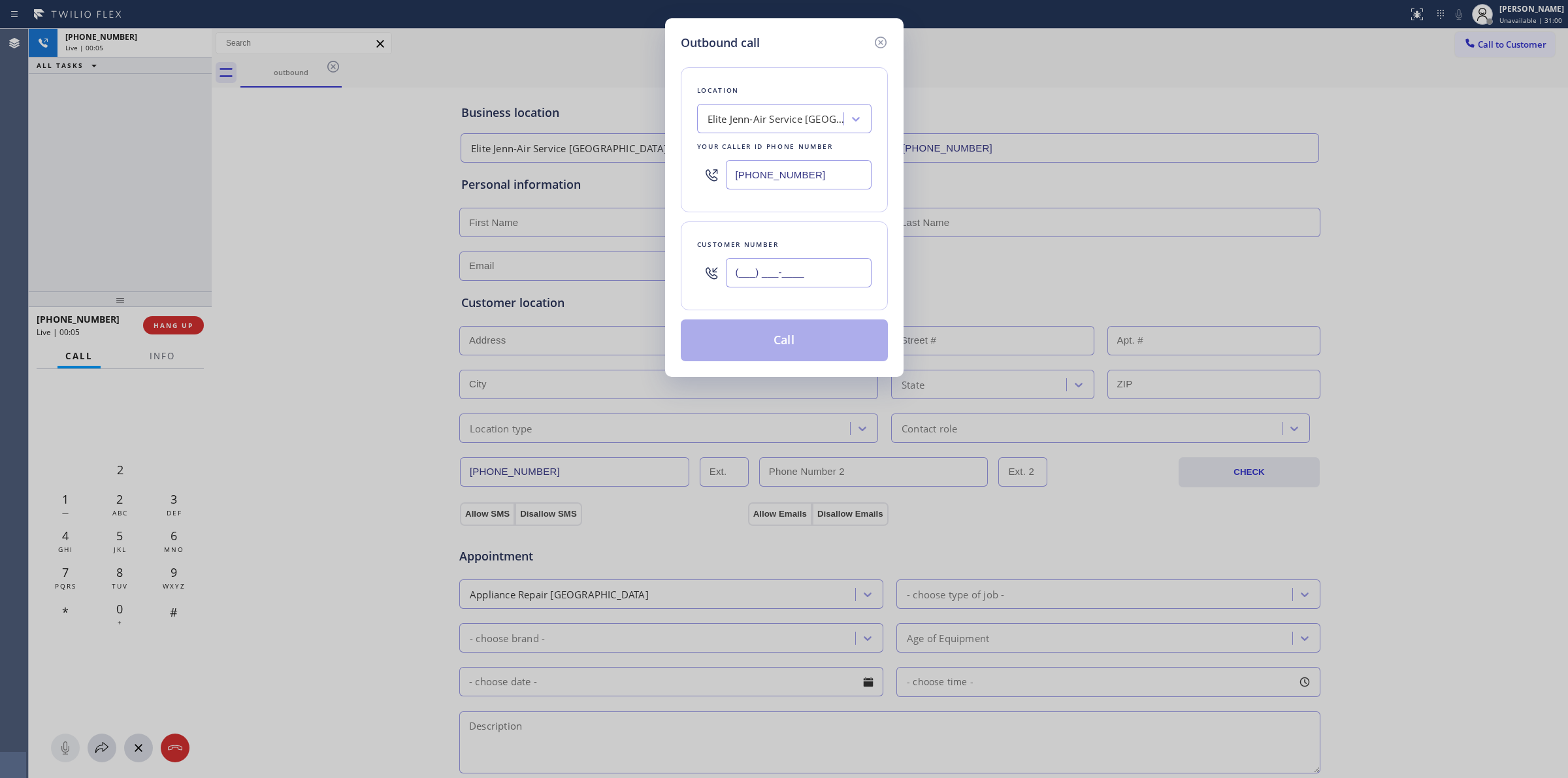
click at [759, 275] on input "(___) ___-____" at bounding box center [798, 273] width 146 height 30
paste input "350) 999-8678"
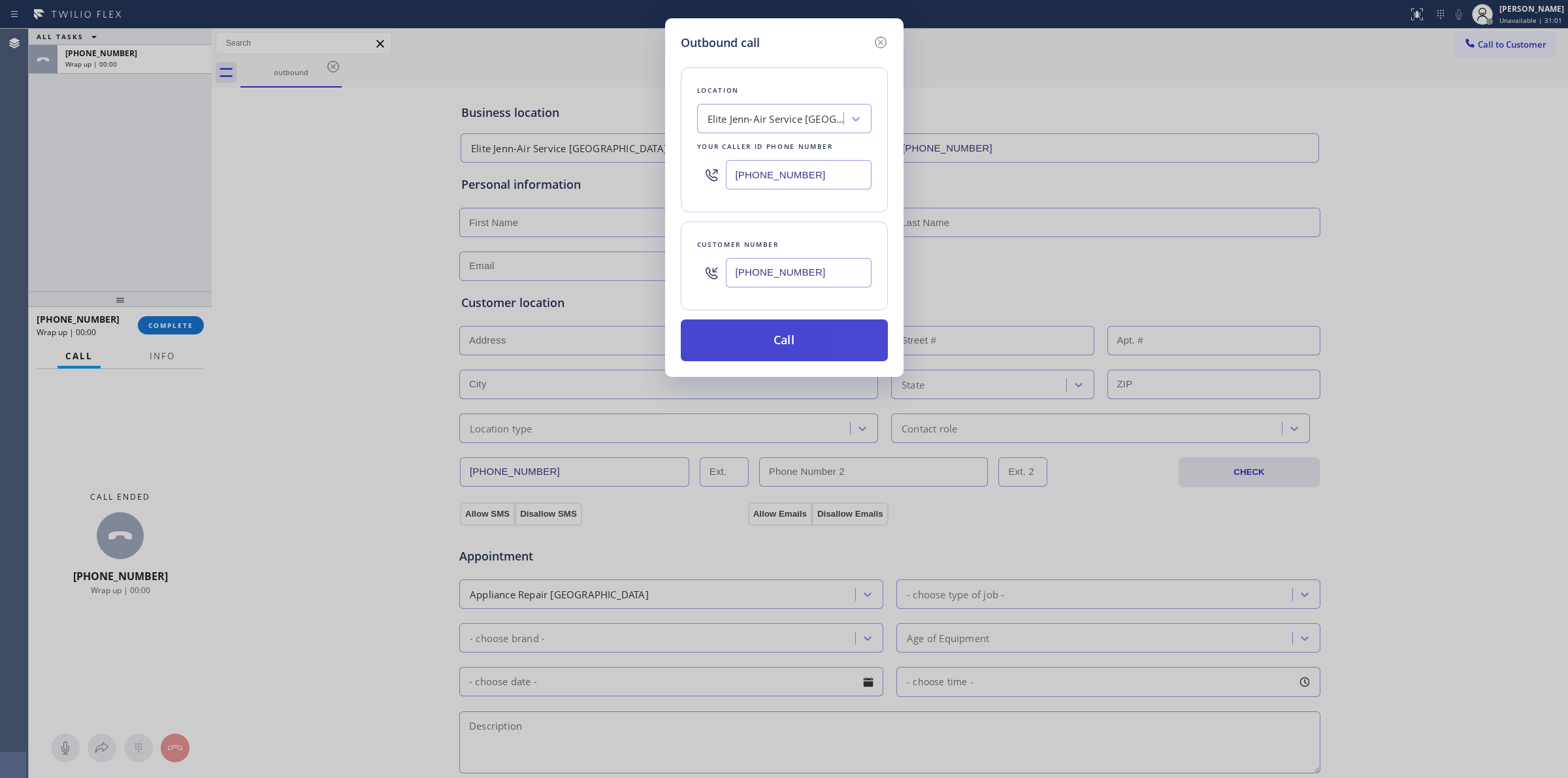
type input "[PHONE_NUMBER]"
click at [757, 344] on button "Call" at bounding box center [784, 340] width 207 height 42
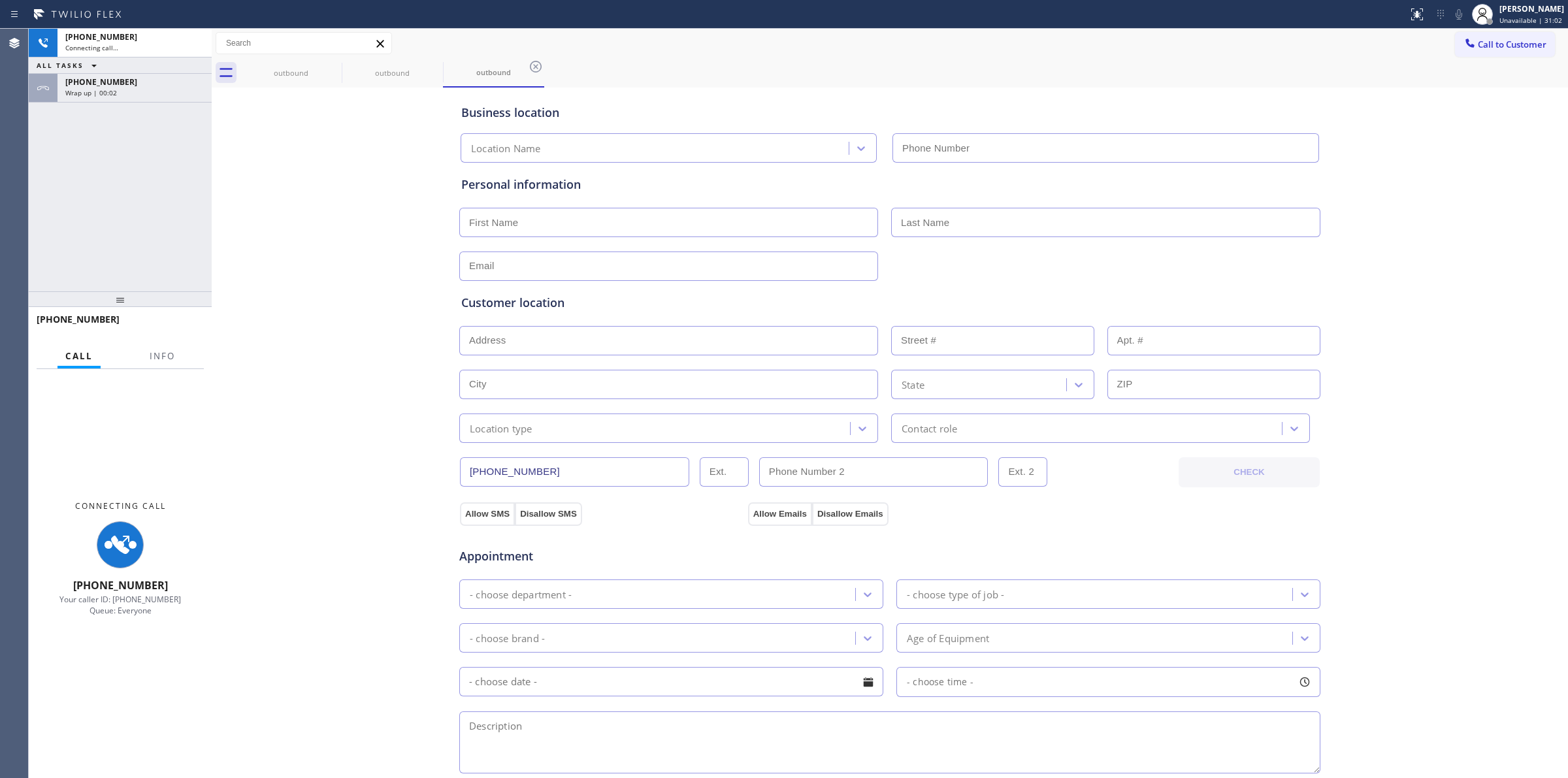
type input "[PHONE_NUMBER]"
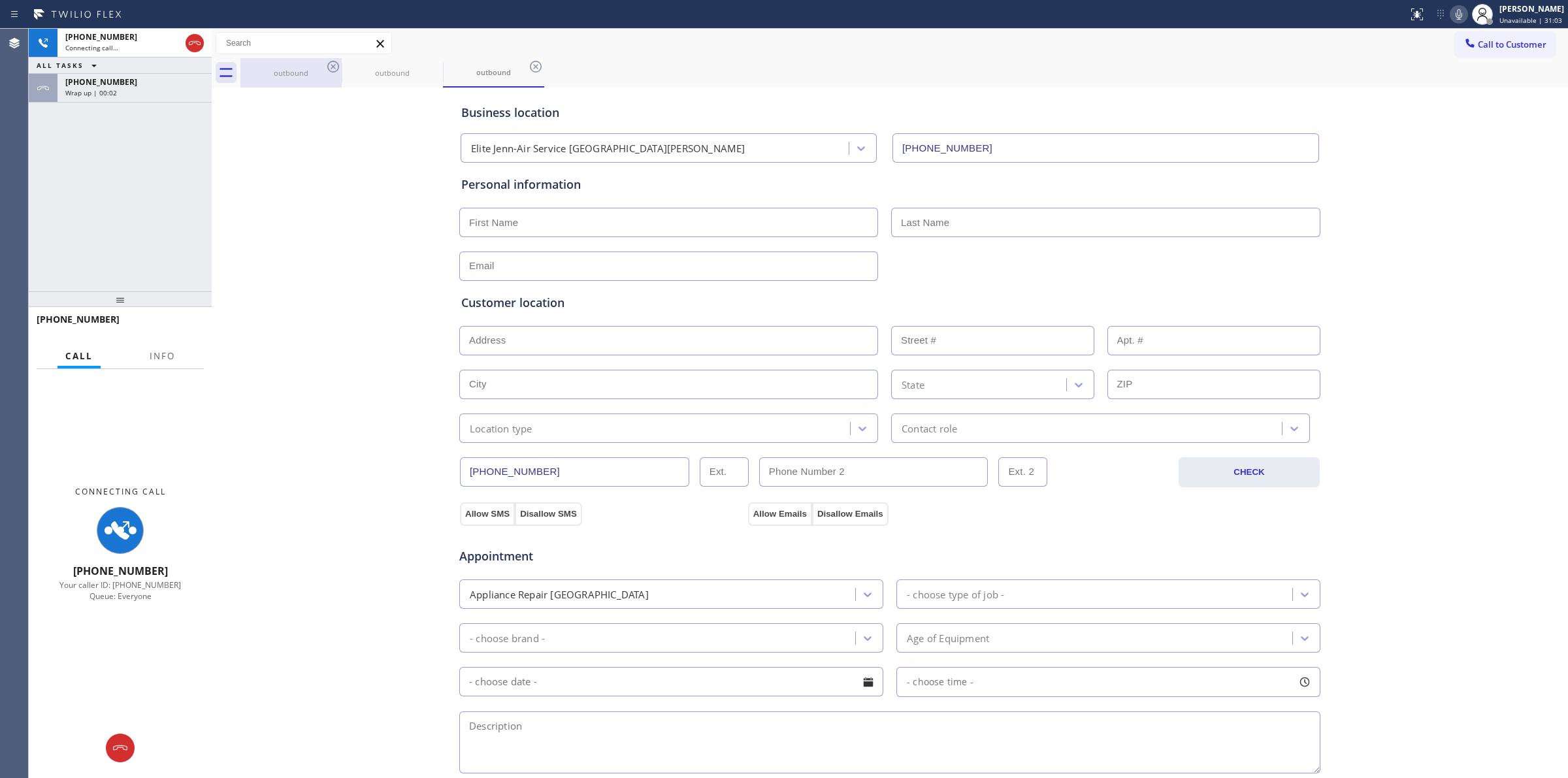
drag, startPoint x: 736, startPoint y: 90, endPoint x: 262, endPoint y: 76, distance: 474.2
click at [736, 87] on div "Business location Elite Jenn-Air Service [GEOGRAPHIC_DATA][PERSON_NAME] [PHONE_…" at bounding box center [890, 123] width 862 height 77
drag, startPoint x: 313, startPoint y: 76, endPoint x: 337, endPoint y: 72, distance: 24.3
click at [319, 76] on div "outbound" at bounding box center [291, 72] width 98 height 10
click at [338, 72] on icon at bounding box center [333, 66] width 16 height 16
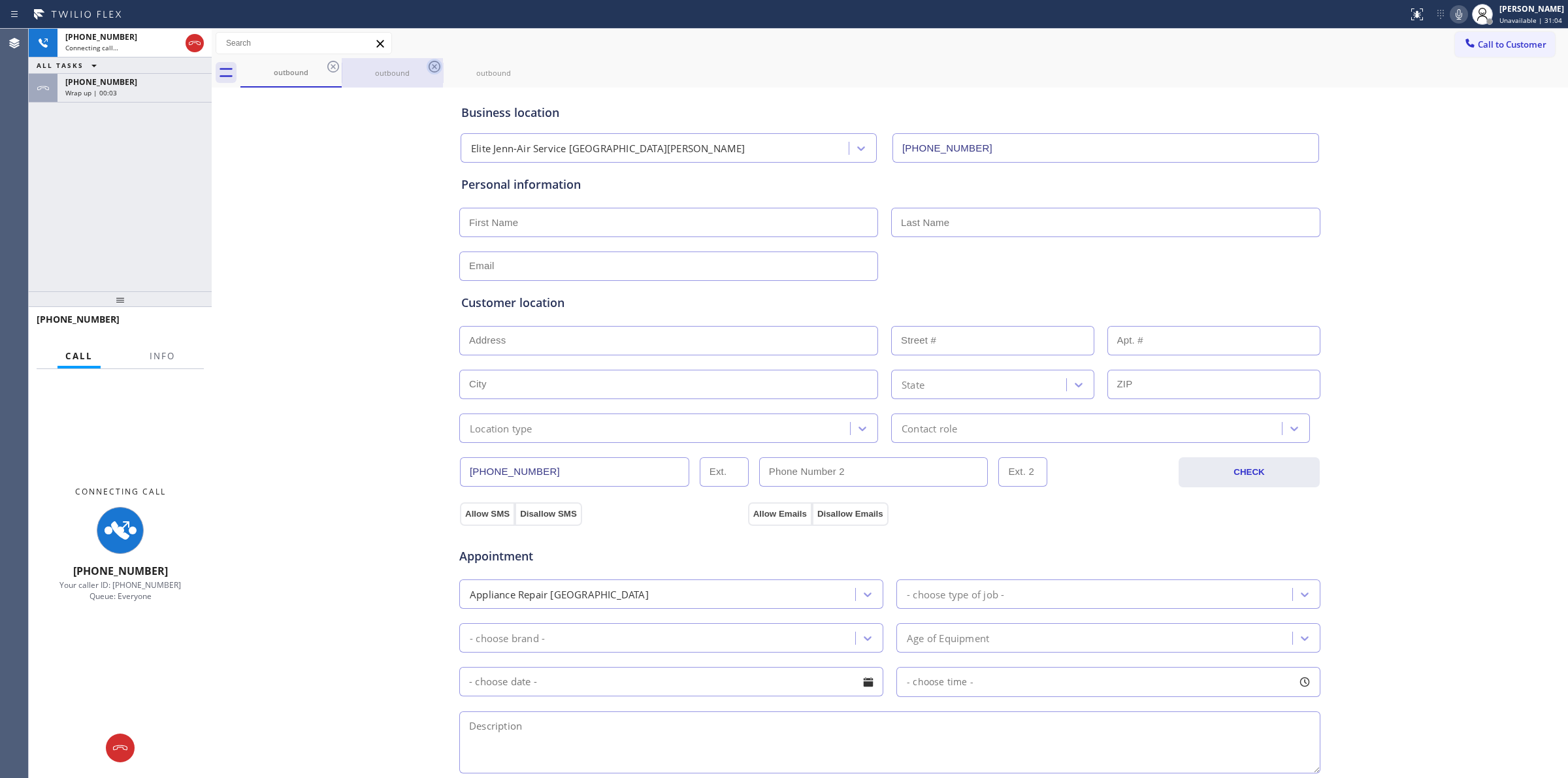
click at [427, 65] on icon at bounding box center [434, 66] width 16 height 16
click at [0, 0] on icon at bounding box center [0, 0] width 0 height 0
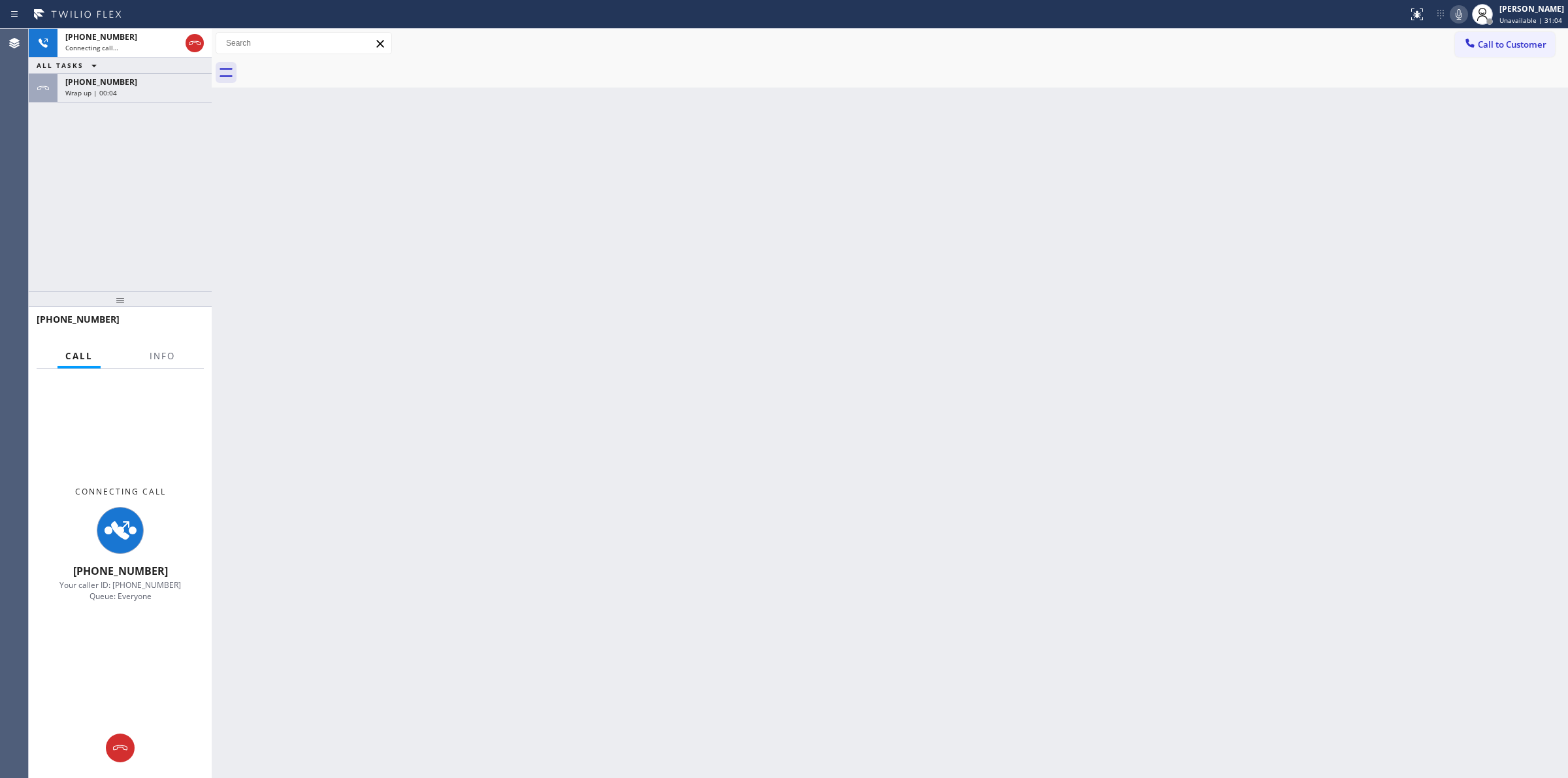
click at [330, 65] on div at bounding box center [904, 73] width 1328 height 30
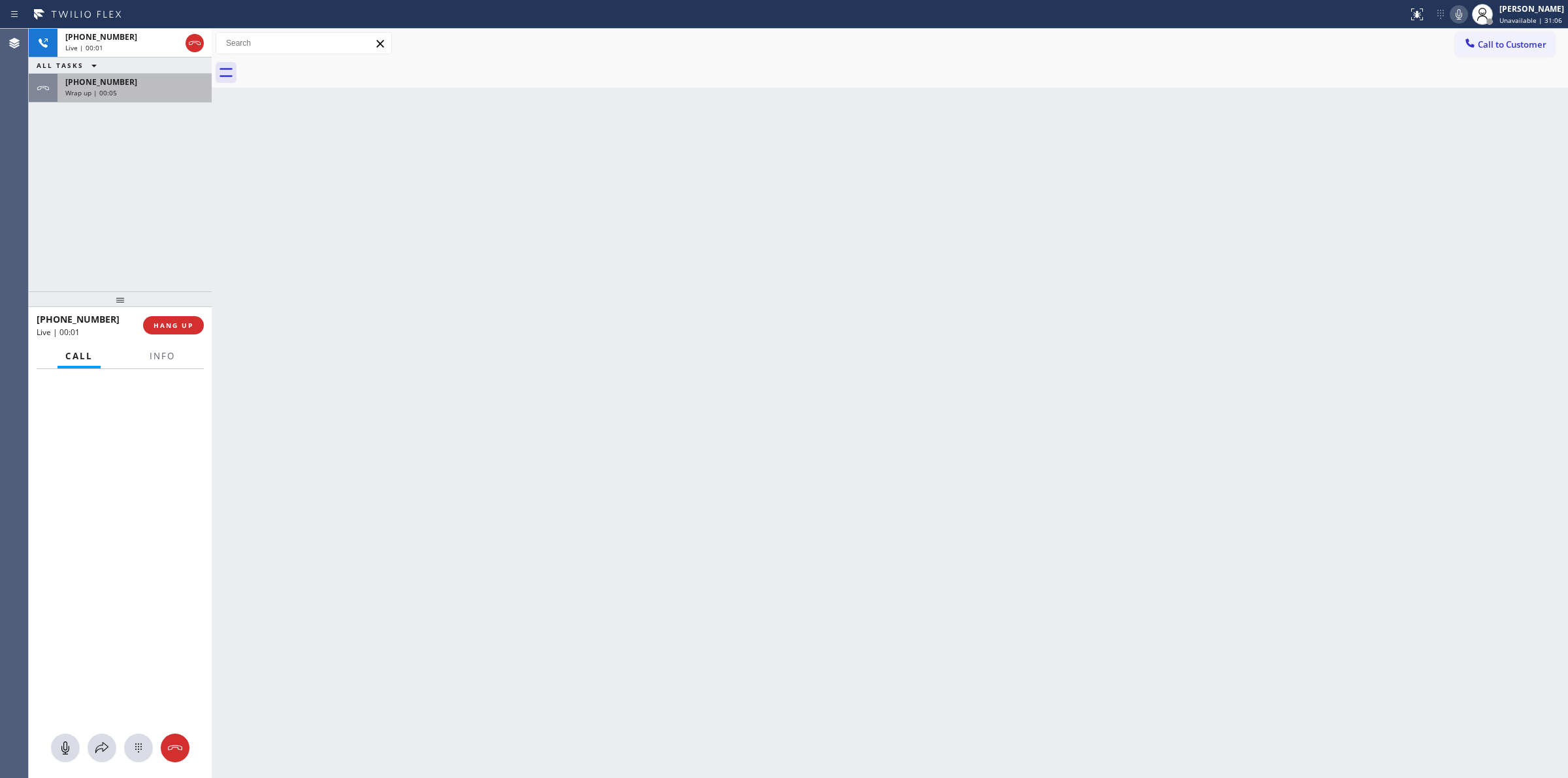
click at [121, 89] on div "Wrap up | 00:05" at bounding box center [134, 93] width 138 height 9
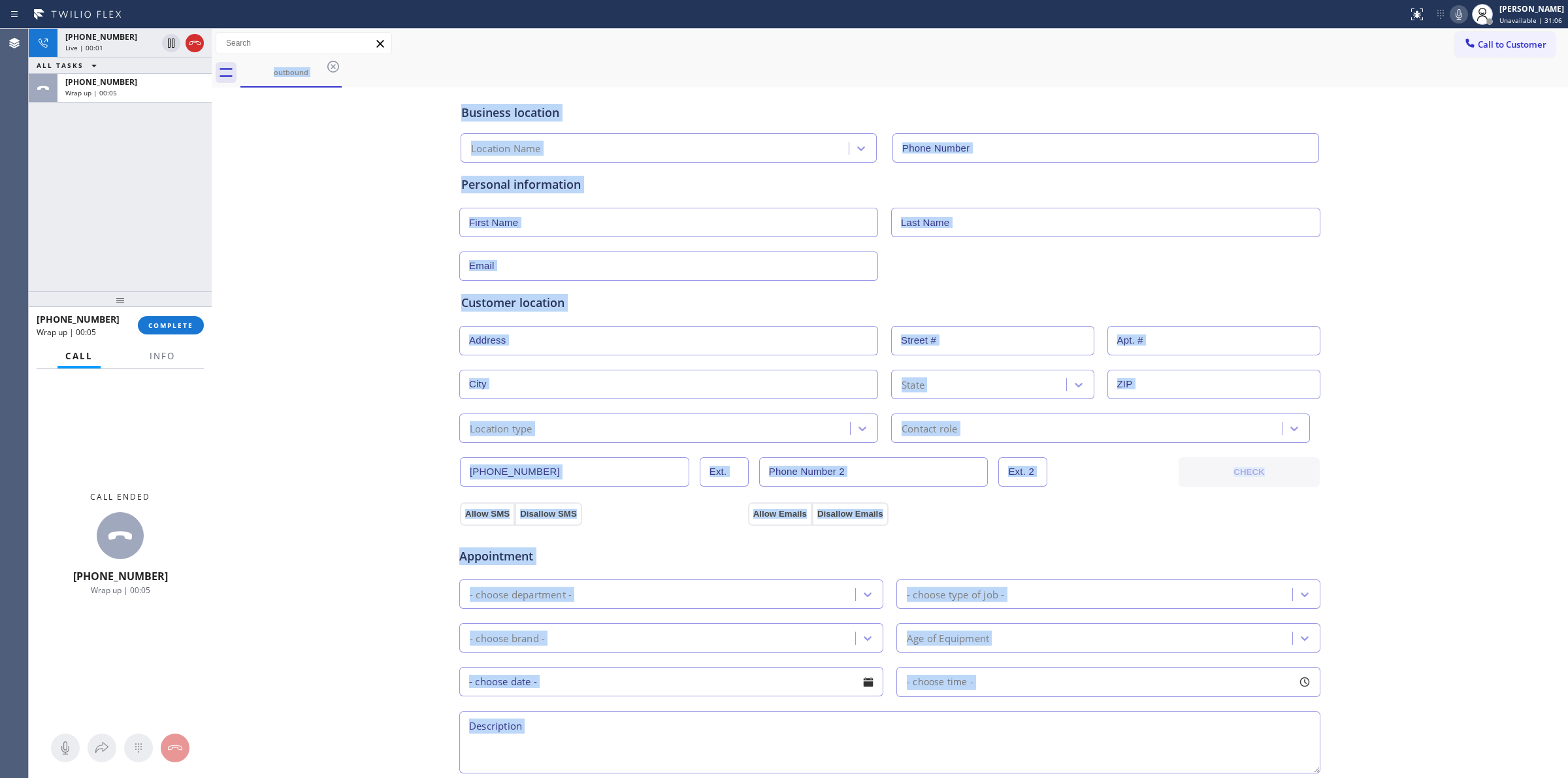
type input "[PHONE_NUMBER]"
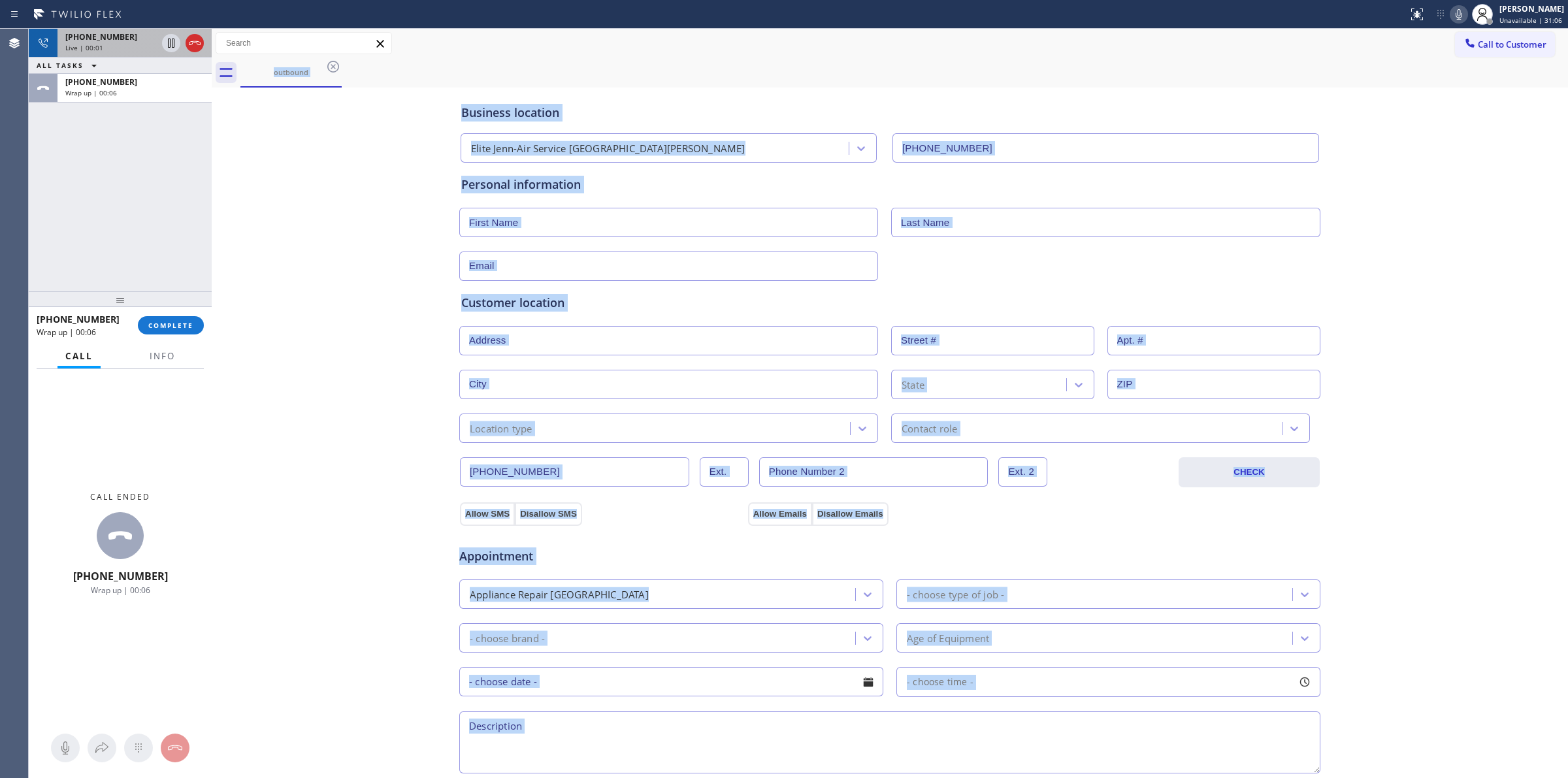
click at [132, 46] on div "Live | 00:01" at bounding box center [110, 48] width 92 height 9
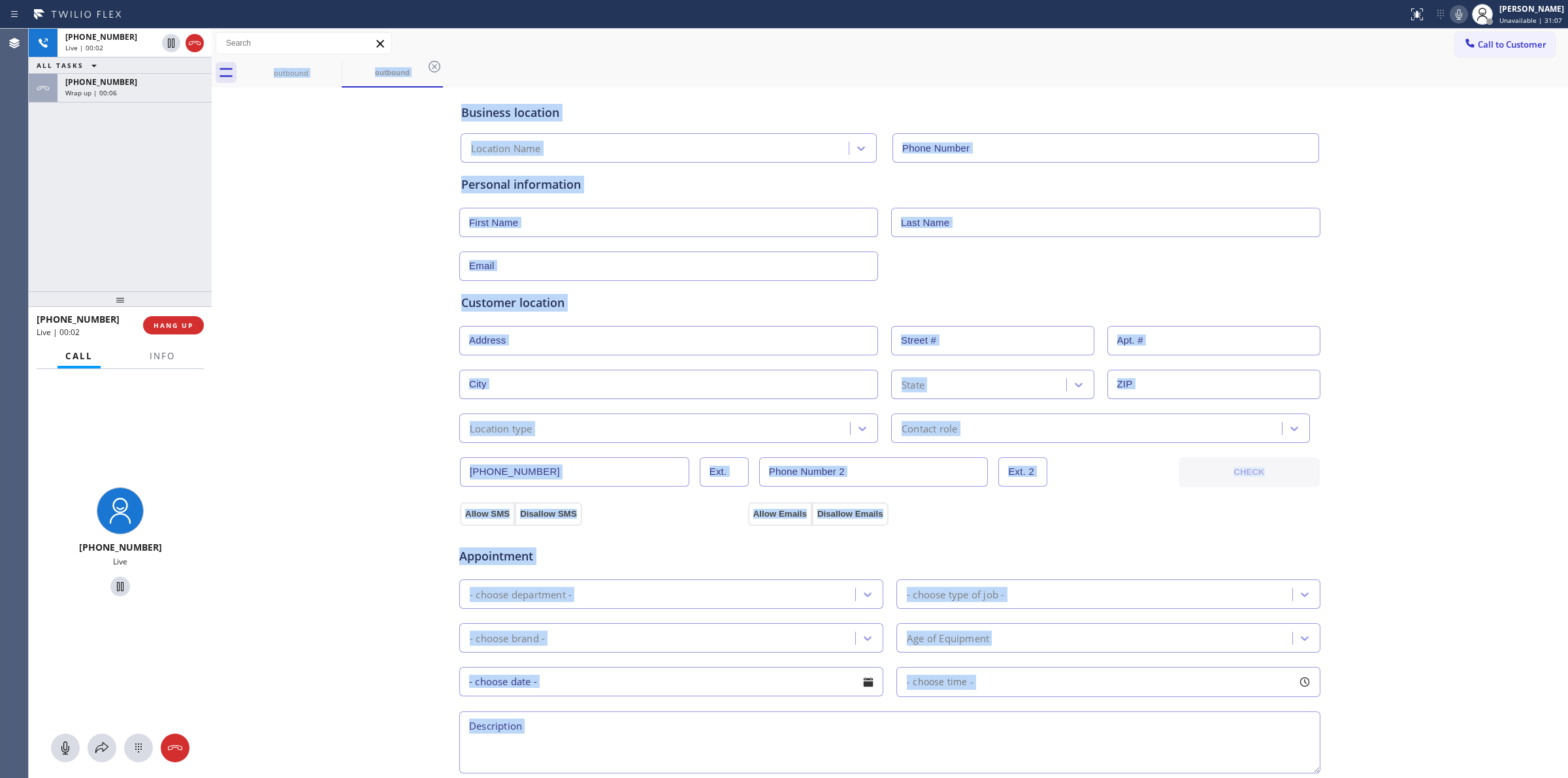
type input "[PHONE_NUMBER]"
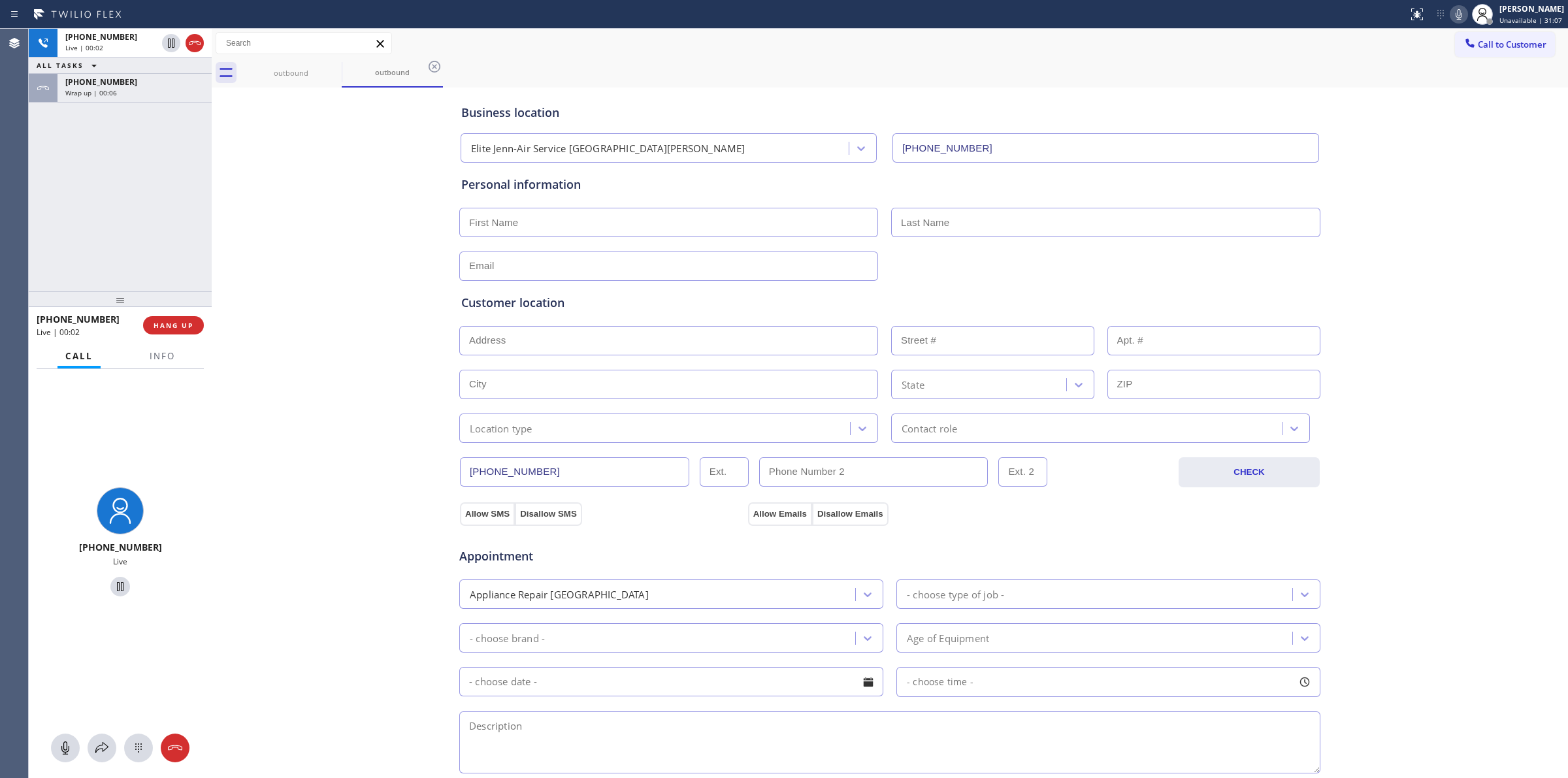
click at [141, 725] on div "[PHONE_NUMBER] Live" at bounding box center [120, 573] width 183 height 409
click at [139, 738] on button at bounding box center [138, 747] width 29 height 29
click at [1477, 37] on button "Call to Customer" at bounding box center [1505, 45] width 100 height 25
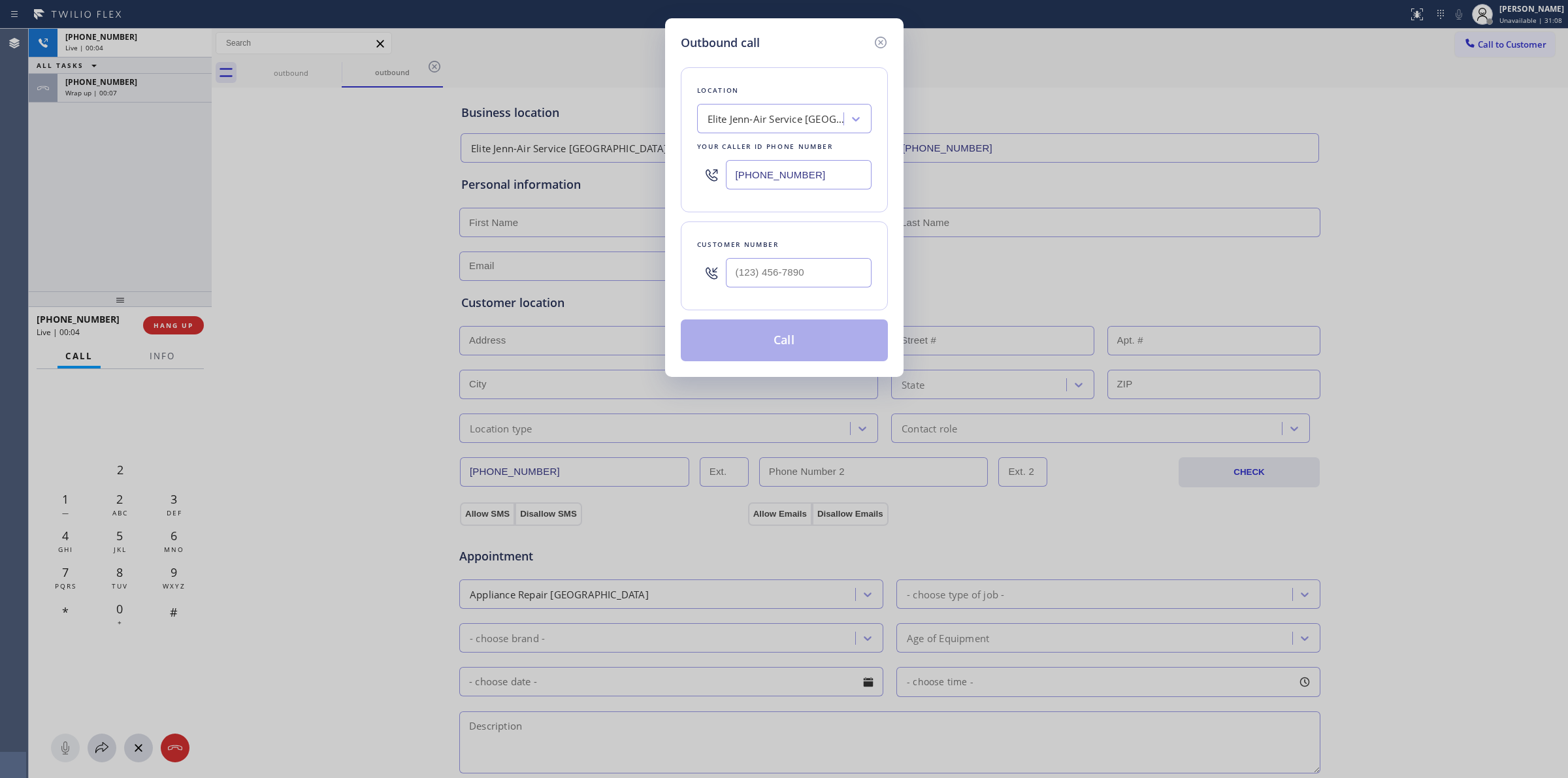
click at [716, 276] on icon at bounding box center [711, 273] width 16 height 16
click at [774, 272] on input "(___) ___-____" at bounding box center [798, 273] width 146 height 30
paste input "350) 999-8678"
type input "[PHONE_NUMBER]"
click at [783, 332] on button "Call" at bounding box center [784, 340] width 207 height 42
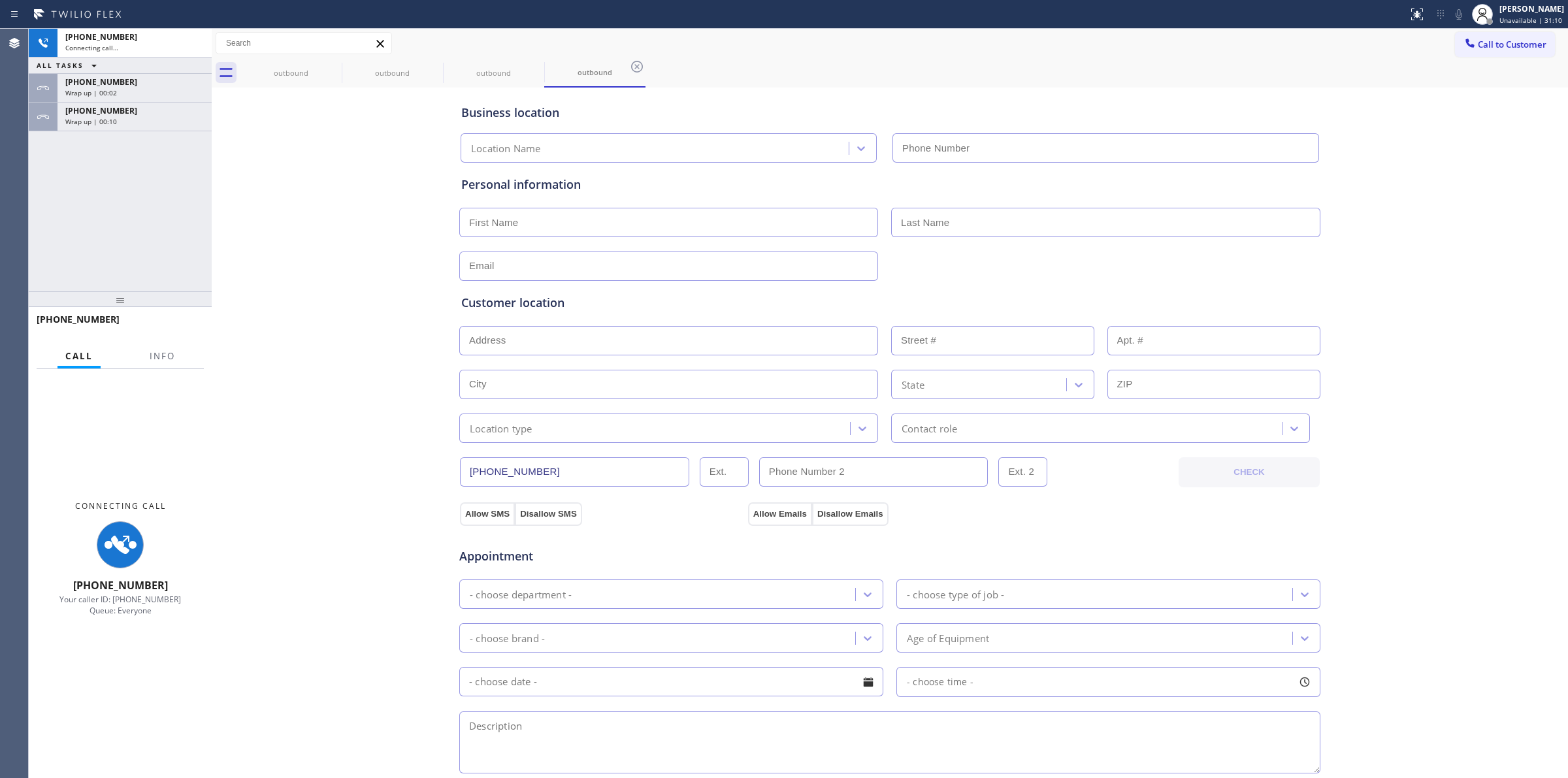
type input "[PHONE_NUMBER]"
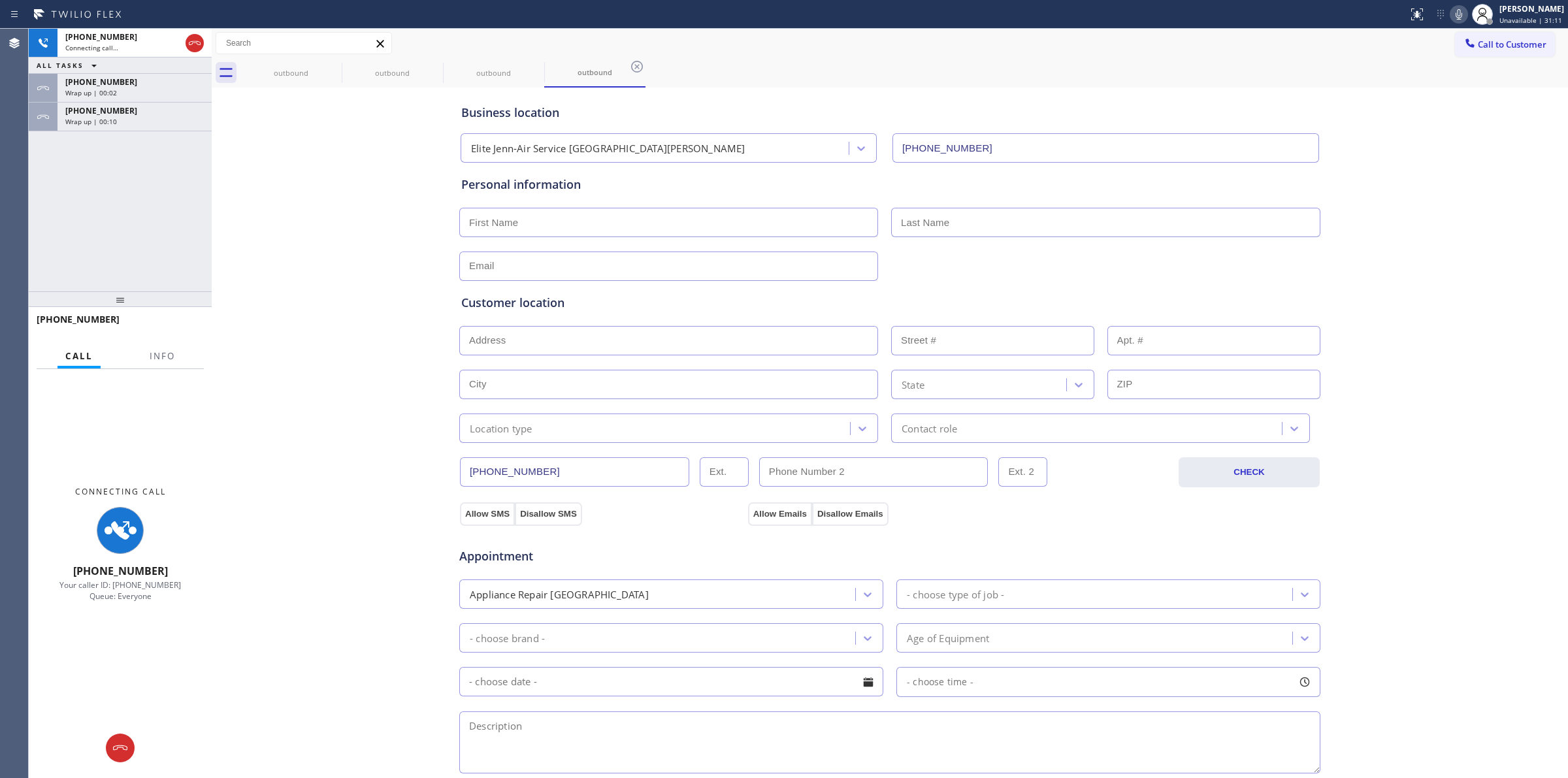
click at [150, 111] on div "[PHONE_NUMBER]" at bounding box center [134, 110] width 138 height 11
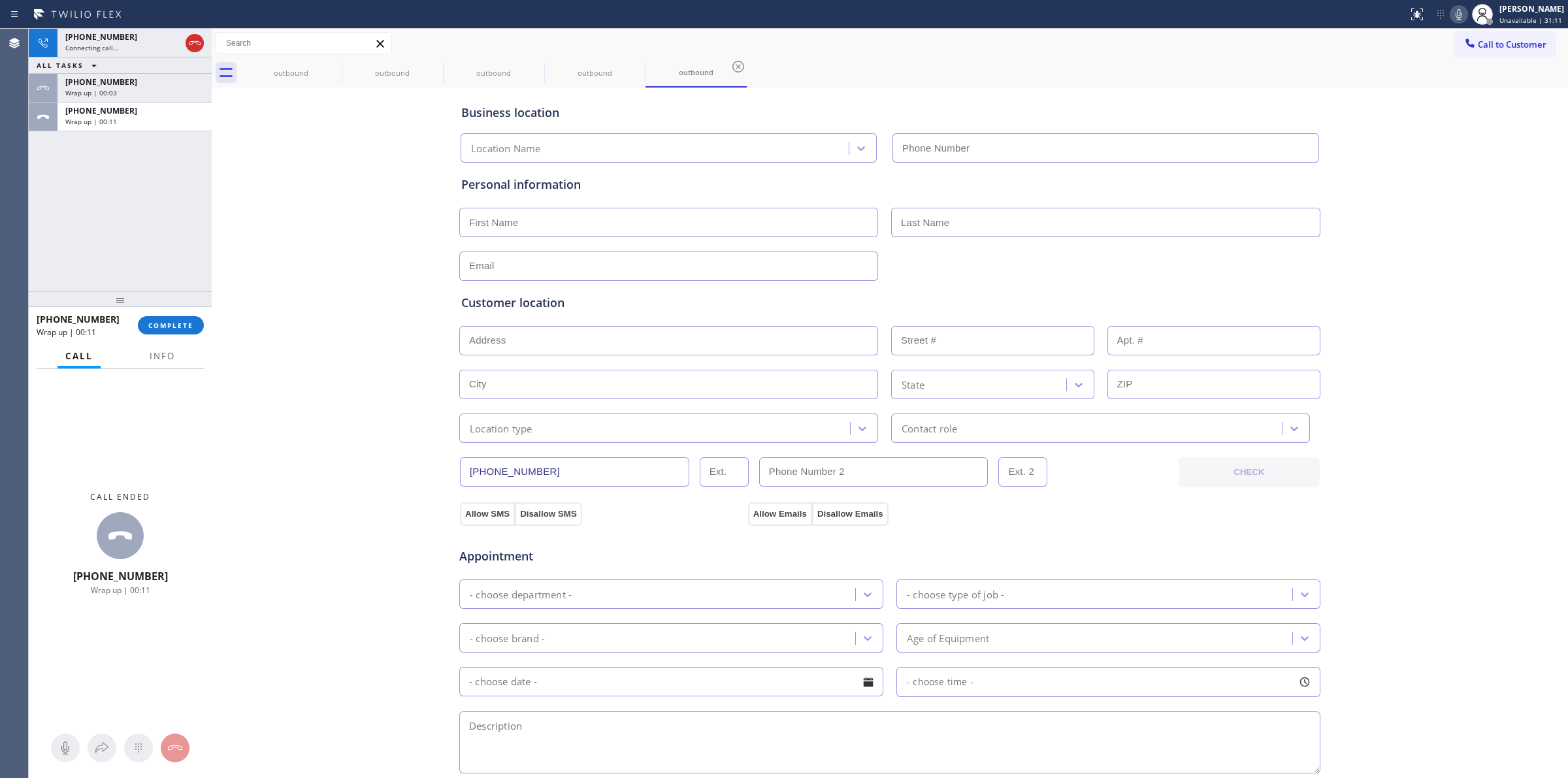
type input "[PHONE_NUMBER]"
click at [183, 312] on div "[PHONE_NUMBER] Wrap up | 00:11 COMPLETE" at bounding box center [120, 325] width 167 height 34
click at [183, 321] on span "COMPLETE" at bounding box center [171, 325] width 45 height 9
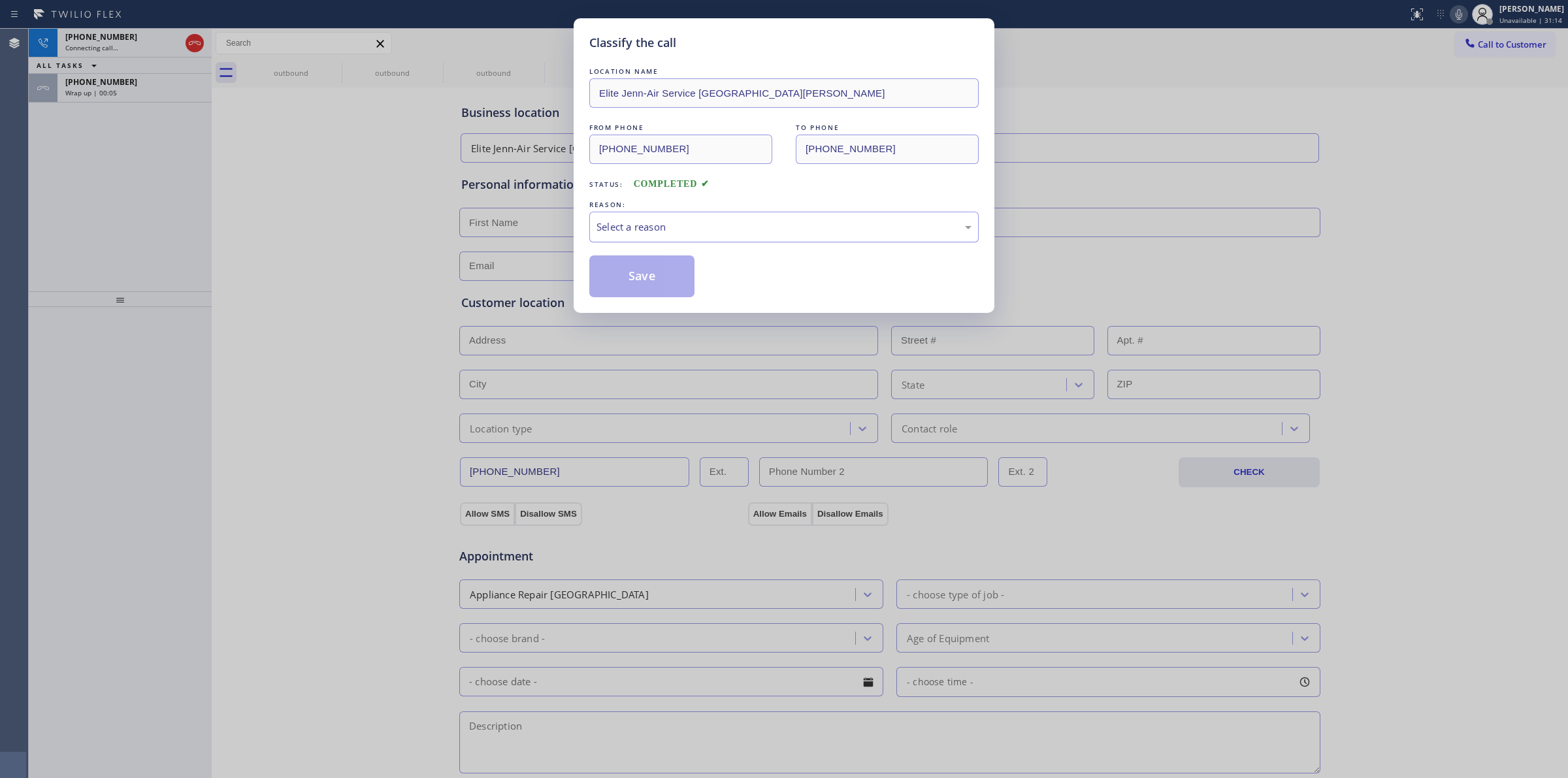
click at [664, 224] on div "Select a reason" at bounding box center [784, 227] width 376 height 15
click at [650, 278] on button "Save" at bounding box center [642, 276] width 105 height 42
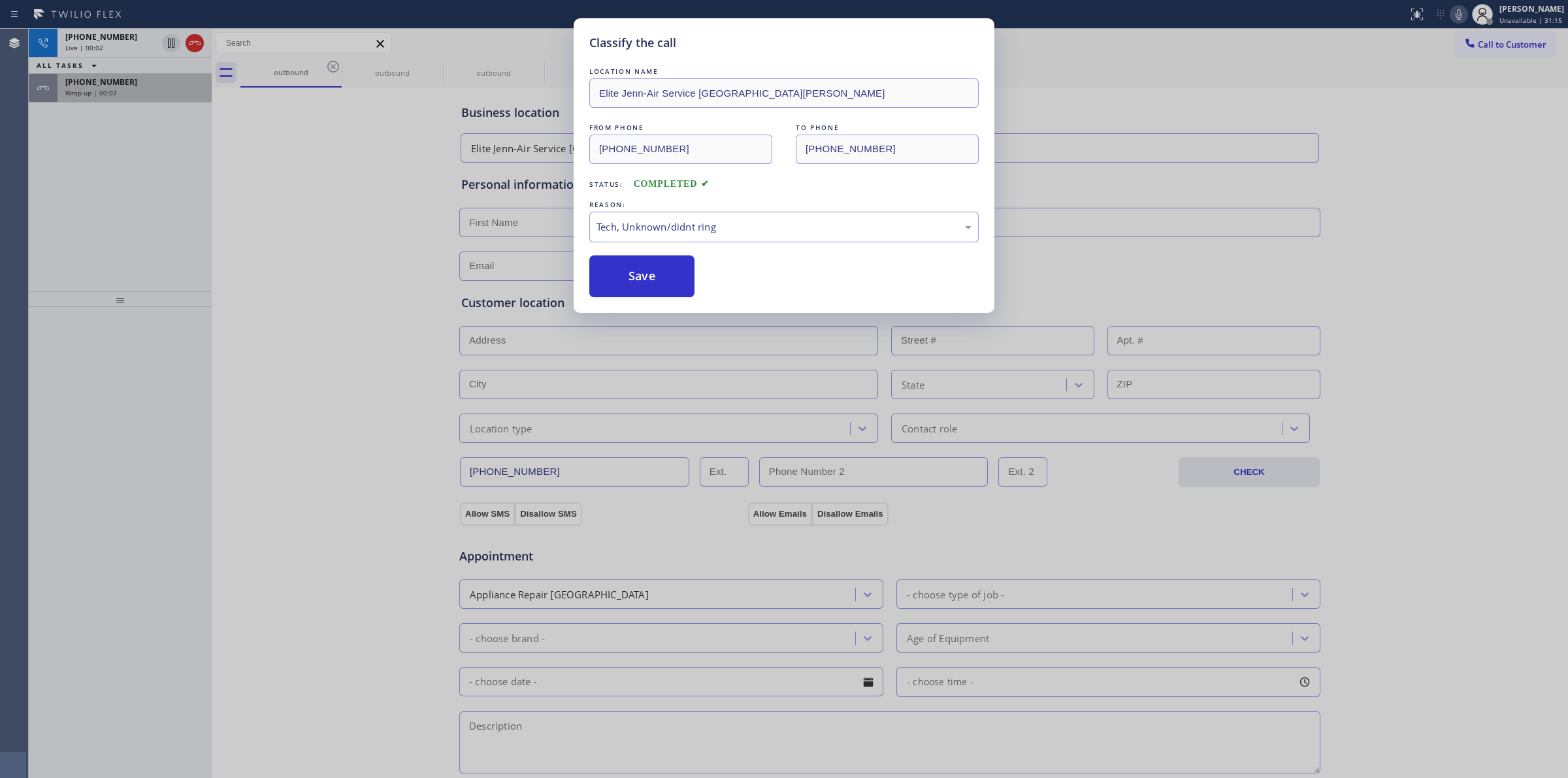
click at [146, 88] on div "Wrap up | 00:07" at bounding box center [134, 93] width 138 height 9
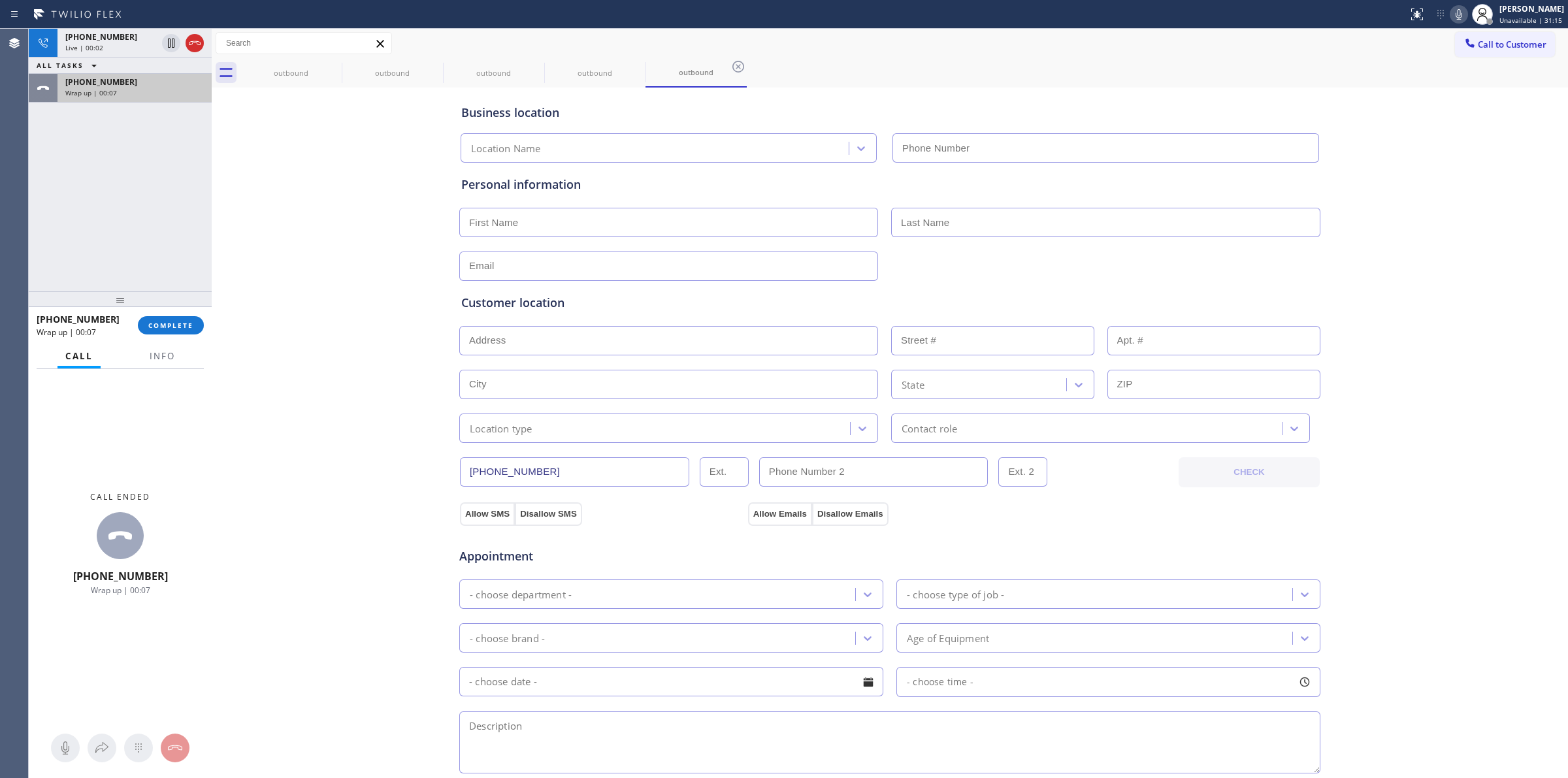
click at [146, 88] on div "Wrap up | 00:07" at bounding box center [134, 93] width 138 height 9
drag, startPoint x: 288, startPoint y: 64, endPoint x: 325, endPoint y: 69, distance: 37.3
click at [298, 64] on div "outbound" at bounding box center [291, 73] width 98 height 30
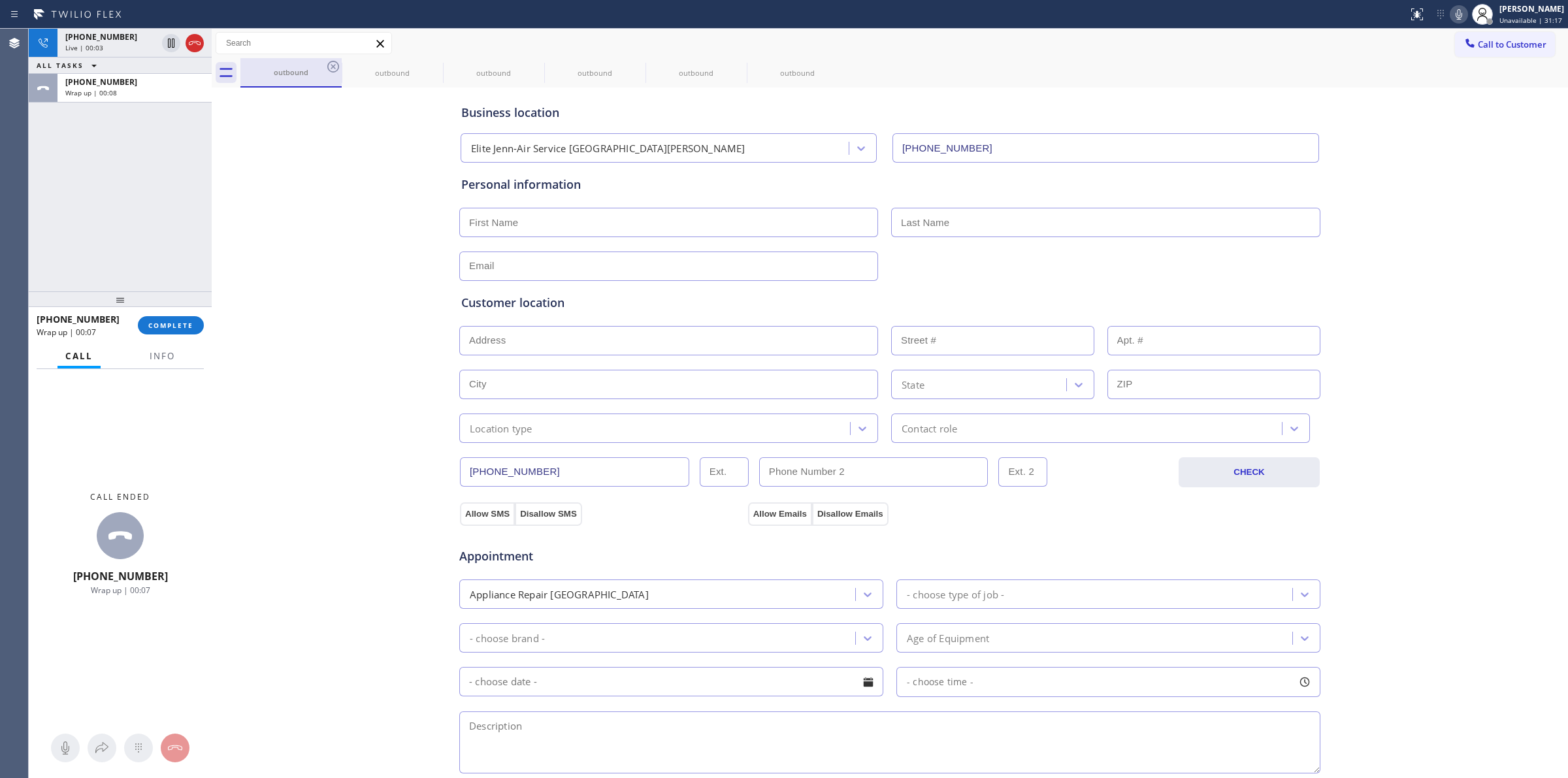
click at [325, 69] on div "outbound" at bounding box center [291, 72] width 98 height 10
drag, startPoint x: 325, startPoint y: 69, endPoint x: 340, endPoint y: 69, distance: 15.0
click at [338, 69] on div "outbound" at bounding box center [290, 73] width 101 height 30
click at [340, 69] on icon at bounding box center [333, 66] width 16 height 16
click at [0, 0] on icon at bounding box center [0, 0] width 0 height 0
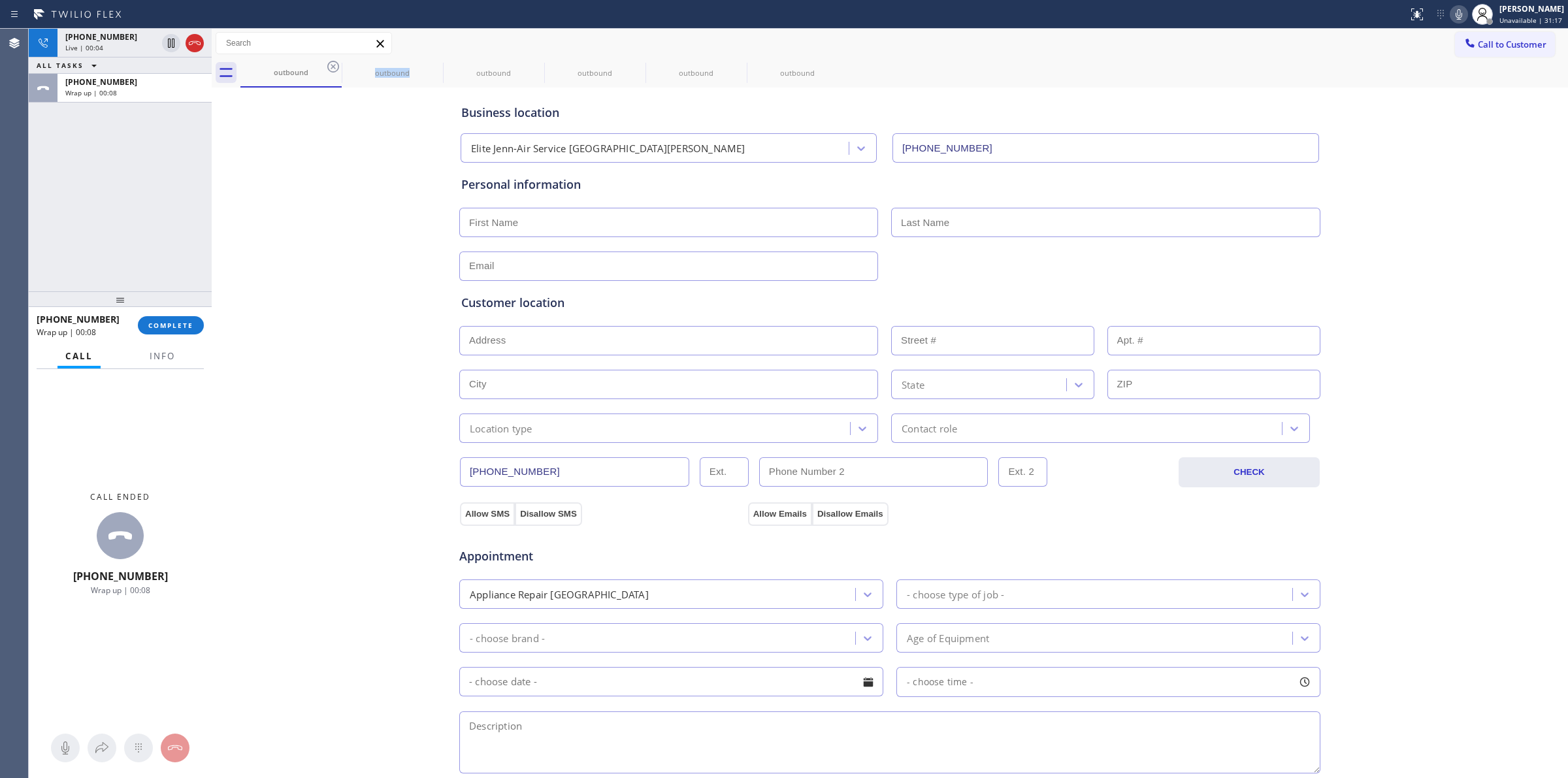
click at [0, 0] on icon at bounding box center [0, 0] width 0 height 0
click at [326, 65] on div "outbound outbound outbound outbound outbound outbound" at bounding box center [904, 73] width 1328 height 30
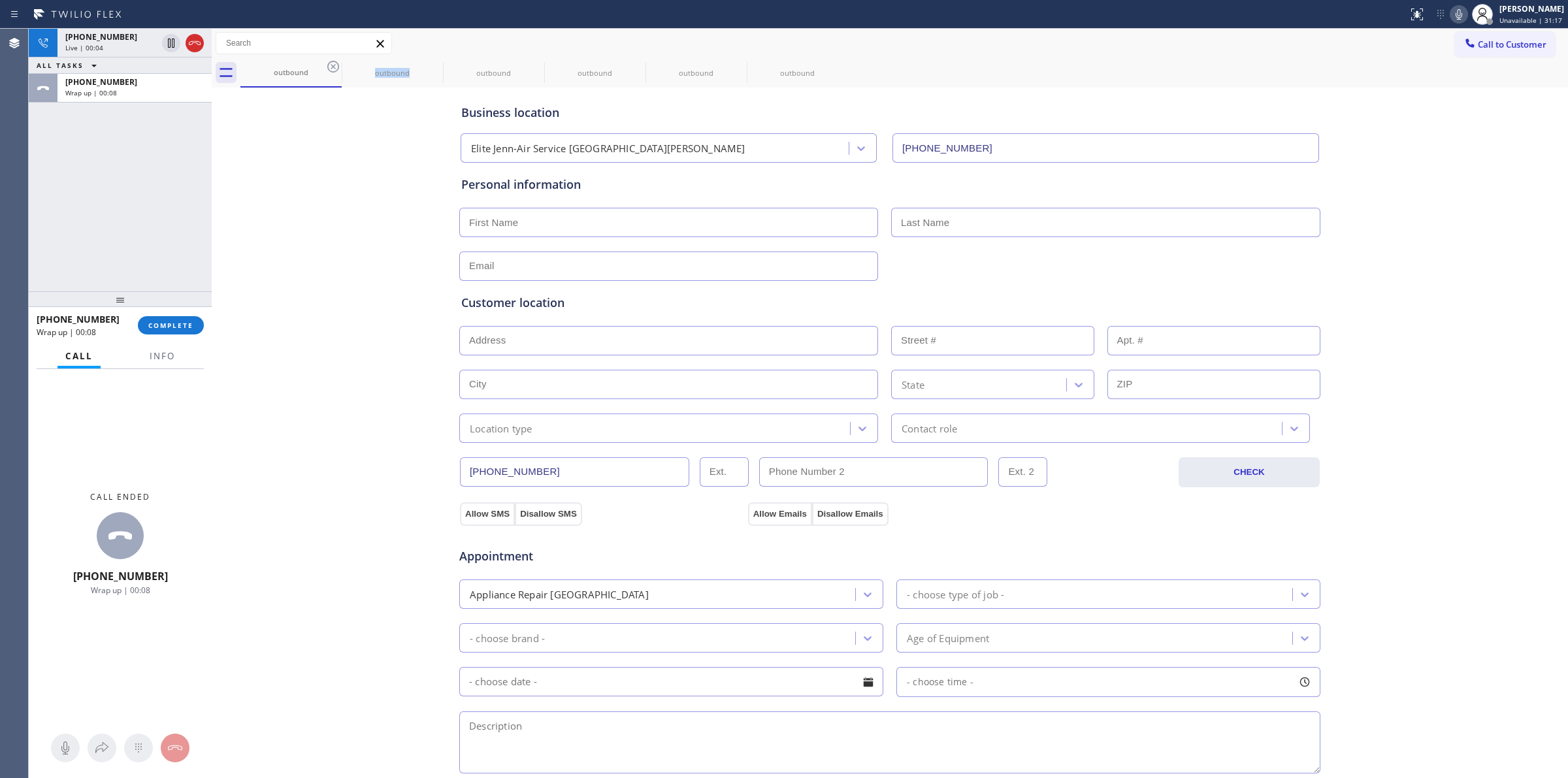
click at [326, 65] on div "outbound outbound outbound outbound outbound outbound" at bounding box center [904, 73] width 1328 height 30
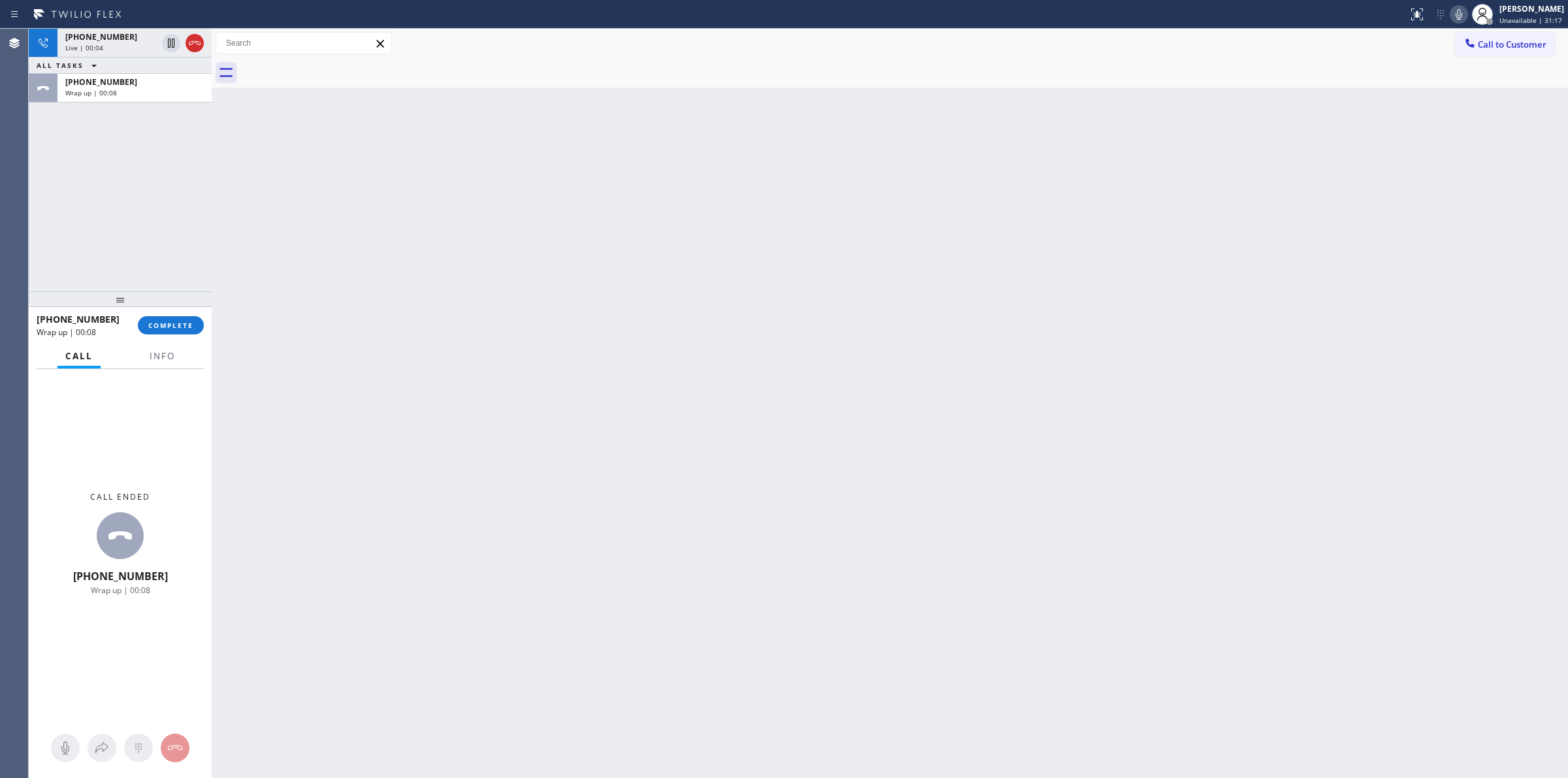
click at [326, 64] on div at bounding box center [904, 73] width 1328 height 30
click at [331, 64] on div at bounding box center [904, 73] width 1328 height 30
click at [99, 85] on span "[PHONE_NUMBER]" at bounding box center [101, 82] width 72 height 11
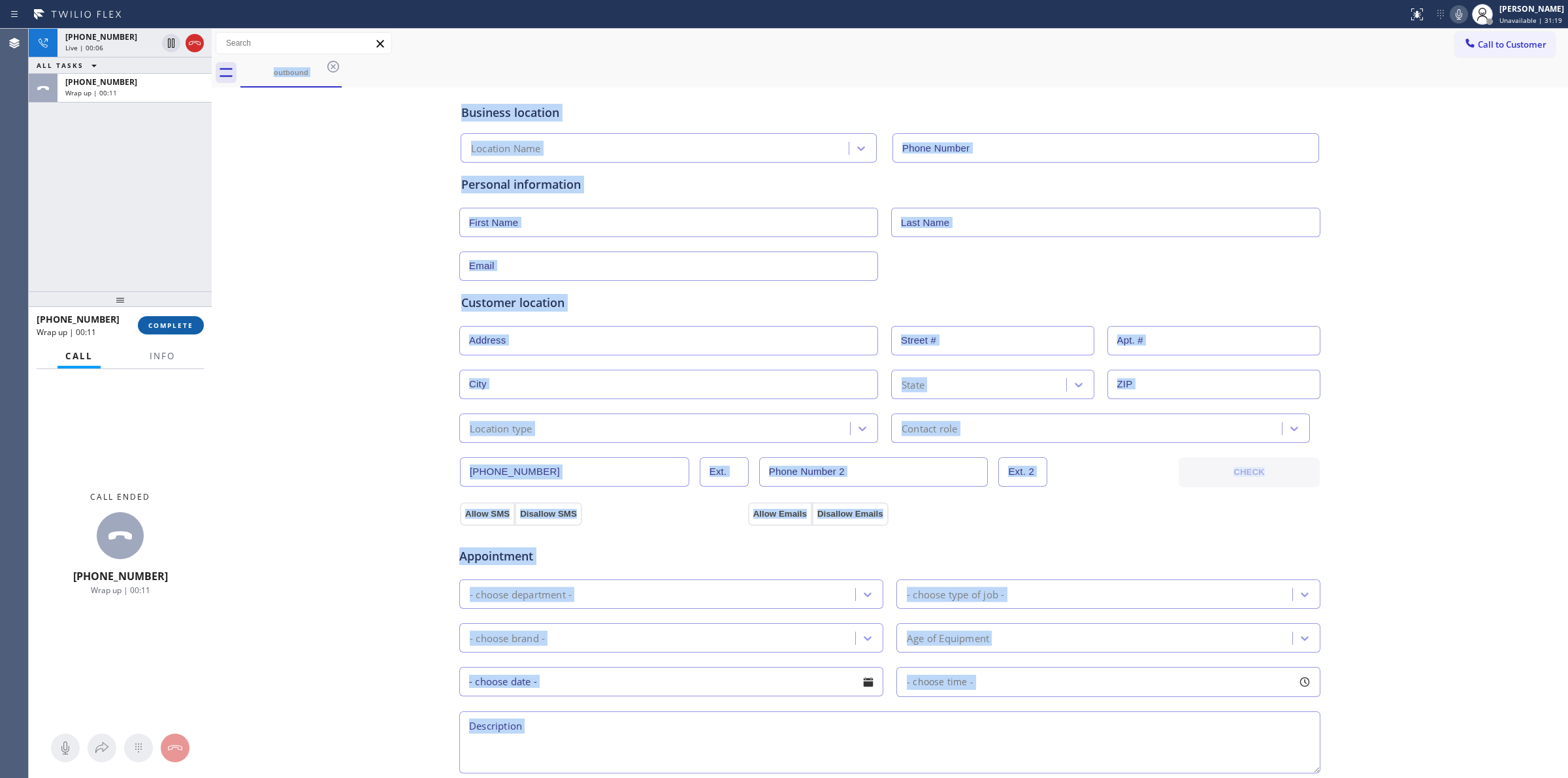
type input "[PHONE_NUMBER]"
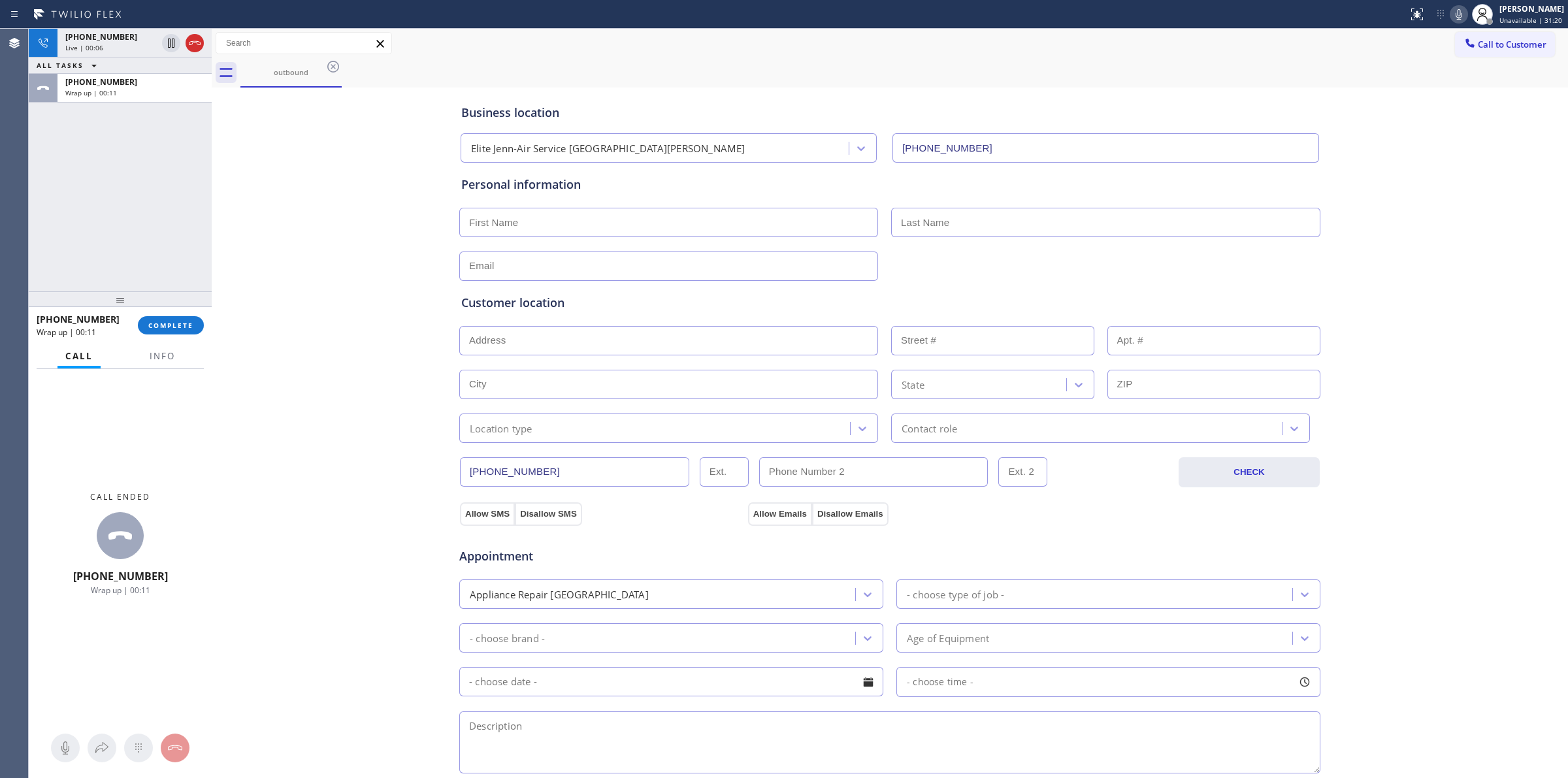
click at [164, 338] on div "[PHONE_NUMBER] Wrap up | 00:11 COMPLETE" at bounding box center [120, 325] width 167 height 34
click at [167, 332] on button "COMPLETE" at bounding box center [171, 325] width 66 height 19
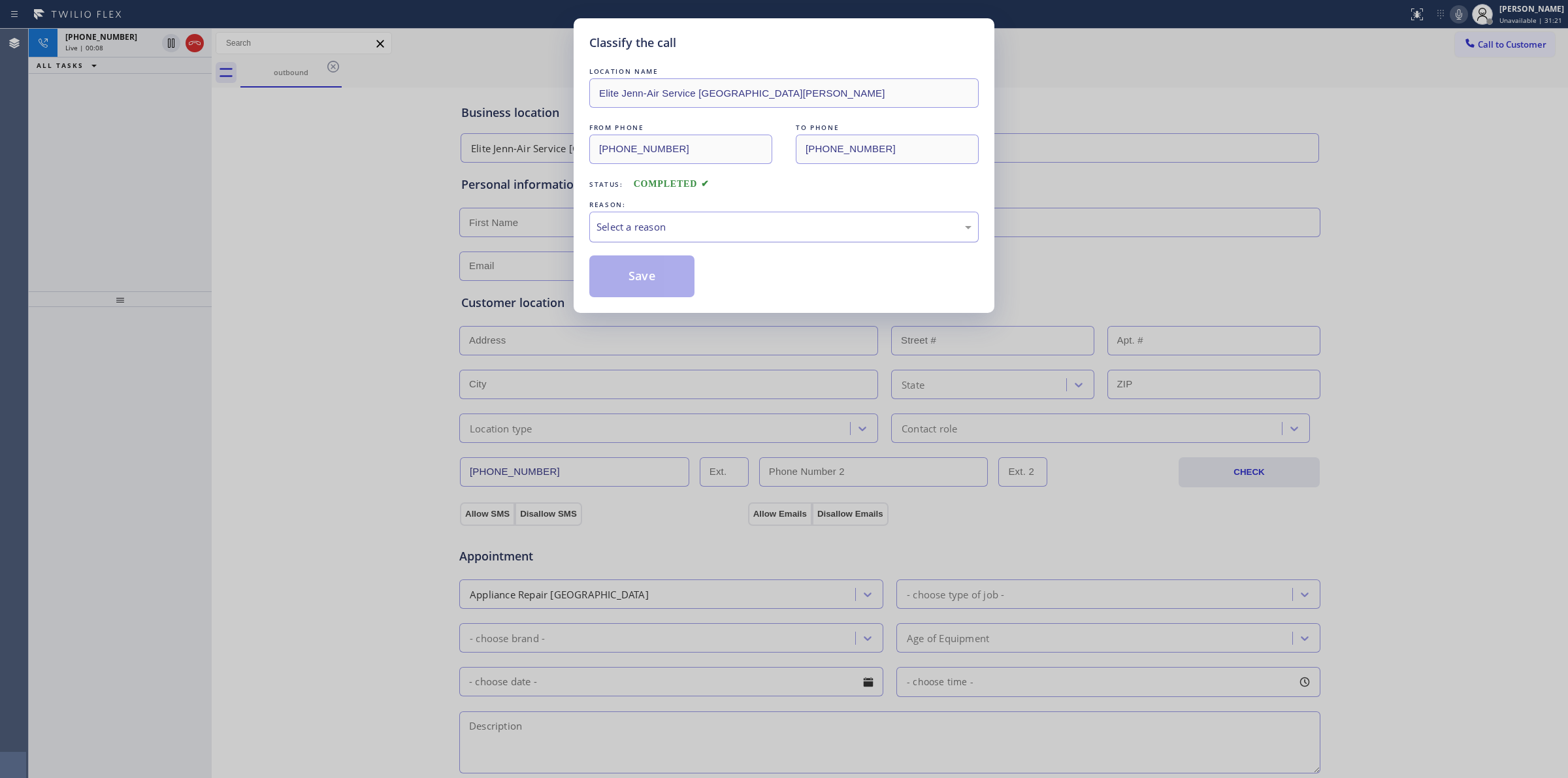
click at [761, 231] on div "Select a reason" at bounding box center [784, 227] width 376 height 15
click at [668, 261] on button "Save" at bounding box center [642, 276] width 105 height 42
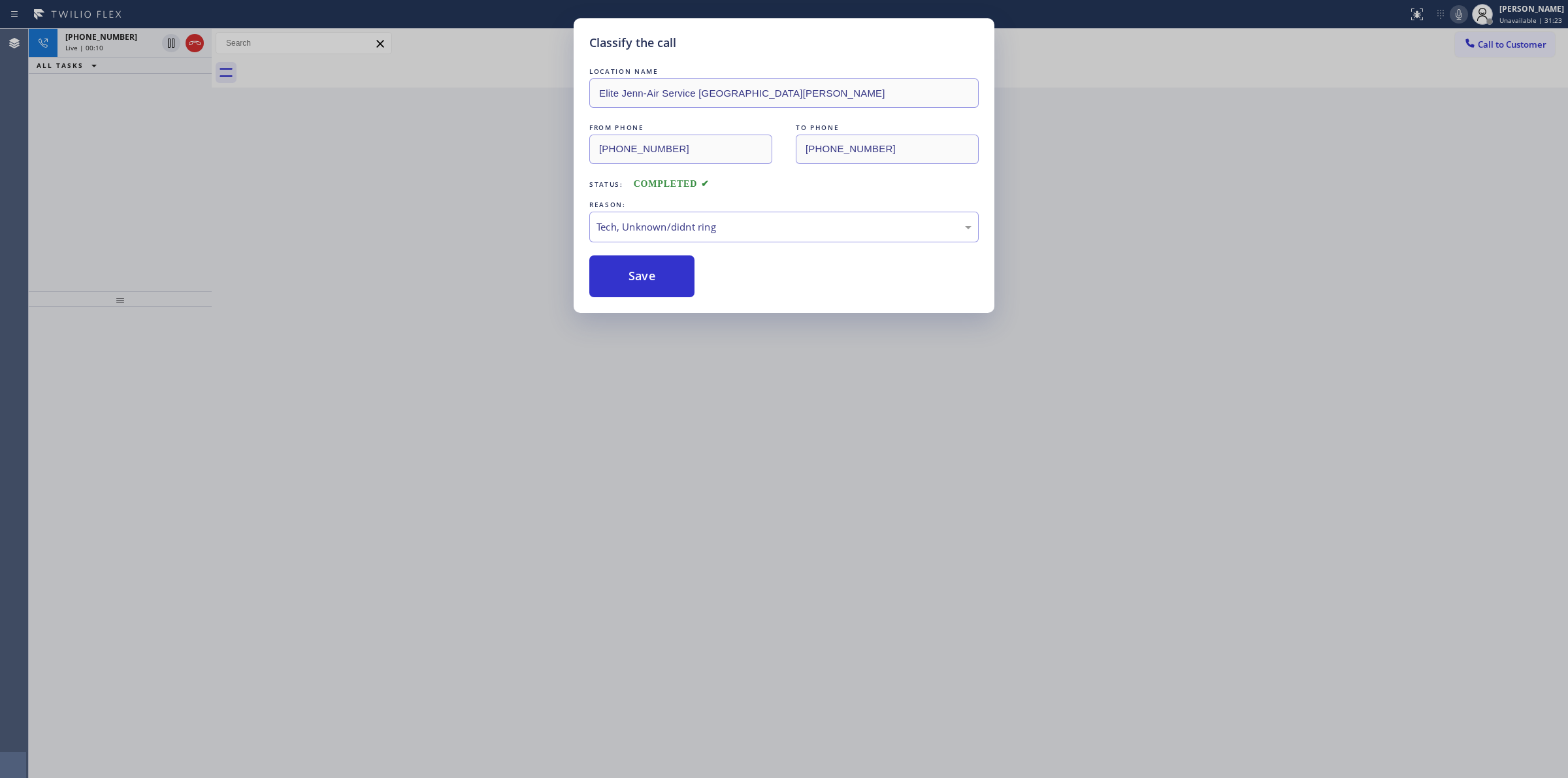
click at [118, 53] on div "Classify the call LOCATION NAME Elite Jenn-Air Service [GEOGRAPHIC_DATA][PERSON…" at bounding box center [784, 389] width 1568 height 778
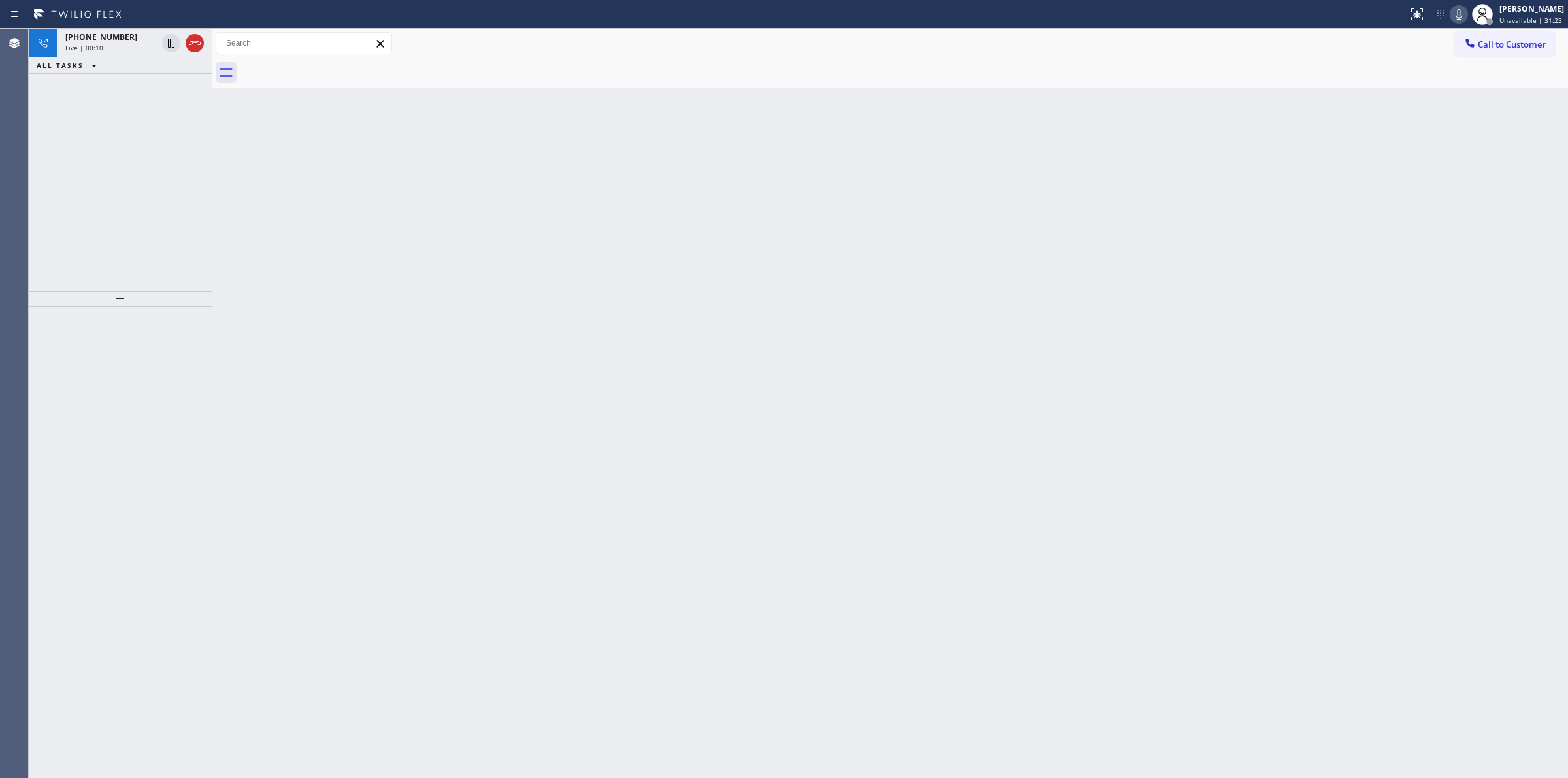
click at [118, 53] on div "[PHONE_NUMBER] Live | 00:10" at bounding box center [108, 43] width 102 height 29
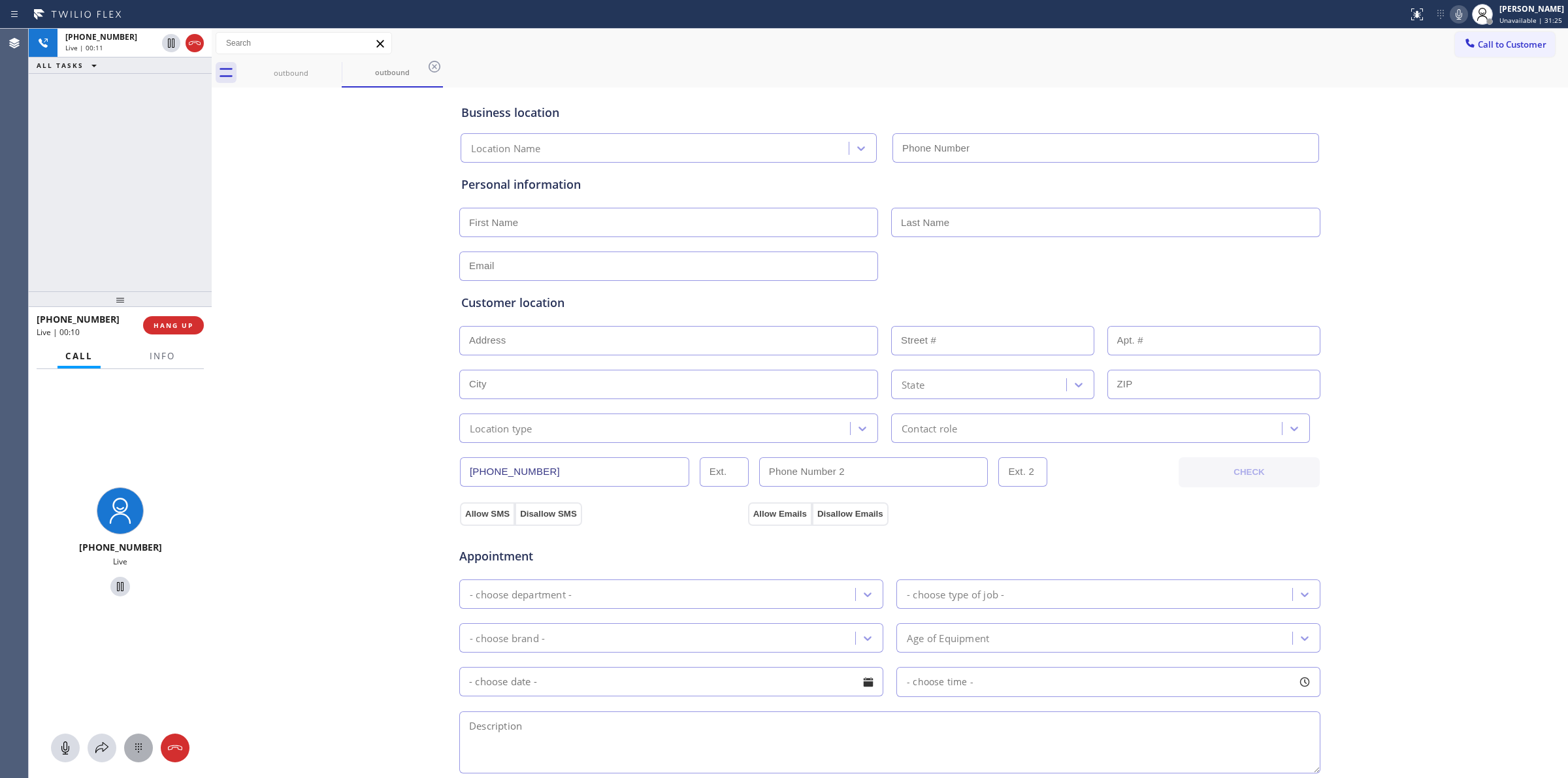
click at [138, 747] on icon at bounding box center [138, 748] width 6 height 9
type input "[PHONE_NUMBER]"
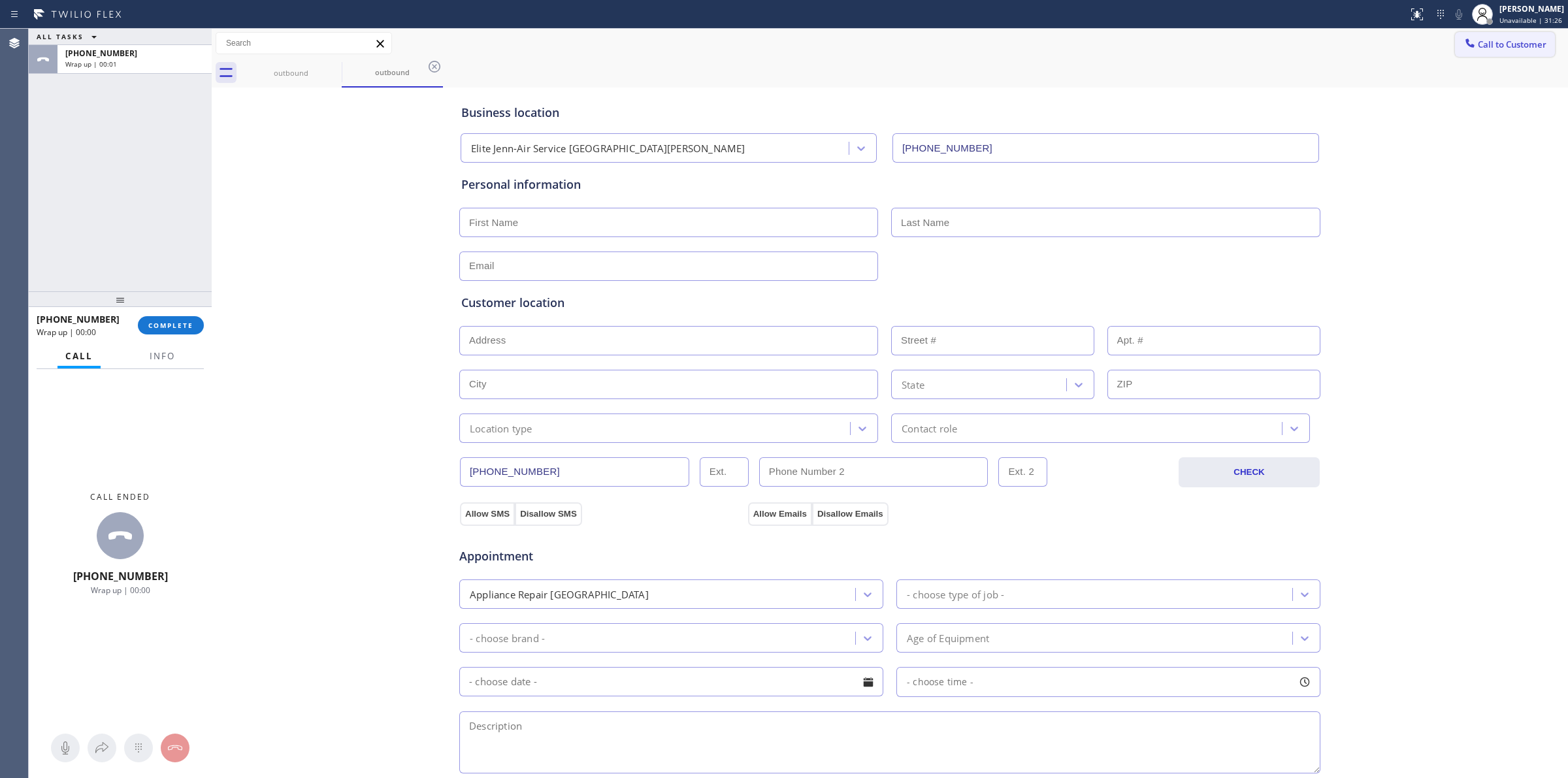
click at [1478, 46] on span "Call to Customer" at bounding box center [1512, 45] width 69 height 12
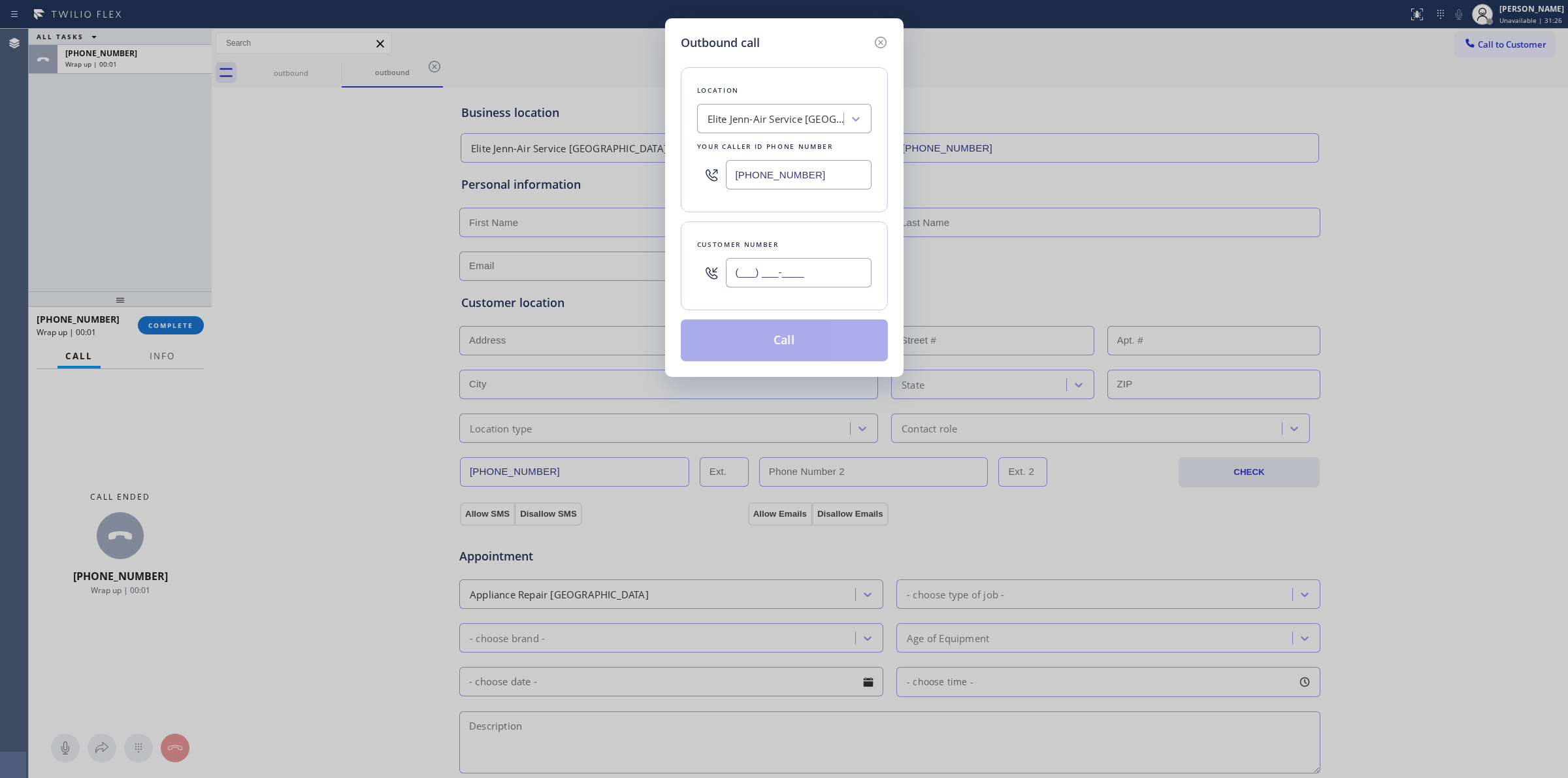
click at [797, 279] on input "(___) ___-____" at bounding box center [798, 273] width 146 height 30
paste input "350) 999-8678"
type input "[PHONE_NUMBER]"
click at [886, 45] on icon at bounding box center [881, 42] width 16 height 16
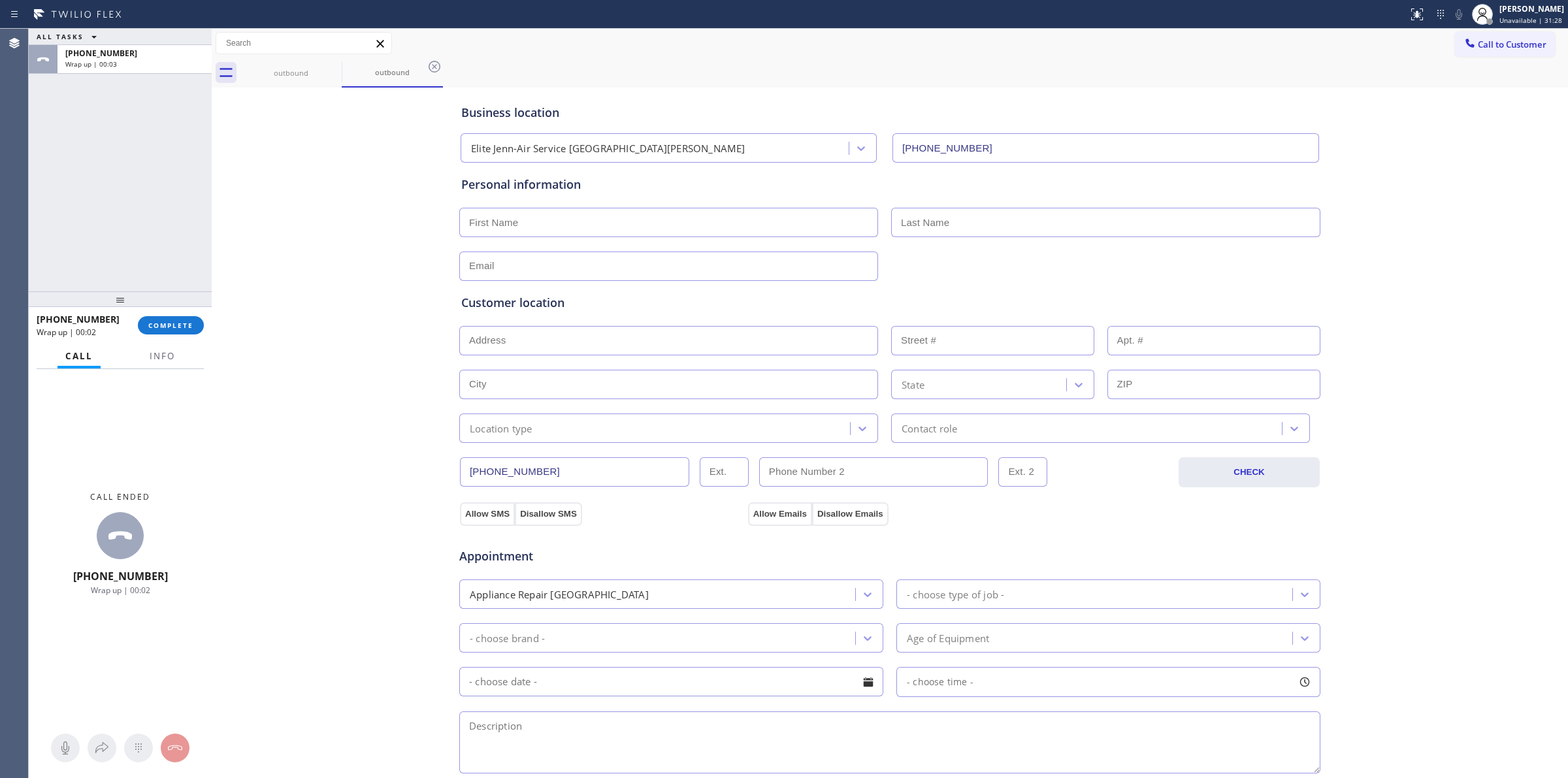
type input "[PHONE_NUMBER]"
click at [1478, 44] on span "Call to Customer" at bounding box center [1512, 45] width 69 height 12
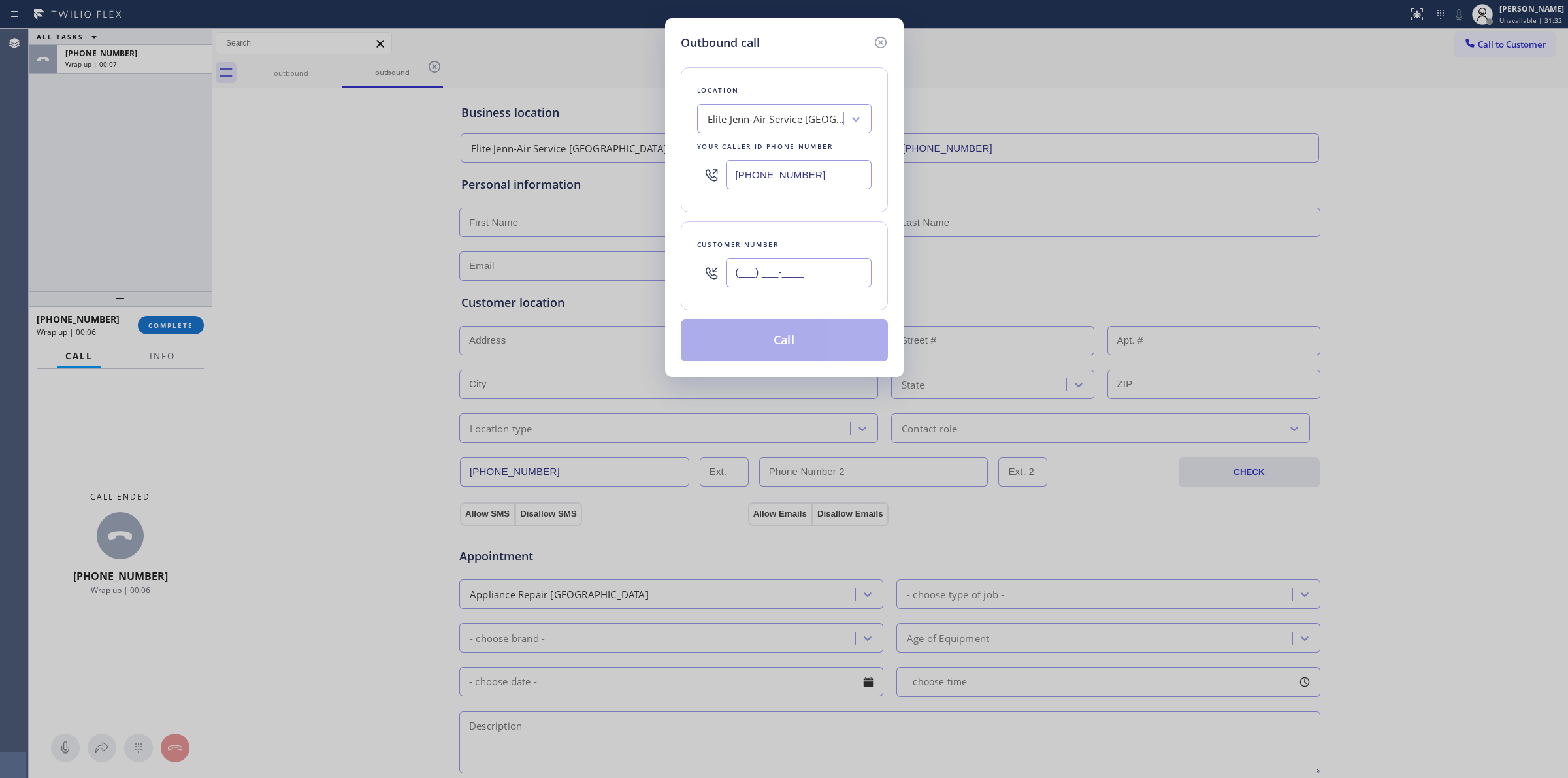
paste input "628) 266-6797"
click at [796, 282] on input "(___) ___-____" at bounding box center [798, 273] width 146 height 30
type input "[PHONE_NUMBER]"
click at [784, 151] on div "Your caller id phone number" at bounding box center [784, 147] width 174 height 14
click at [791, 114] on div "Elite Jenn-Air Service [GEOGRAPHIC_DATA][PERSON_NAME]" at bounding box center [776, 120] width 137 height 15
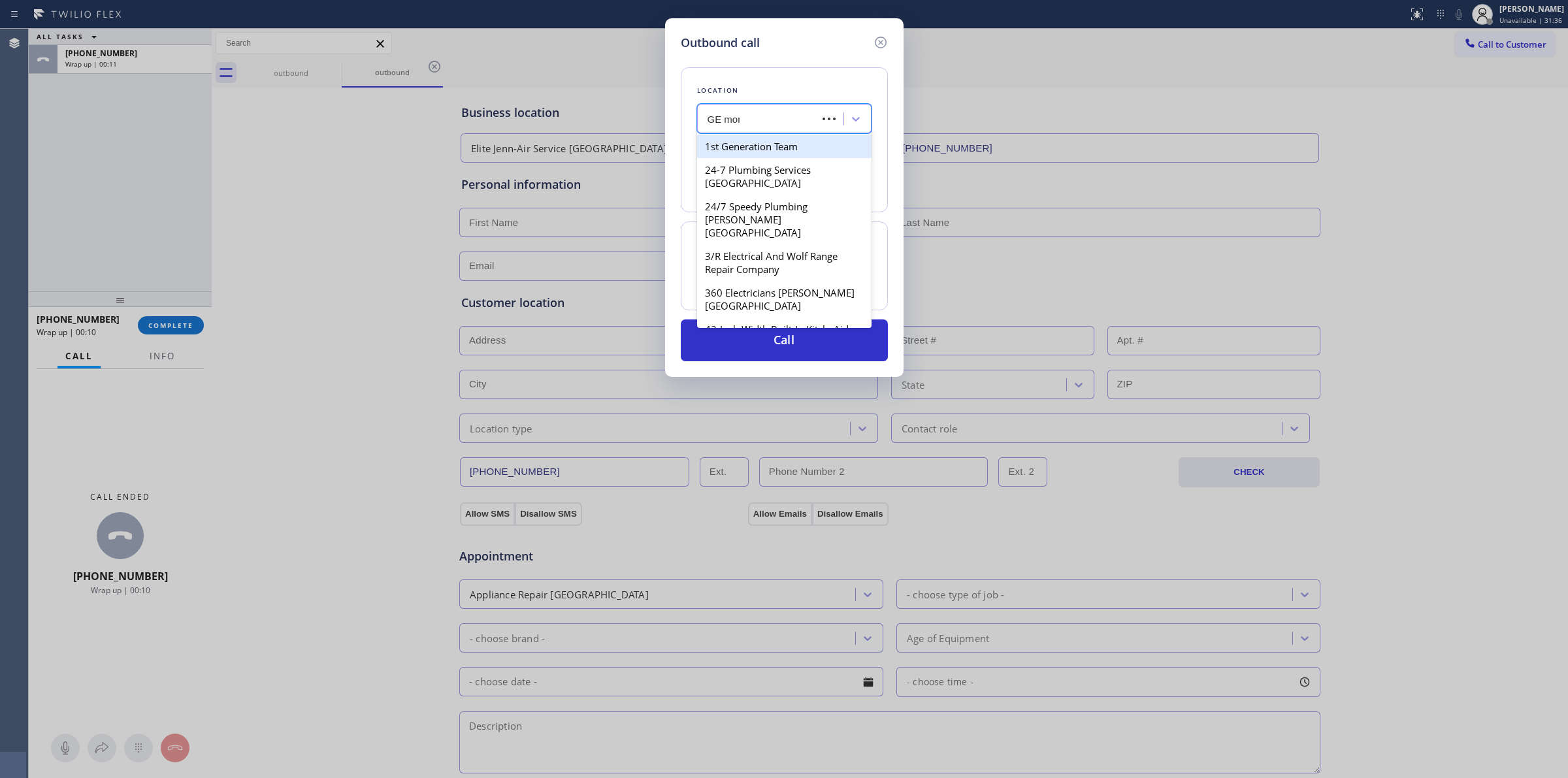
type input "GE mono"
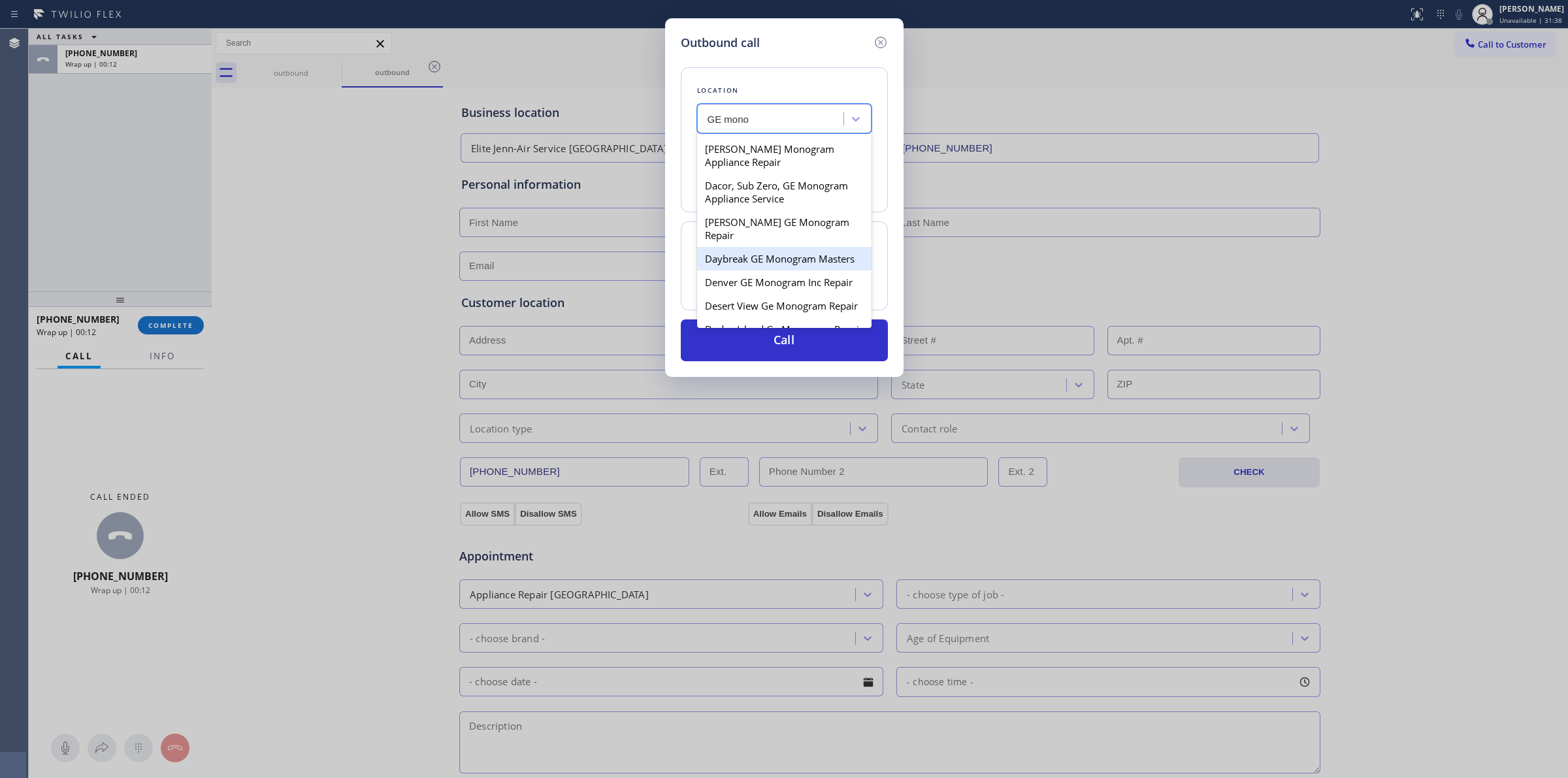
scroll to position [408, 0]
click at [755, 260] on div "Daybreak GE Monogram Masters" at bounding box center [784, 247] width 174 height 23
type input "[PHONE_NUMBER]"
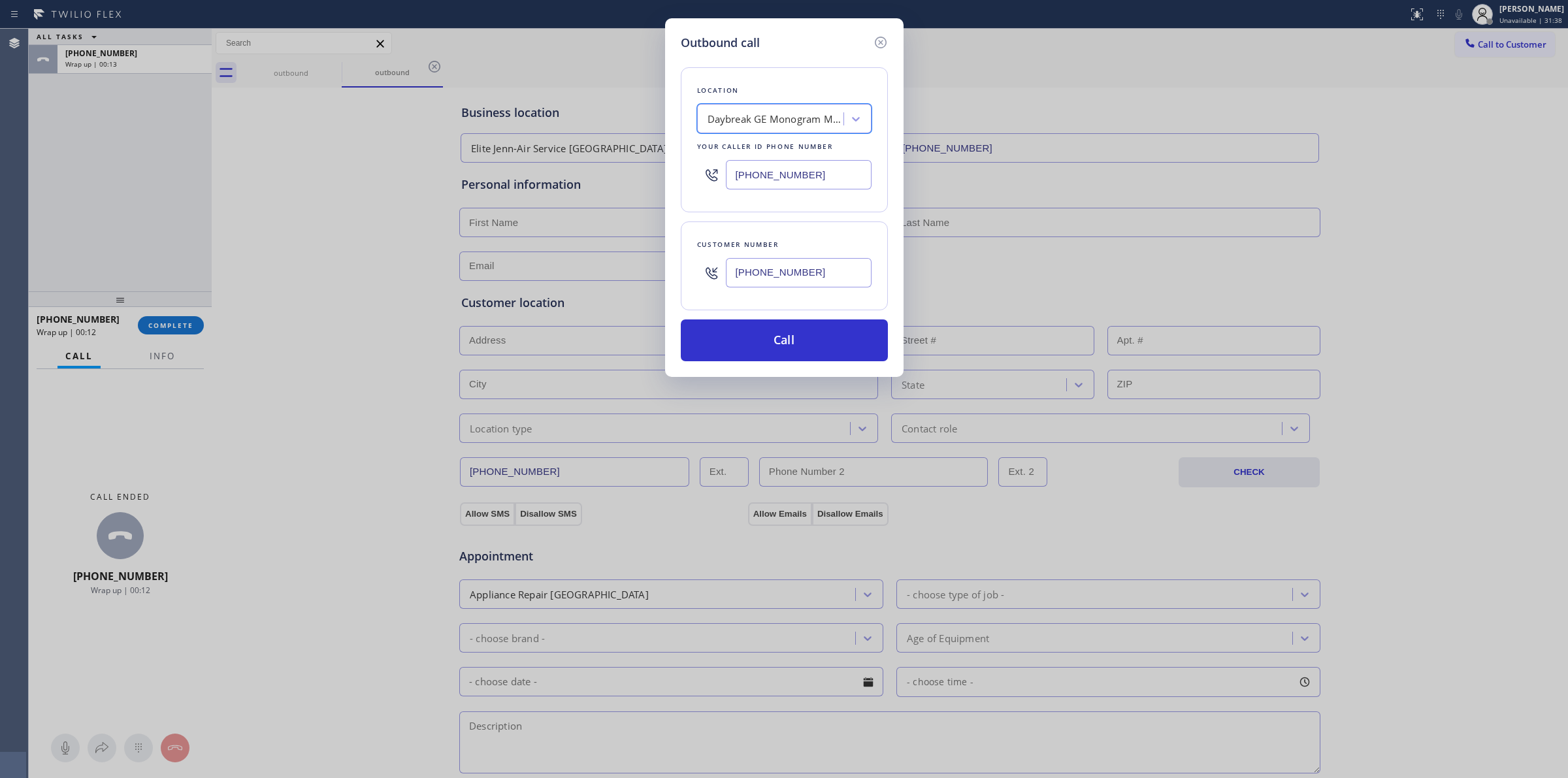
click at [753, 287] on input "[PHONE_NUMBER]" at bounding box center [798, 273] width 146 height 30
click at [756, 285] on input "[PHONE_NUMBER]" at bounding box center [798, 273] width 146 height 30
click at [740, 357] on button "Call" at bounding box center [784, 340] width 207 height 42
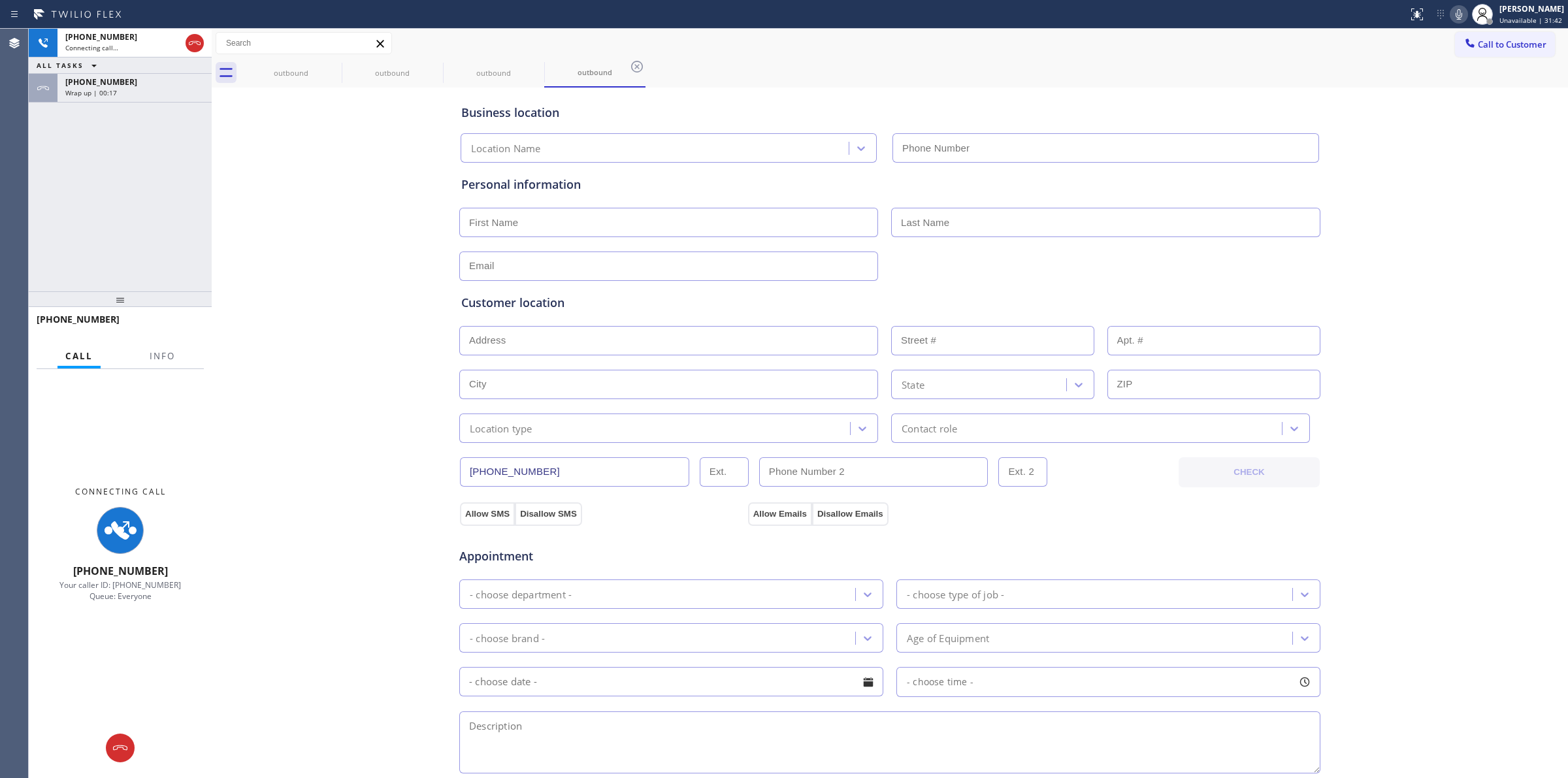
type input "[PHONE_NUMBER]"
click at [1441, 87] on div "Business location Daybreak GE Monogram Masters [PHONE_NUMBER] Personal informat…" at bounding box center [889, 550] width 1357 height 925
click at [1467, 18] on icon at bounding box center [1459, 14] width 16 height 16
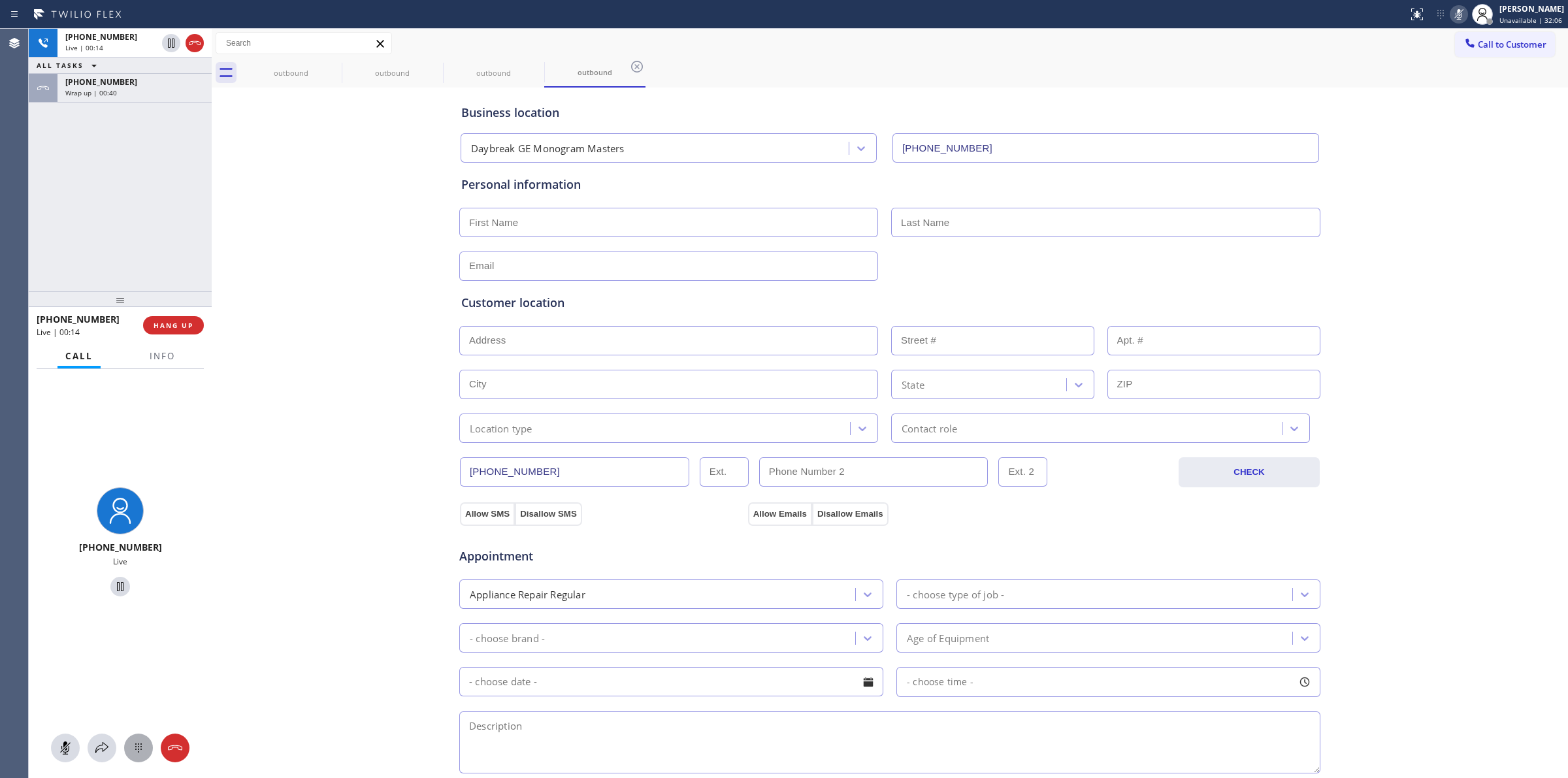
click at [141, 746] on icon at bounding box center [138, 748] width 6 height 9
click at [1486, 50] on button "Call to Customer" at bounding box center [1505, 45] width 100 height 25
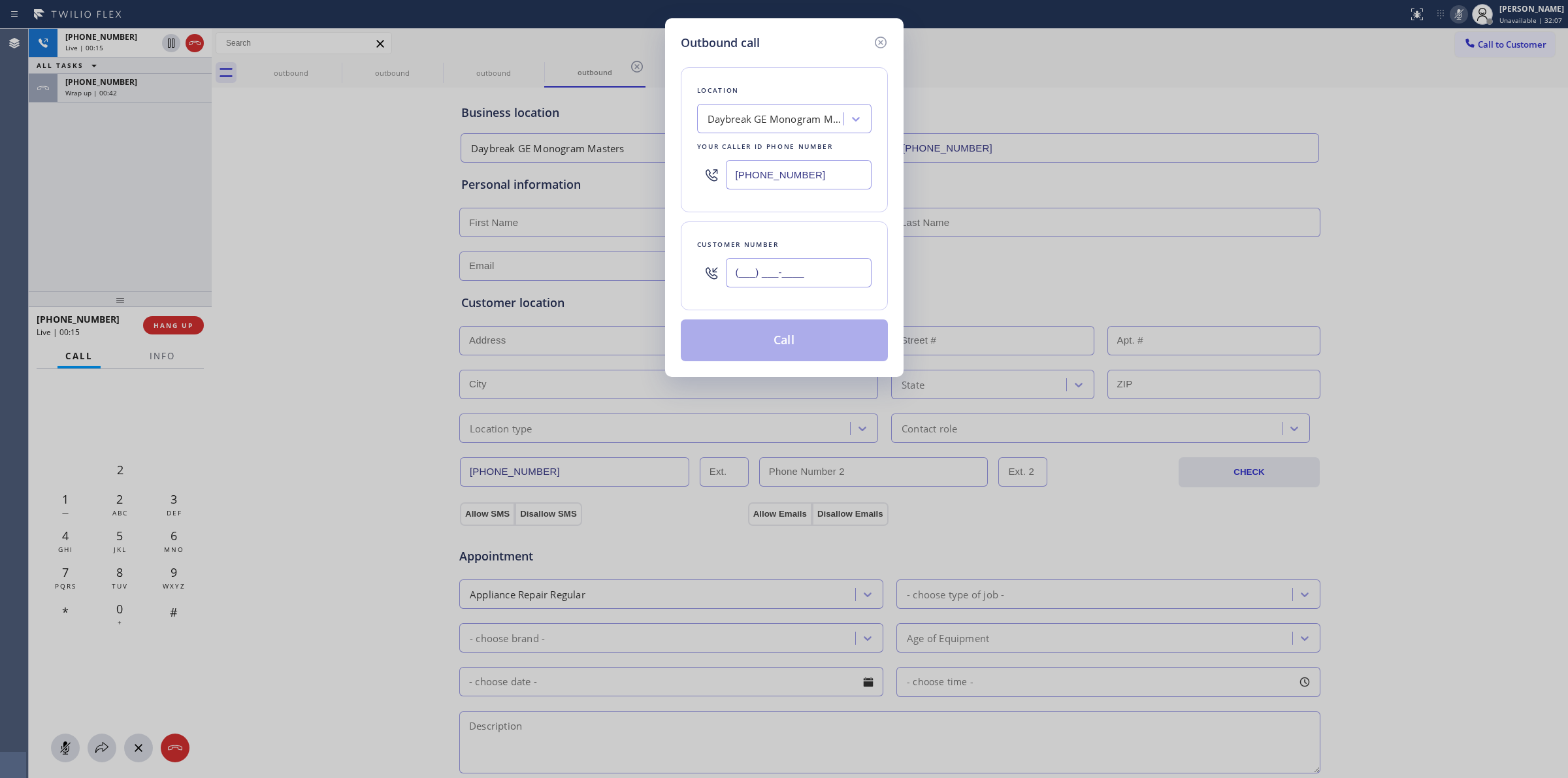
click at [845, 266] on input "(___) ___-____" at bounding box center [798, 273] width 146 height 30
paste input "628) 266-6797"
type input "[PHONE_NUMBER]"
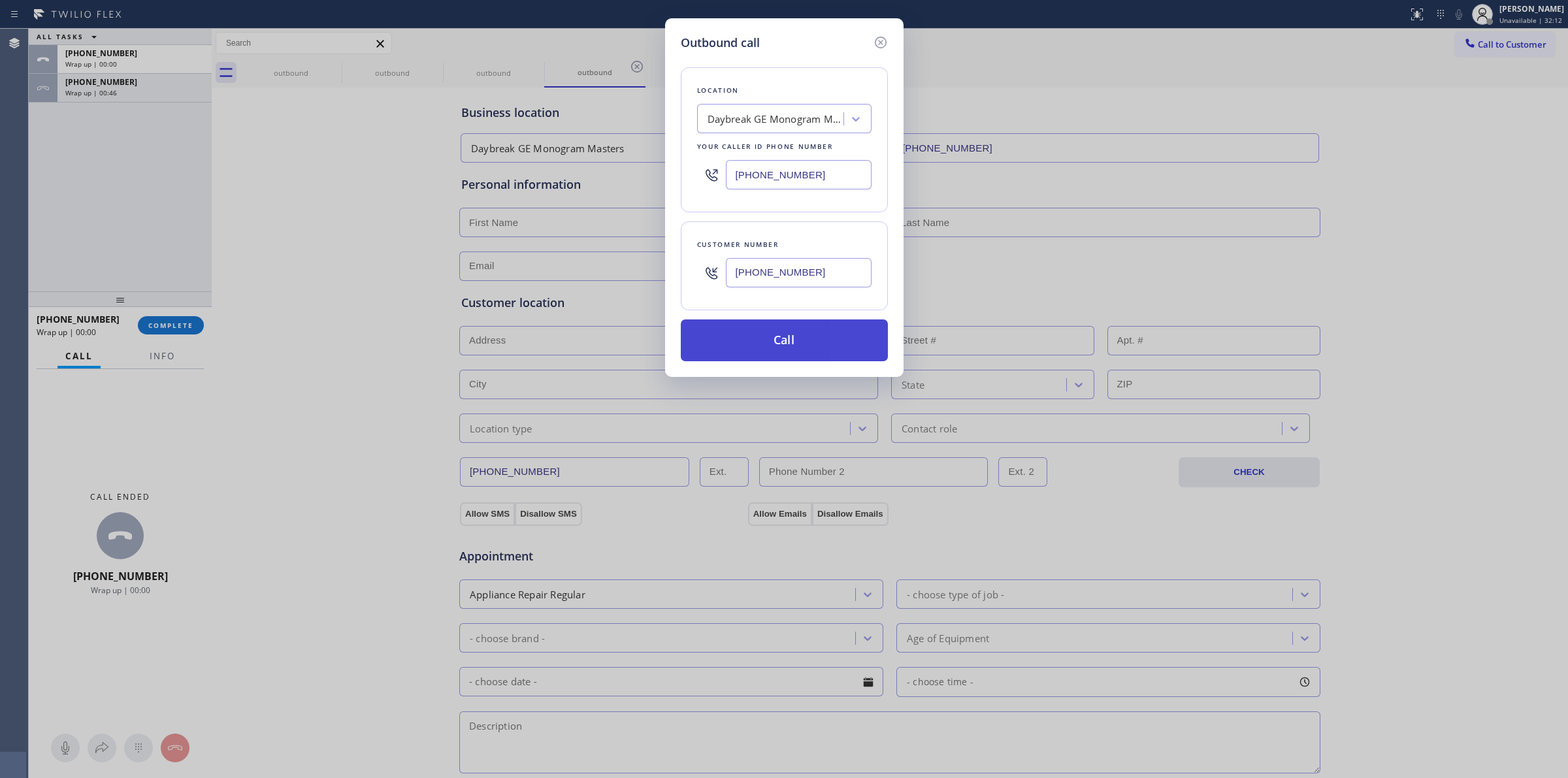
click at [796, 332] on button "Call" at bounding box center [784, 340] width 207 height 42
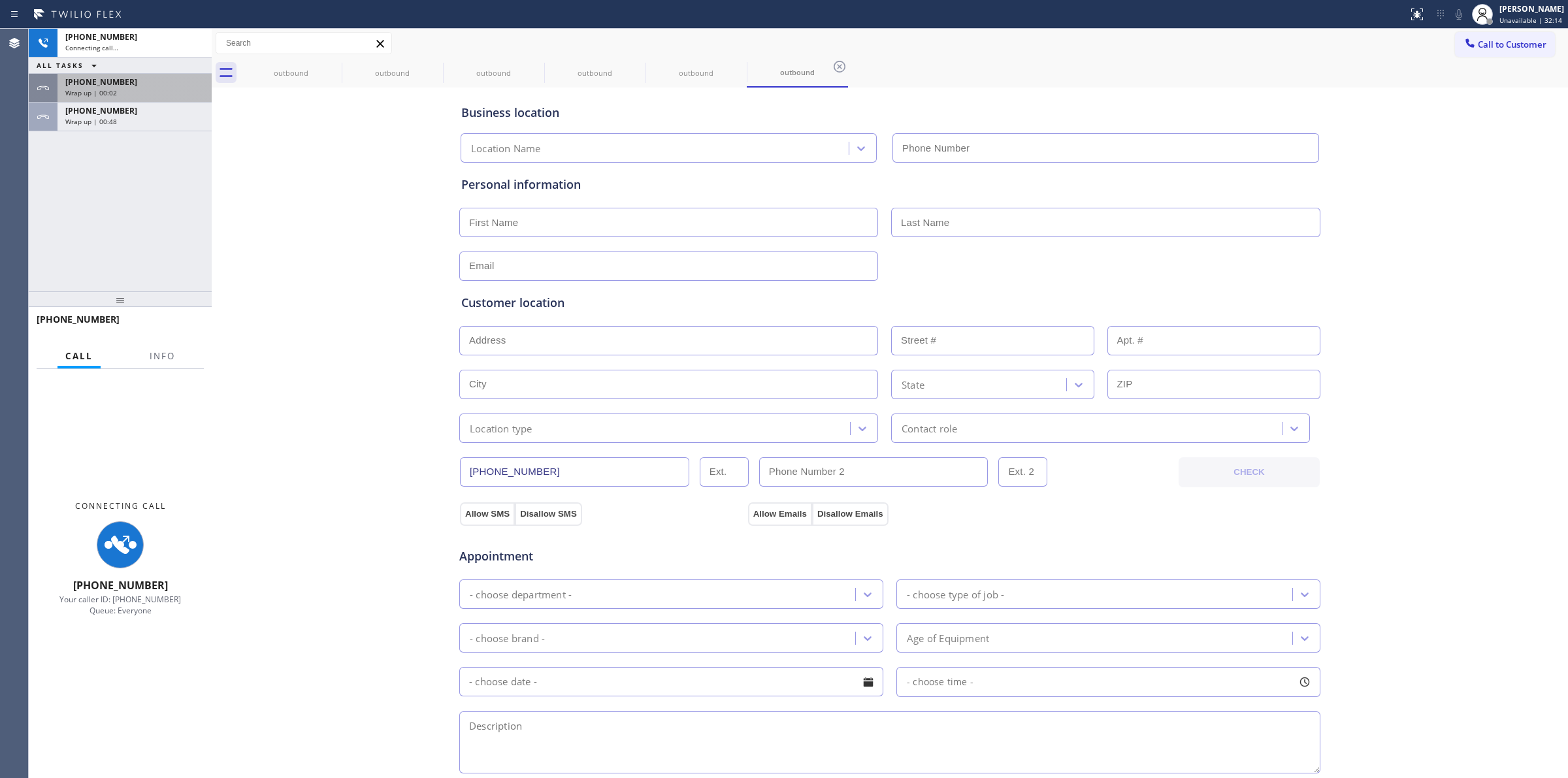
click at [142, 82] on div "[PHONE_NUMBER] Connecting call… ALL TASKS ALL TASKS ACTIVE TASKS TASKS IN WRAP …" at bounding box center [120, 80] width 183 height 103
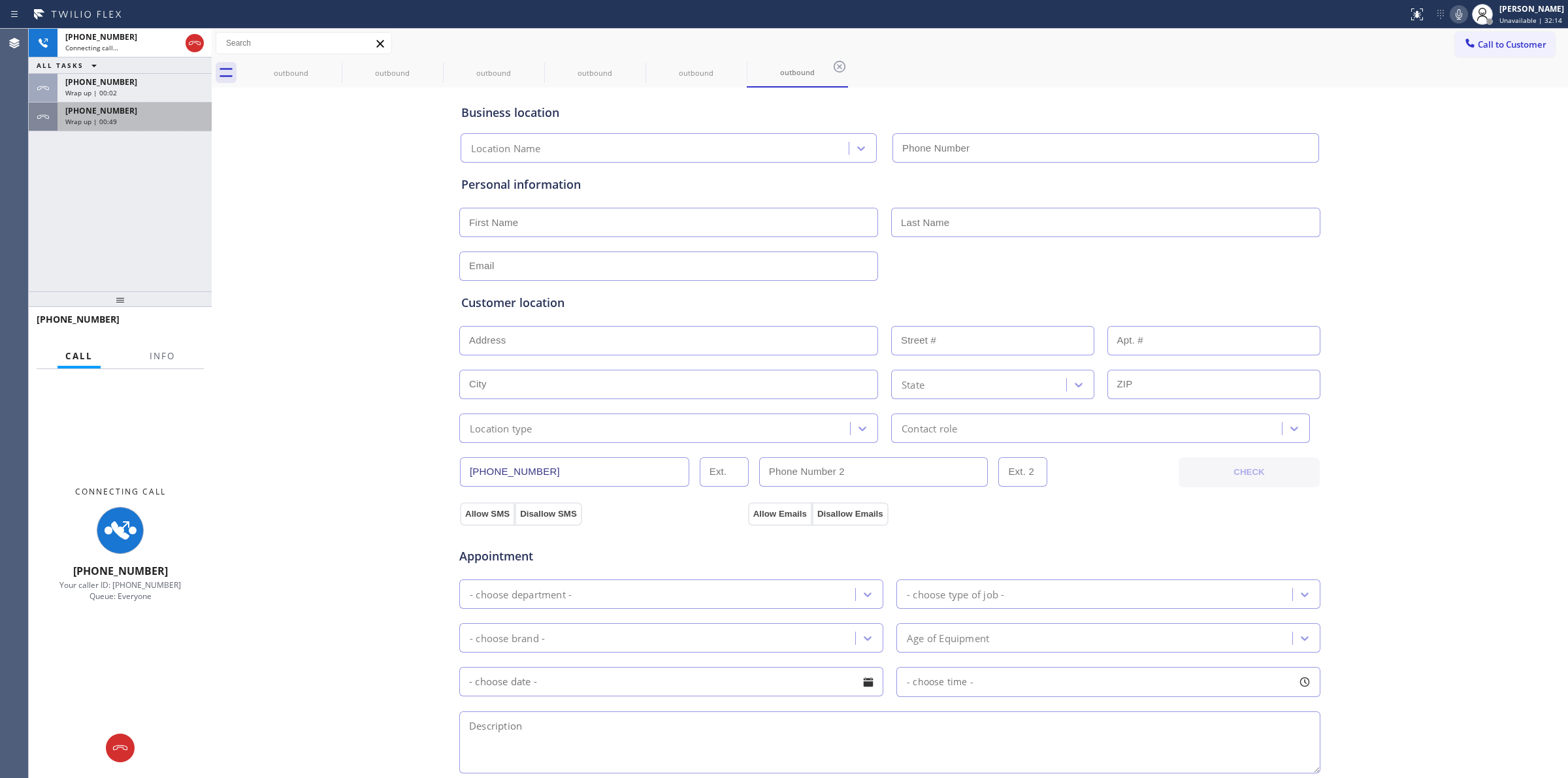
click at [136, 128] on div "[PHONE_NUMBER] Wrap up | 00:49" at bounding box center [132, 117] width 149 height 29
click at [136, 114] on div "[PHONE_NUMBER]" at bounding box center [134, 110] width 138 height 11
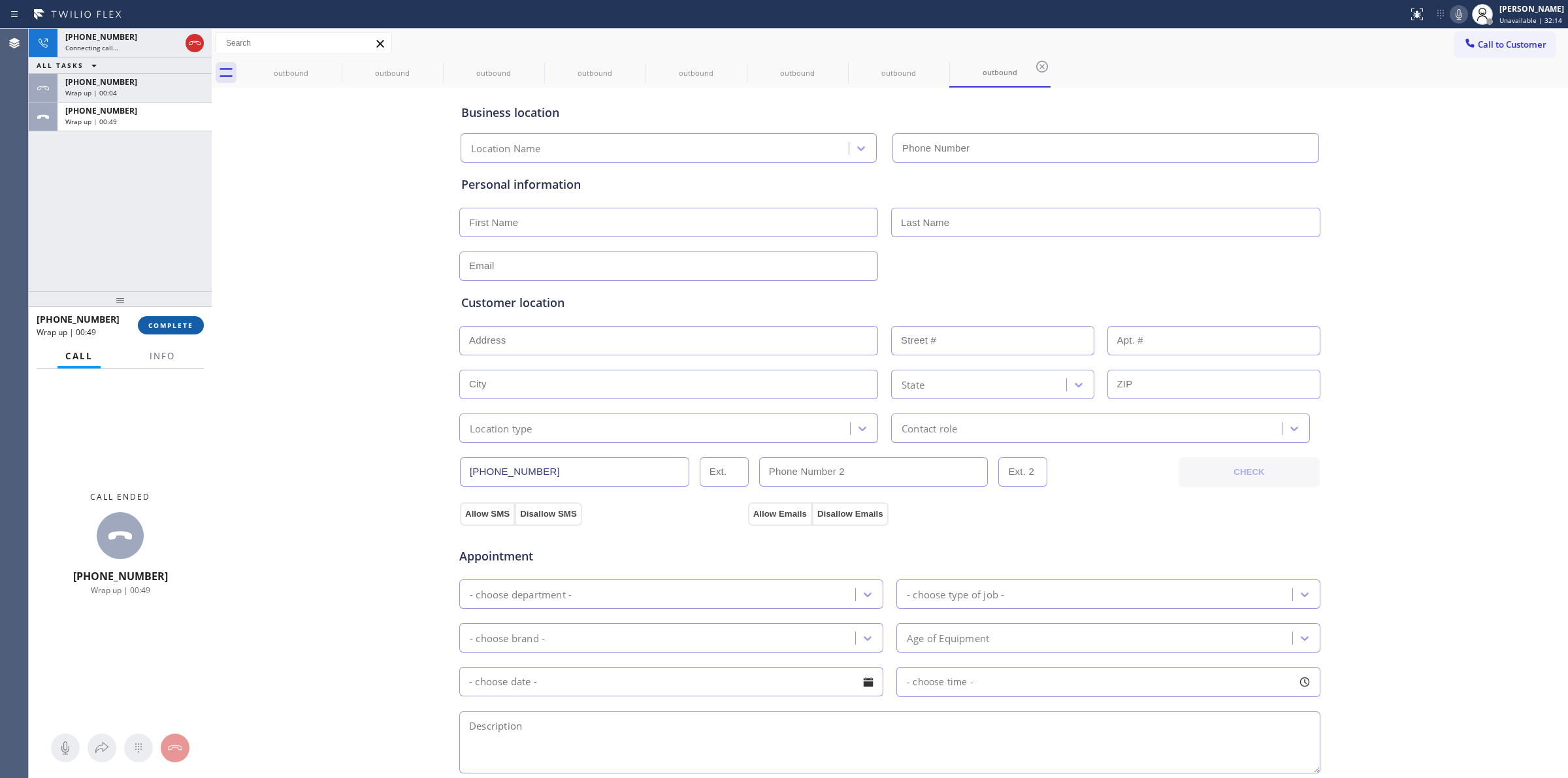
type input "[PHONE_NUMBER]"
click at [167, 322] on span "COMPLETE" at bounding box center [171, 325] width 45 height 9
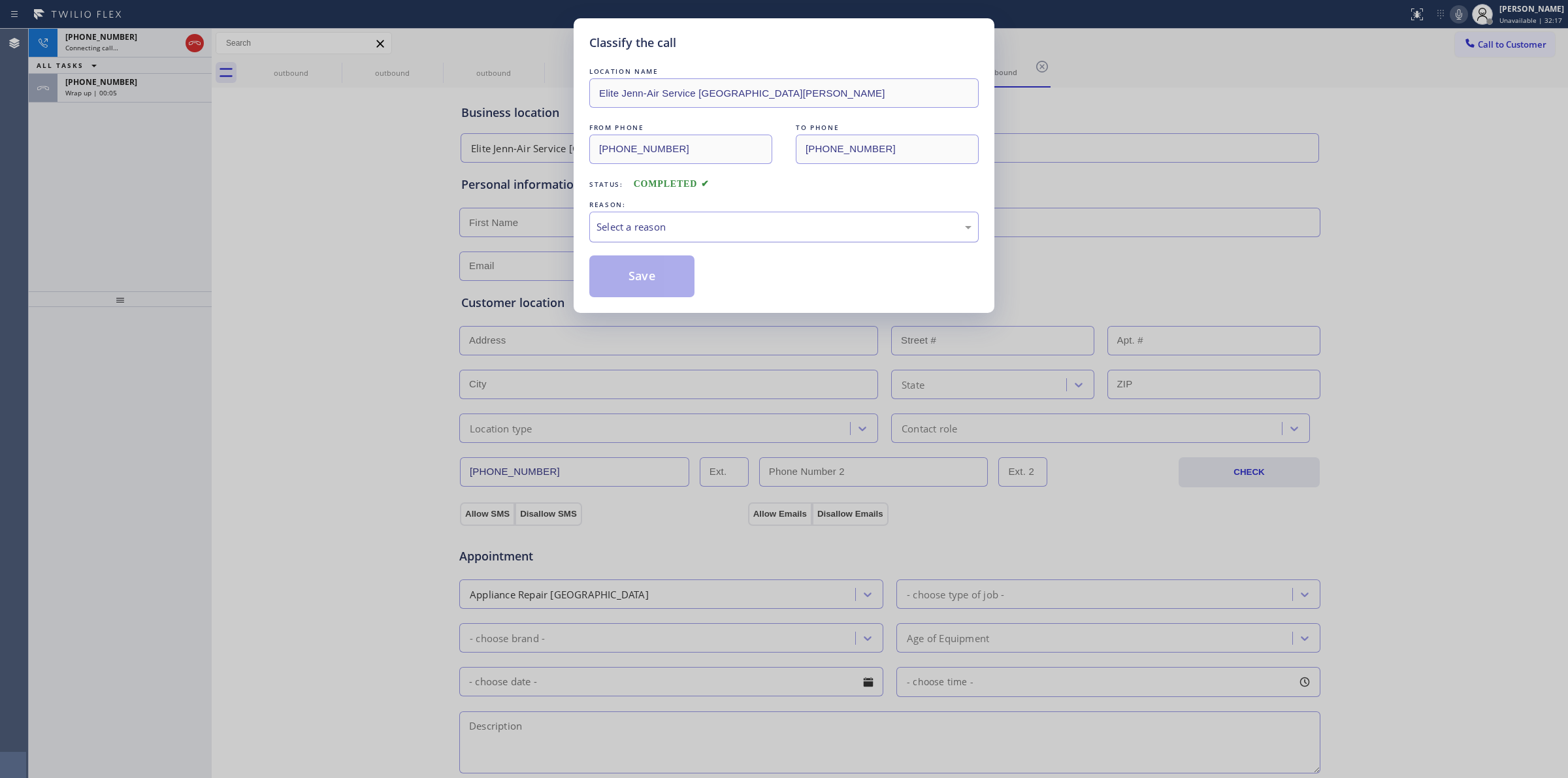
click at [620, 232] on div "Select a reason" at bounding box center [784, 227] width 376 height 15
drag, startPoint x: 658, startPoint y: 324, endPoint x: 639, endPoint y: 285, distance: 43.4
click at [639, 285] on button "Save" at bounding box center [642, 276] width 105 height 42
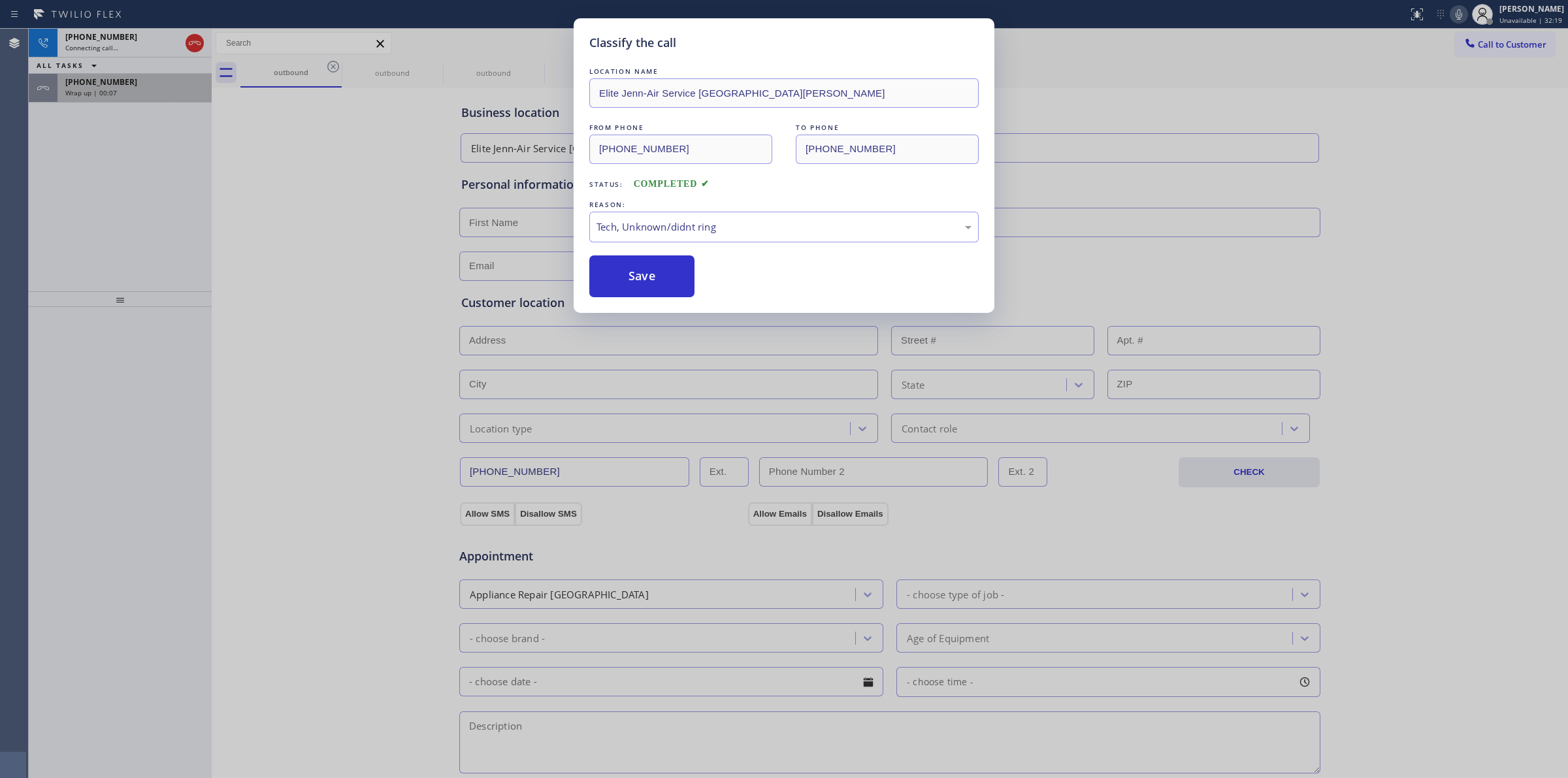
click at [129, 95] on div "Wrap up | 00:07" at bounding box center [134, 93] width 138 height 9
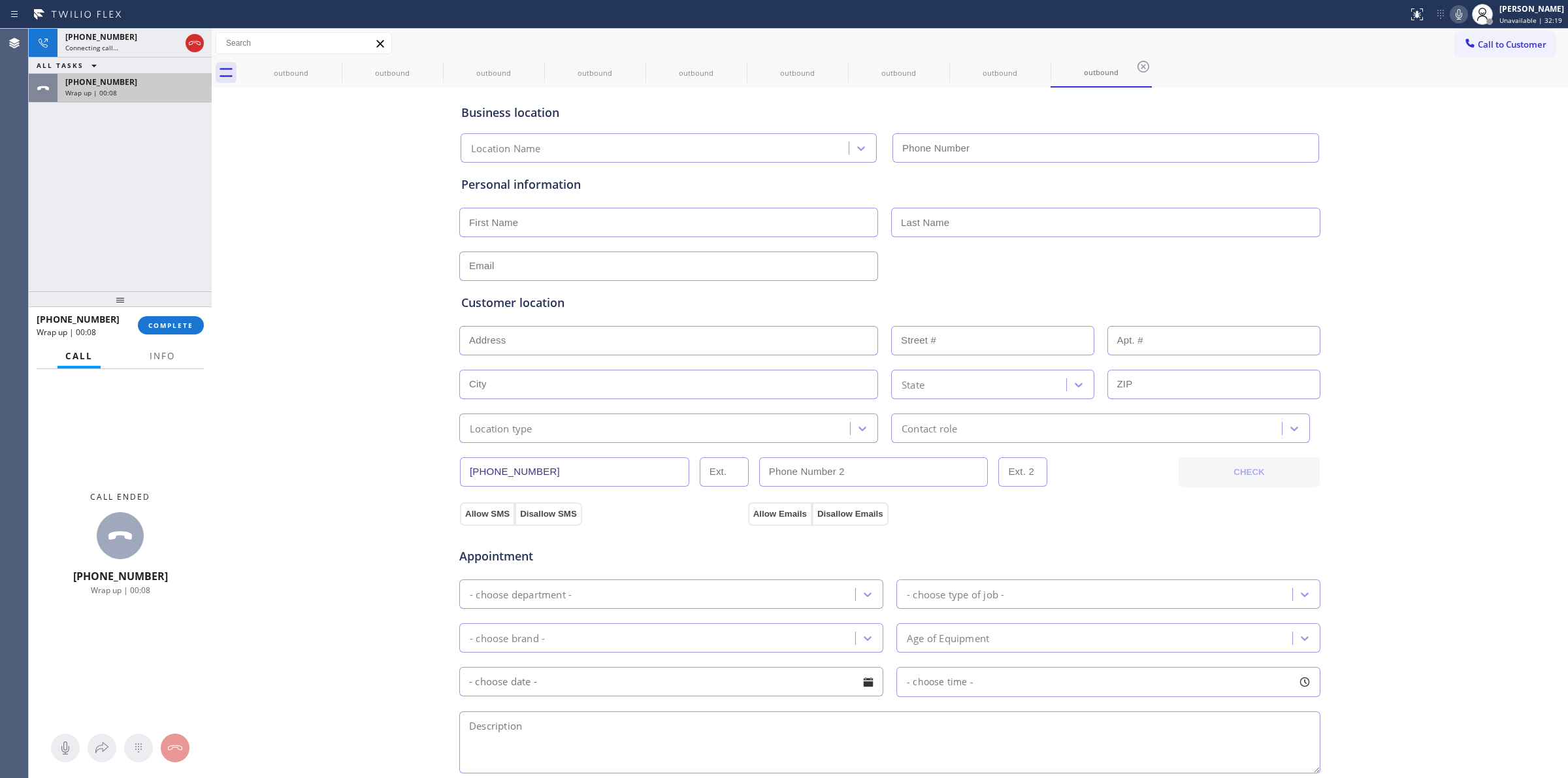
click at [129, 95] on div "Wrap up | 00:08" at bounding box center [134, 93] width 138 height 9
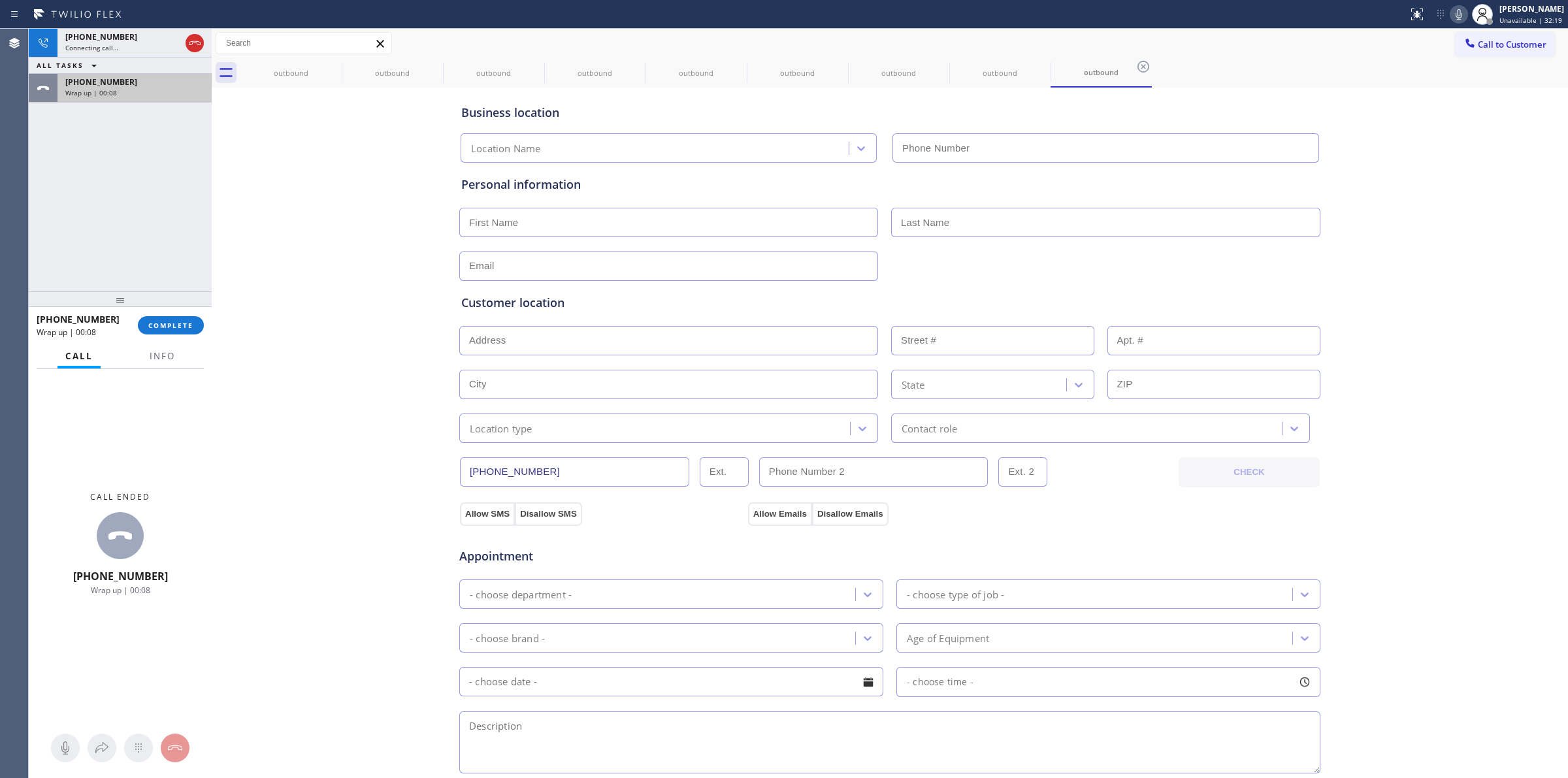
click at [129, 95] on div "Wrap up | 00:08" at bounding box center [134, 93] width 138 height 9
type input "[PHONE_NUMBER]"
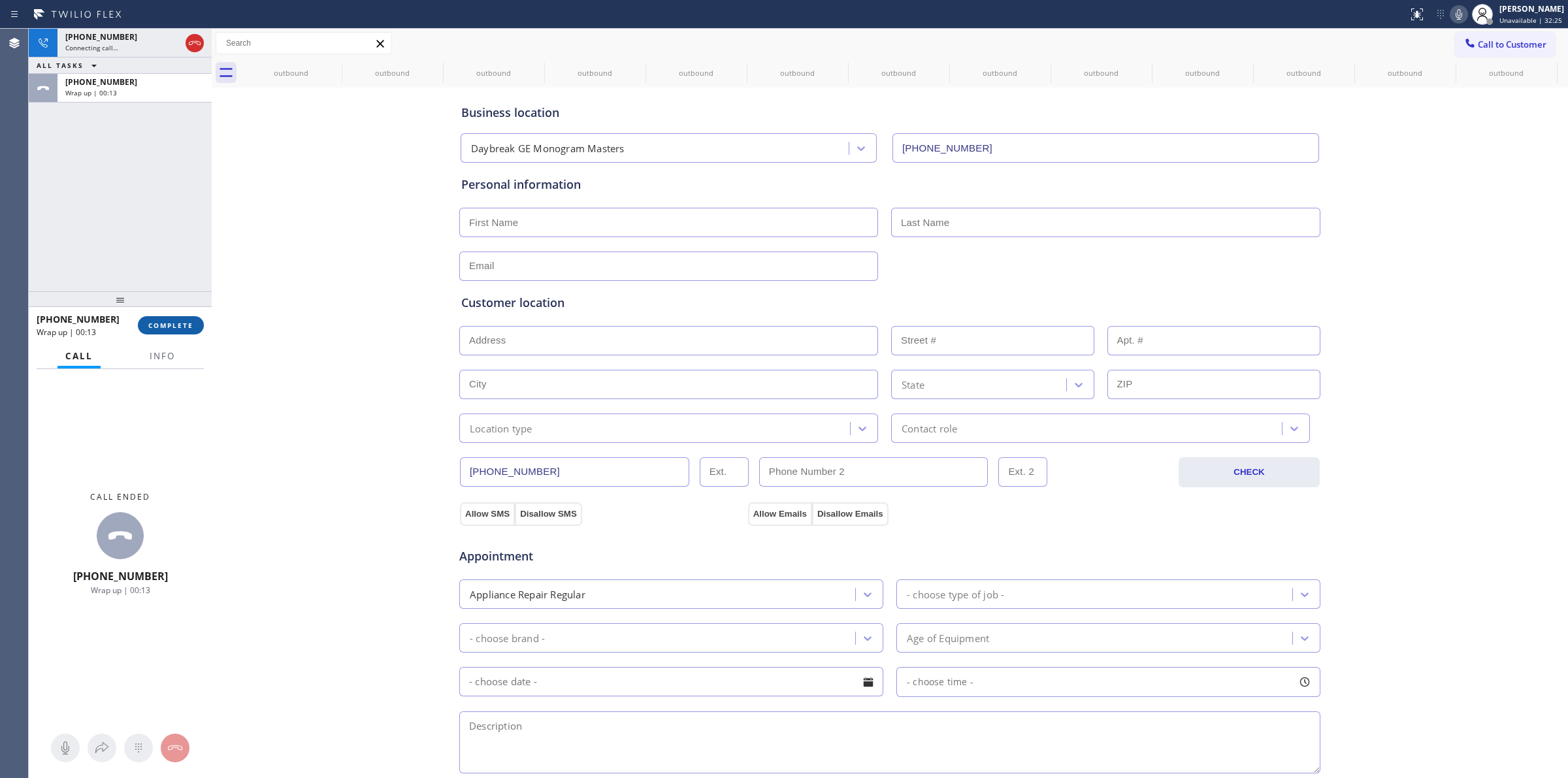
click at [184, 326] on span "COMPLETE" at bounding box center [171, 325] width 45 height 9
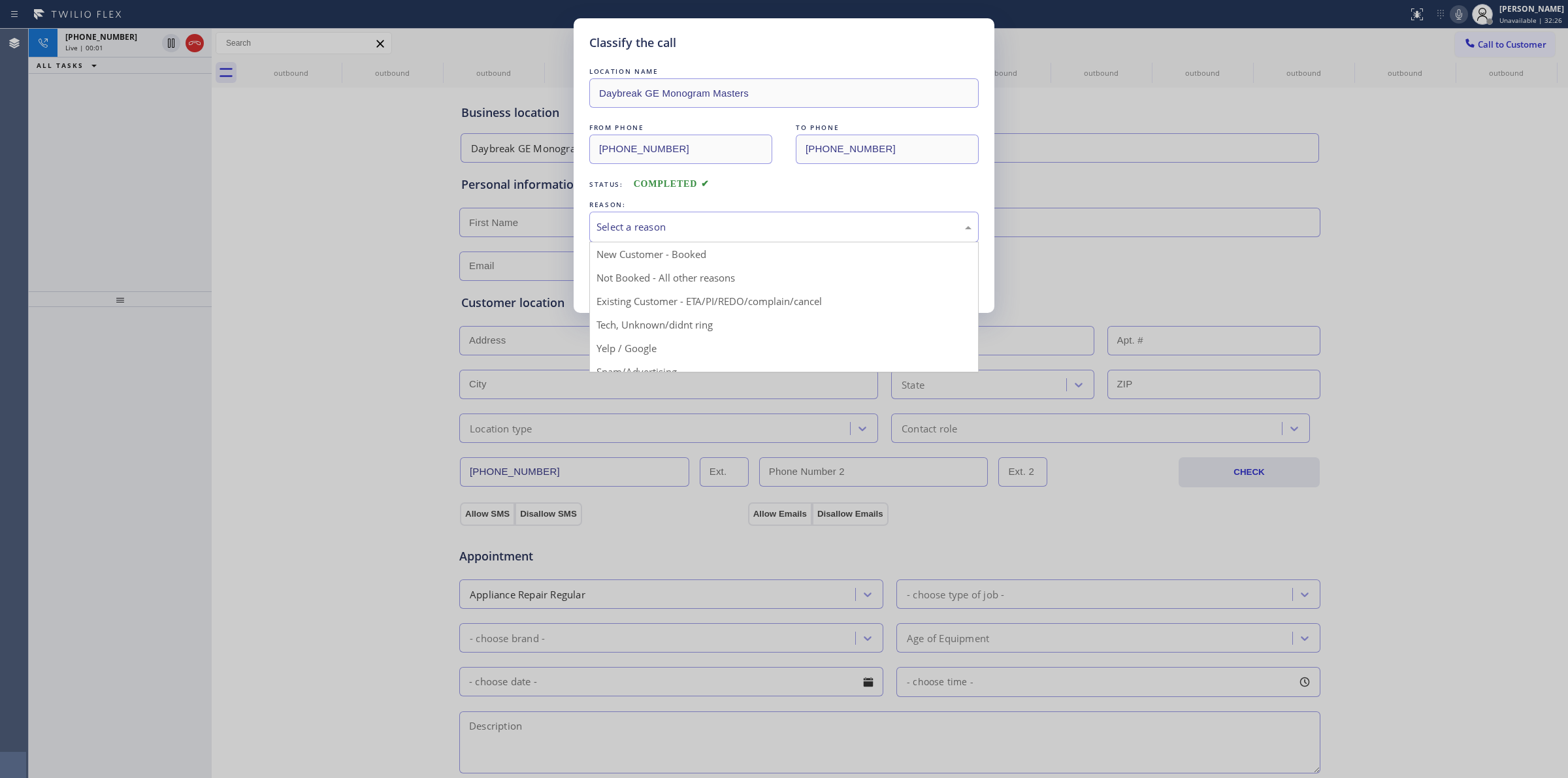
click at [654, 227] on div "Select a reason" at bounding box center [784, 227] width 376 height 15
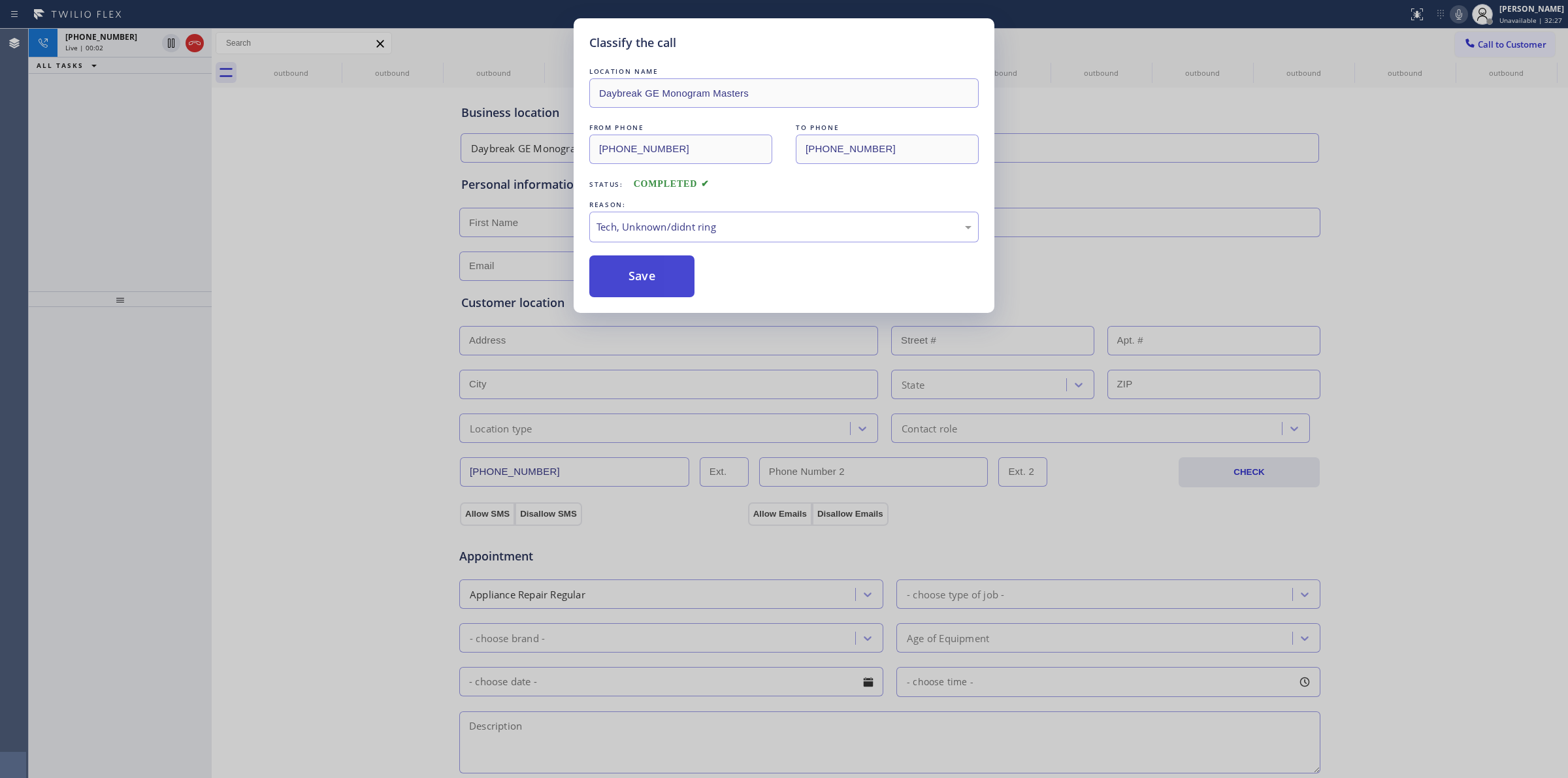
click at [642, 280] on button "Save" at bounding box center [642, 276] width 105 height 42
click at [333, 70] on icon at bounding box center [333, 66] width 16 height 16
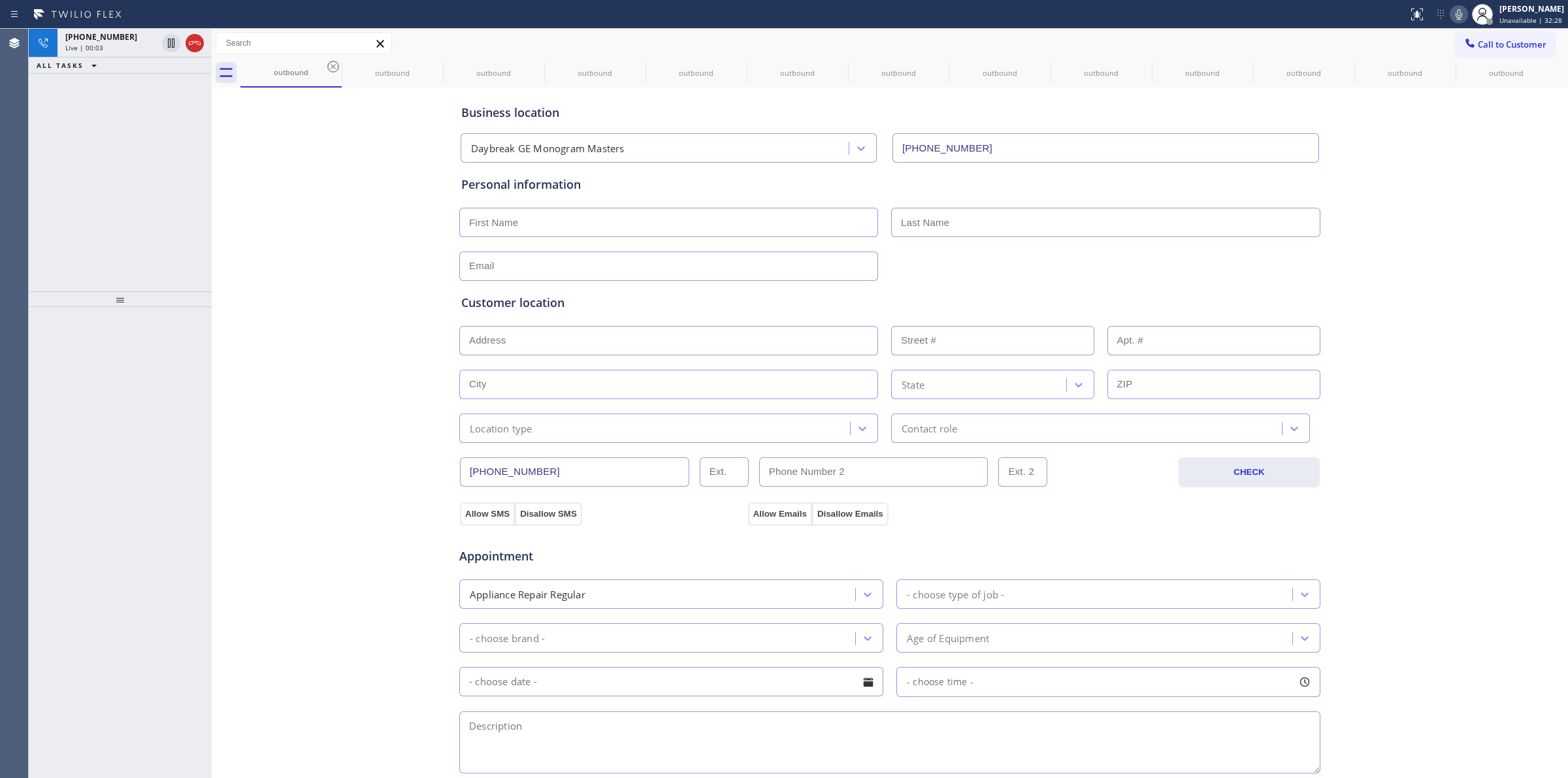
click at [325, 66] on icon at bounding box center [333, 66] width 16 height 16
click at [335, 67] on icon at bounding box center [333, 66] width 16 height 16
click at [0, 0] on icon at bounding box center [0, 0] width 0 height 0
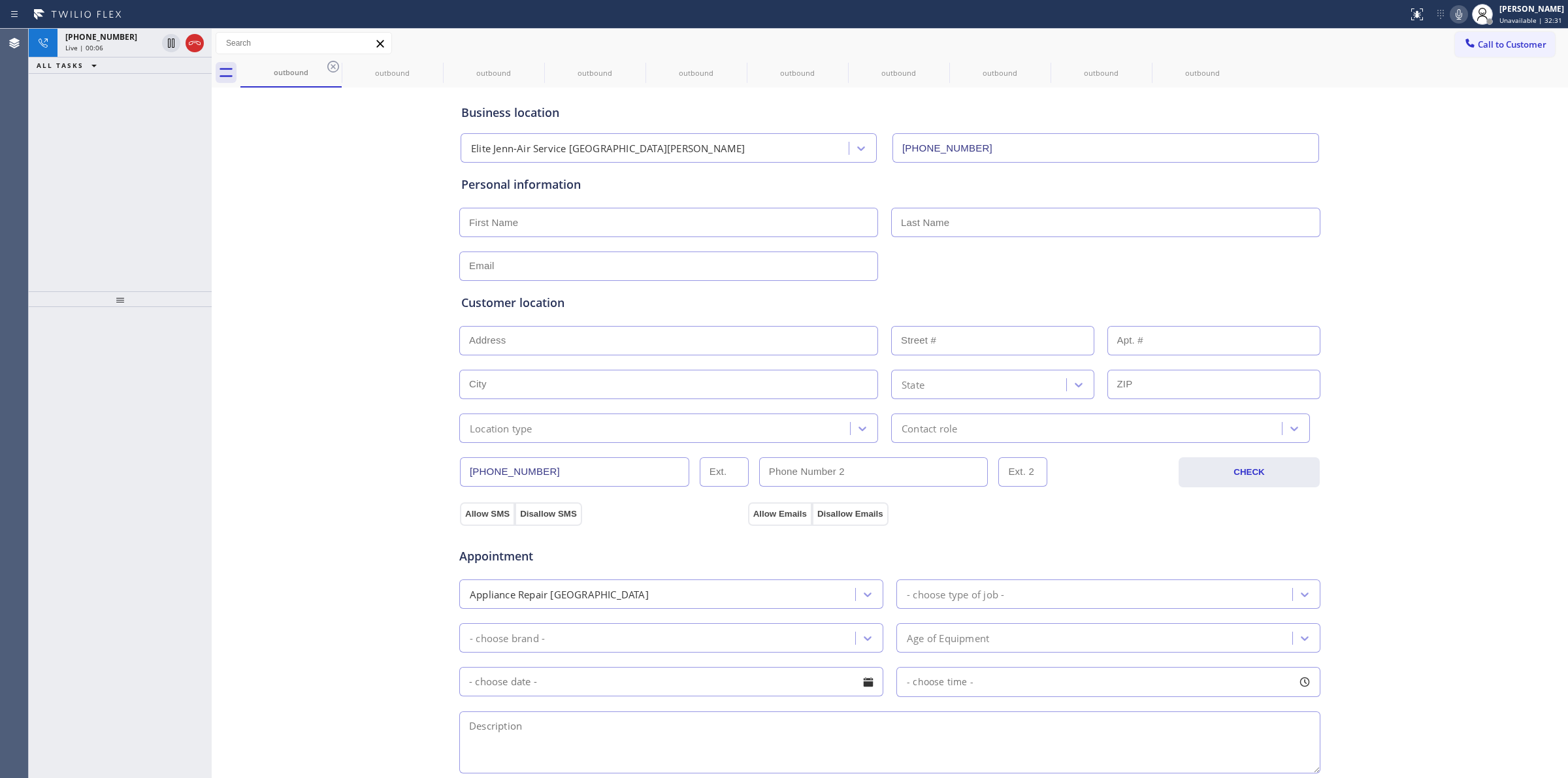
click at [0, 0] on icon at bounding box center [0, 0] width 0 height 0
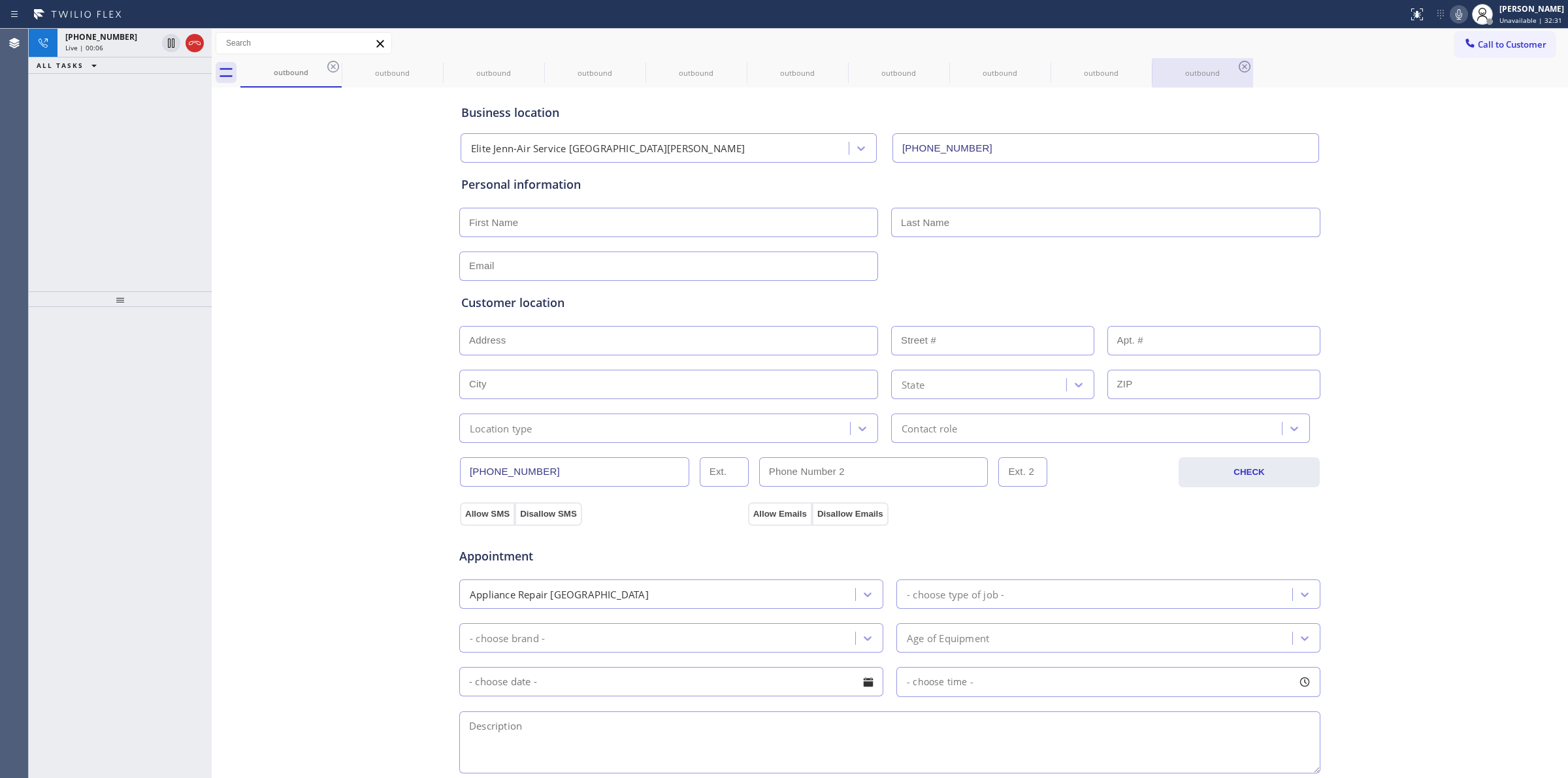
drag, startPoint x: 335, startPoint y: 67, endPoint x: 342, endPoint y: 65, distance: 7.3
click at [0, 0] on icon at bounding box center [0, 0] width 0 height 0
click at [330, 68] on icon at bounding box center [333, 66] width 16 height 16
click at [331, 68] on icon at bounding box center [333, 66] width 16 height 16
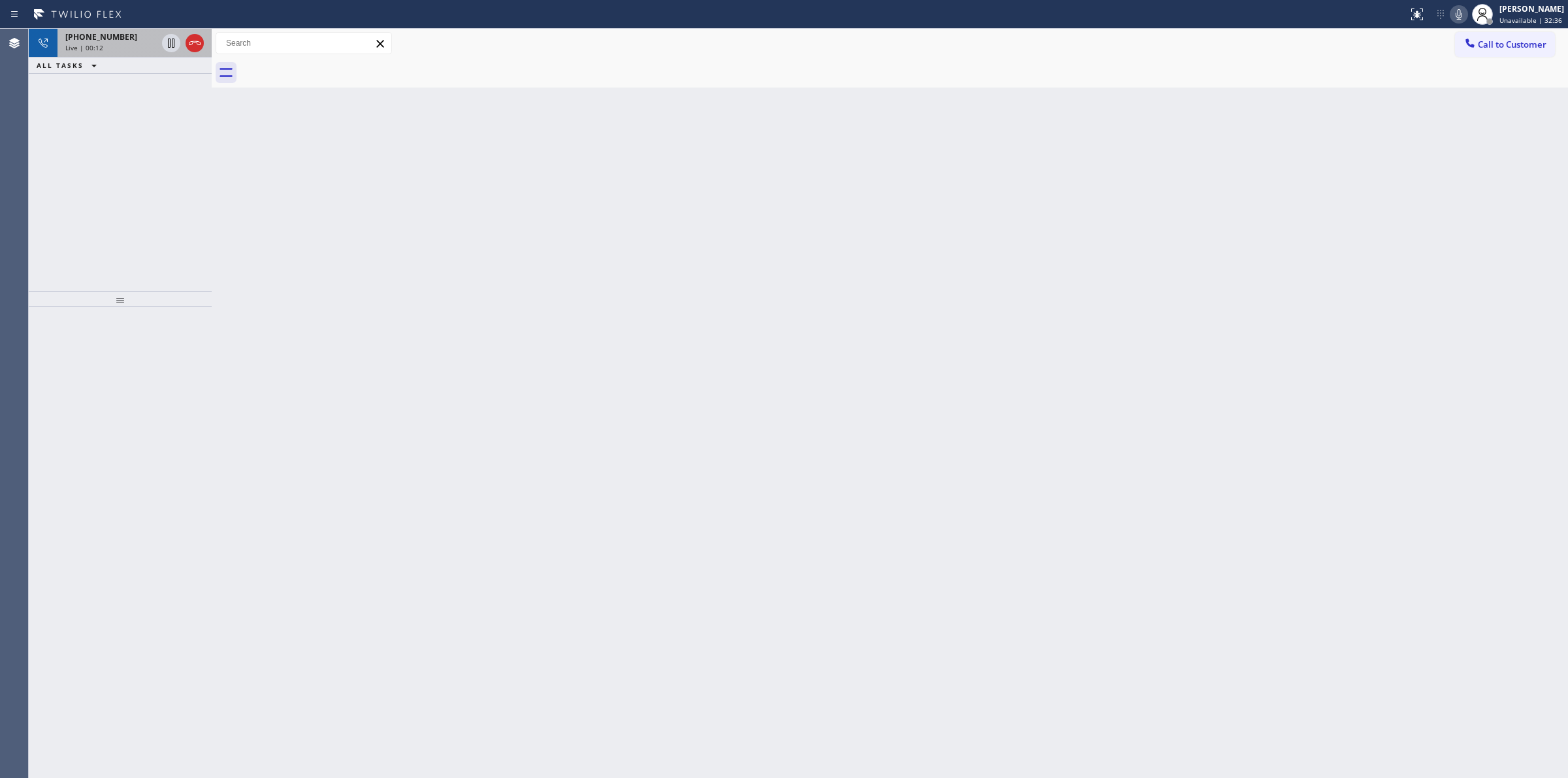
click at [108, 36] on span "[PHONE_NUMBER]" at bounding box center [101, 37] width 72 height 11
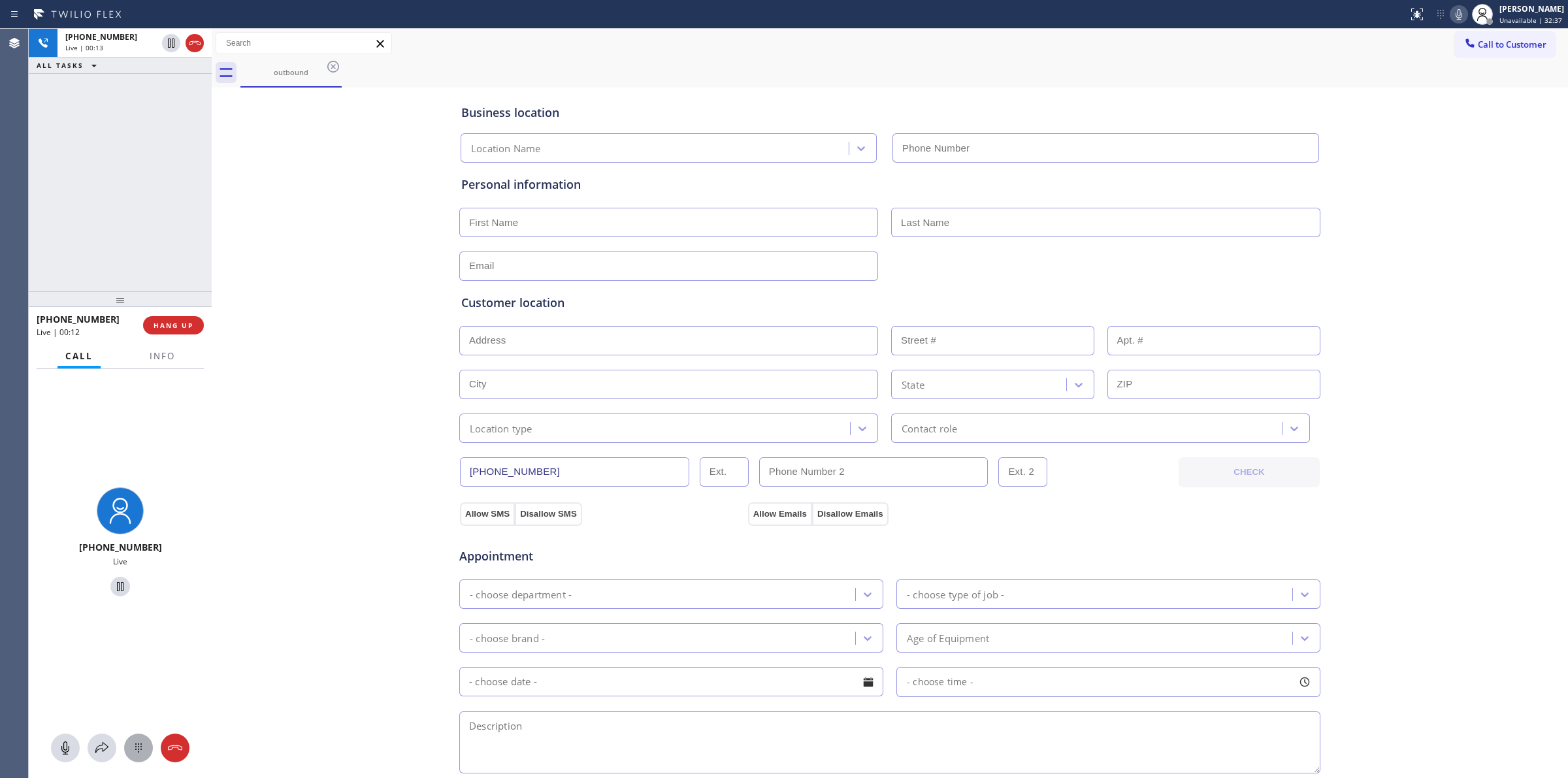
click at [139, 738] on button at bounding box center [138, 747] width 29 height 29
type input "[PHONE_NUMBER]"
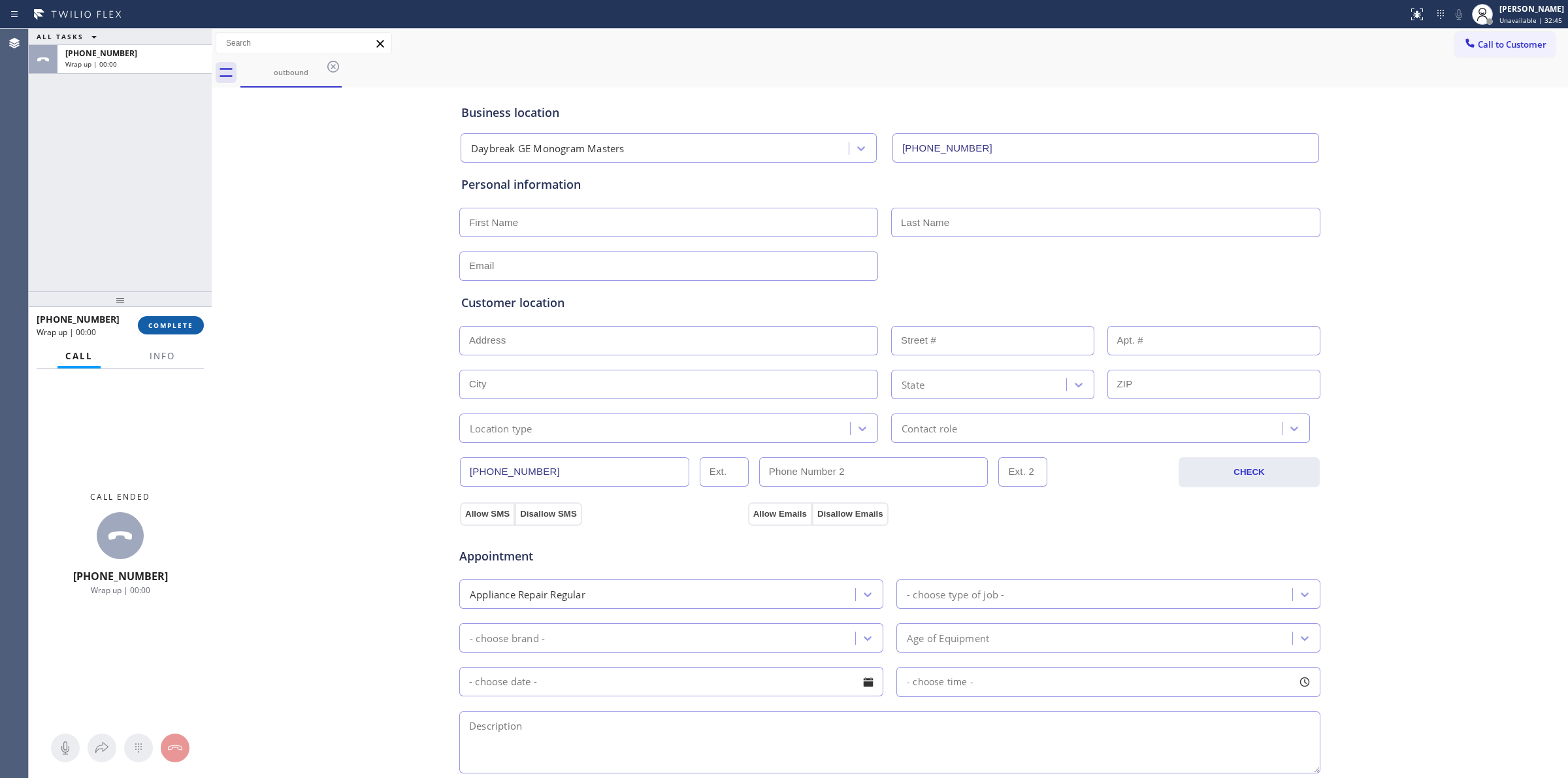
click at [184, 327] on span "COMPLETE" at bounding box center [171, 325] width 45 height 9
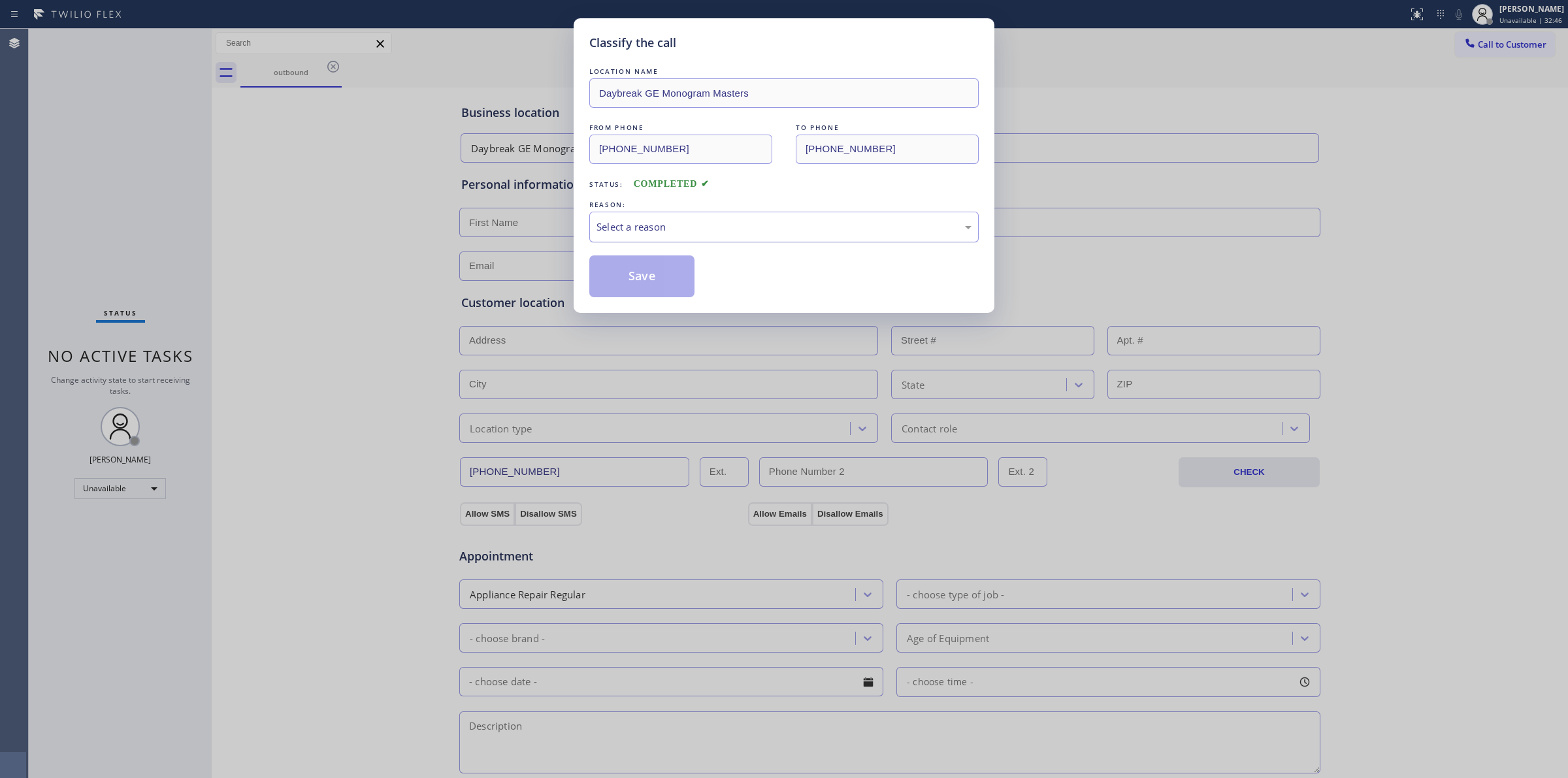
click at [694, 235] on div "Select a reason" at bounding box center [784, 227] width 376 height 15
click at [652, 274] on button "Save" at bounding box center [642, 276] width 105 height 42
